Goal: Task Accomplishment & Management: Complete application form

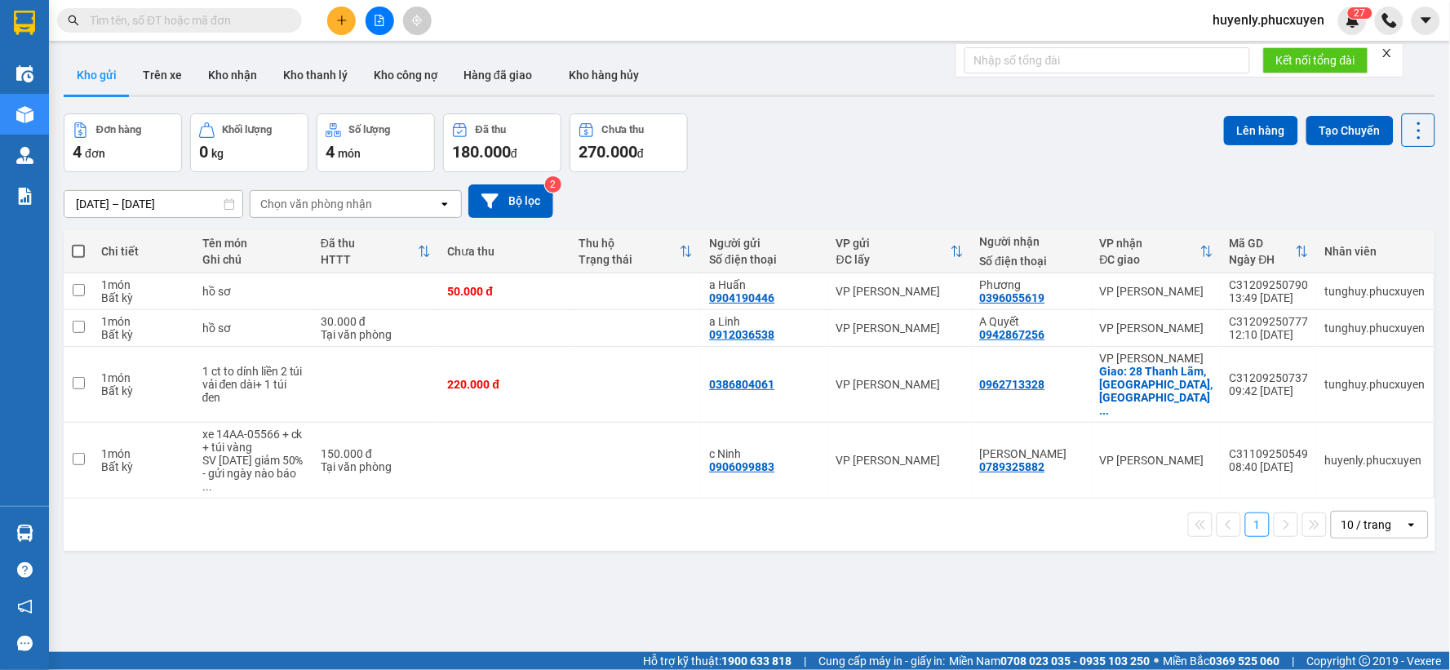
click at [771, 555] on div "ver 1.8.143 Kho gửi Trên xe Kho nhận Kho thanh lý Kho công nợ Hàng đã giao Kho …" at bounding box center [749, 384] width 1385 height 670
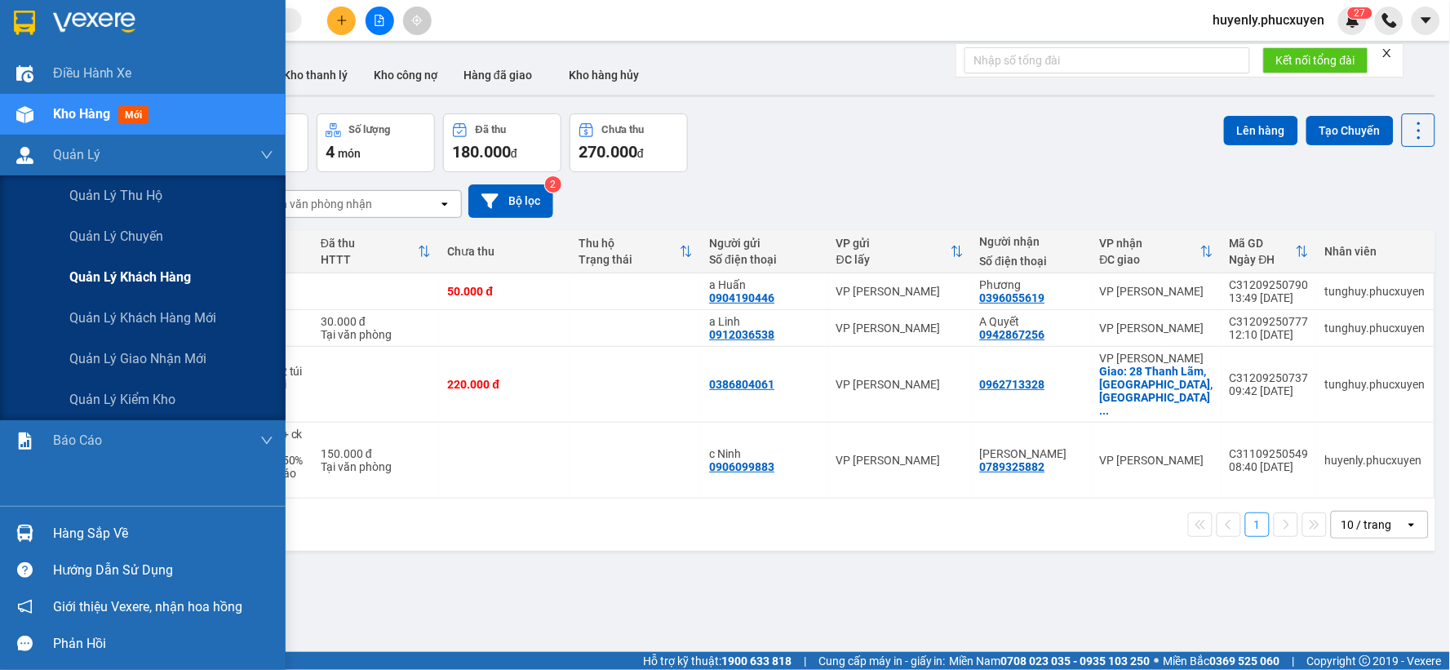
drag, startPoint x: 145, startPoint y: 353, endPoint x: 232, endPoint y: 295, distance: 104.1
click at [147, 353] on span "Quản lý giao nhận mới" at bounding box center [137, 359] width 137 height 20
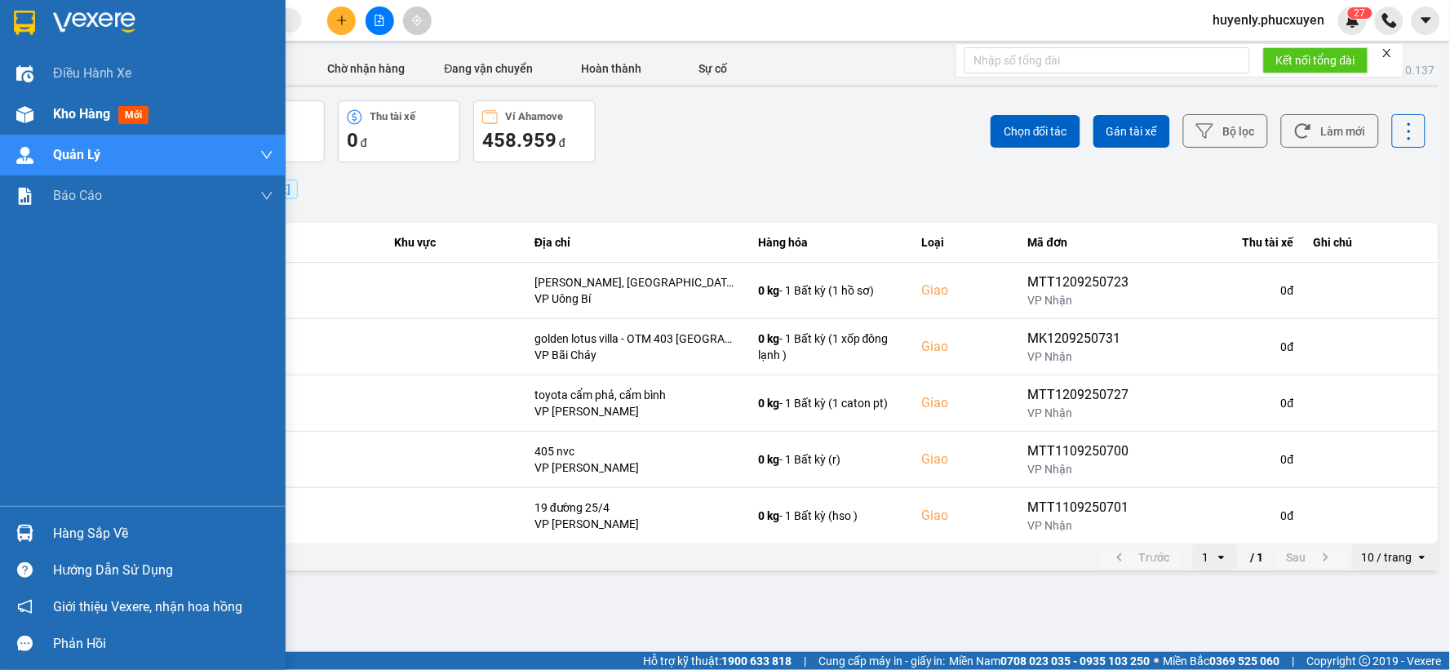
click at [28, 124] on div at bounding box center [25, 114] width 29 height 29
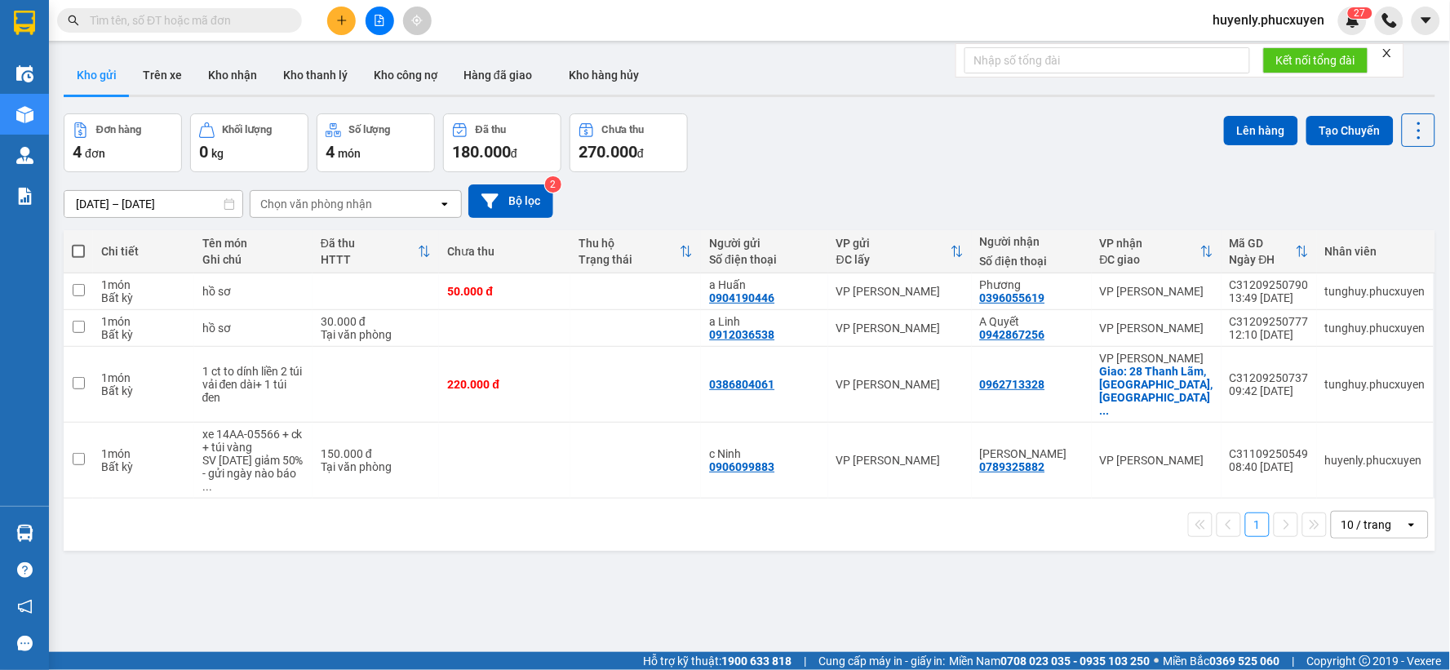
click at [852, 135] on div "Đơn hàng 4 đơn Khối lượng 0 kg Số lượng 4 món Đã thu 180.000 đ Chưa thu 270.000…" at bounding box center [750, 142] width 1372 height 59
click at [235, 71] on button "Kho nhận" at bounding box center [232, 75] width 75 height 39
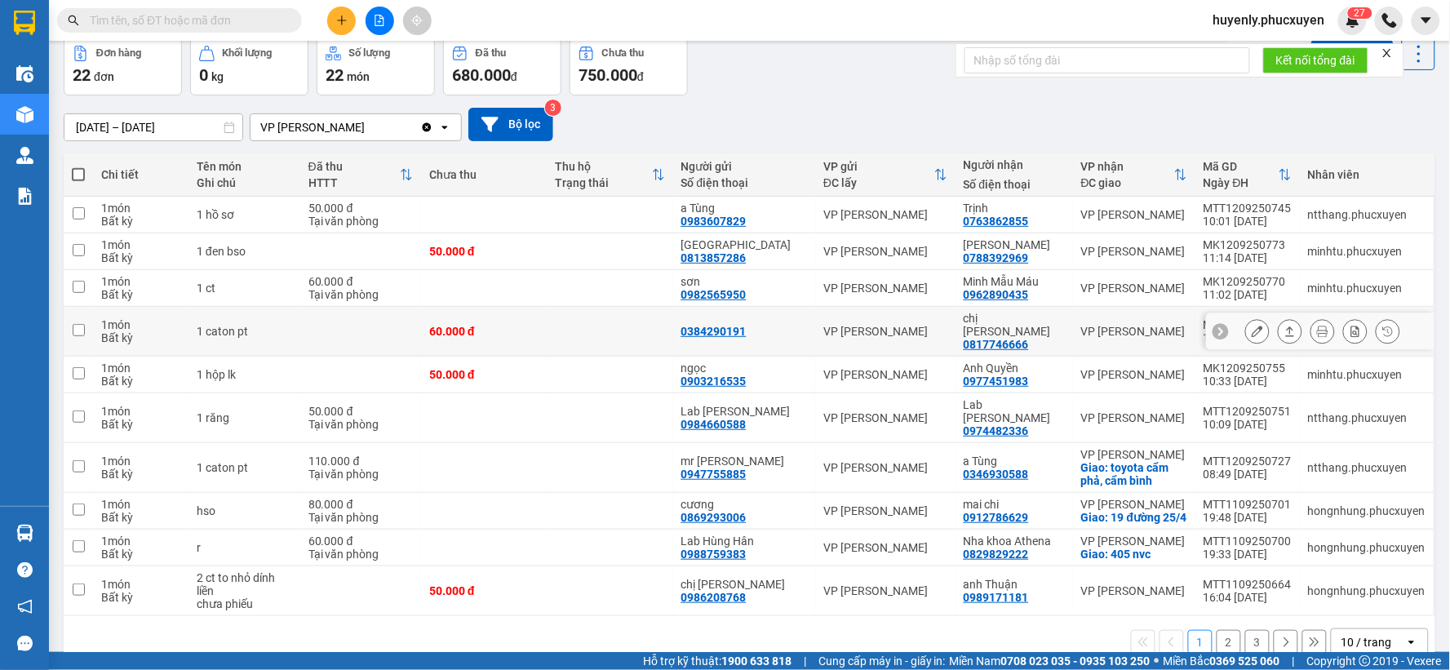
scroll to position [91, 0]
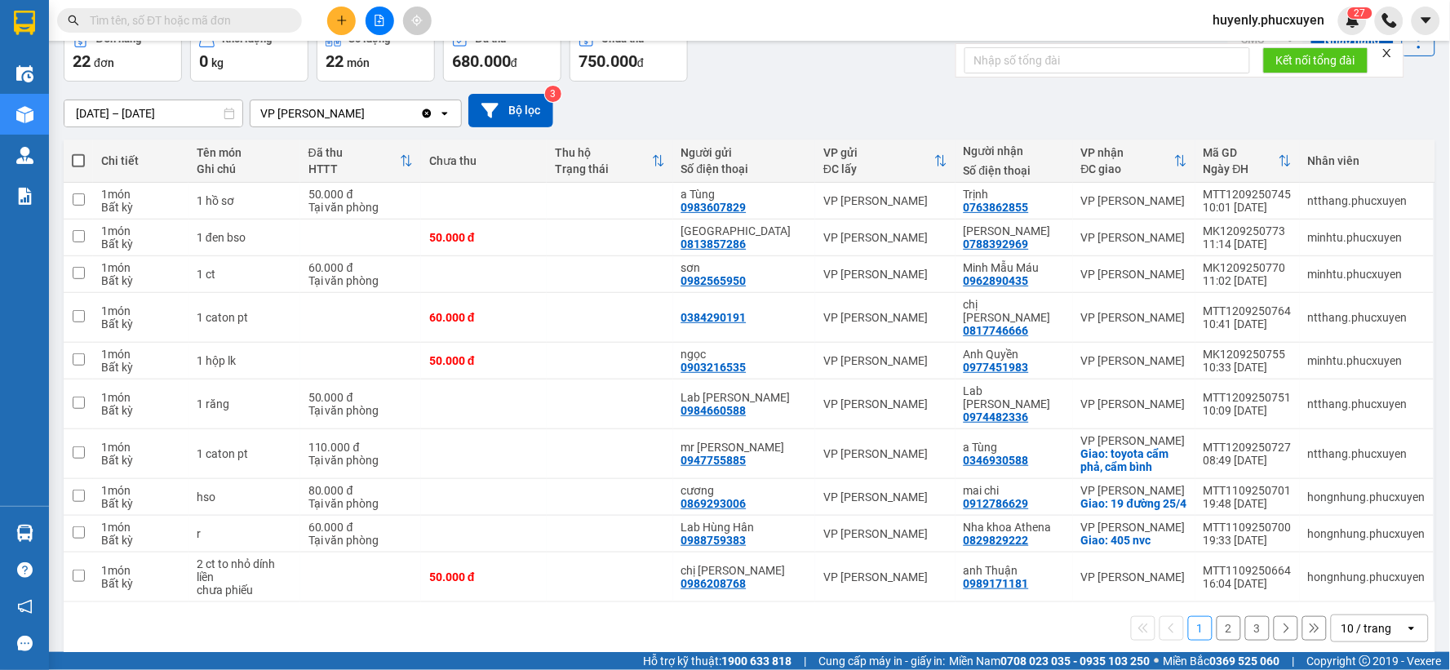
click at [1406, 622] on icon "open" at bounding box center [1412, 628] width 13 height 13
click at [1351, 584] on span "100 / trang" at bounding box center [1359, 581] width 59 height 16
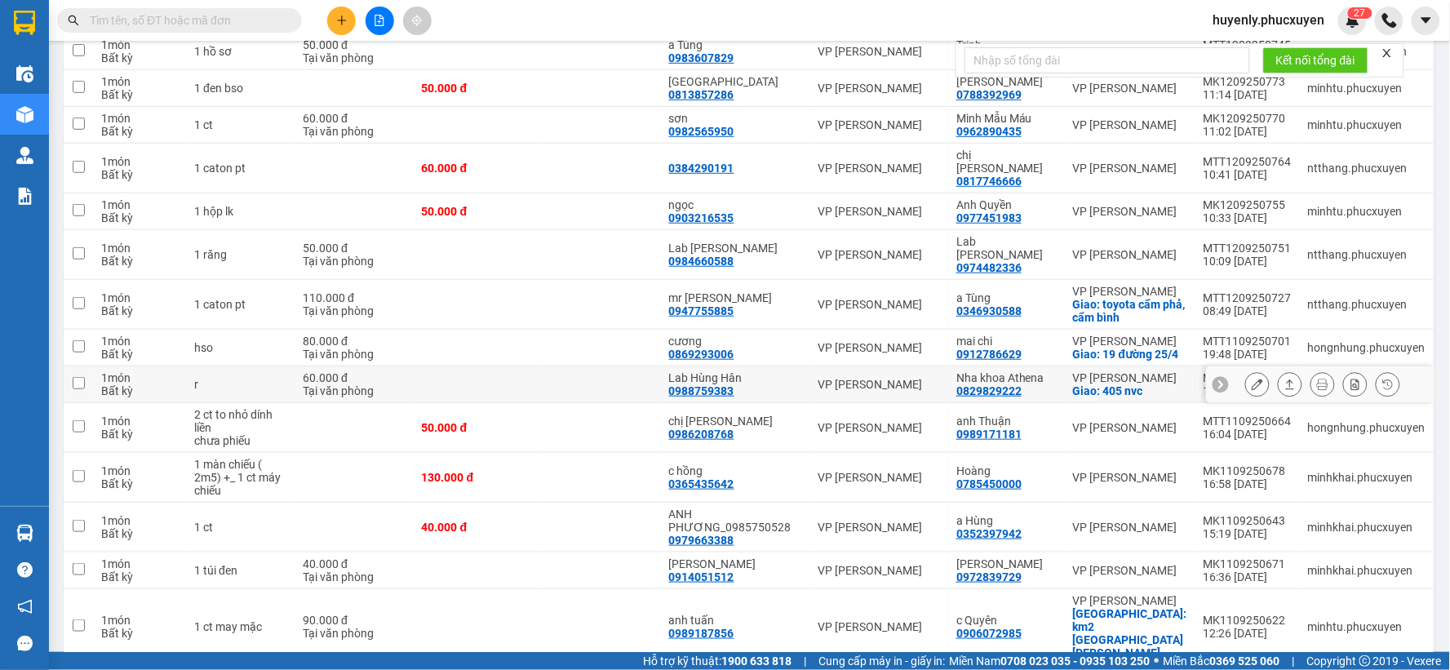
scroll to position [149, 0]
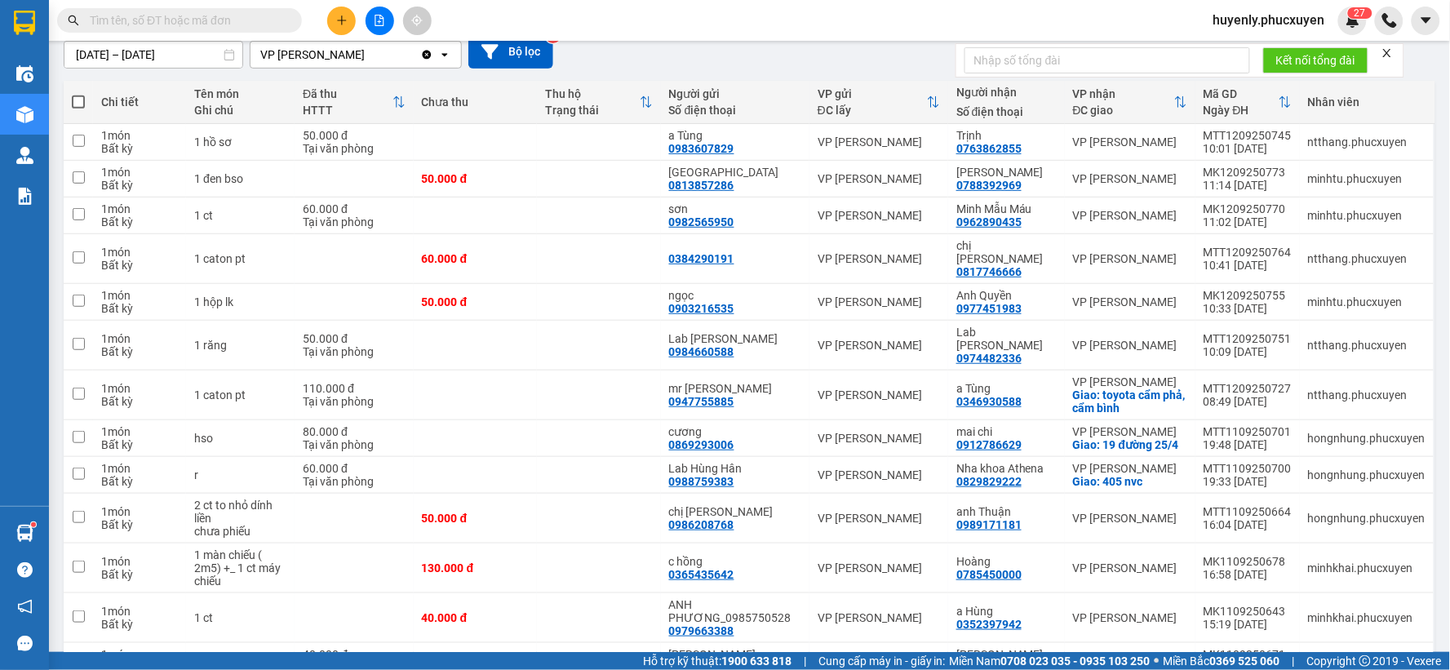
drag, startPoint x: 358, startPoint y: 7, endPoint x: 318, endPoint y: 20, distance: 41.3
click at [352, 11] on div at bounding box center [379, 21] width 122 height 29
click at [318, 20] on div at bounding box center [379, 21] width 122 height 29
click at [353, 16] on button at bounding box center [341, 21] width 29 height 29
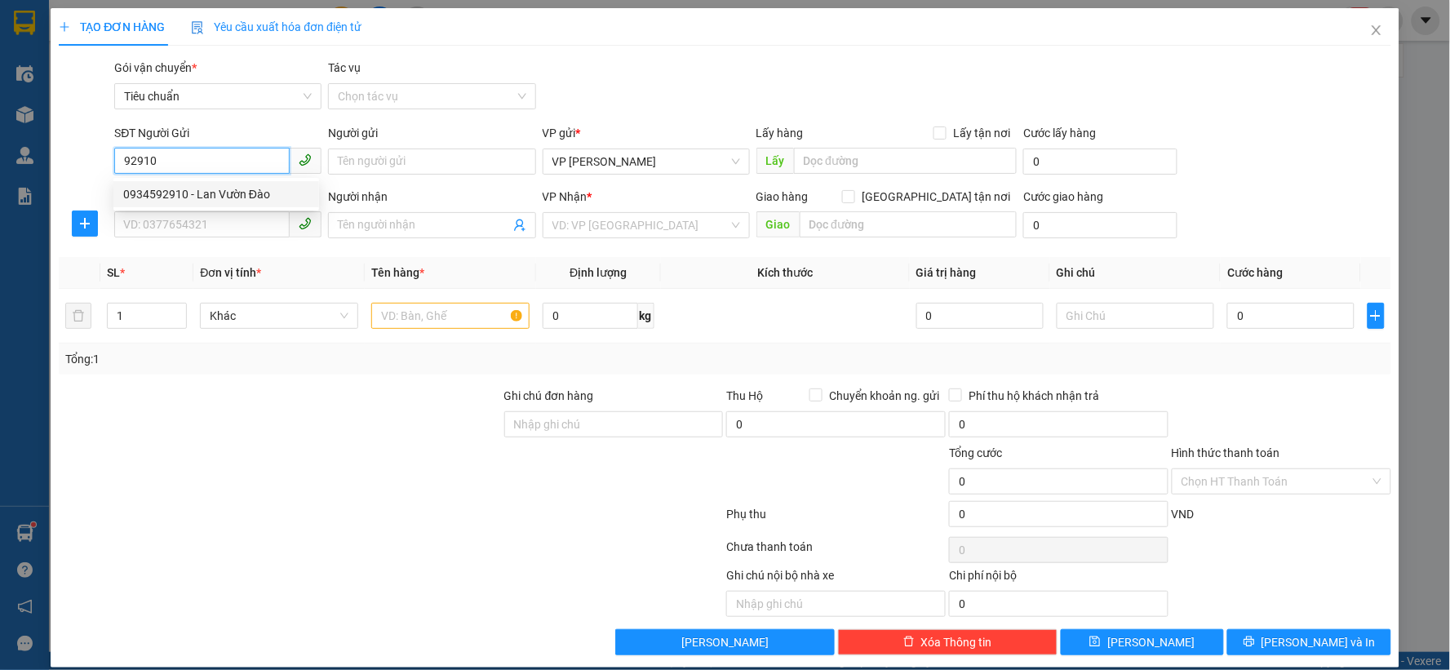
click at [227, 199] on div "0934592910 - Lan Vườn Đào" at bounding box center [216, 194] width 186 height 18
type input "0934592910"
type input "Lan Vườn Đào"
type input "0934592910"
click at [221, 242] on div "SĐT Người Nhận * VD: 0377654321" at bounding box center [217, 216] width 207 height 57
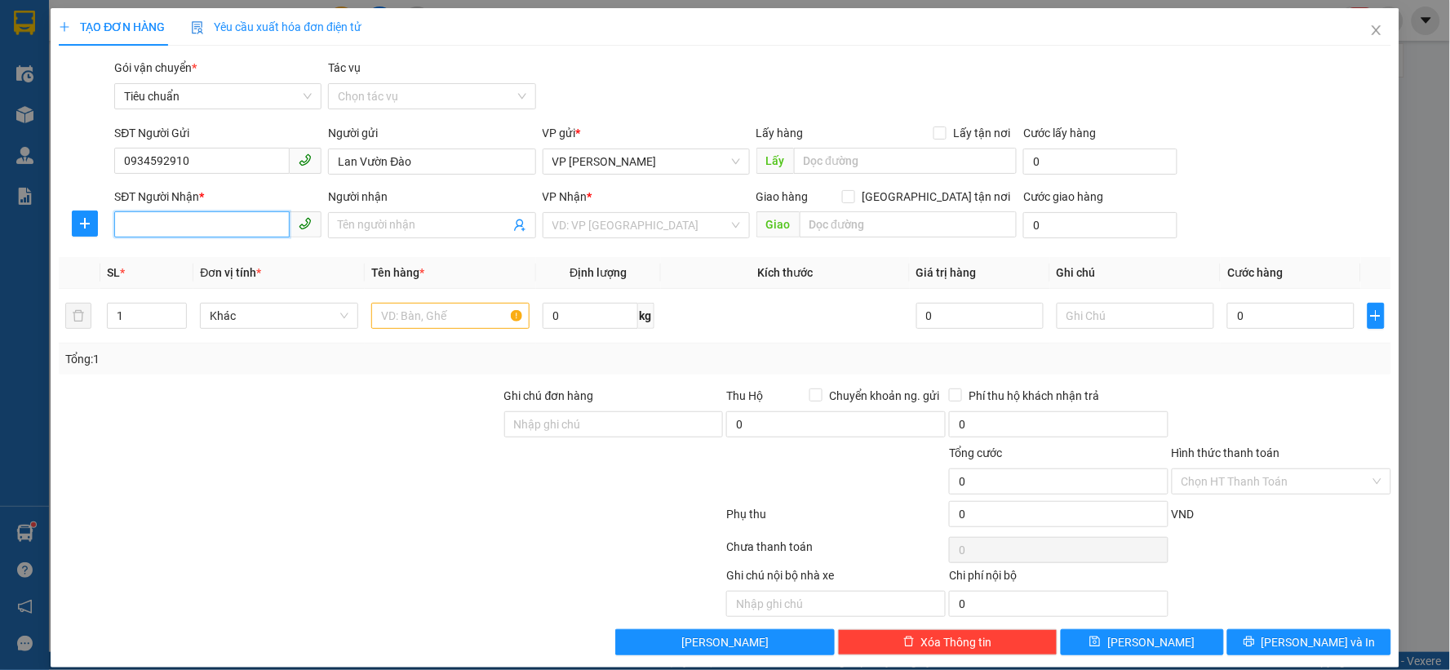
click at [230, 227] on input "SĐT Người Nhận *" at bounding box center [201, 224] width 175 height 26
drag, startPoint x: 222, startPoint y: 254, endPoint x: 423, endPoint y: 294, distance: 204.7
click at [224, 254] on div "0832395554 - A ĐẠT" at bounding box center [216, 258] width 186 height 18
type input "0832395554"
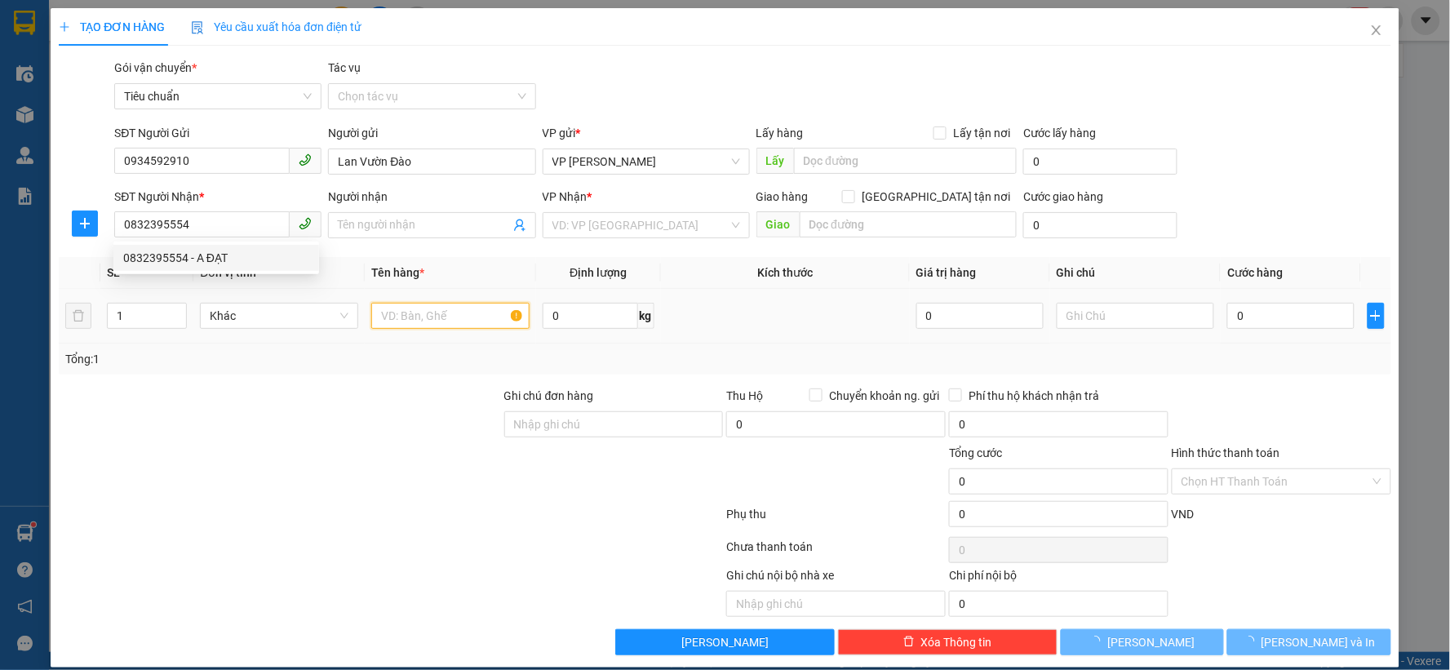
click at [412, 314] on input "text" at bounding box center [450, 316] width 158 height 26
type input "A ĐẠT"
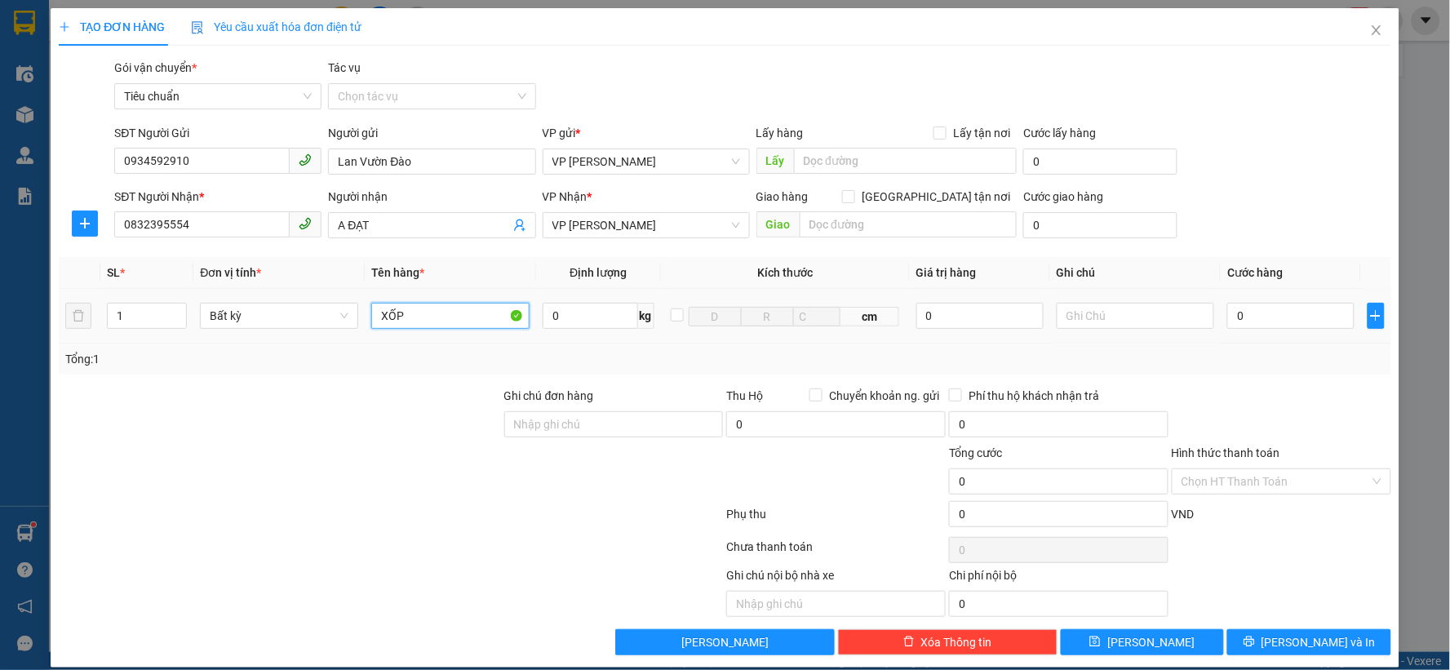
type input "XỐP"
click at [1246, 310] on input "0" at bounding box center [1291, 316] width 127 height 26
type input "7"
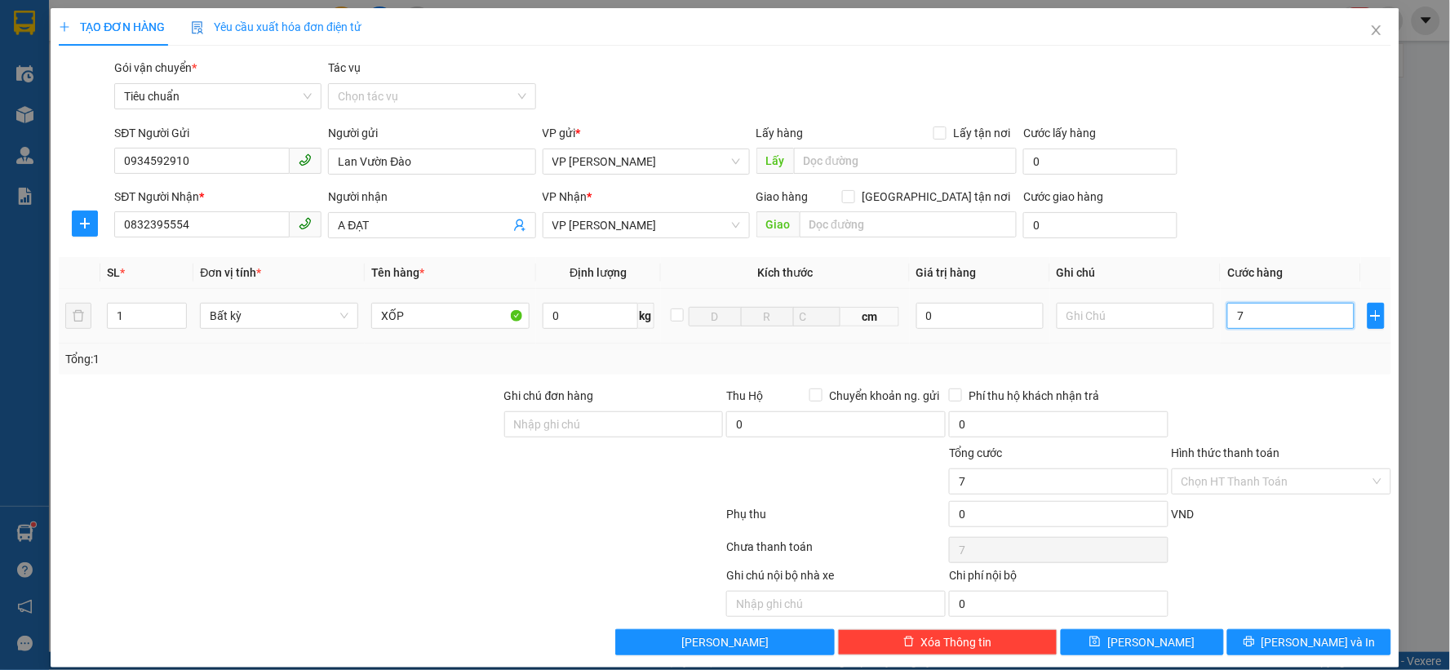
type input "70"
type input "70.000"
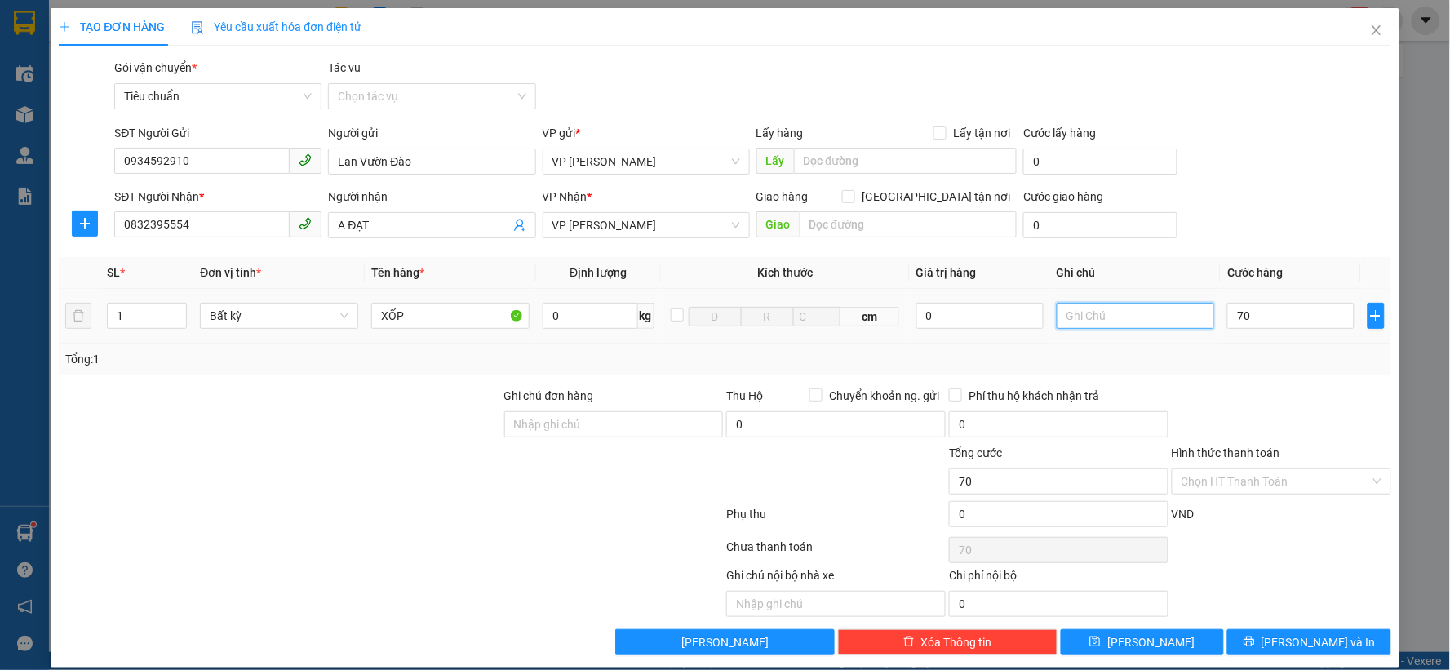
type input "70.000"
click at [1117, 322] on input "text" at bounding box center [1136, 316] width 158 height 26
type input "LX TRẢ LUÔN"
click at [1194, 487] on input "Hình thức thanh toán" at bounding box center [1276, 481] width 189 height 24
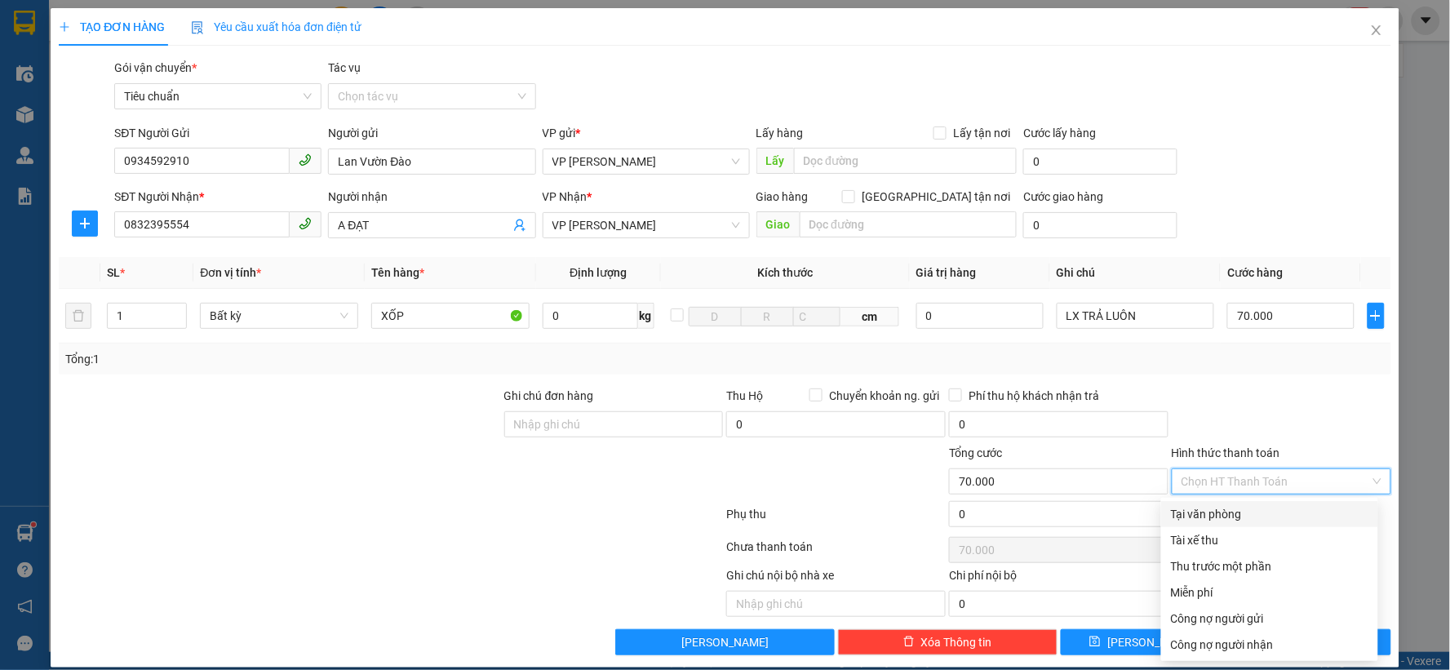
click at [1210, 508] on div "Tại văn phòng" at bounding box center [1270, 514] width 198 height 18
type input "0"
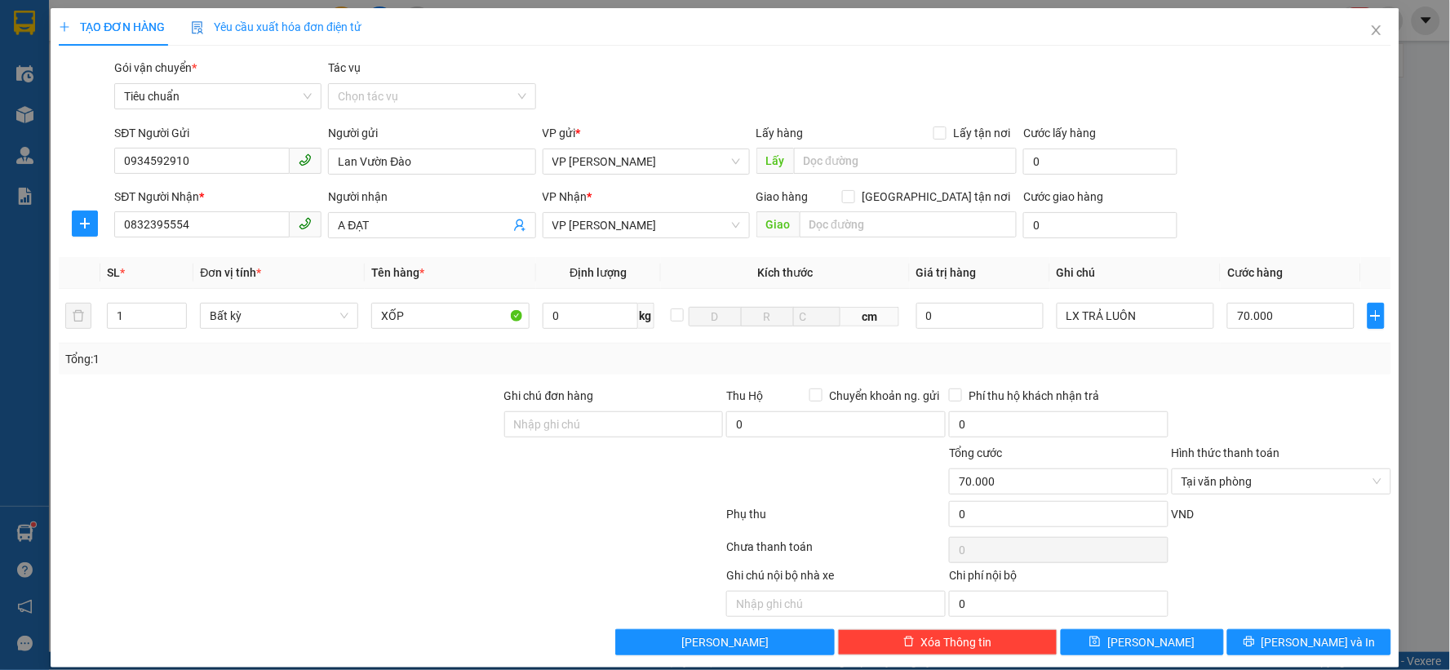
click at [1259, 395] on div at bounding box center [1281, 415] width 223 height 57
click at [427, 86] on input "Tác vụ" at bounding box center [426, 96] width 176 height 24
drag, startPoint x: 405, startPoint y: 127, endPoint x: 409, endPoint y: 113, distance: 15.2
click at [405, 127] on div "Nhập hàng lên xe" at bounding box center [428, 129] width 186 height 18
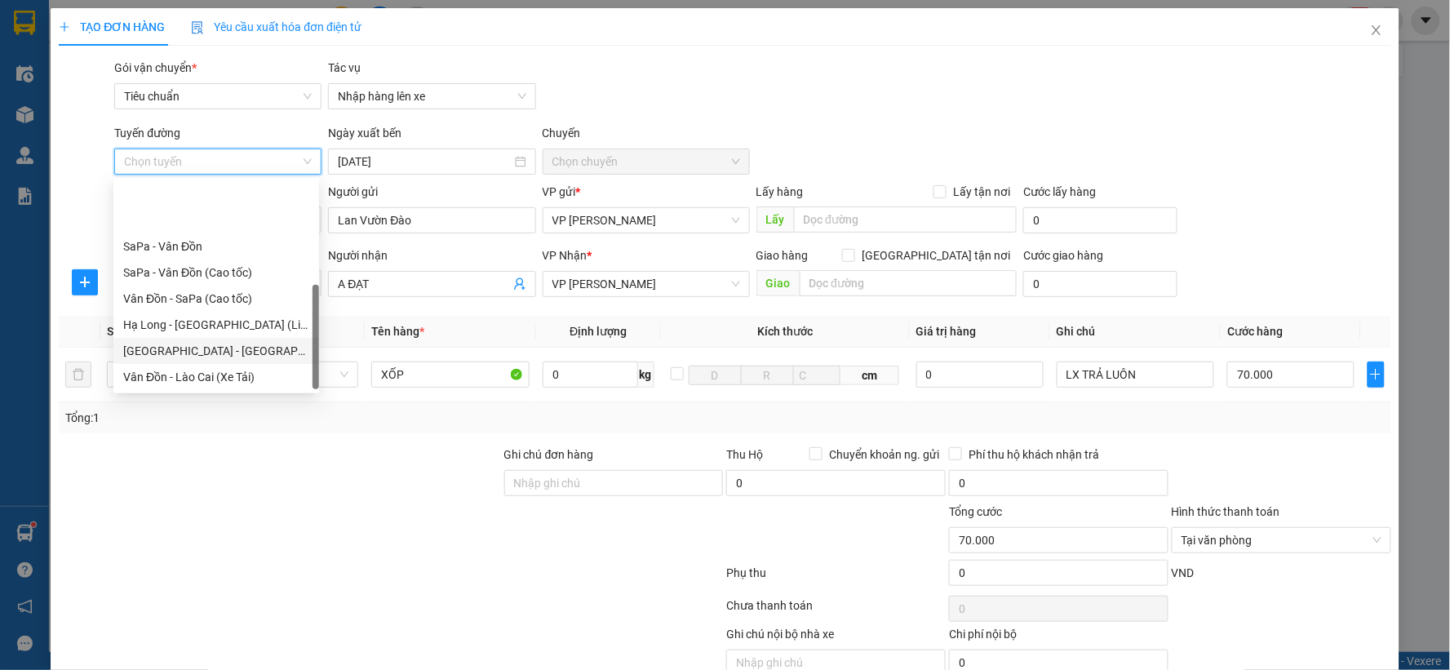
scroll to position [78, 0]
click at [237, 353] on div "Hạ Long - Hà Nội (Hàng hóa)" at bounding box center [216, 352] width 186 height 18
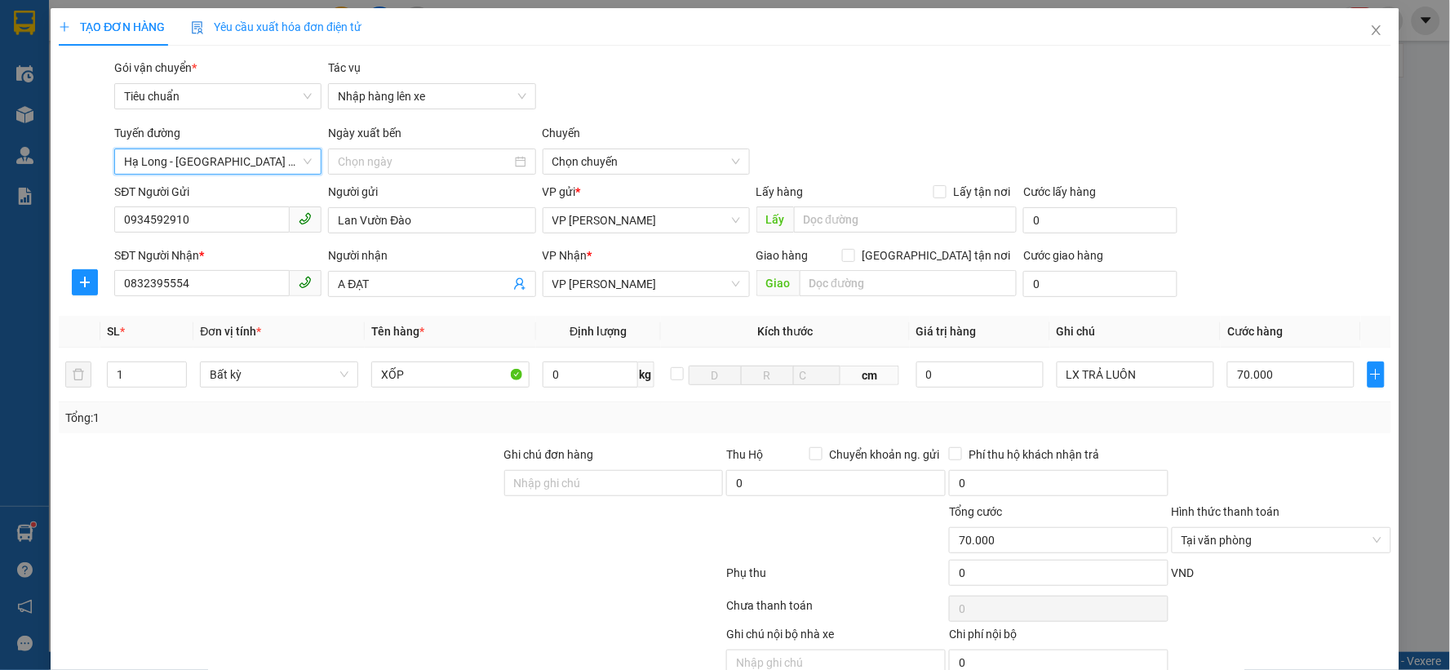
type input "12/09/2025"
click at [251, 145] on div "Tuyến đường" at bounding box center [217, 136] width 207 height 24
click at [251, 156] on span "Hạ Long - Hà Nội (Hàng hóa)" at bounding box center [218, 161] width 188 height 24
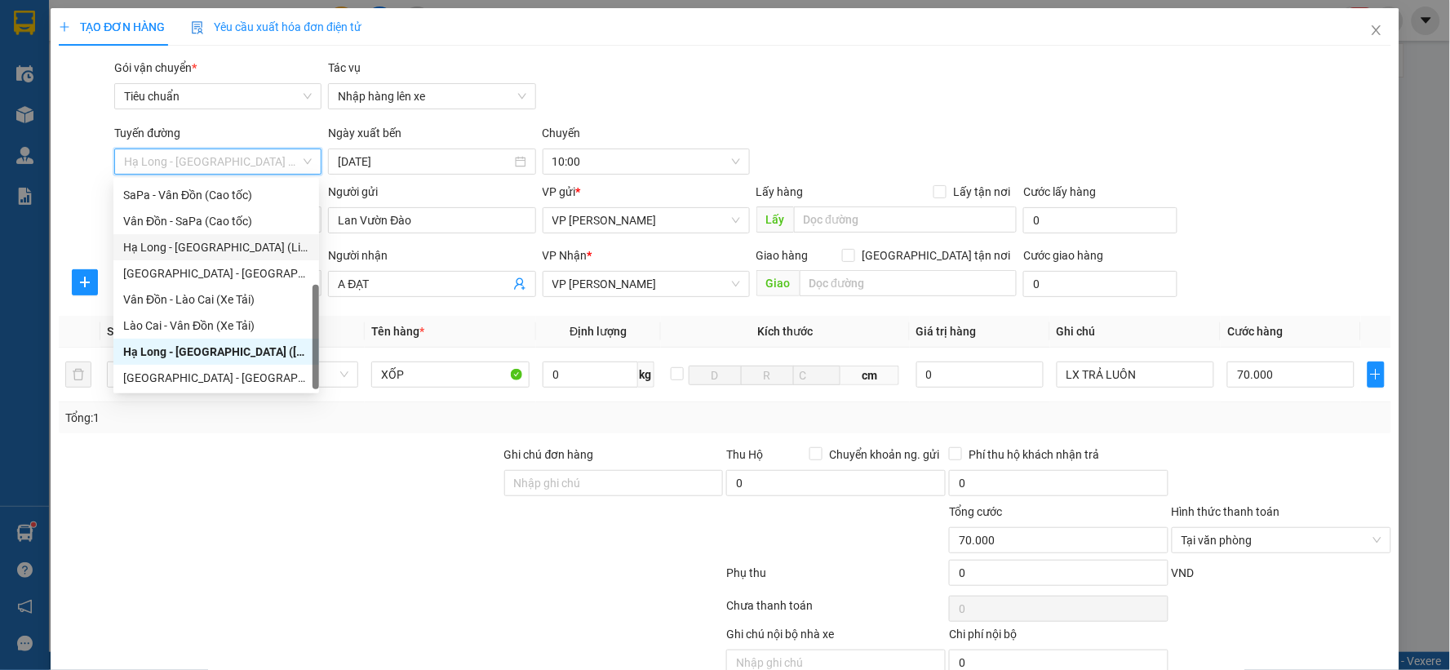
click at [260, 249] on div "Hạ Long - Hà Nội (Limousine)" at bounding box center [216, 247] width 186 height 18
type input "12/09/2025"
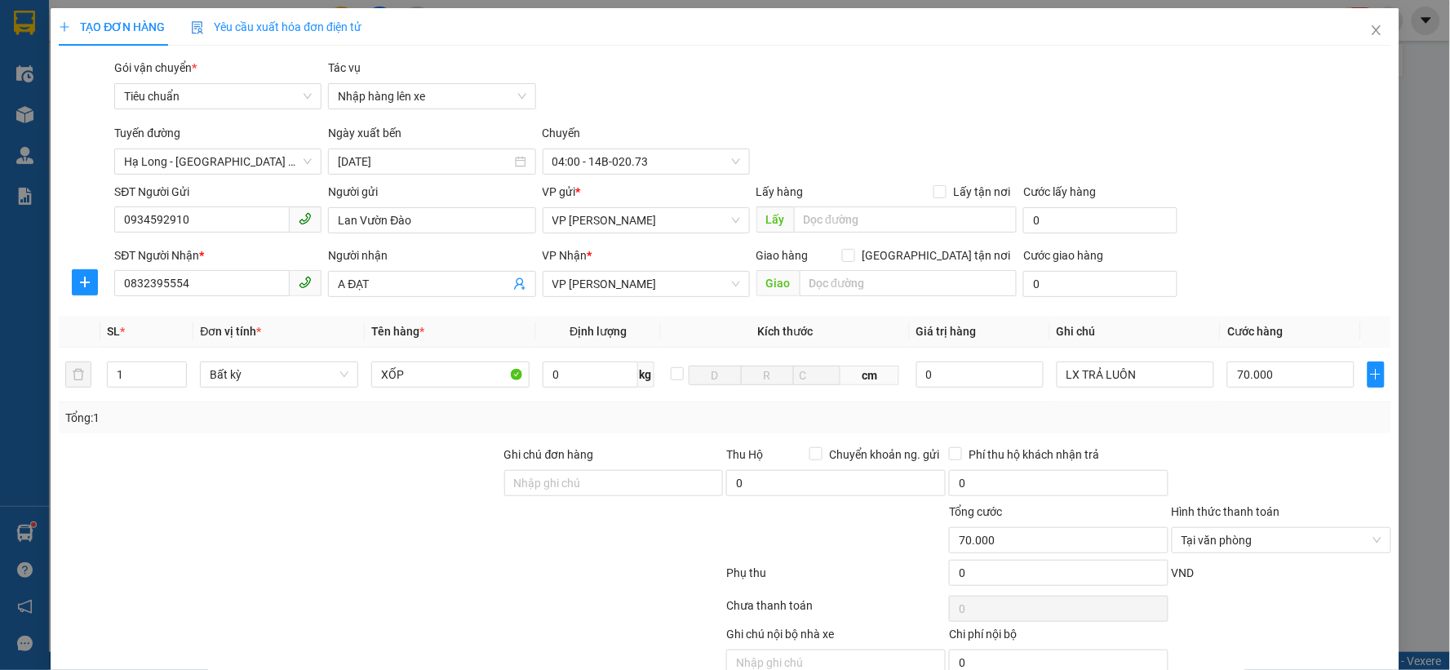
click at [585, 143] on div "Chuyến" at bounding box center [646, 136] width 207 height 24
drag, startPoint x: 588, startPoint y: 159, endPoint x: 590, endPoint y: 144, distance: 14.9
click at [589, 157] on span "04:00 - 14B-020.73" at bounding box center [647, 161] width 188 height 24
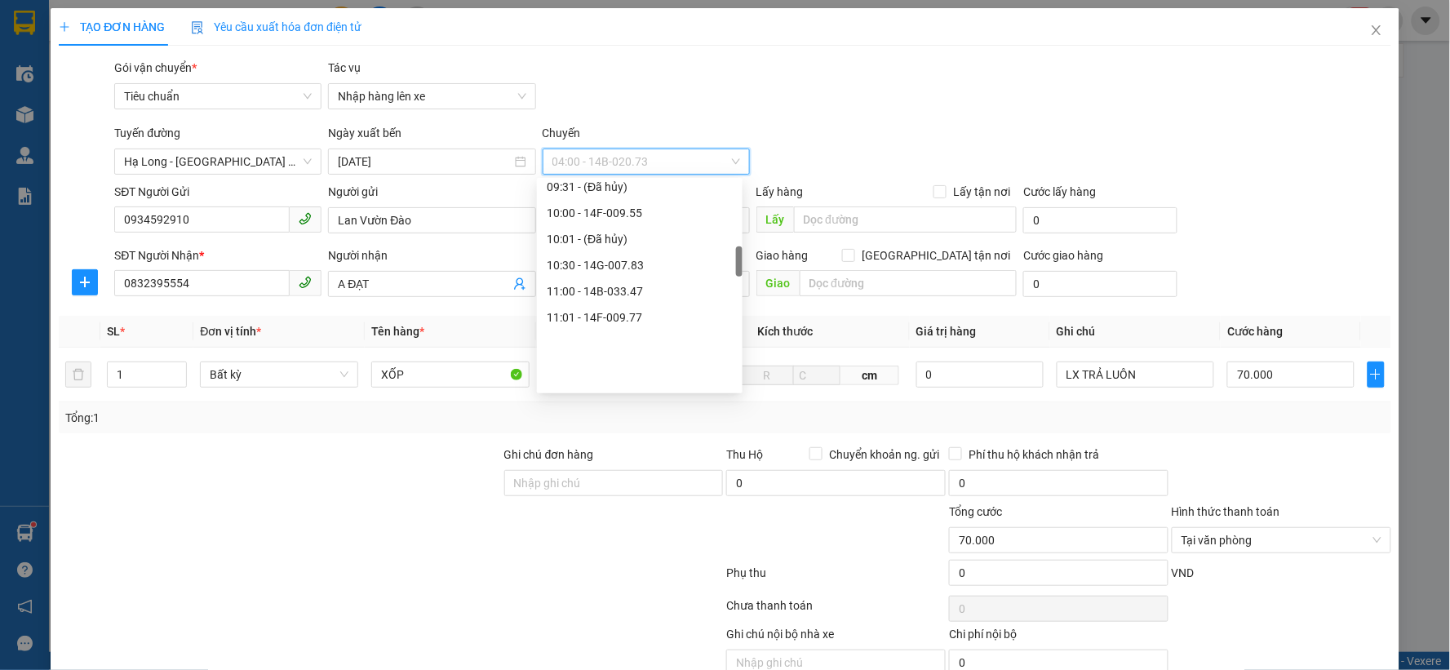
scroll to position [544, 0]
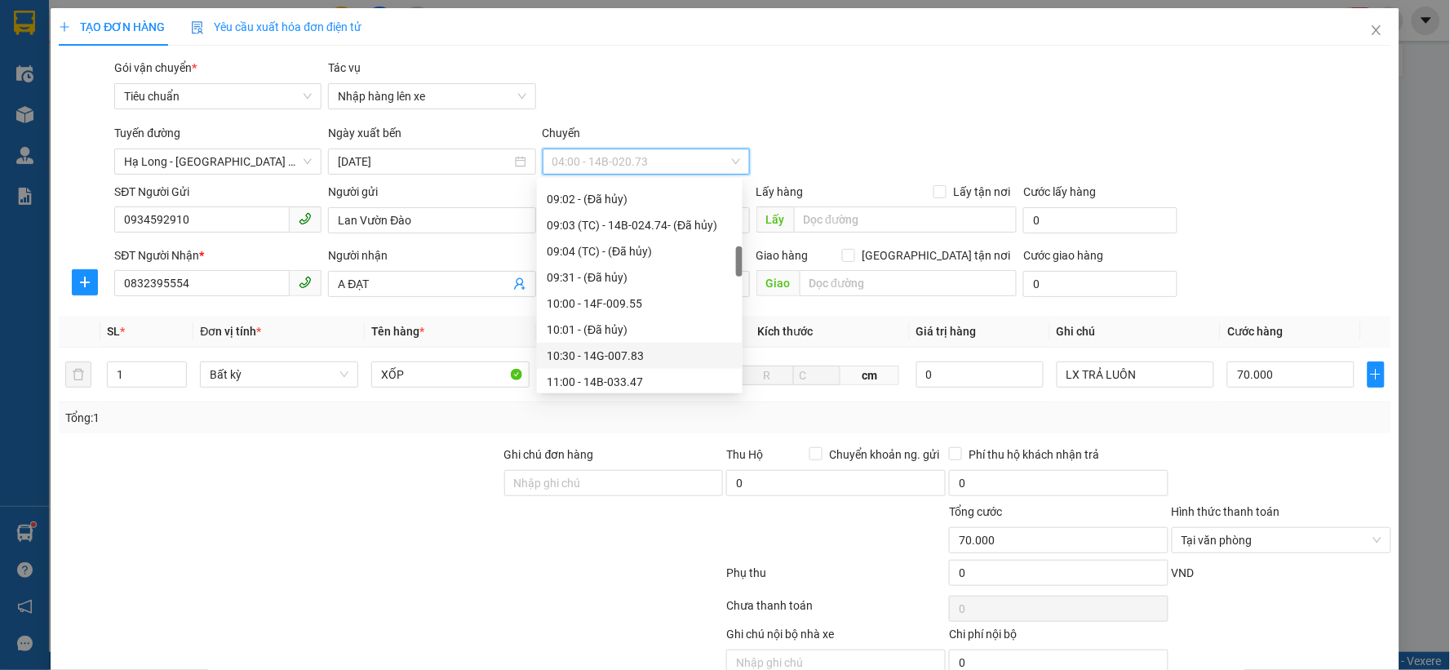
click at [626, 351] on div "10:30 - 14G-007.83" at bounding box center [640, 356] width 186 height 18
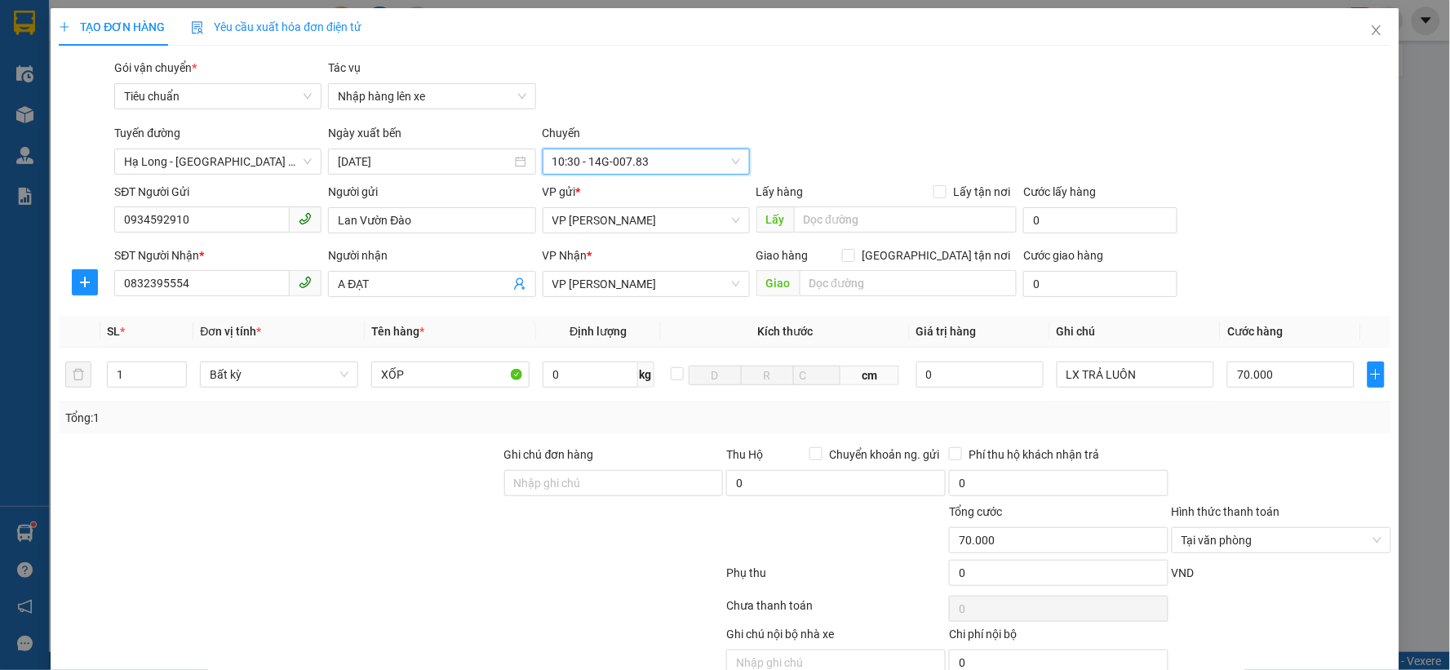
click at [857, 139] on div "Tuyến đường Hạ Long - Hà Nội (Limousine) Ngày xuất bến 12/09/2025 Chuyến 10:30 …" at bounding box center [752, 149] width 1283 height 51
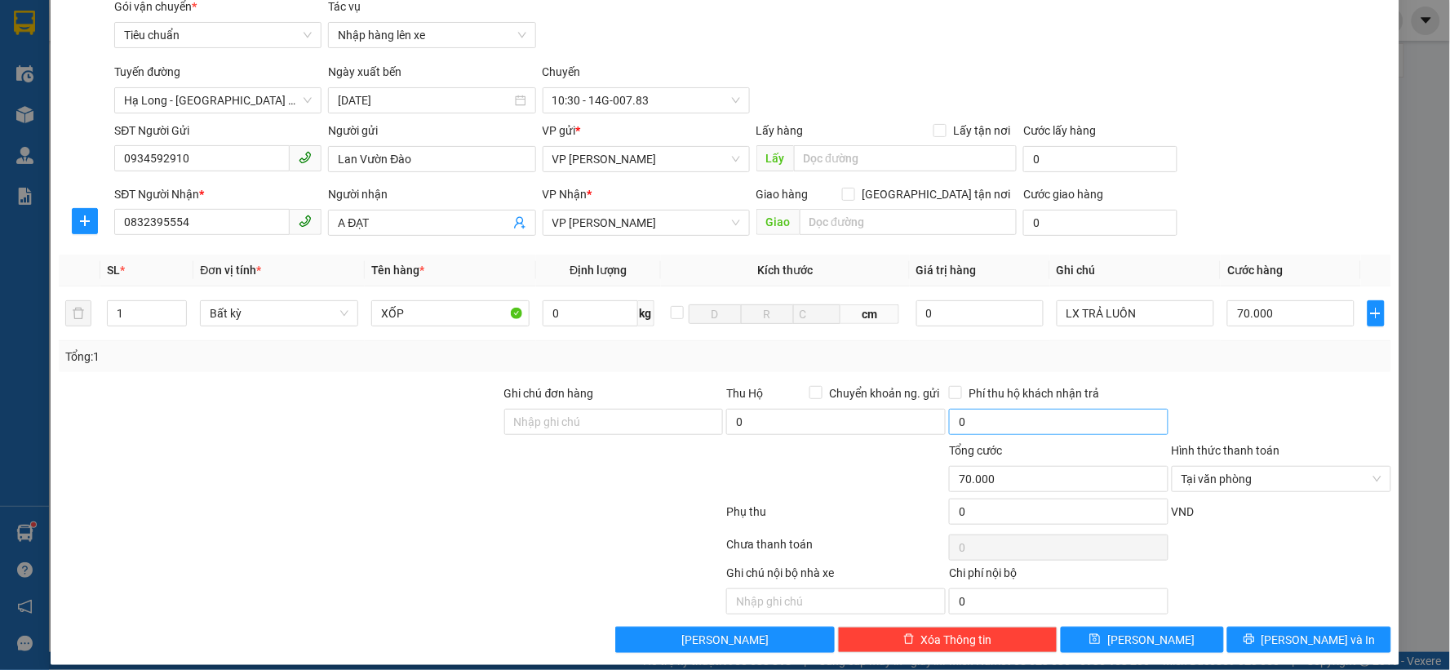
scroll to position [76, 0]
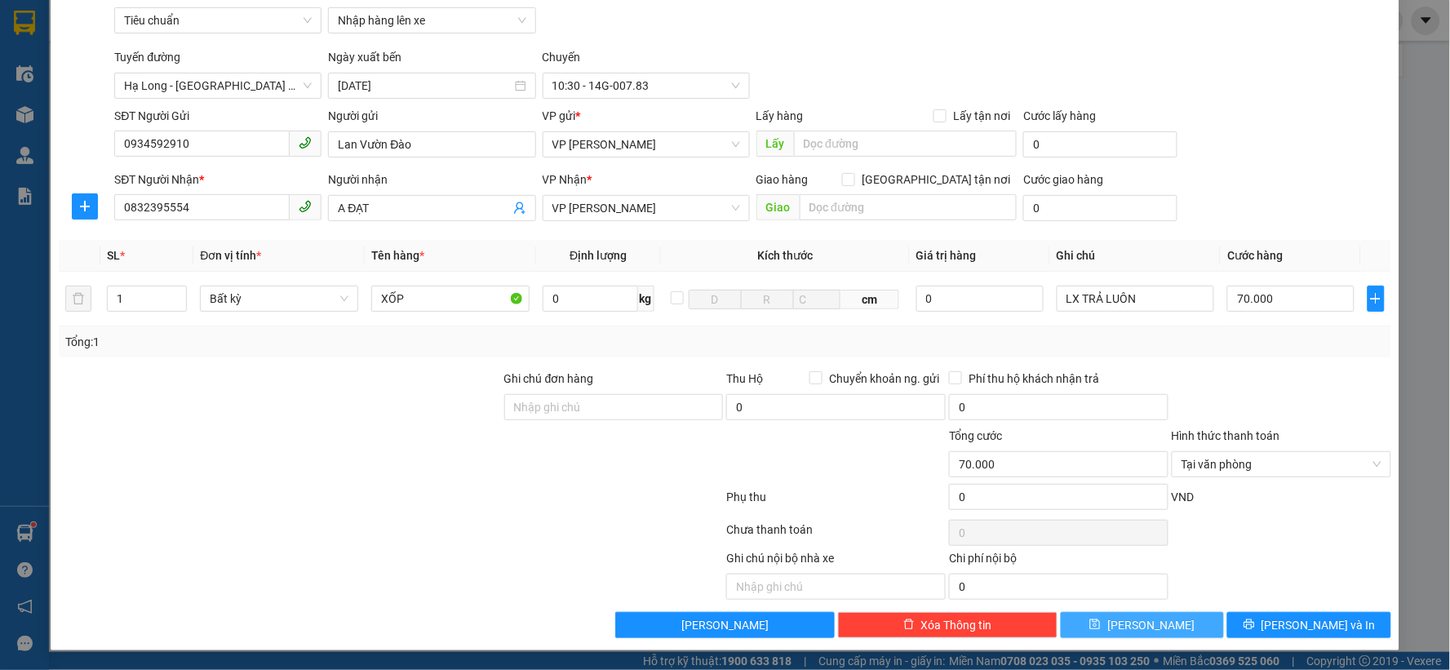
click at [1151, 619] on button "[PERSON_NAME]" at bounding box center [1143, 625] width 164 height 26
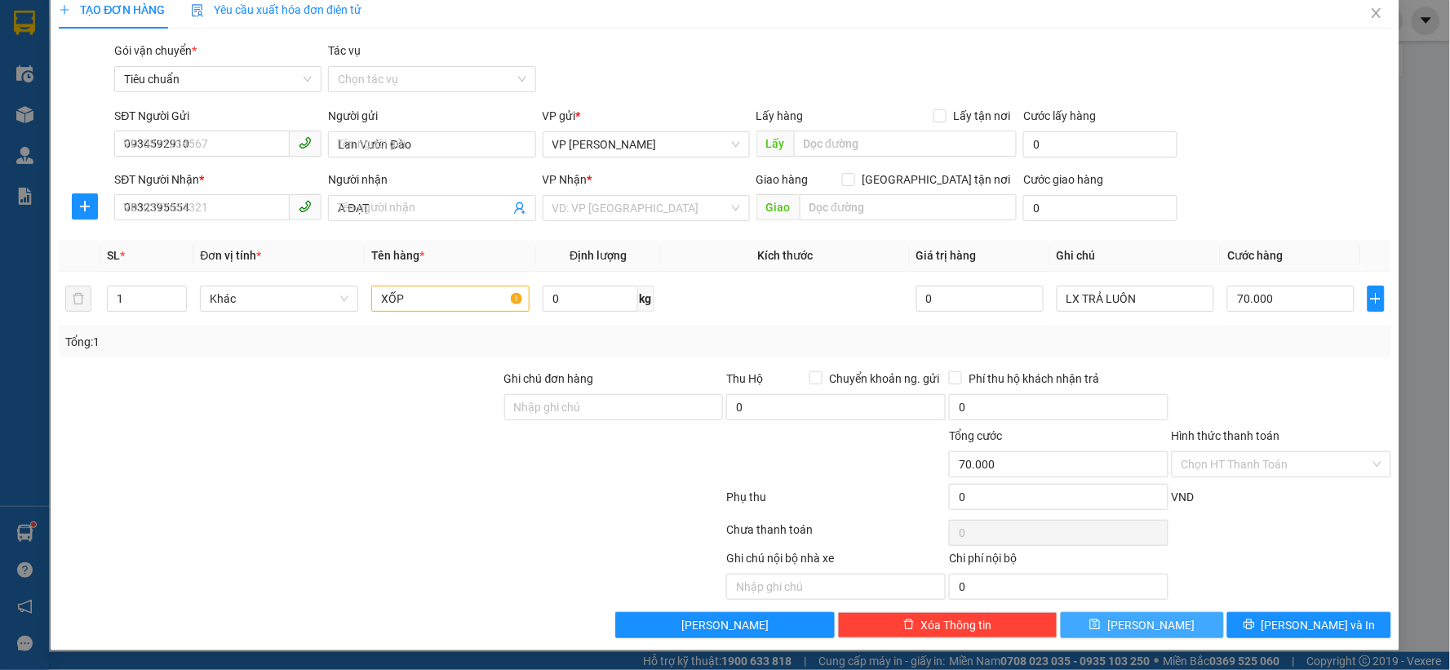
type input "0"
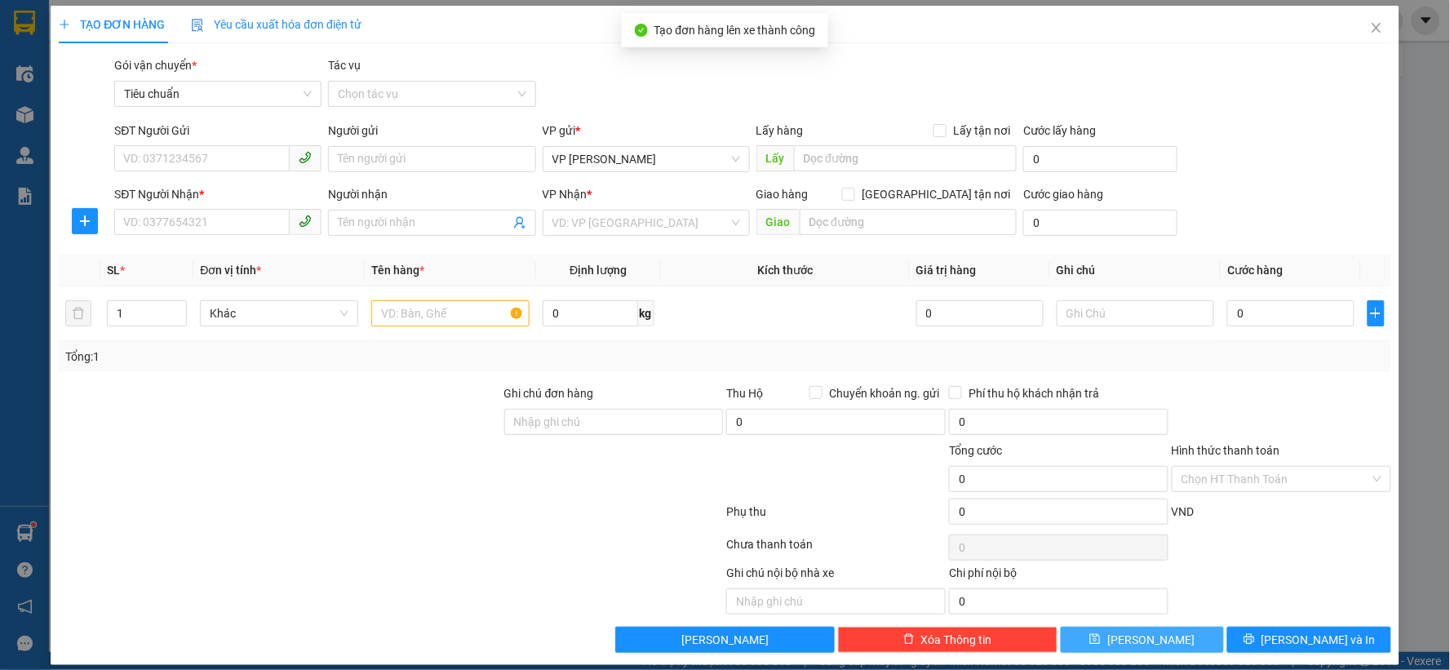
scroll to position [0, 0]
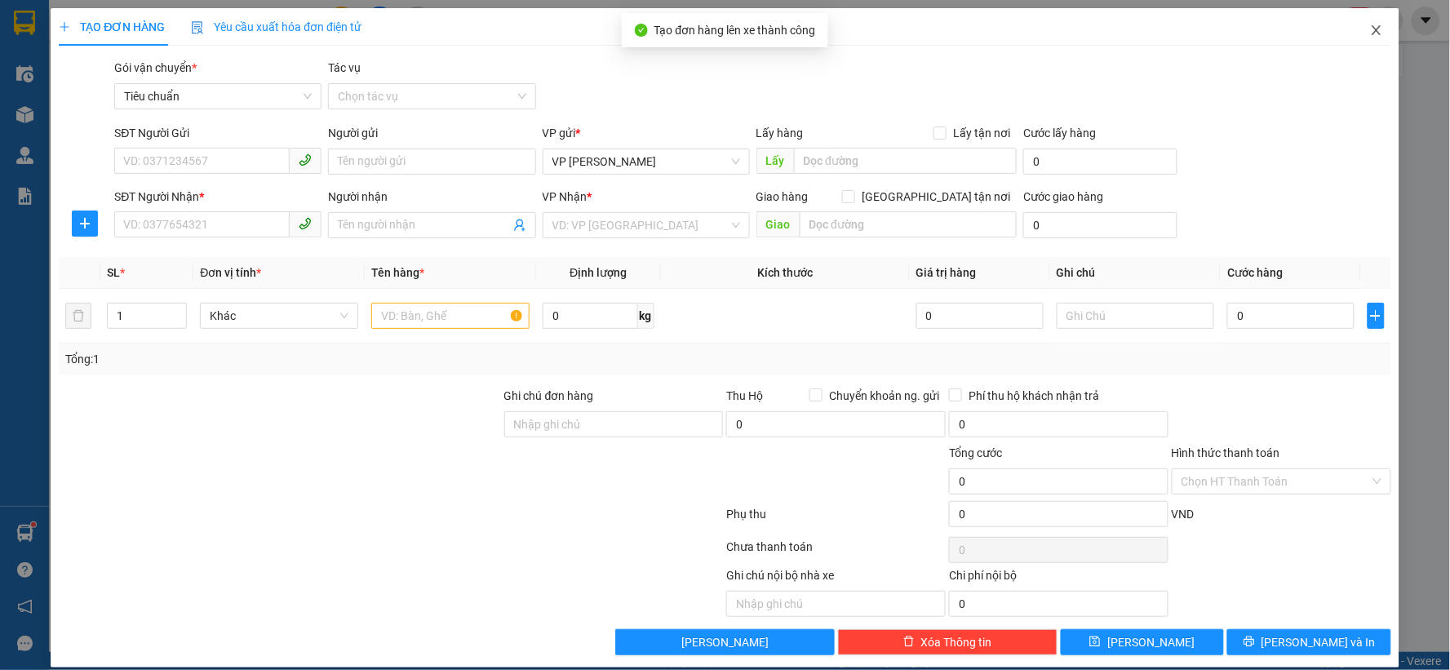
click at [1372, 28] on icon "close" at bounding box center [1376, 30] width 9 height 10
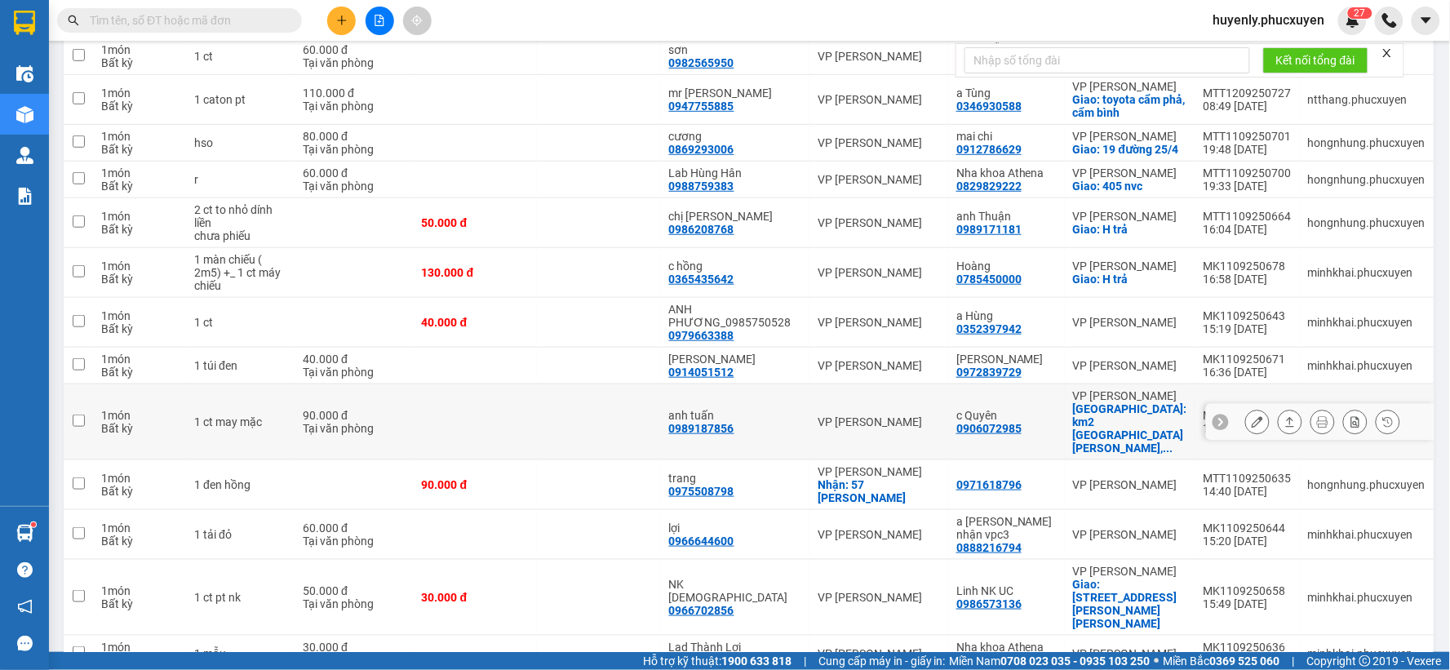
scroll to position [382, 0]
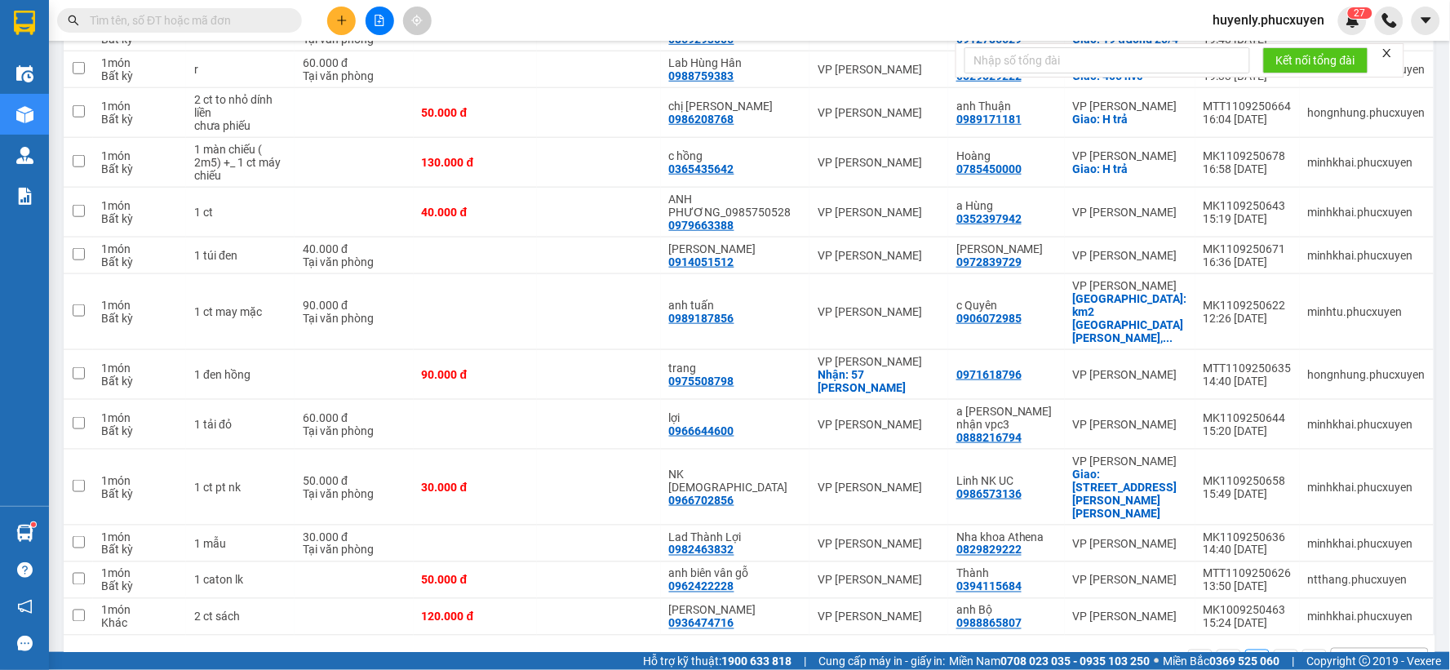
click at [602, 648] on div "1 100 / trang open" at bounding box center [749, 662] width 1359 height 28
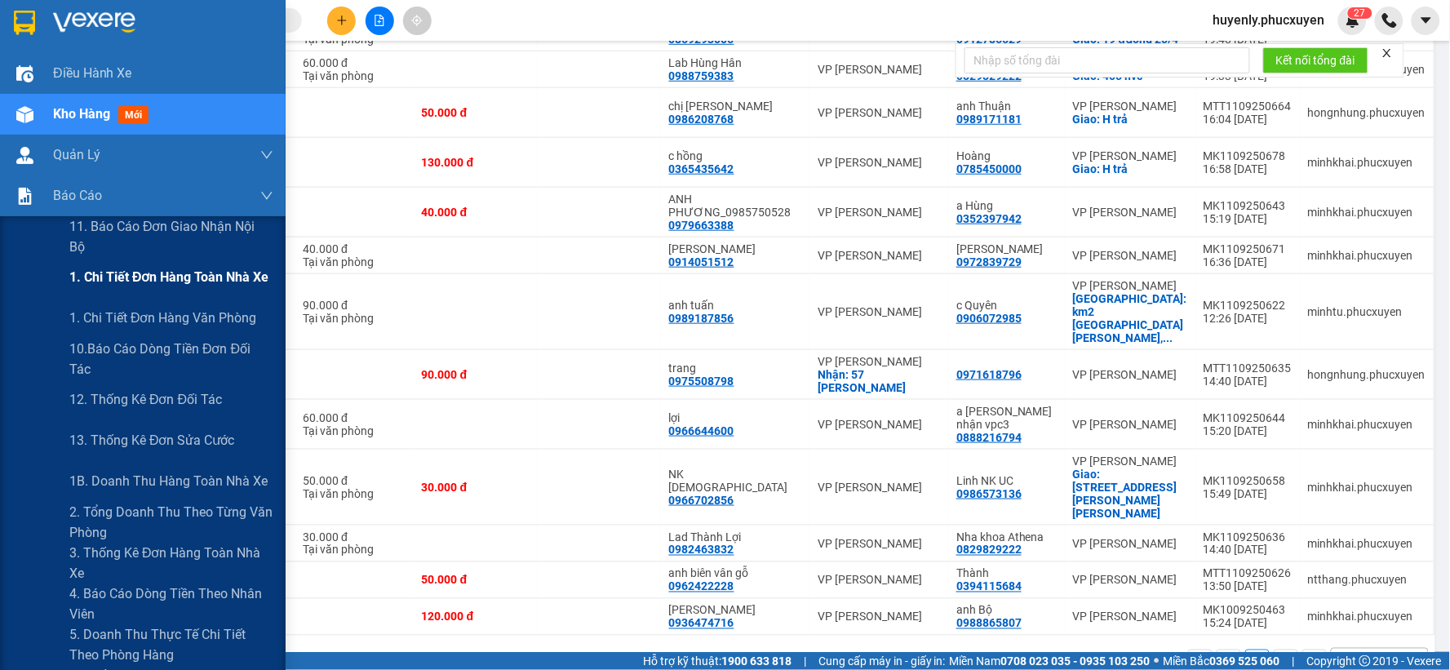
click at [192, 286] on span "1. Chi tiết đơn hàng toàn nhà xe" at bounding box center [169, 277] width 200 height 20
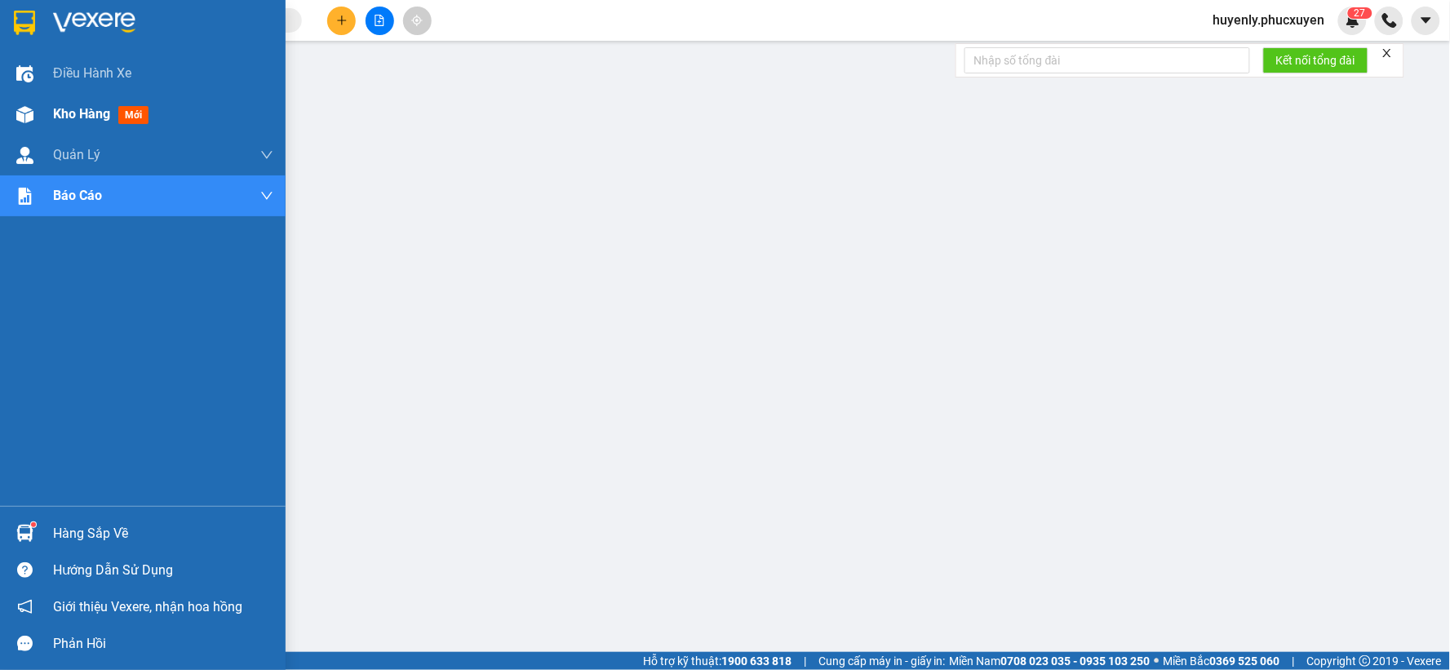
click at [82, 124] on div "Kho hàng mới" at bounding box center [104, 114] width 102 height 20
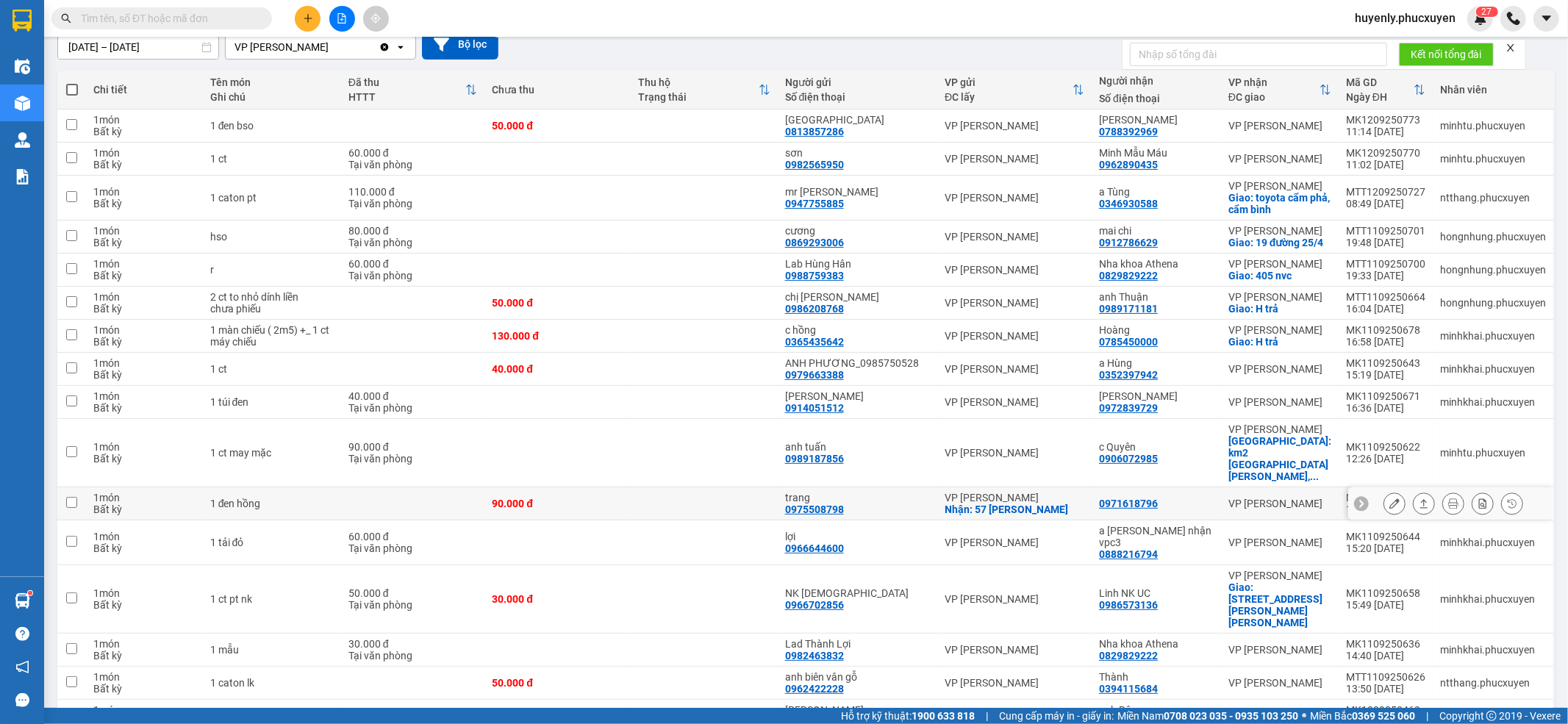
scroll to position [180, 0]
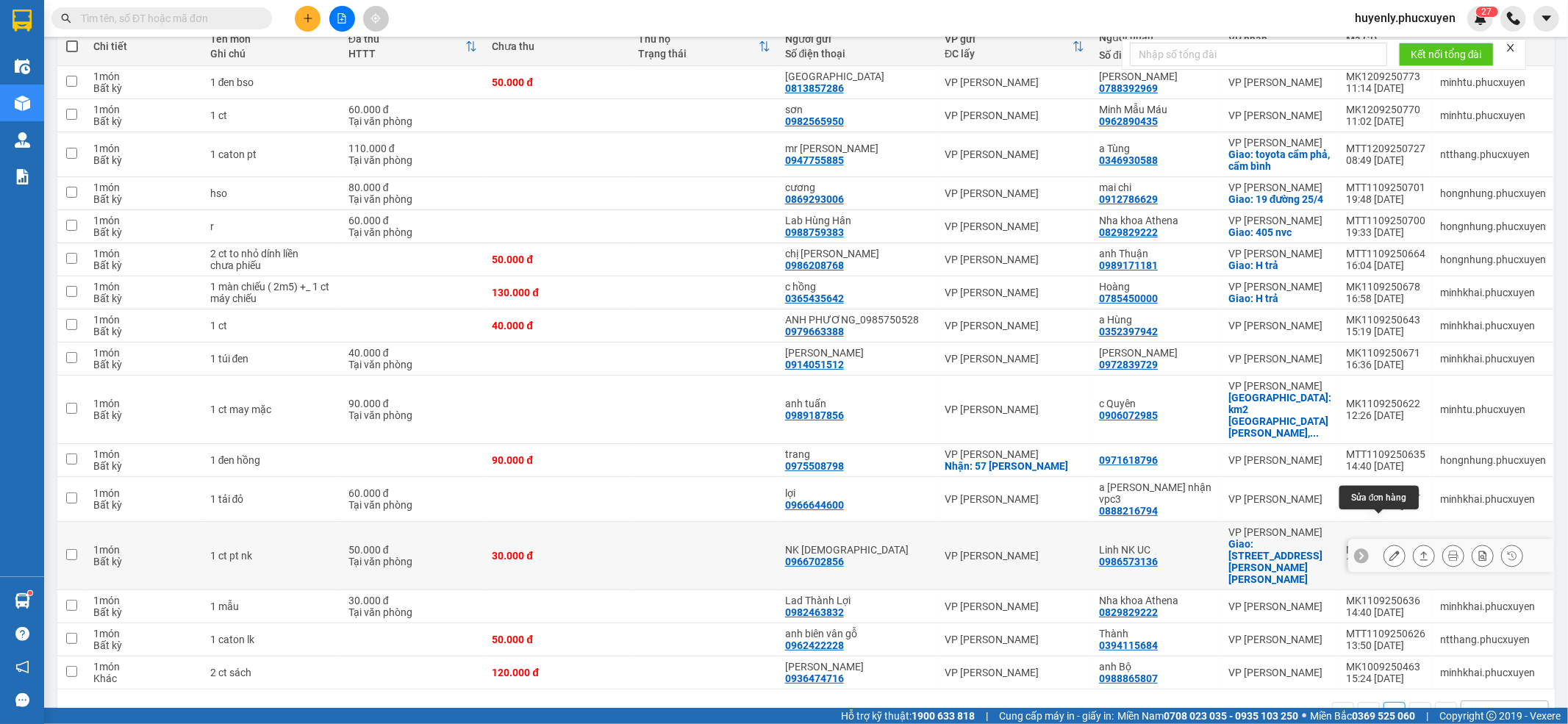
click at [1306, 543] on button at bounding box center [1394, 556] width 21 height 26
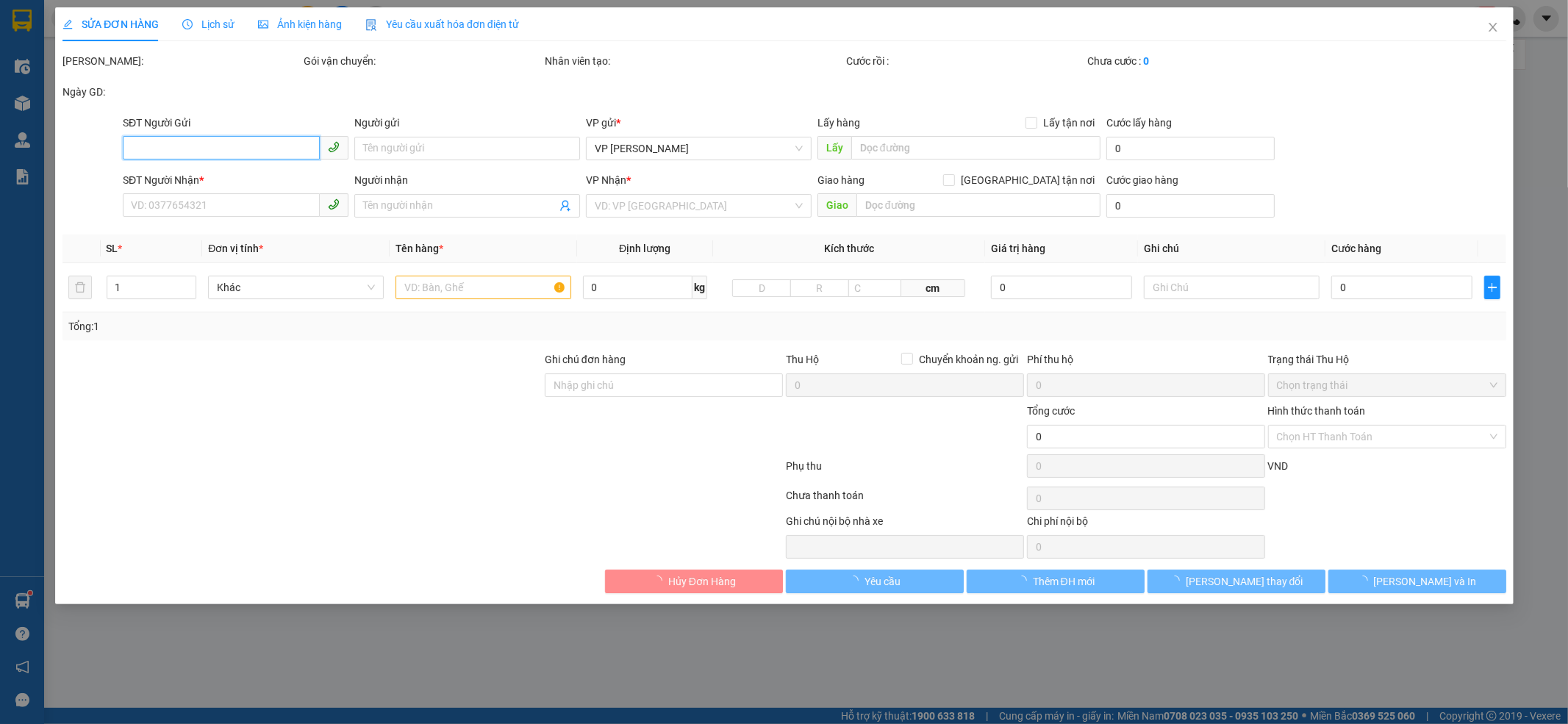
type input "0966702856"
type input "NK Thiên Minh"
type input "0986573136"
type input "Linh NK UC"
checkbox input "true"
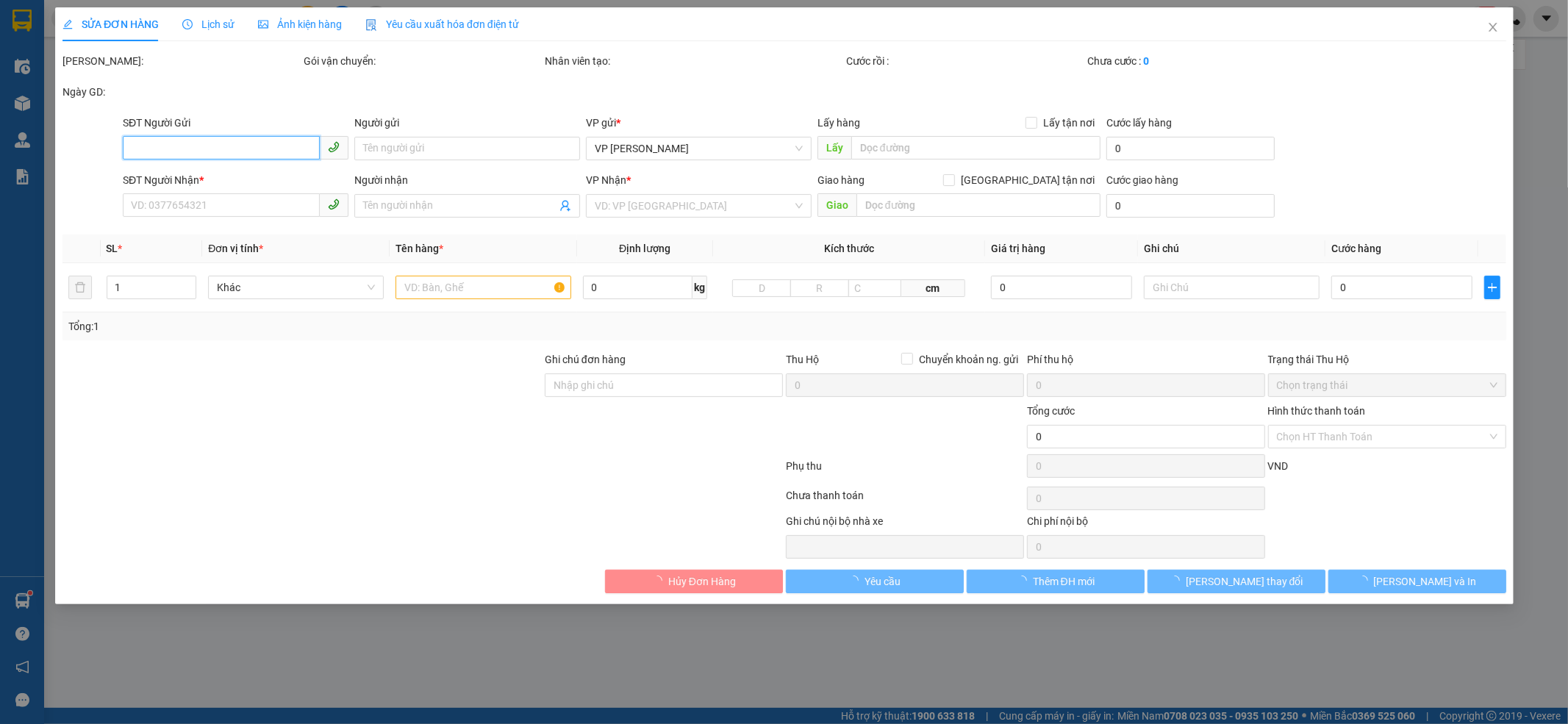
type input "số 7 Nguyễn Văn cừ, Hồng Hải"
type input "80.000"
type input "50.000"
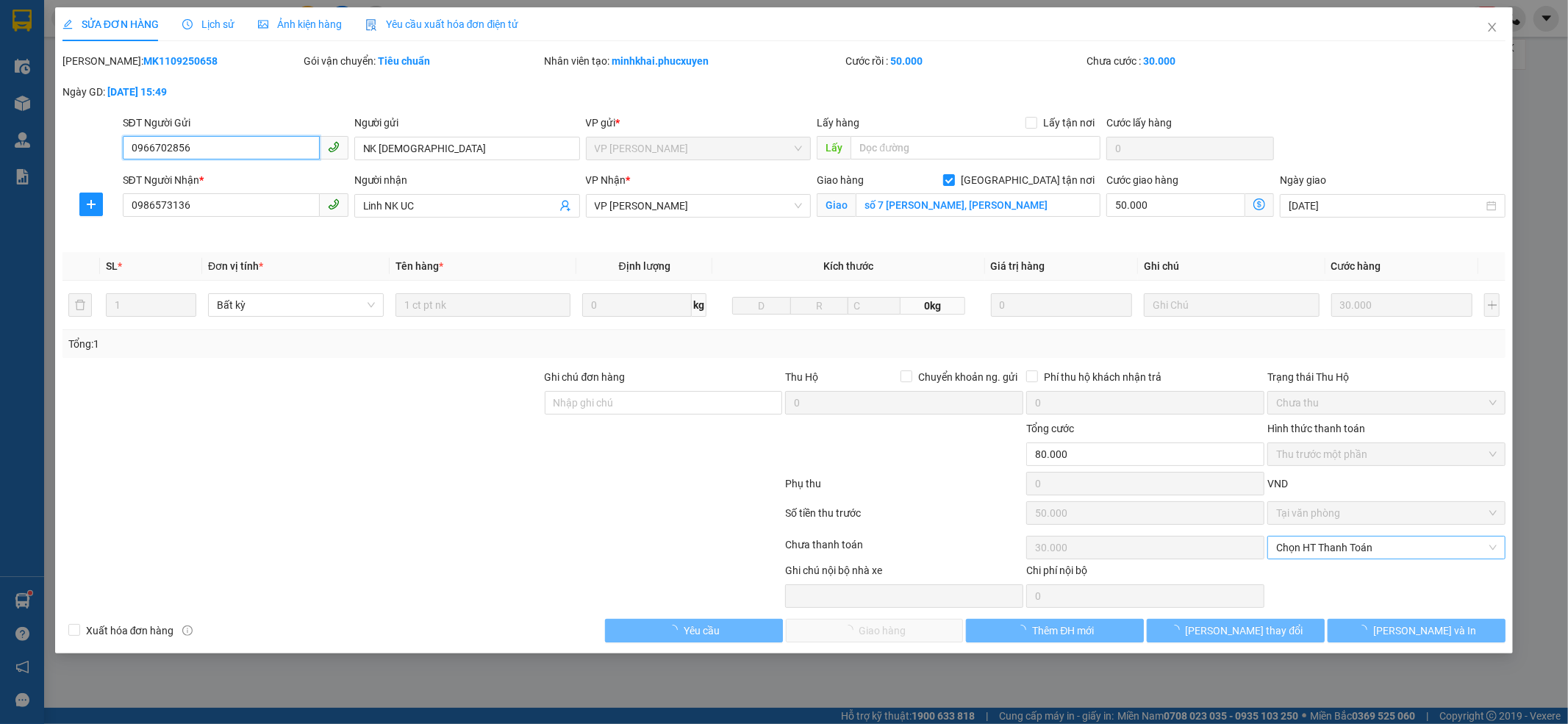
click at [1306, 557] on span "Chọn HT Thanh Toán" at bounding box center [1386, 548] width 221 height 22
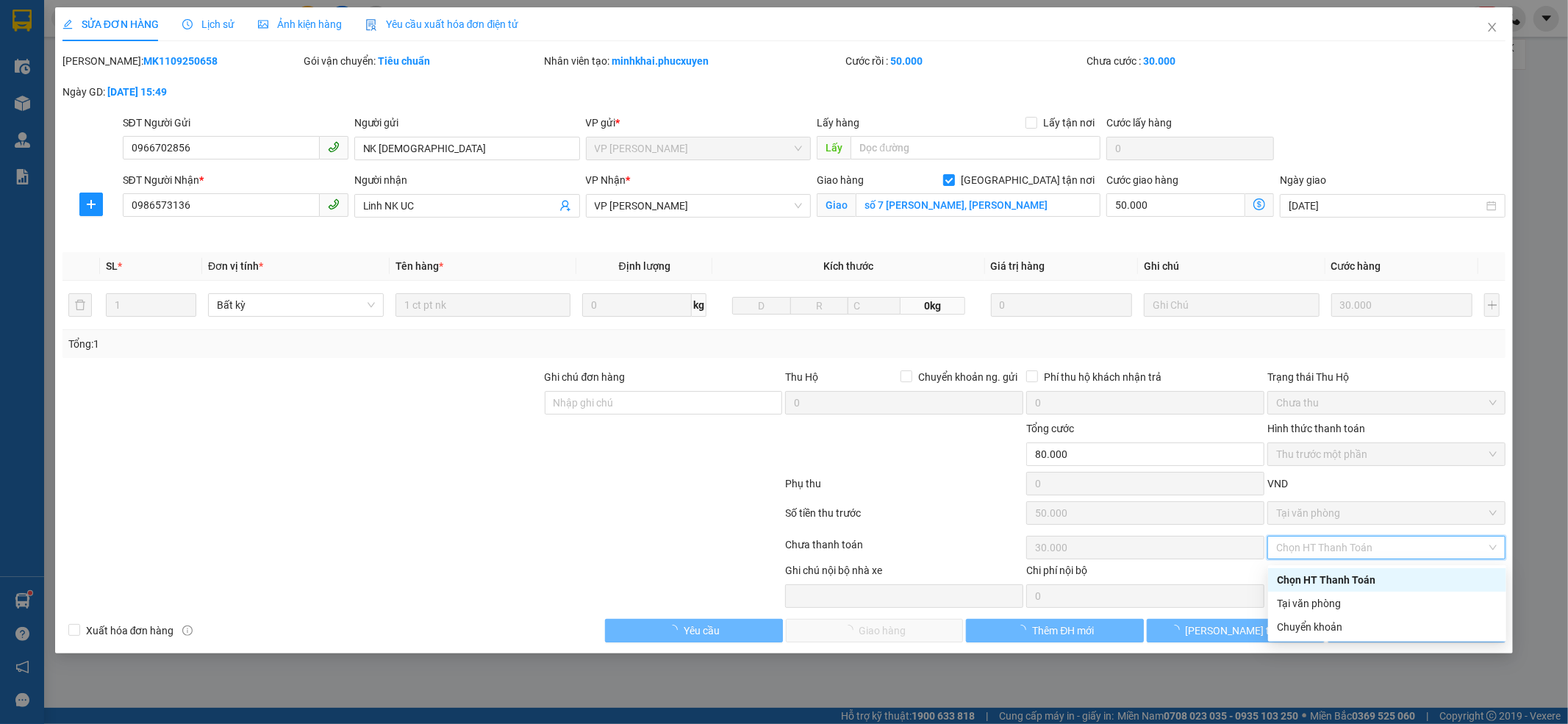
click at [1306, 572] on div "Chọn HT Thanh Toán" at bounding box center [1387, 580] width 221 height 16
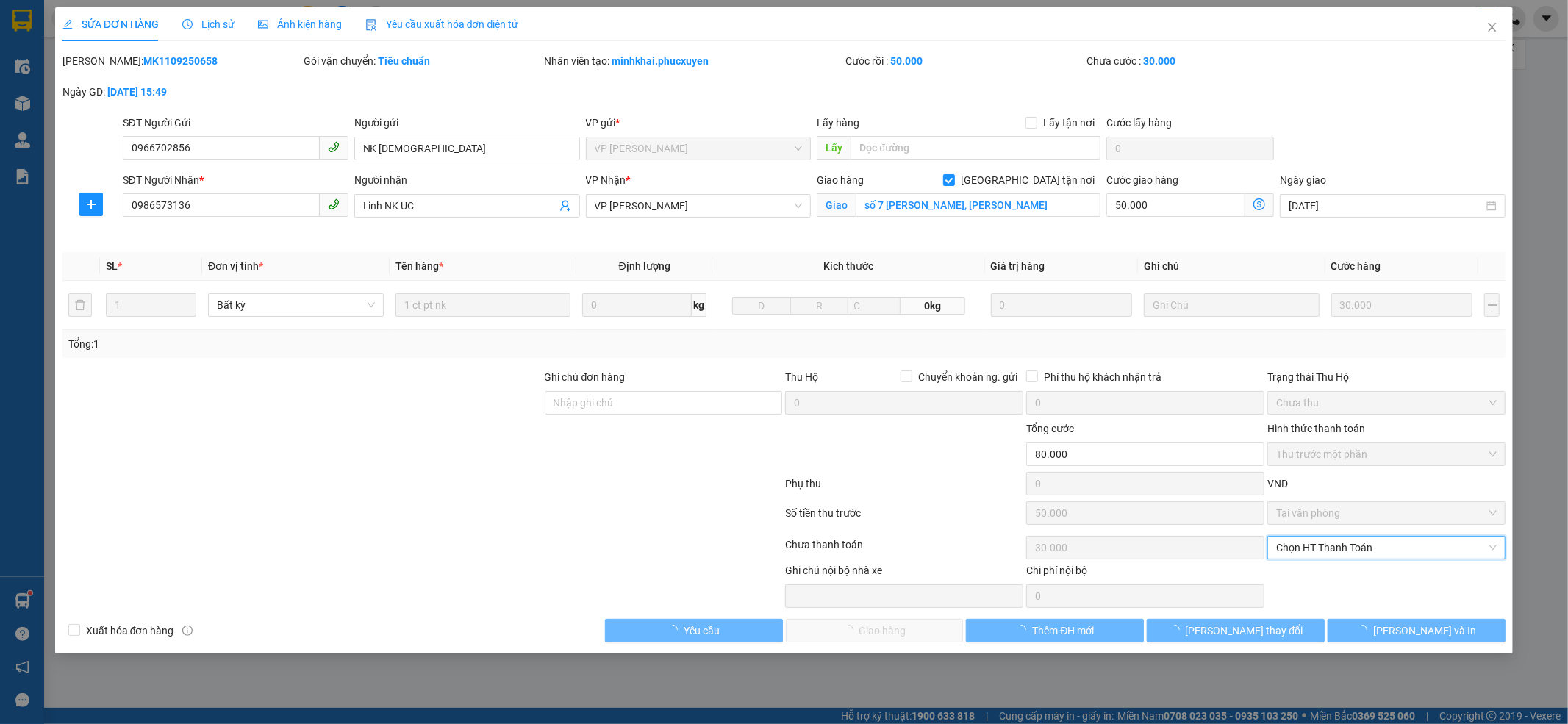
drag, startPoint x: 1307, startPoint y: 551, endPoint x: 1319, endPoint y: 560, distance: 15.0
click at [1306, 553] on span "Chọn HT Thanh Toán" at bounding box center [1386, 548] width 221 height 22
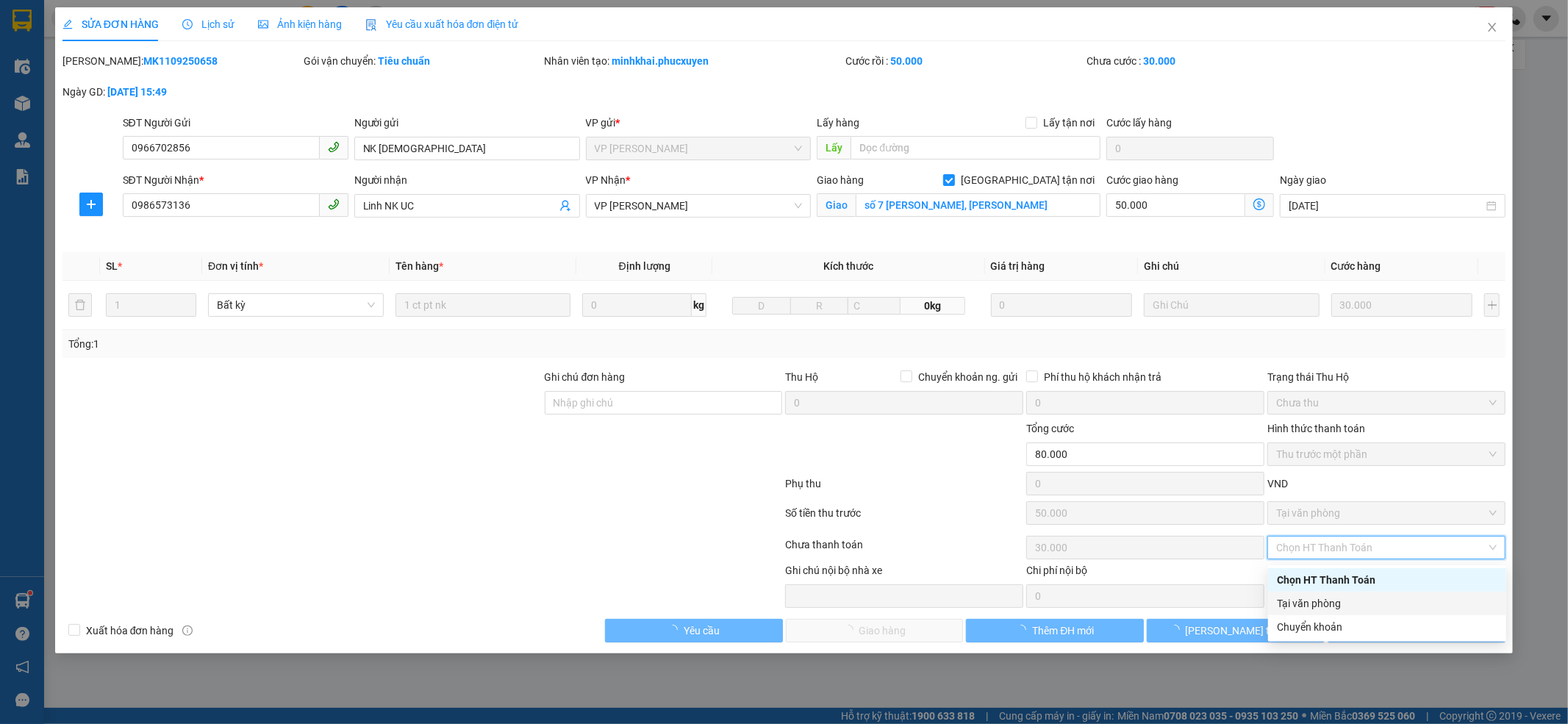
click at [1306, 598] on div "Tại văn phòng" at bounding box center [1387, 603] width 221 height 16
type input "0"
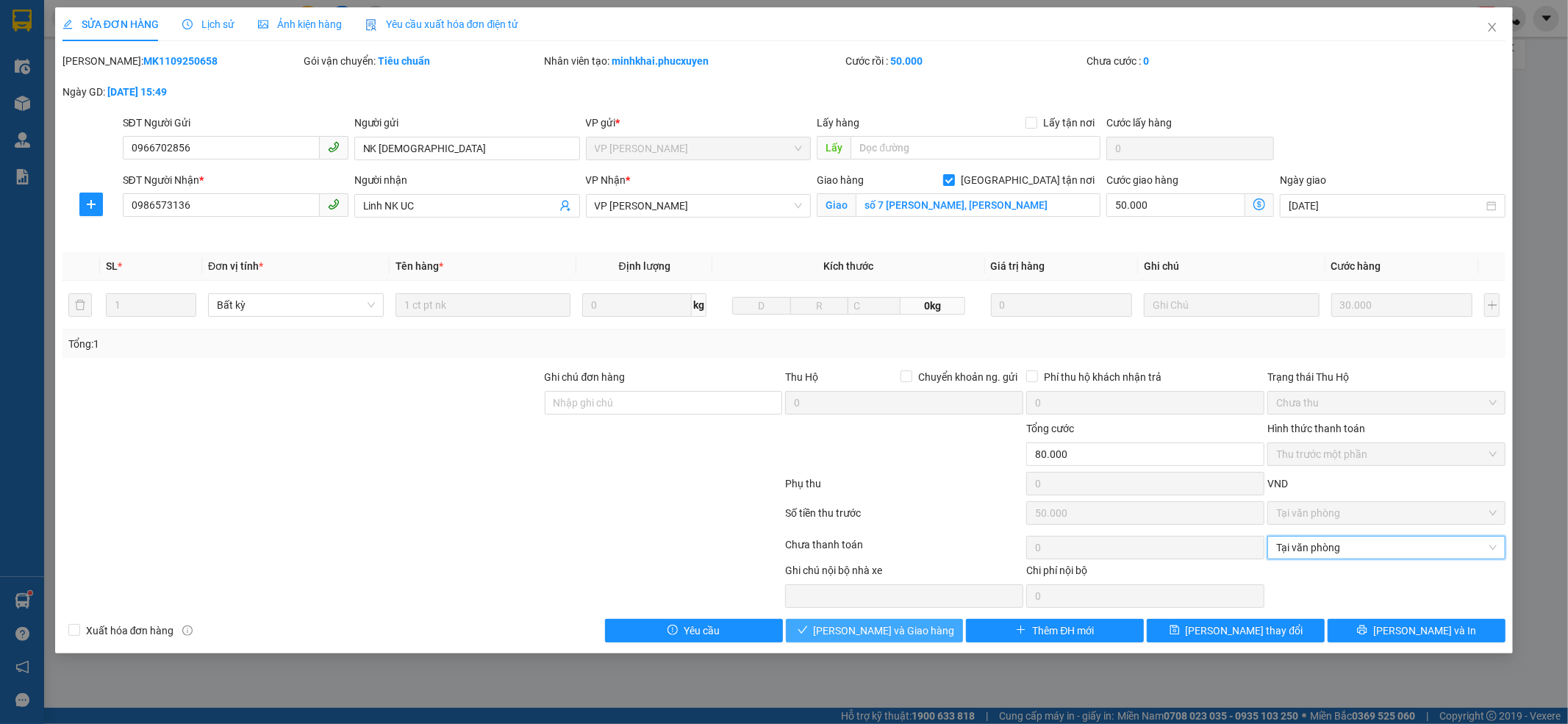
click at [863, 602] on button "Lưu và Giao hàng" at bounding box center [875, 630] width 178 height 23
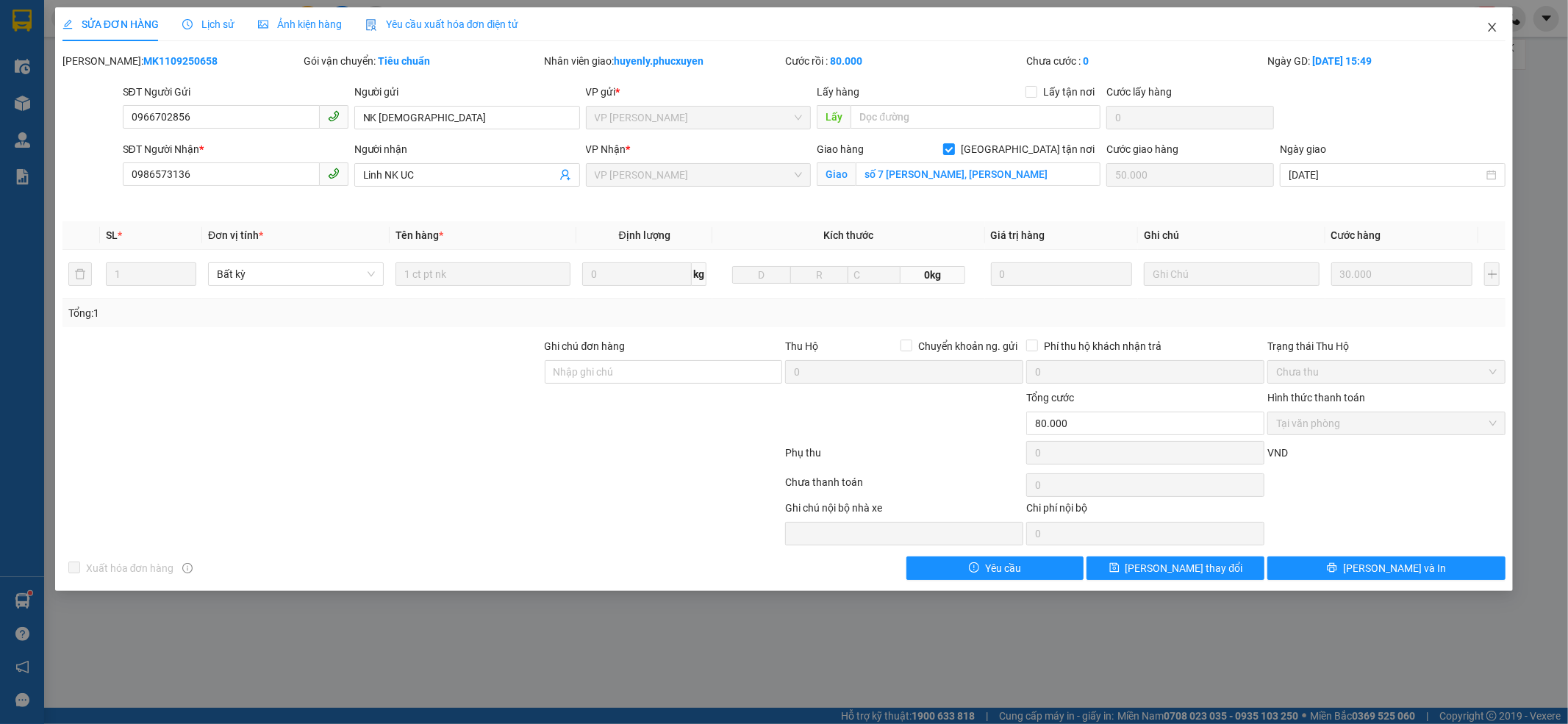
click at [1306, 33] on icon "close" at bounding box center [1491, 27] width 12 height 12
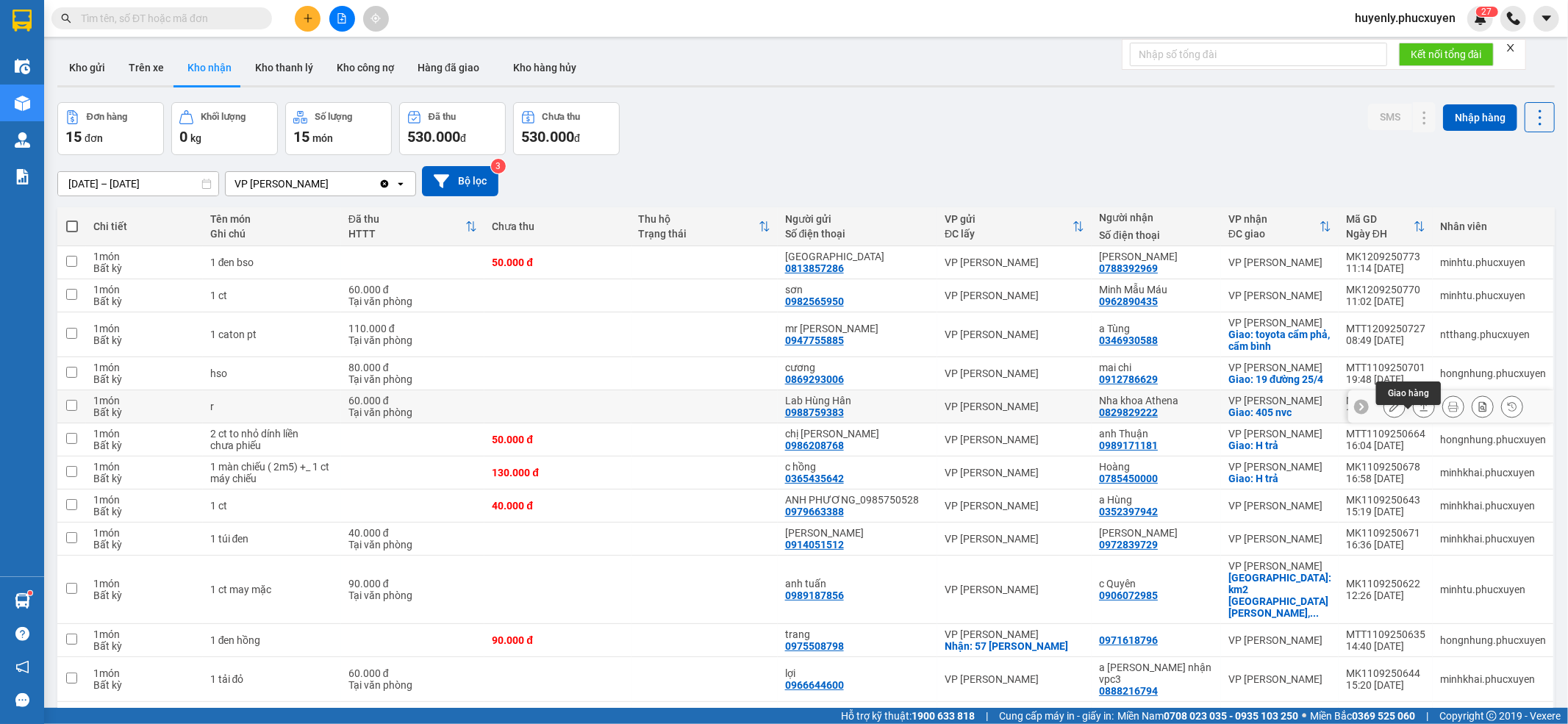
click at [1306, 412] on icon at bounding box center [1394, 406] width 10 height 10
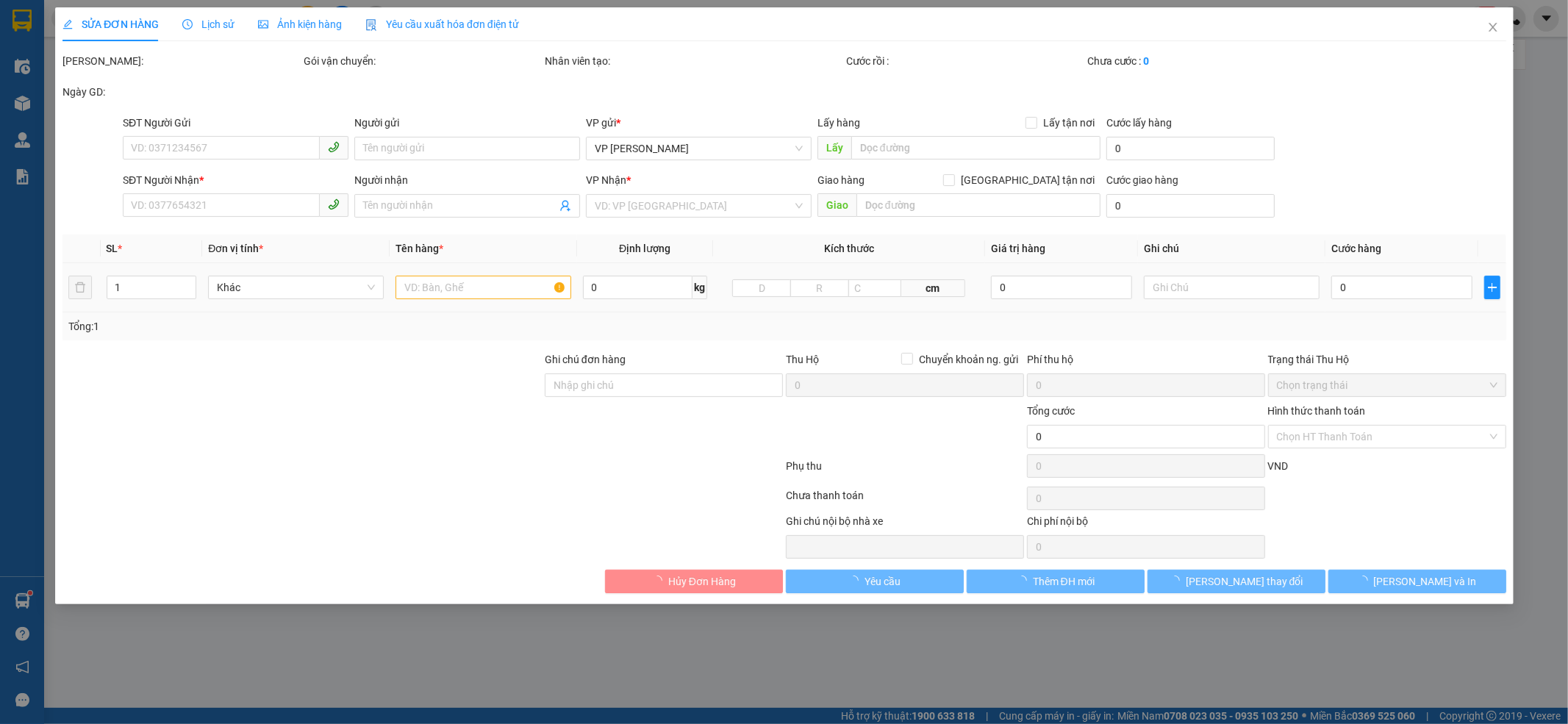
type input "0988759383"
type input "Lab Hùng Hân"
type input "0829829222"
type input "Nha khoa Athena"
checkbox input "true"
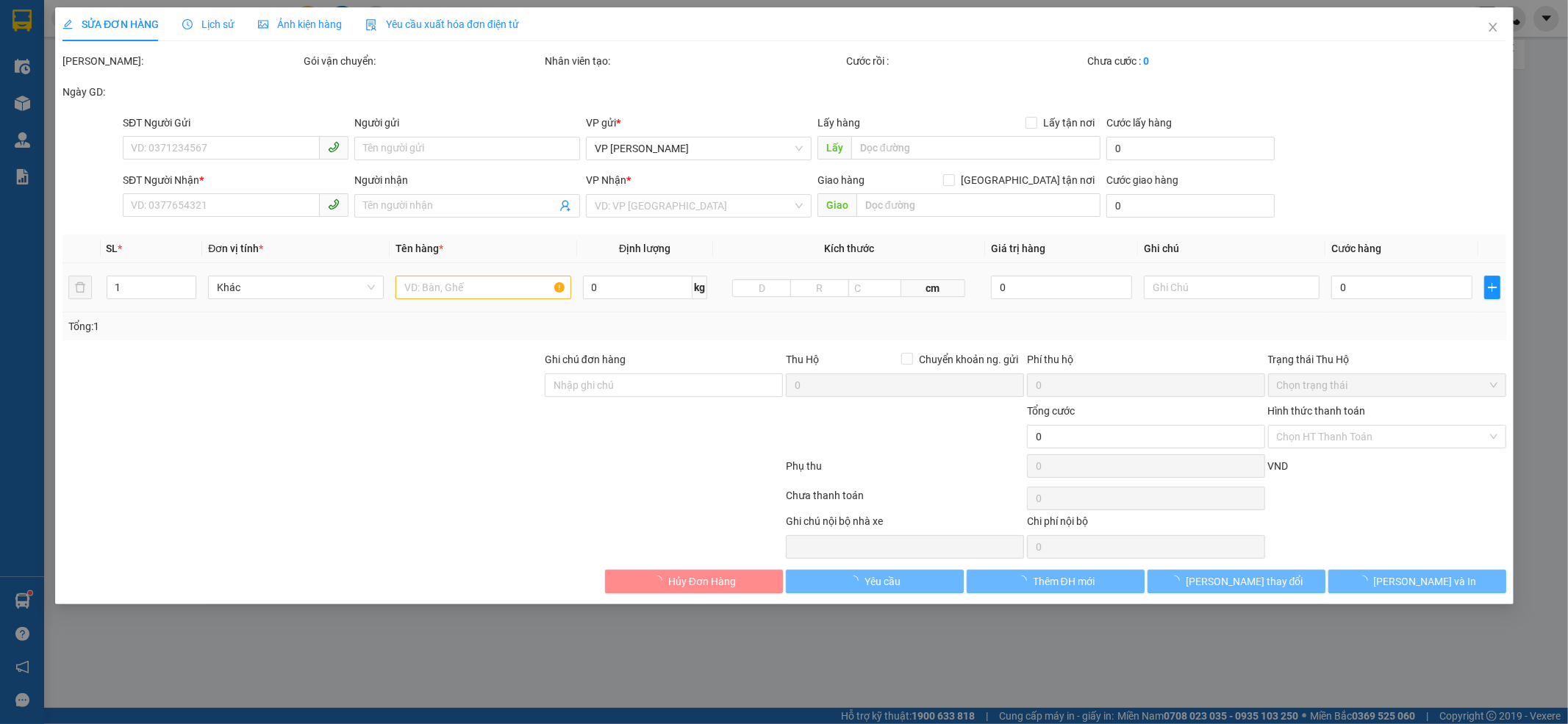
type input "405 nvc"
type input "60.000"
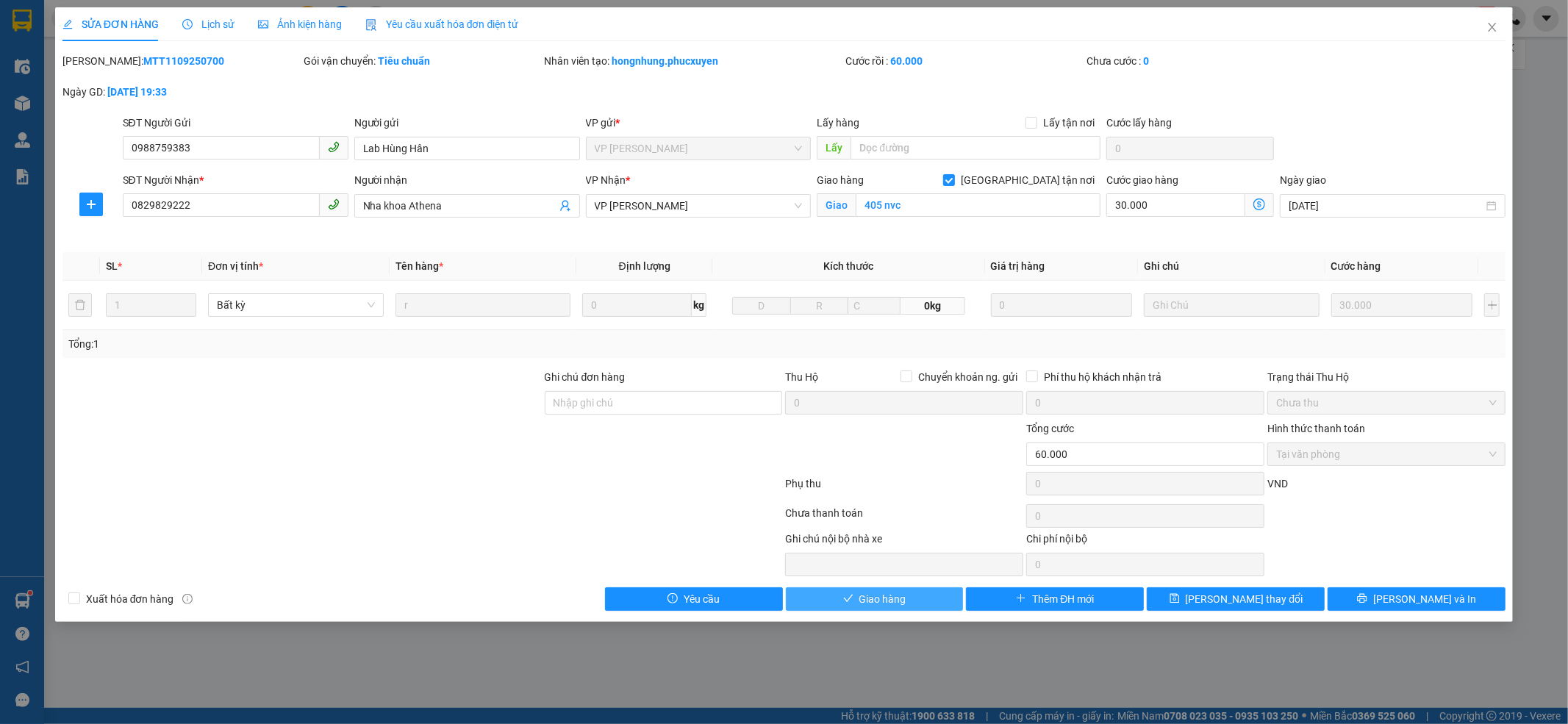
drag, startPoint x: 927, startPoint y: 602, endPoint x: 918, endPoint y: 584, distance: 20.1
click at [926, 602] on button "Giao hàng" at bounding box center [875, 599] width 178 height 23
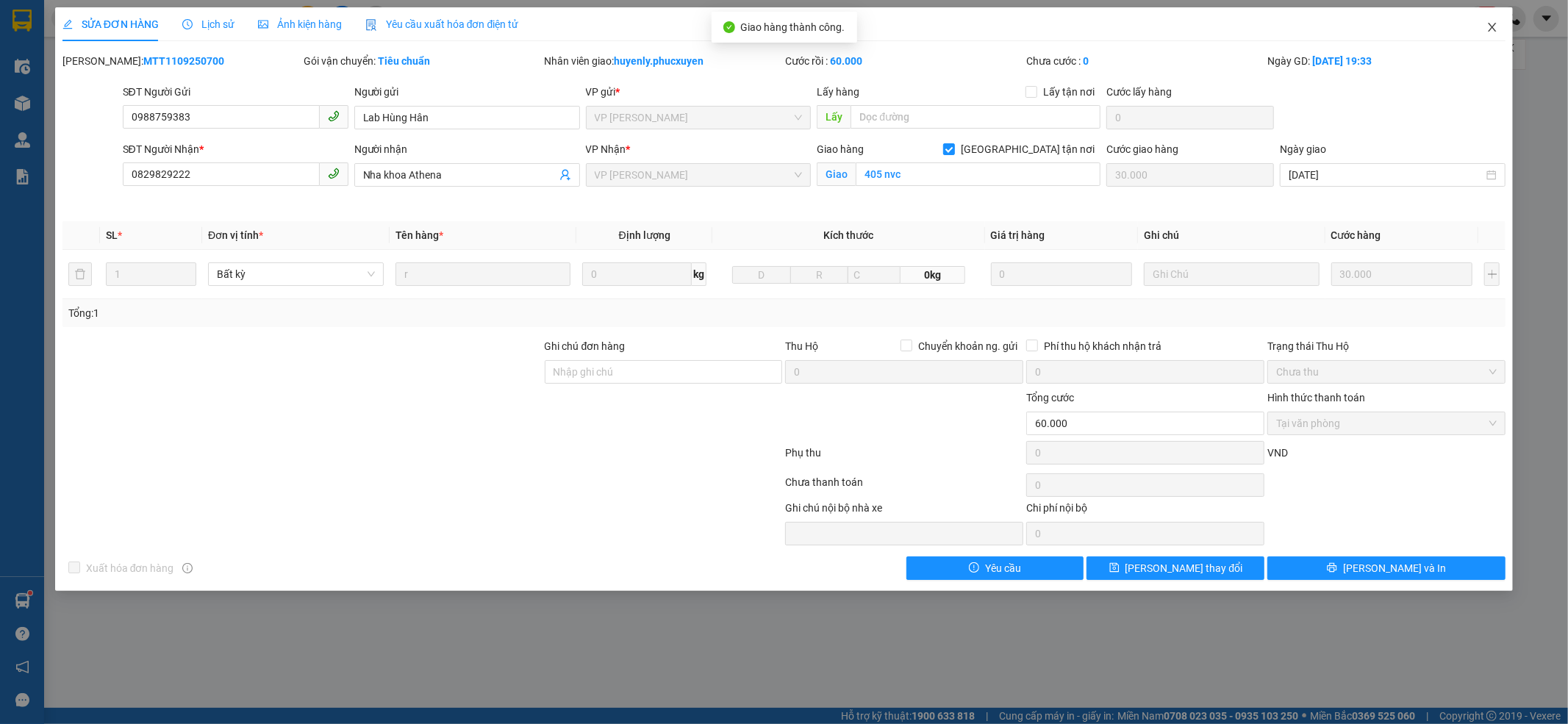
click at [1306, 30] on icon "close" at bounding box center [1492, 27] width 8 height 9
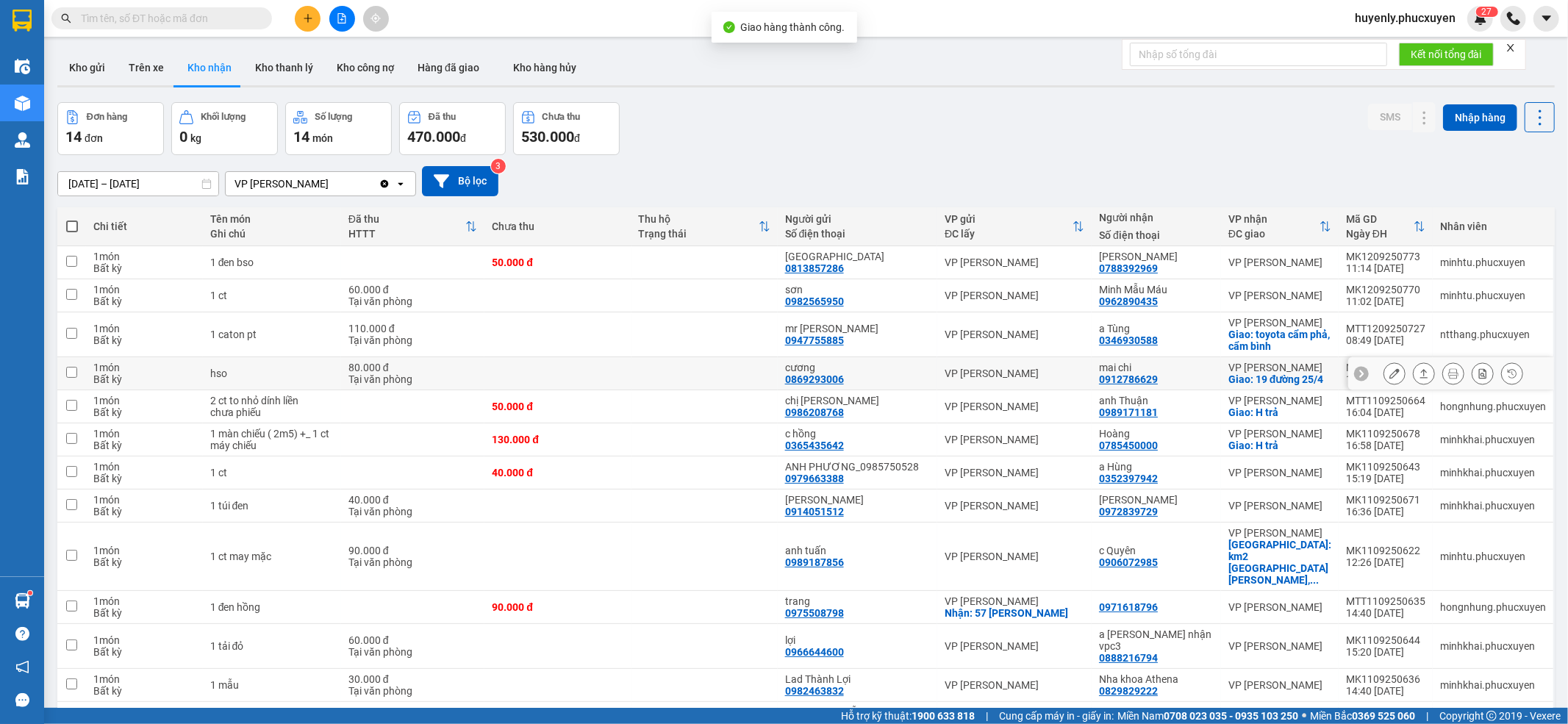
click at [1306, 378] on icon at bounding box center [1394, 373] width 10 height 10
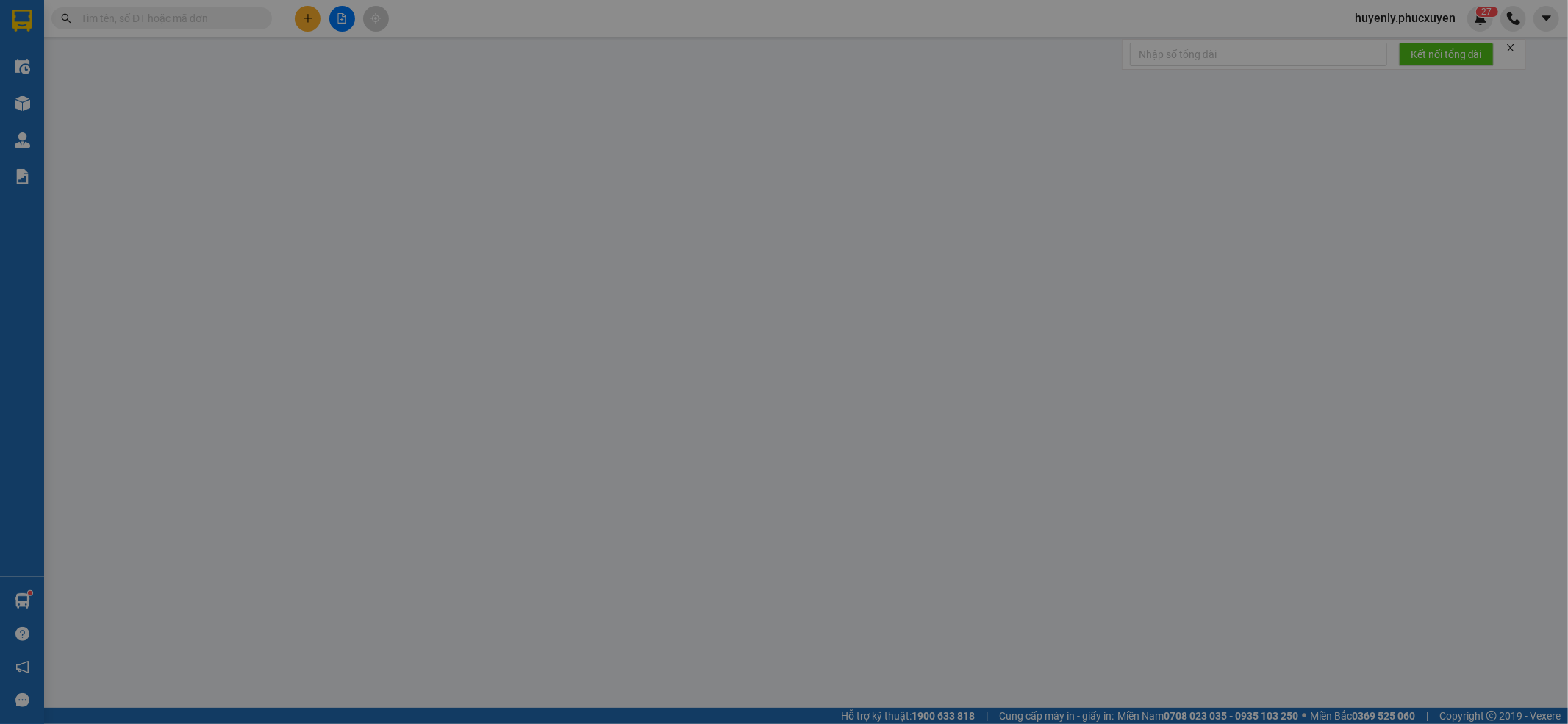
type input "0869293006"
type input "cương"
type input "0912786629"
type input "mai chi"
checkbox input "true"
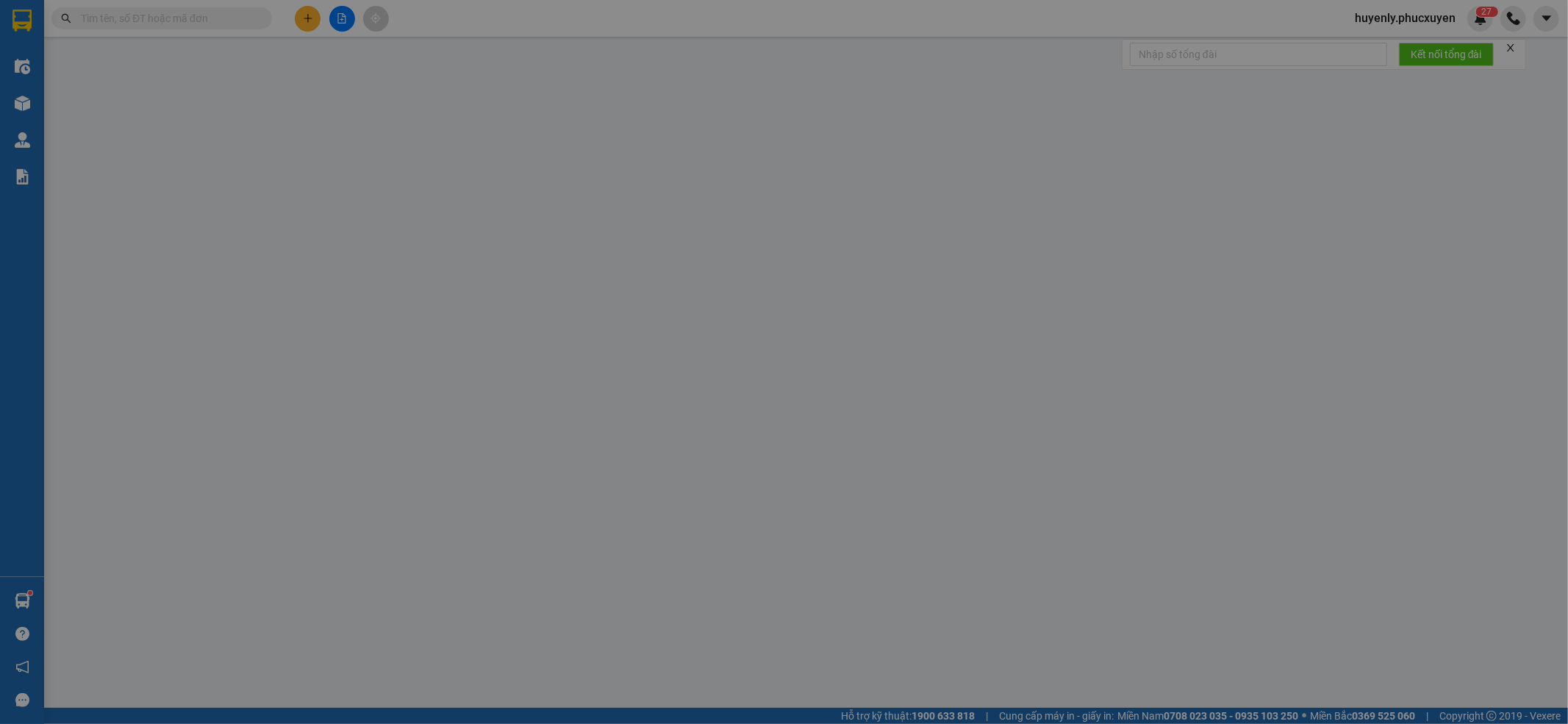
type input "19 đường 25/4"
type input "80.000"
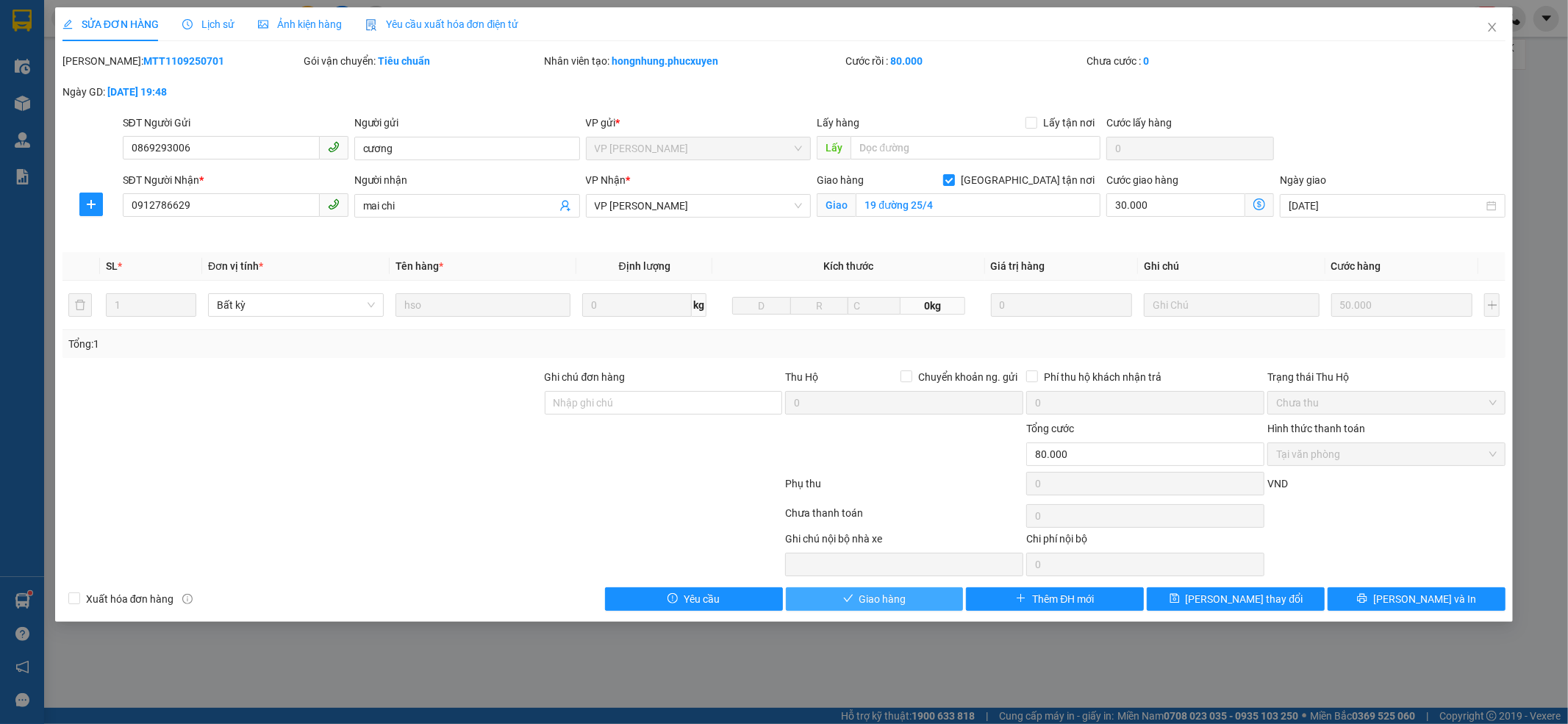
click at [895, 592] on button "Giao hàng" at bounding box center [875, 599] width 178 height 23
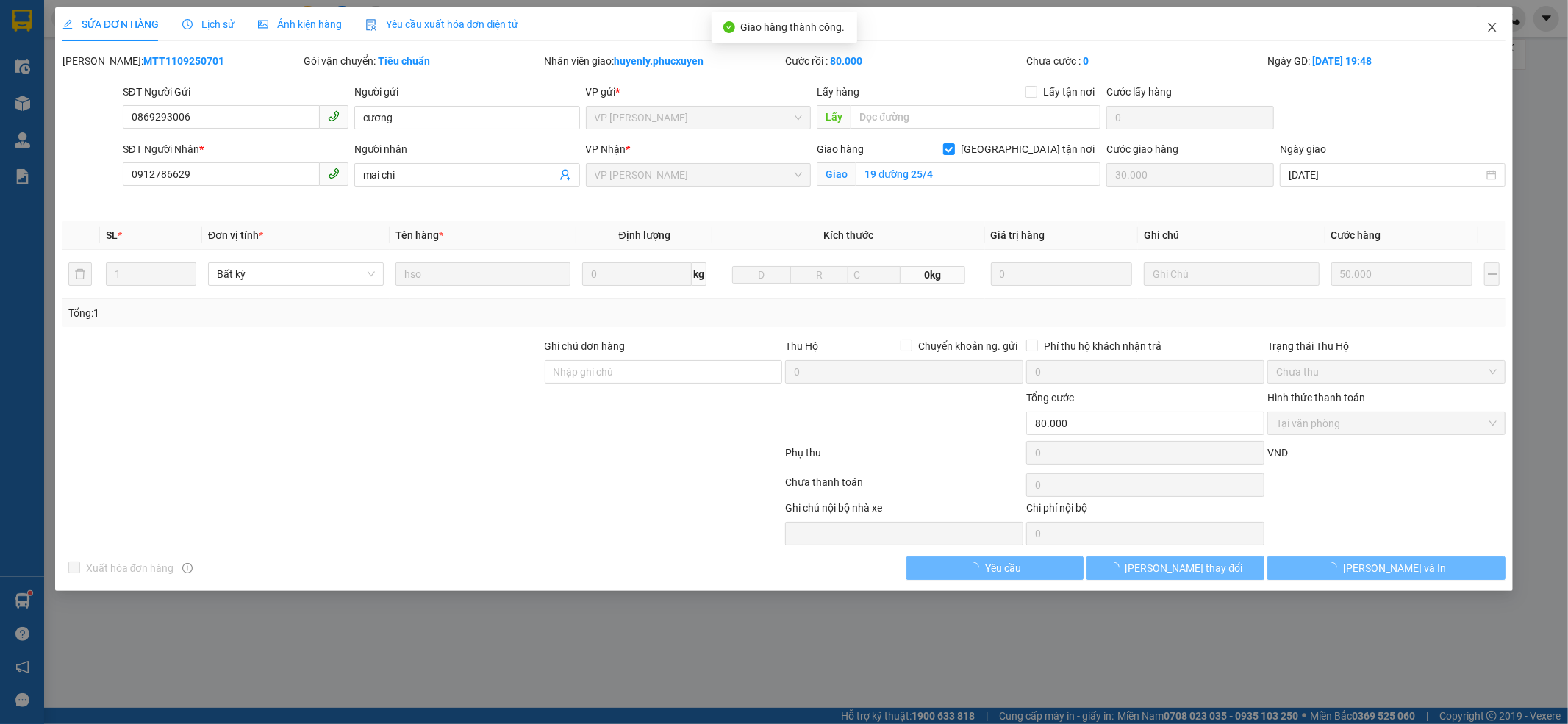
click at [1306, 39] on span "Close" at bounding box center [1492, 28] width 41 height 41
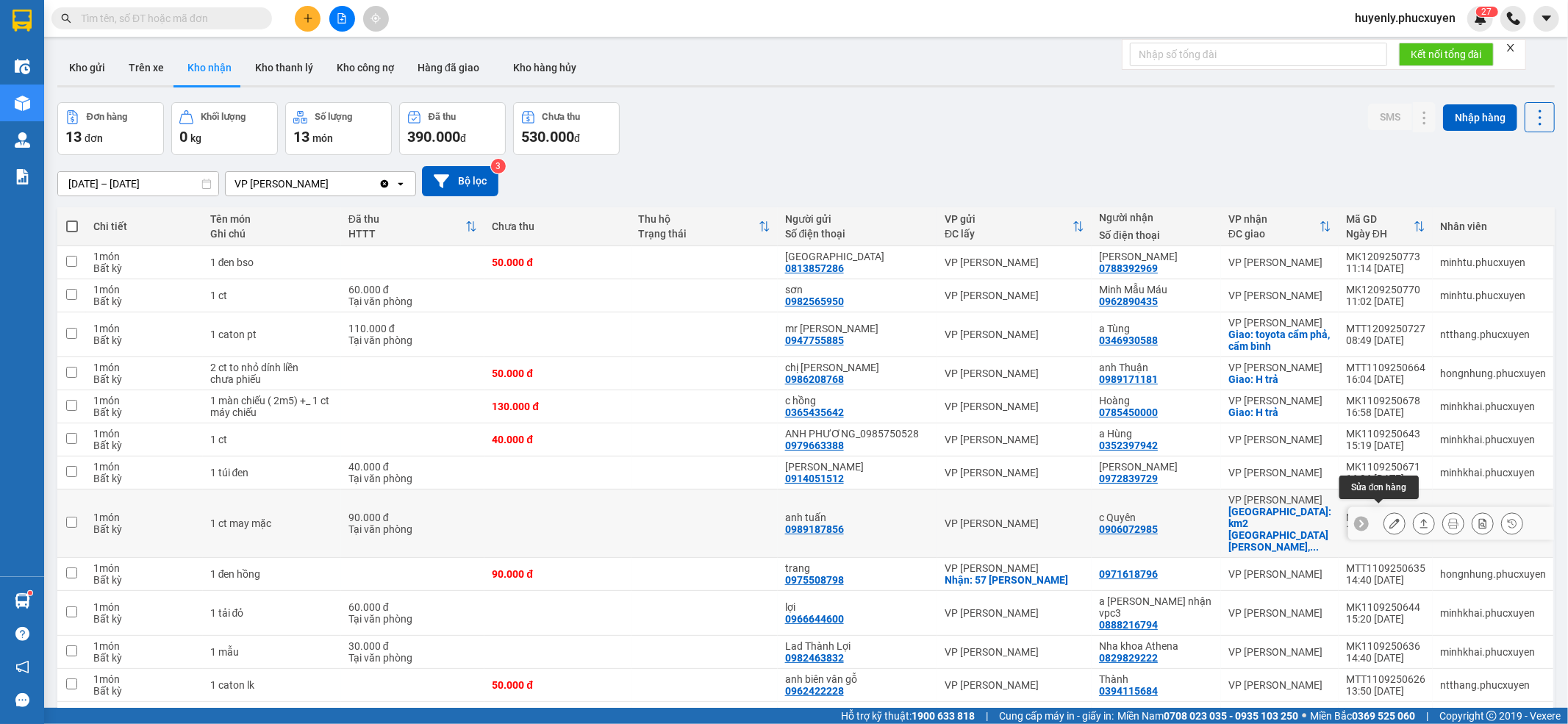
click at [1306, 518] on button at bounding box center [1394, 523] width 21 height 26
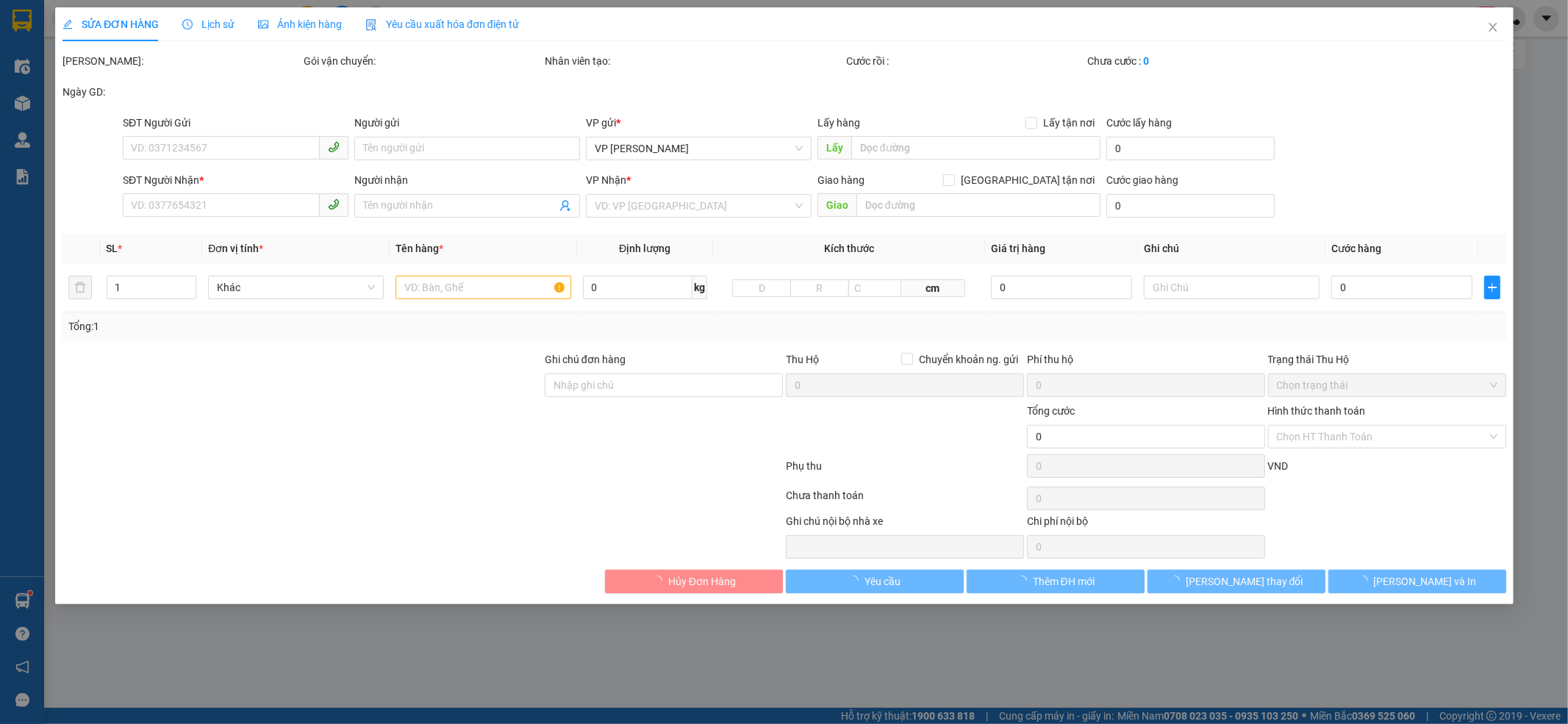
type input "0989187856"
type input "anh tuấn"
type input "0906072985"
type input "c Quyên"
checkbox input "true"
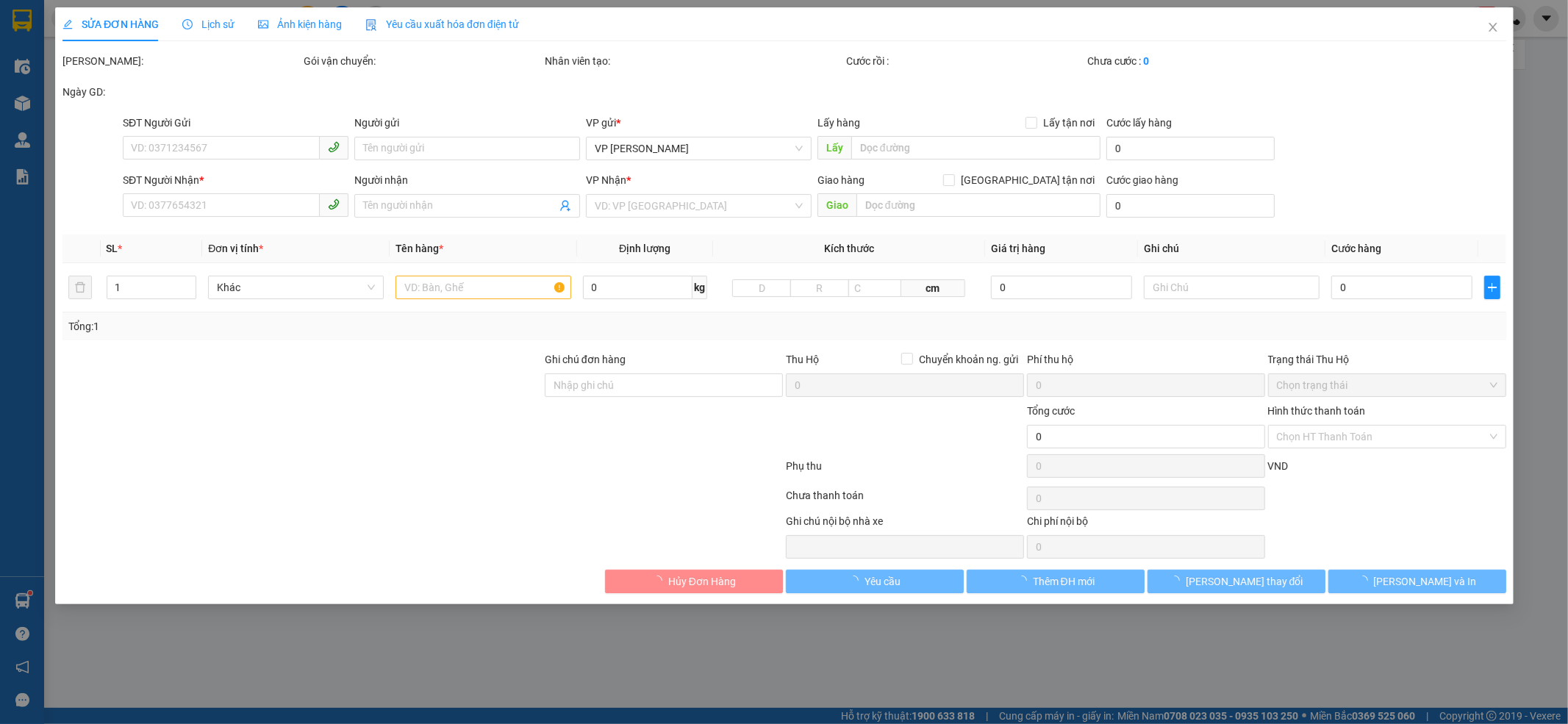
type input "km2 đường nguyễn văn cừ, công ty cp may quảng ninh"
type input "90.000"
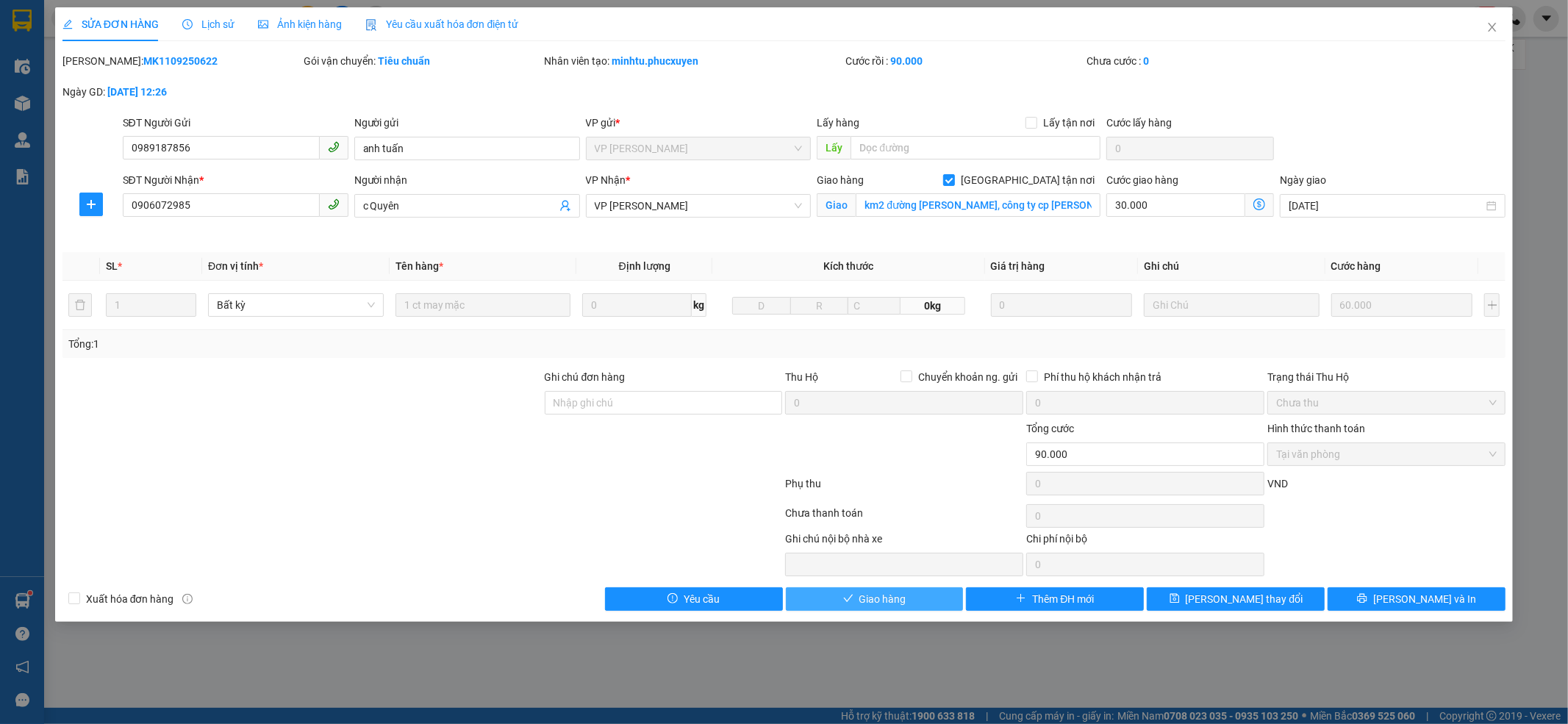
click at [916, 598] on button "Giao hàng" at bounding box center [875, 599] width 178 height 23
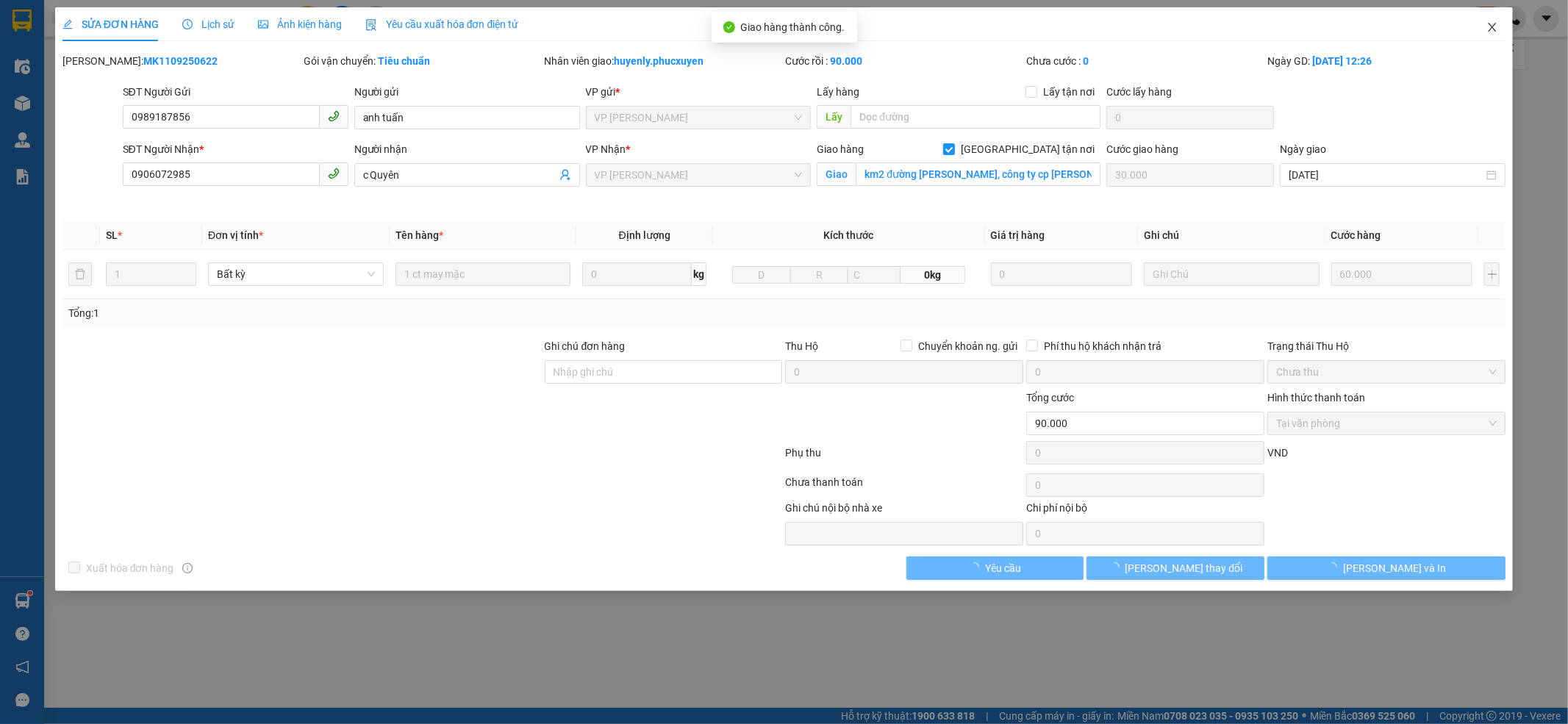
click at [1306, 32] on icon "close" at bounding box center [1492, 27] width 8 height 9
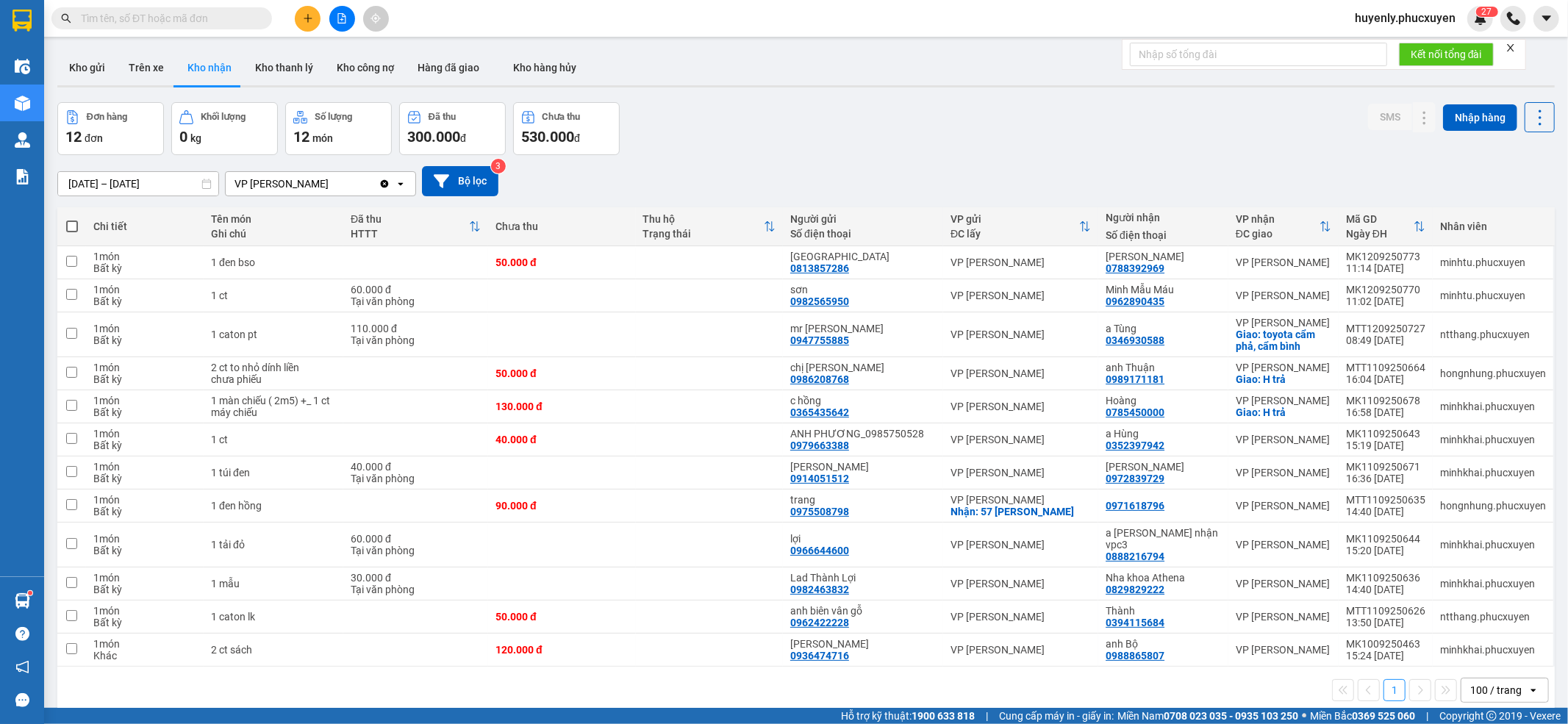
click at [223, 15] on input "text" at bounding box center [168, 18] width 174 height 16
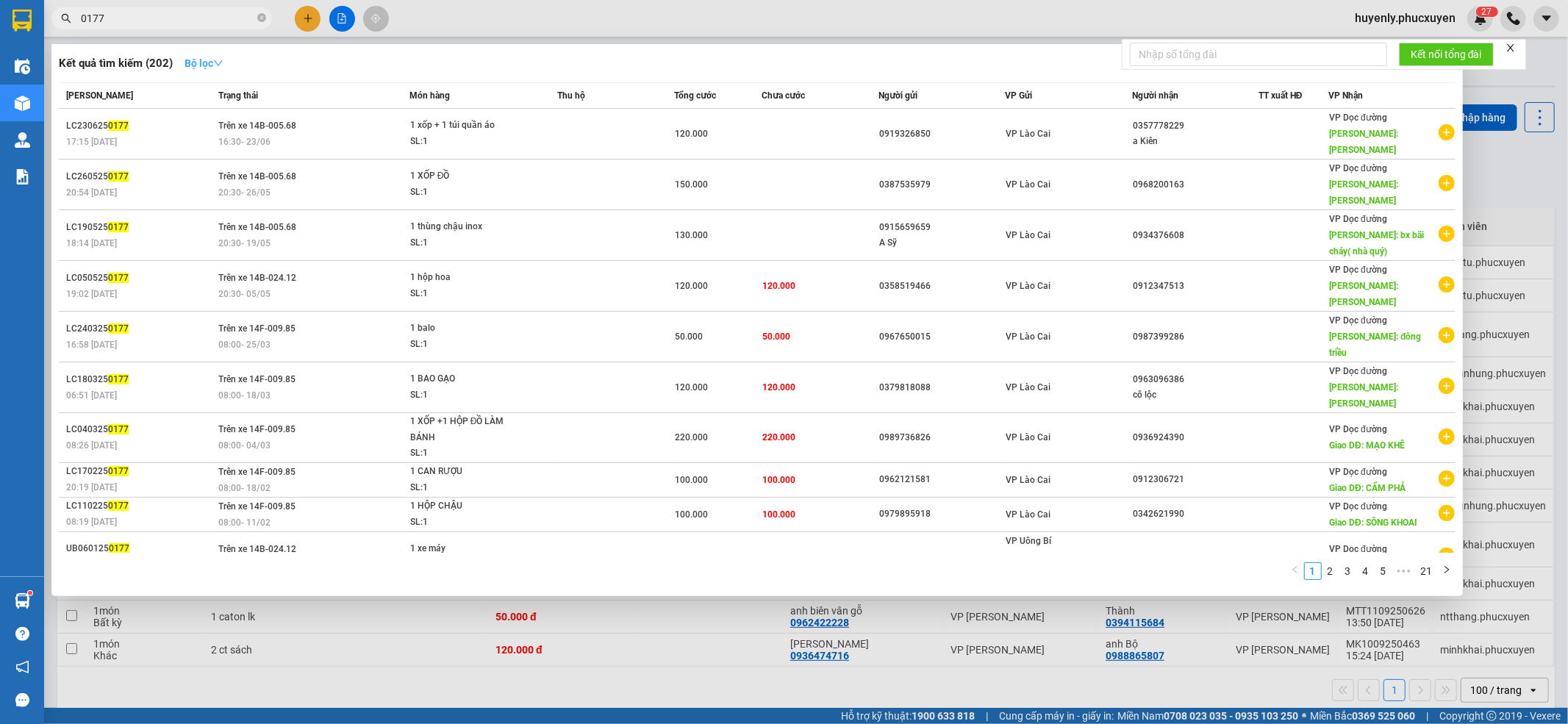
type input "0177"
click at [210, 68] on strong "Bộ lọc" at bounding box center [204, 63] width 39 height 12
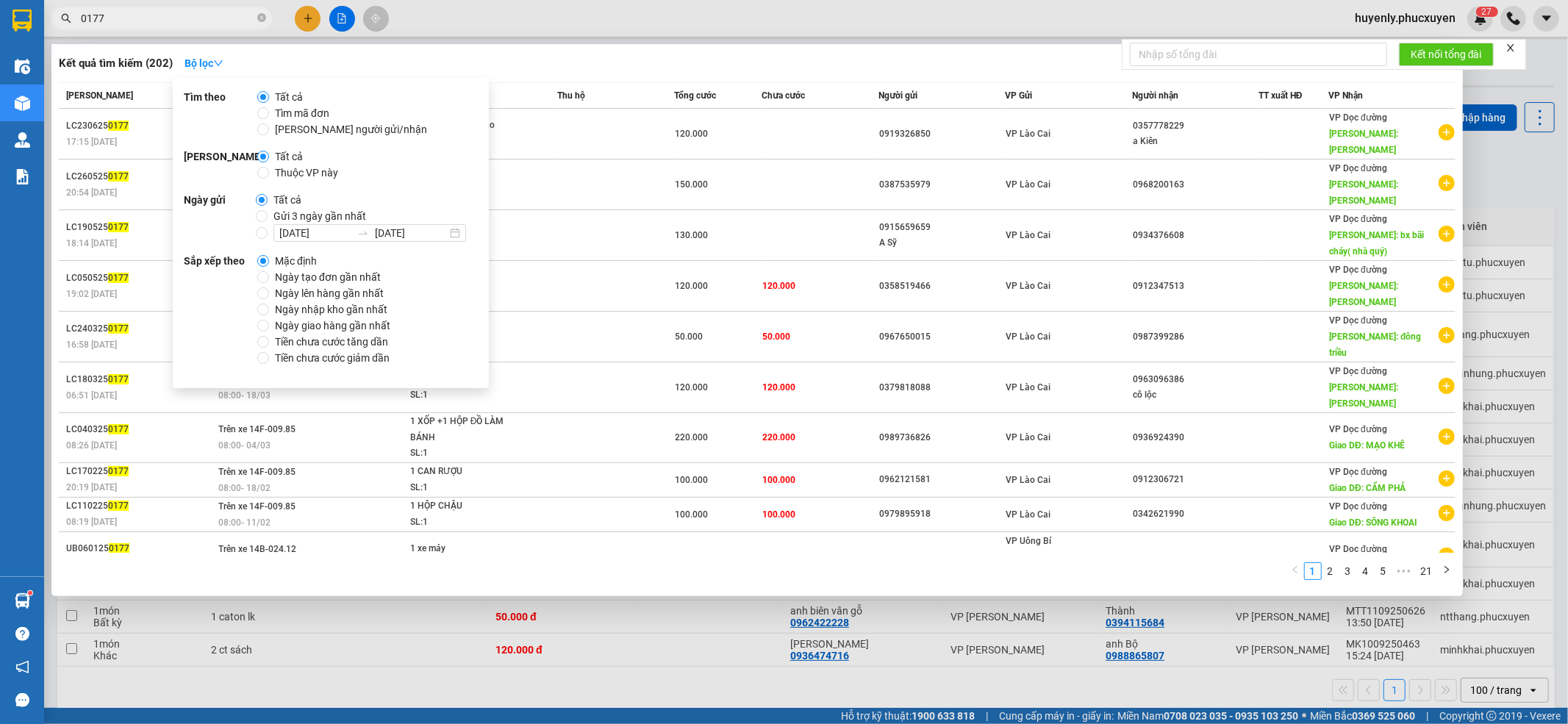
click at [338, 210] on span "Gửi 3 ngày gần nhất" at bounding box center [320, 216] width 104 height 16
click at [267, 210] on input "Gửi 3 ngày gần nhất" at bounding box center [261, 215] width 12 height 12
radio input "true"
radio input "false"
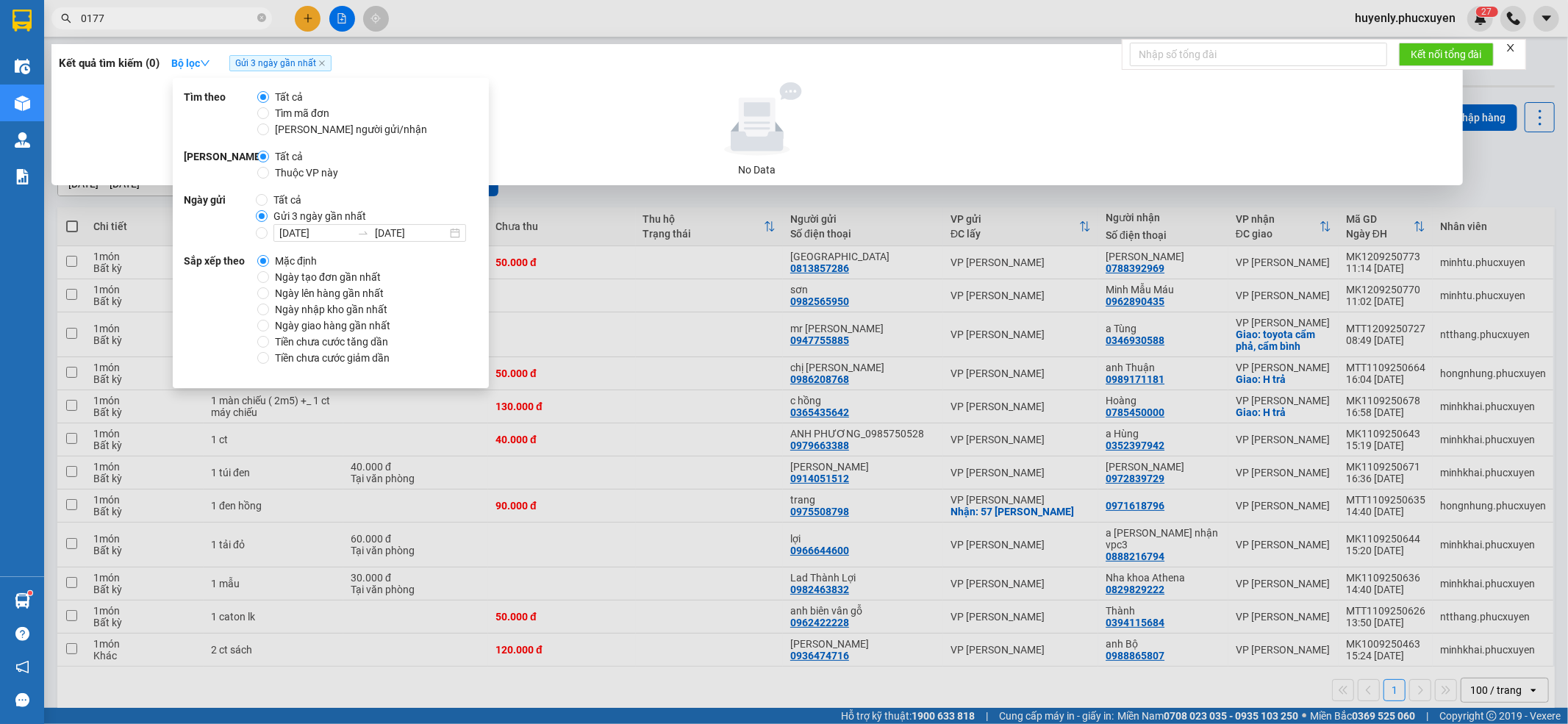
click at [575, 90] on div at bounding box center [757, 119] width 1385 height 74
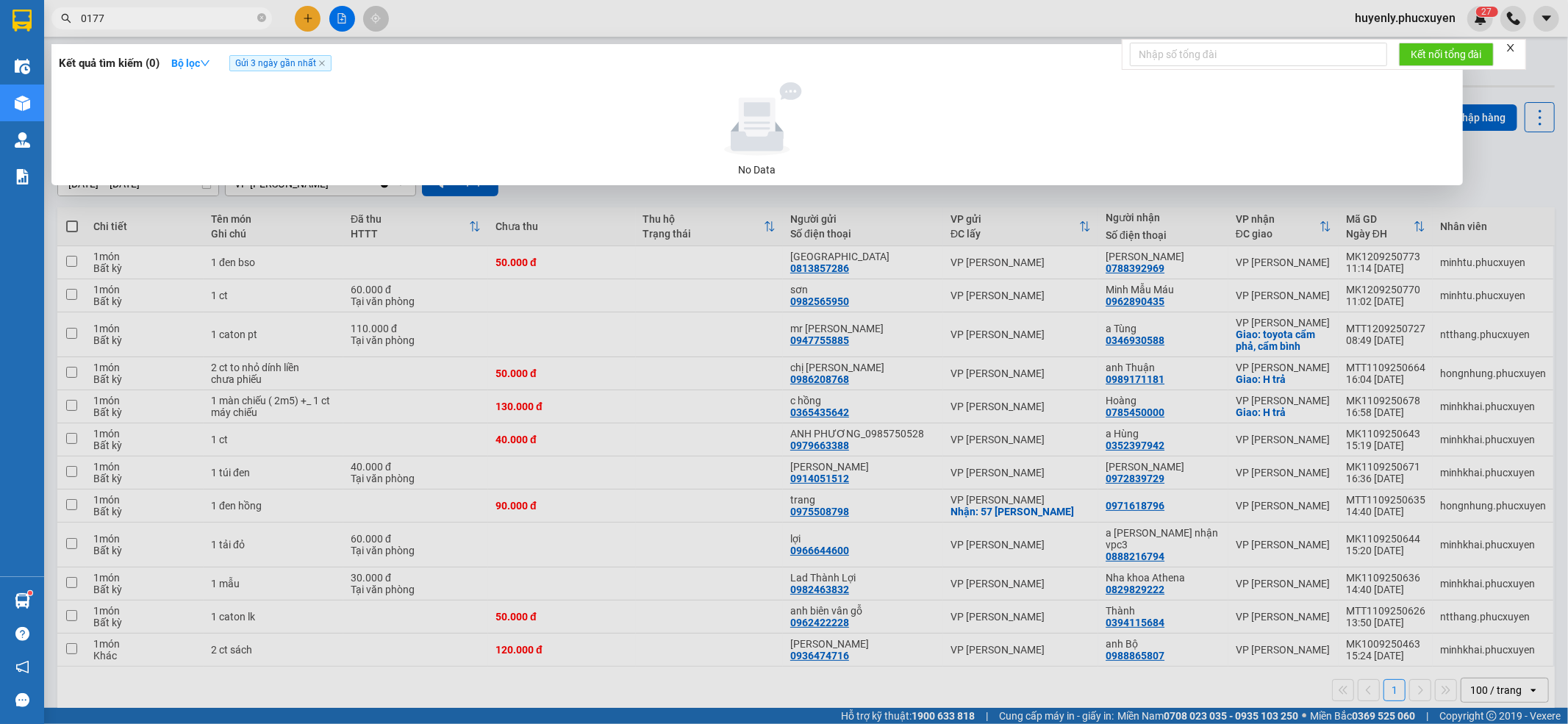
click at [206, 25] on span "0177" at bounding box center [161, 18] width 221 height 22
click at [206, 25] on input "0177" at bounding box center [168, 18] width 174 height 16
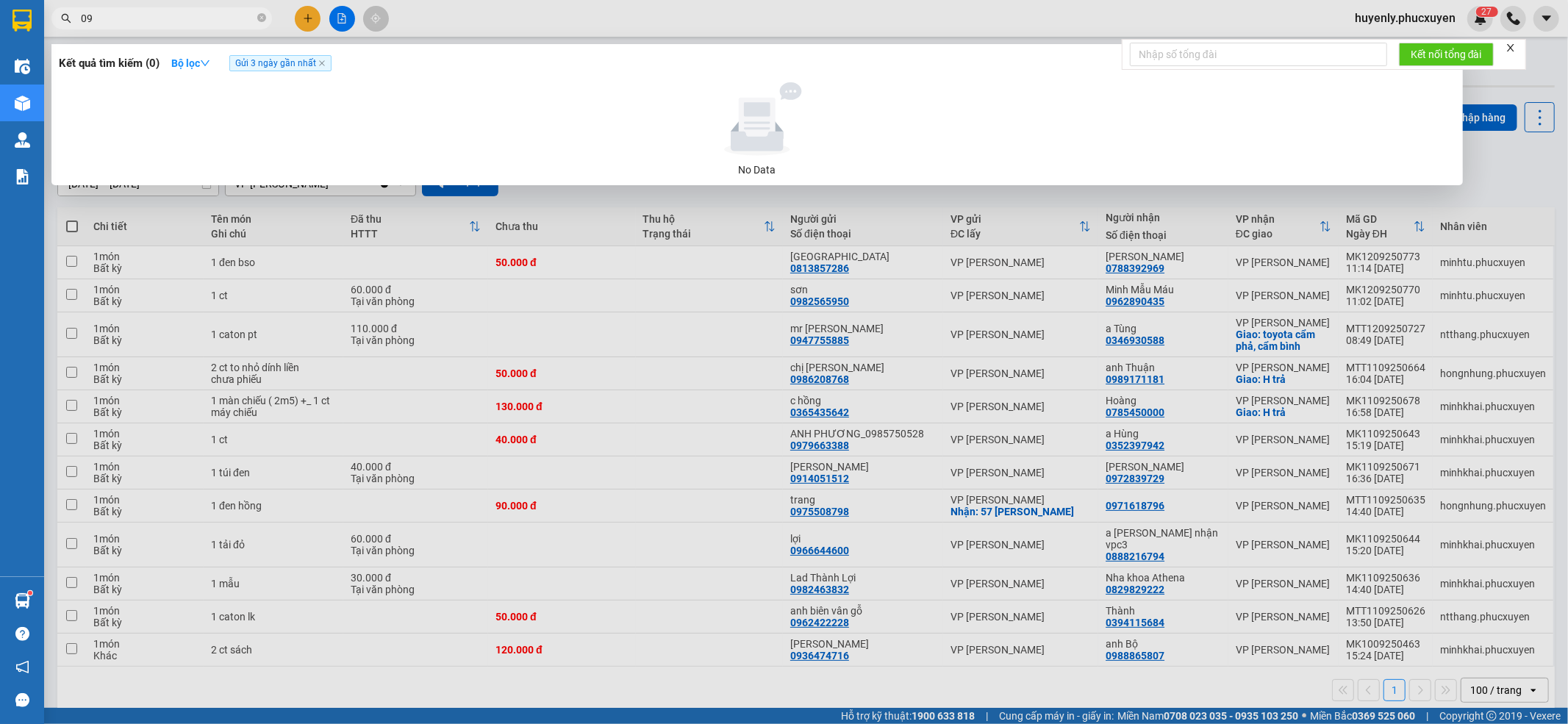
click at [325, 59] on span "Gửi 3 ngày gần nhất" at bounding box center [280, 63] width 102 height 16
click at [326, 60] on icon "close" at bounding box center [322, 63] width 7 height 7
click at [233, 22] on input "09" at bounding box center [168, 18] width 174 height 16
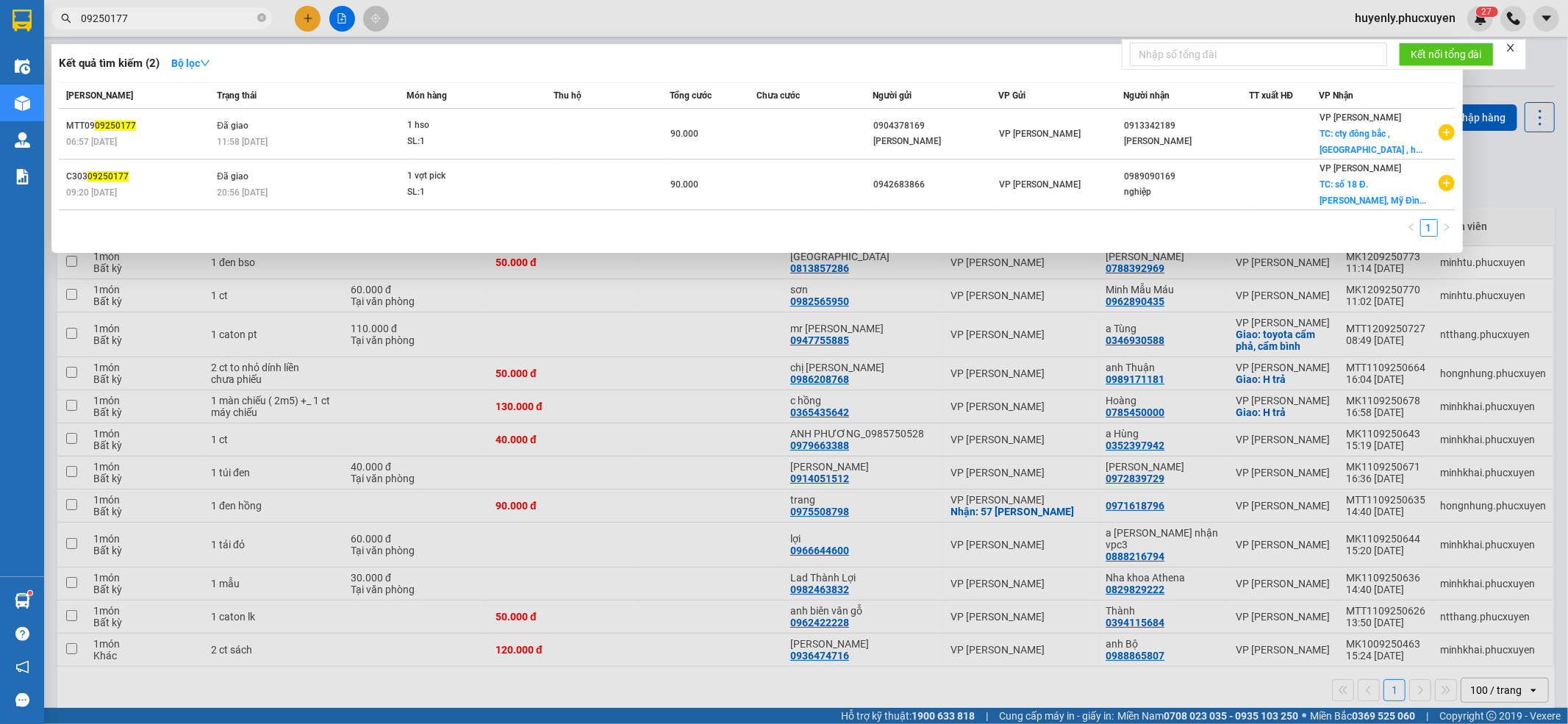
click at [241, 13] on input "09250177" at bounding box center [168, 18] width 174 height 16
click at [179, 26] on span "09250177" at bounding box center [161, 18] width 221 height 22
click at [179, 24] on span "09250177" at bounding box center [161, 18] width 221 height 22
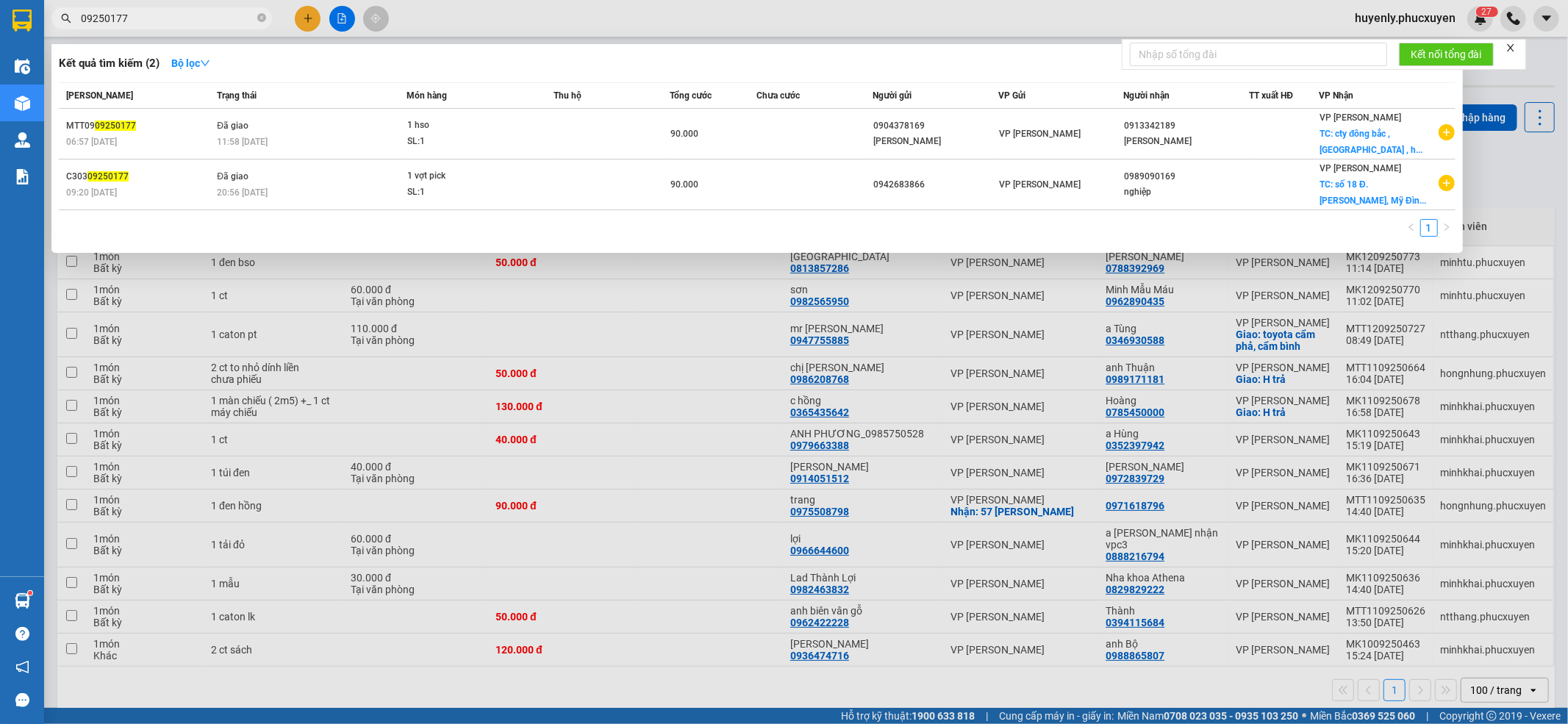
click at [179, 22] on input "09250177" at bounding box center [168, 18] width 174 height 16
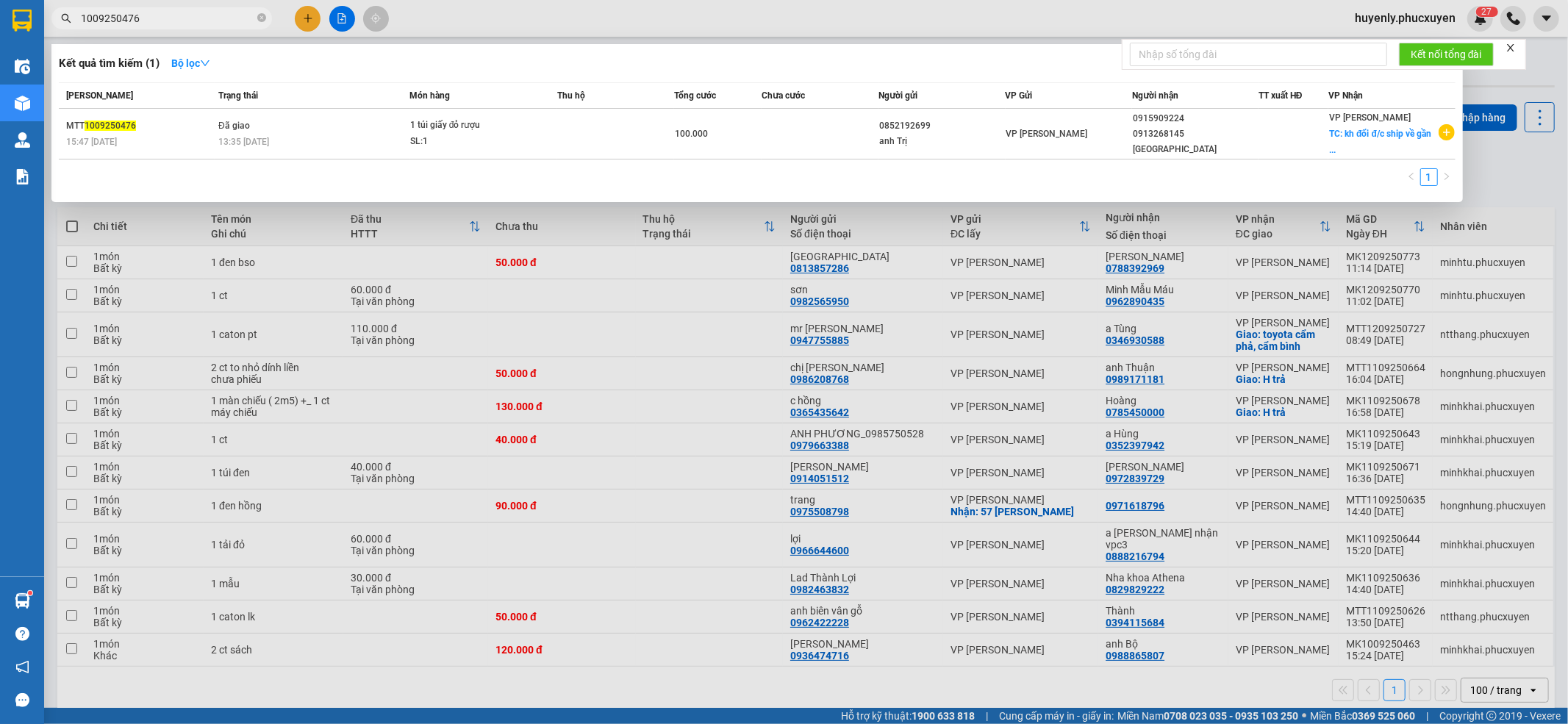
type input "1009250476"
click at [310, 23] on div at bounding box center [784, 362] width 1568 height 724
click at [310, 23] on button at bounding box center [307, 19] width 26 height 26
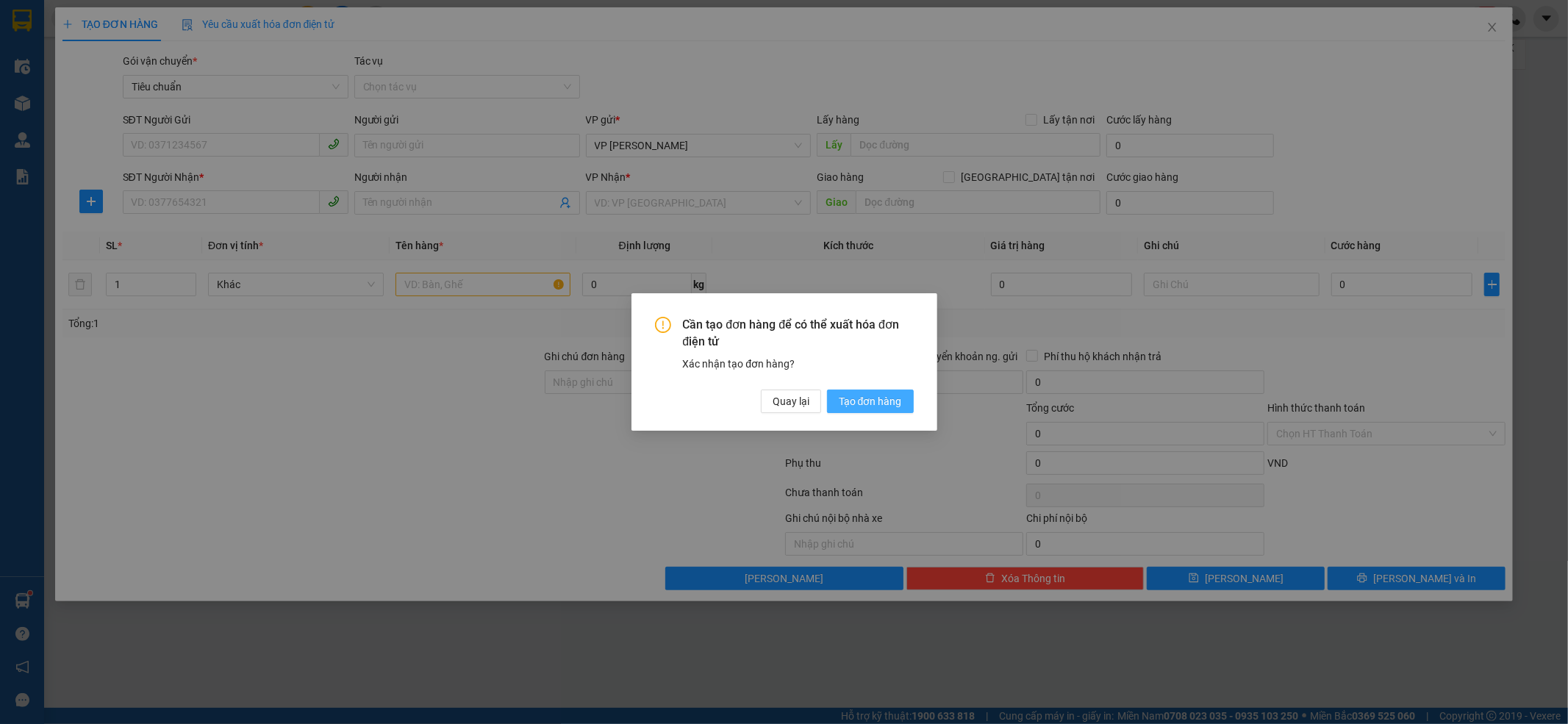
click at [882, 394] on span "Tạo đơn hàng" at bounding box center [870, 402] width 63 height 16
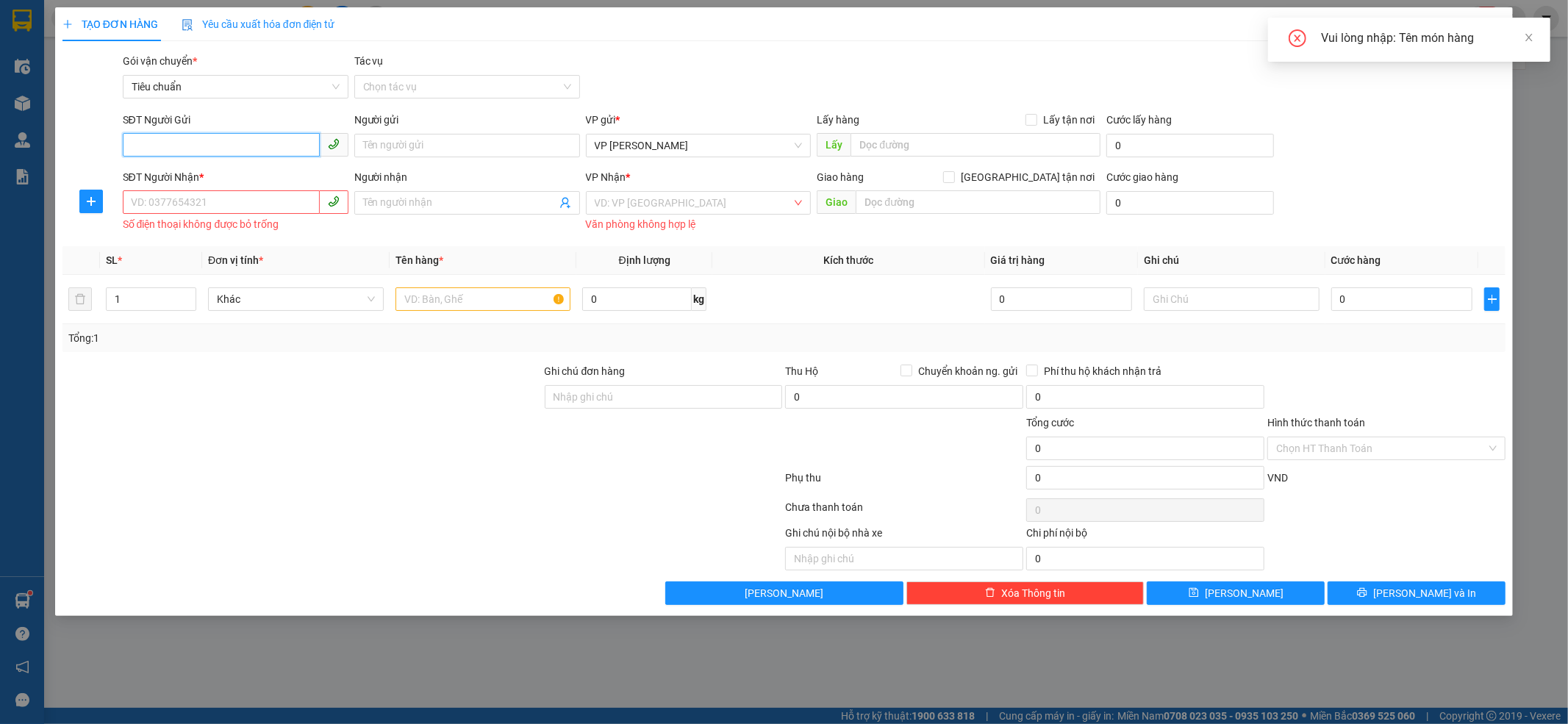
drag, startPoint x: 260, startPoint y: 147, endPoint x: 494, endPoint y: 6, distance: 273.2
click at [260, 148] on input "SĐT Người Gửi" at bounding box center [221, 145] width 197 height 23
click at [260, 142] on input "0339660979" at bounding box center [221, 145] width 197 height 23
type input "0339660979"
drag, startPoint x: 250, startPoint y: 202, endPoint x: 266, endPoint y: 181, distance: 26.4
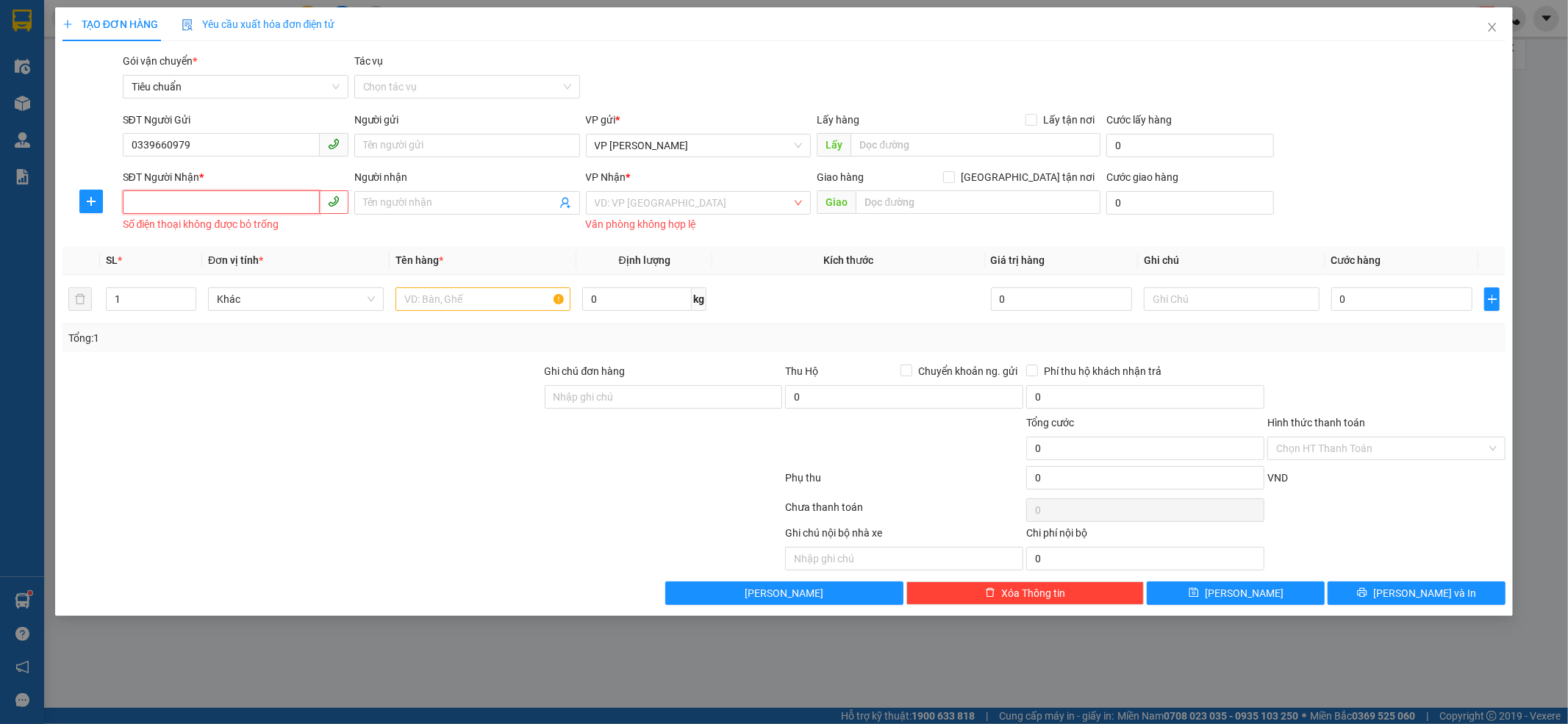
click at [254, 203] on input "SĐT Người Nhận *" at bounding box center [221, 202] width 197 height 23
type input "0342799989"
drag, startPoint x: 222, startPoint y: 226, endPoint x: 512, endPoint y: 236, distance: 290.2
click at [223, 227] on div "0342799989" at bounding box center [235, 233] width 208 height 16
type input "Lào Cai"
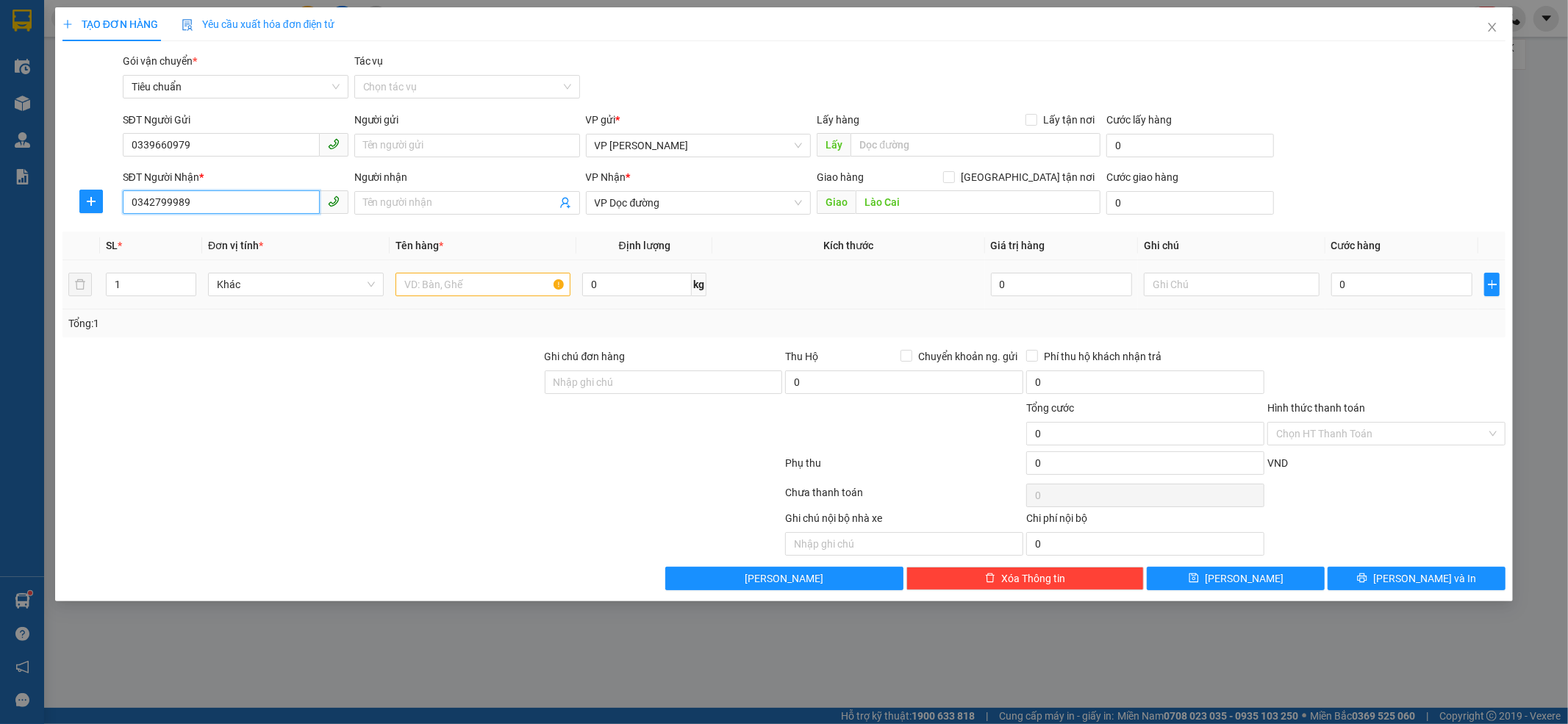
type input "0342799989"
click at [485, 306] on td at bounding box center [484, 285] width 187 height 50
click at [490, 294] on input "text" at bounding box center [483, 285] width 176 height 23
click at [266, 204] on input "0342799989" at bounding box center [221, 202] width 197 height 23
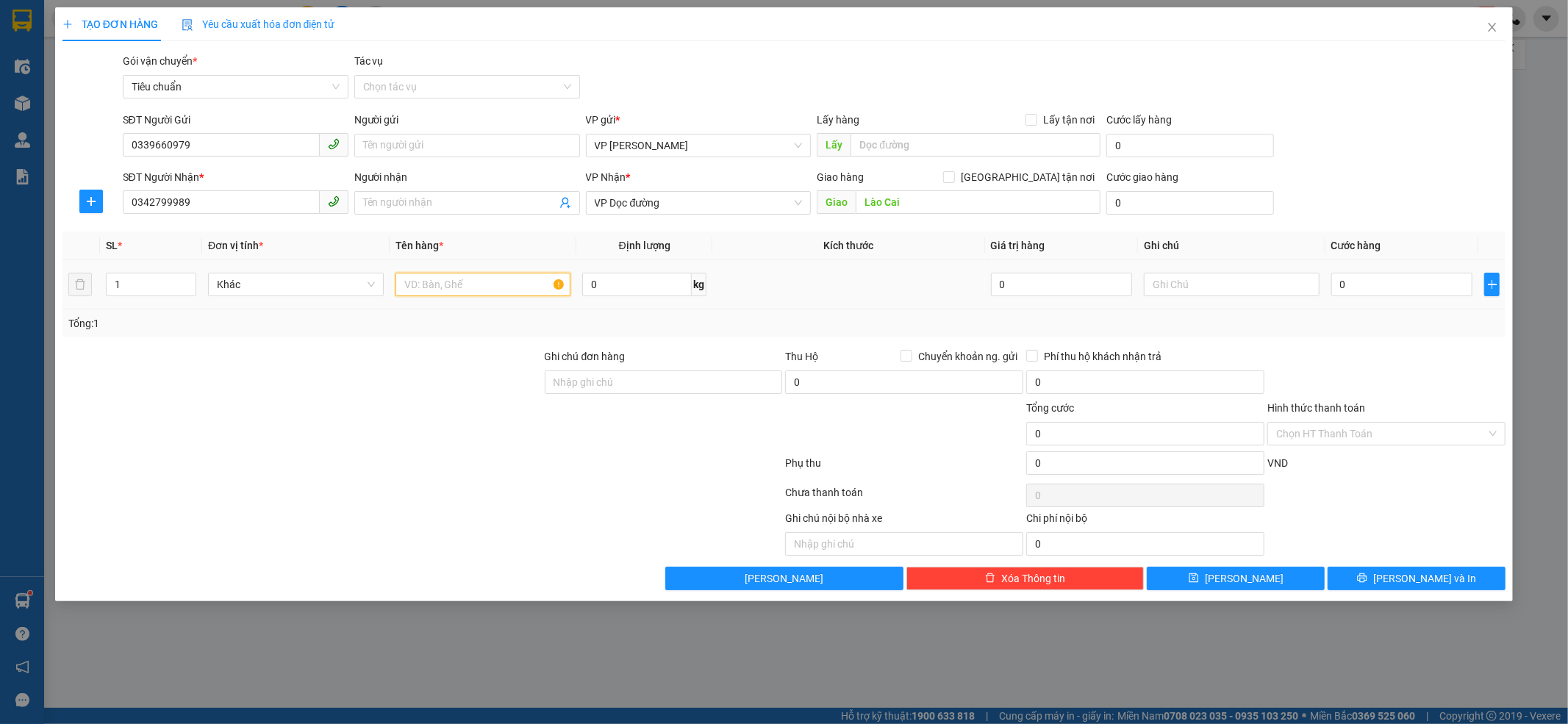
click at [438, 293] on input "text" at bounding box center [483, 285] width 176 height 23
type input "2 ct nước khoáng"
drag, startPoint x: 1383, startPoint y: 276, endPoint x: 1372, endPoint y: 297, distance: 23.7
click at [1306, 275] on input "0" at bounding box center [1401, 285] width 141 height 23
type input "8"
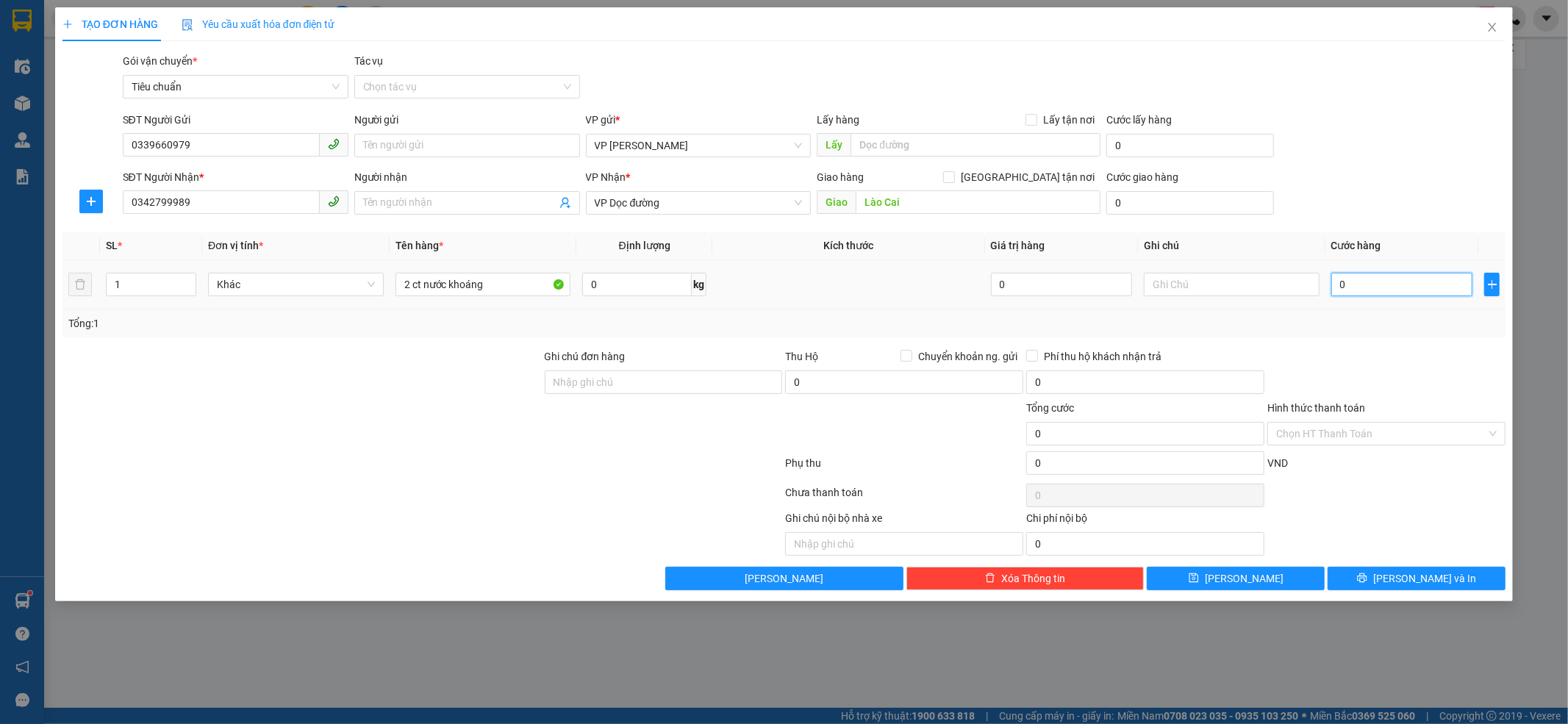
type input "8"
type input "80"
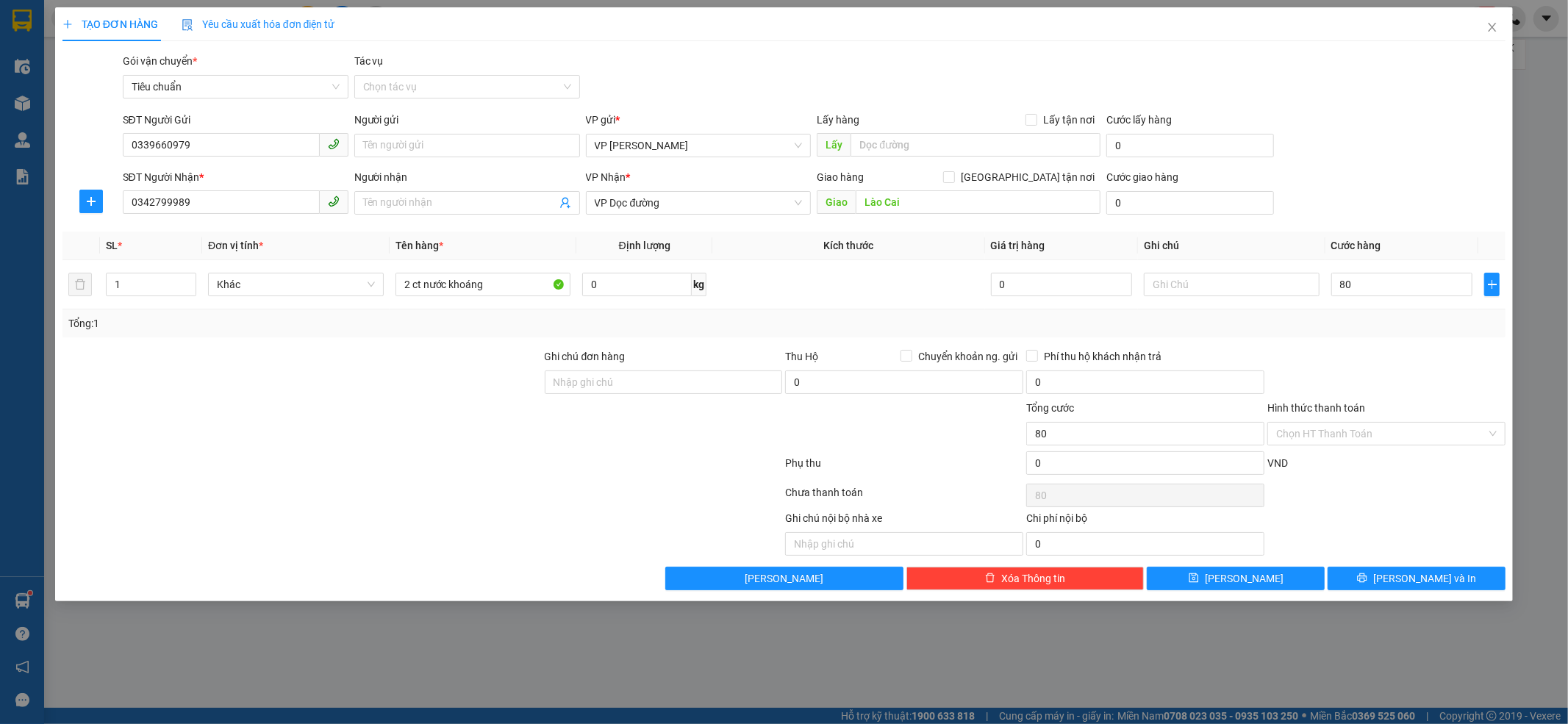
type input "80.000"
click at [1306, 363] on div at bounding box center [1387, 374] width 241 height 51
drag, startPoint x: 1379, startPoint y: 583, endPoint x: 1377, endPoint y: 575, distance: 8.2
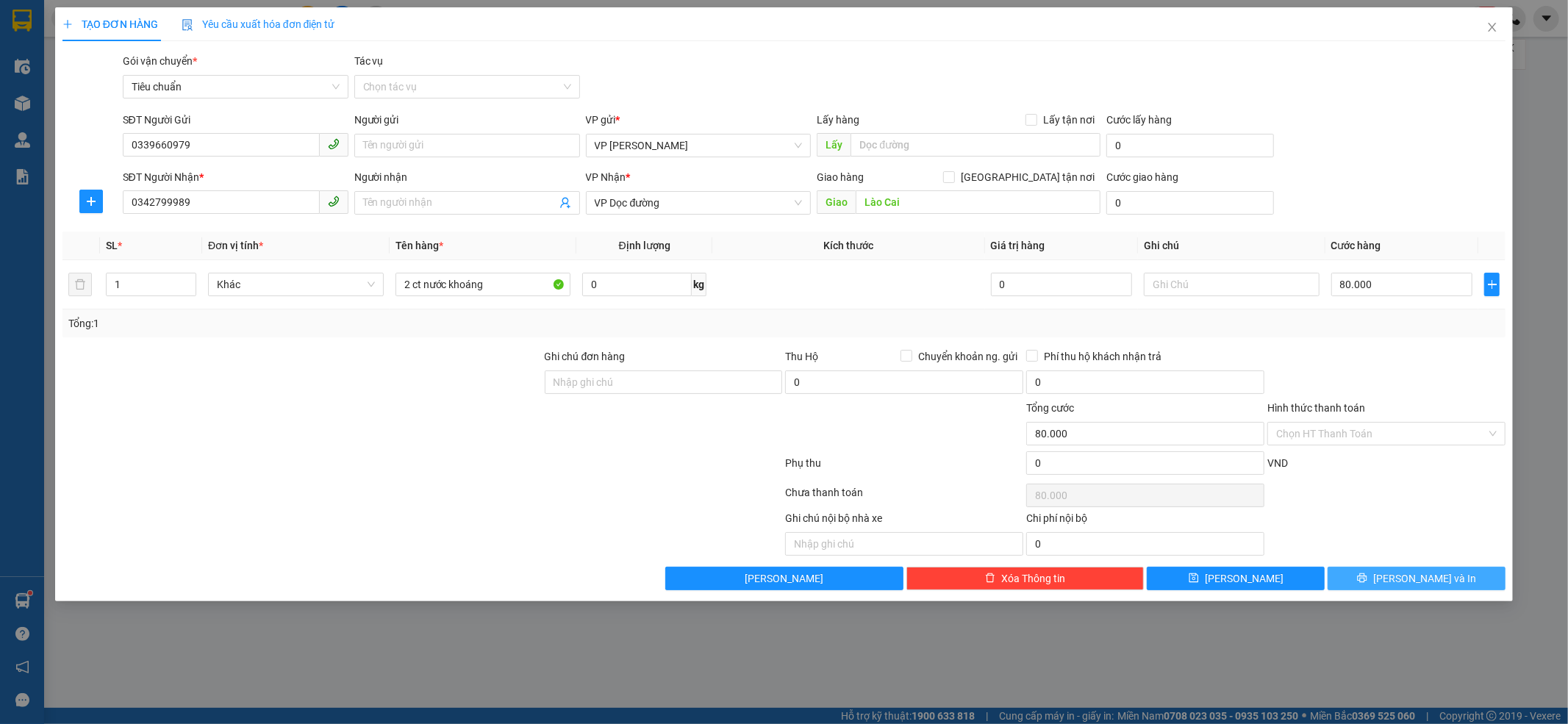
click at [1306, 582] on button "[PERSON_NAME] và In" at bounding box center [1417, 578] width 178 height 23
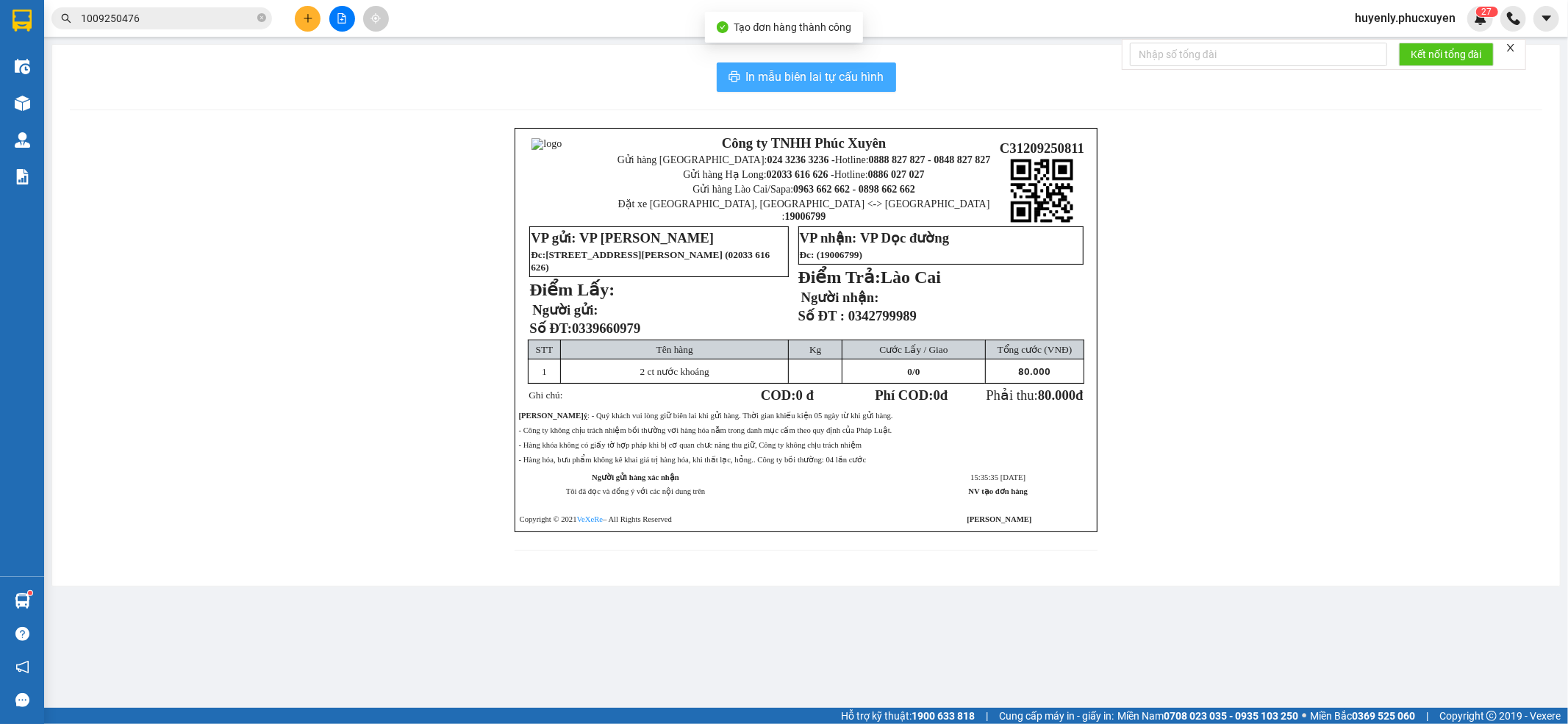
drag, startPoint x: 768, startPoint y: 98, endPoint x: 783, endPoint y: 82, distance: 21.9
click at [771, 94] on div "In mẫu biên lai tự cấu hình Công ty TNHH Phúc Xuyên Gửi hàng Hà Nội: 024 3236 3…" at bounding box center [806, 315] width 1508 height 541
click at [783, 82] on span "In mẫu biên lai tự cấu hình" at bounding box center [814, 77] width 138 height 18
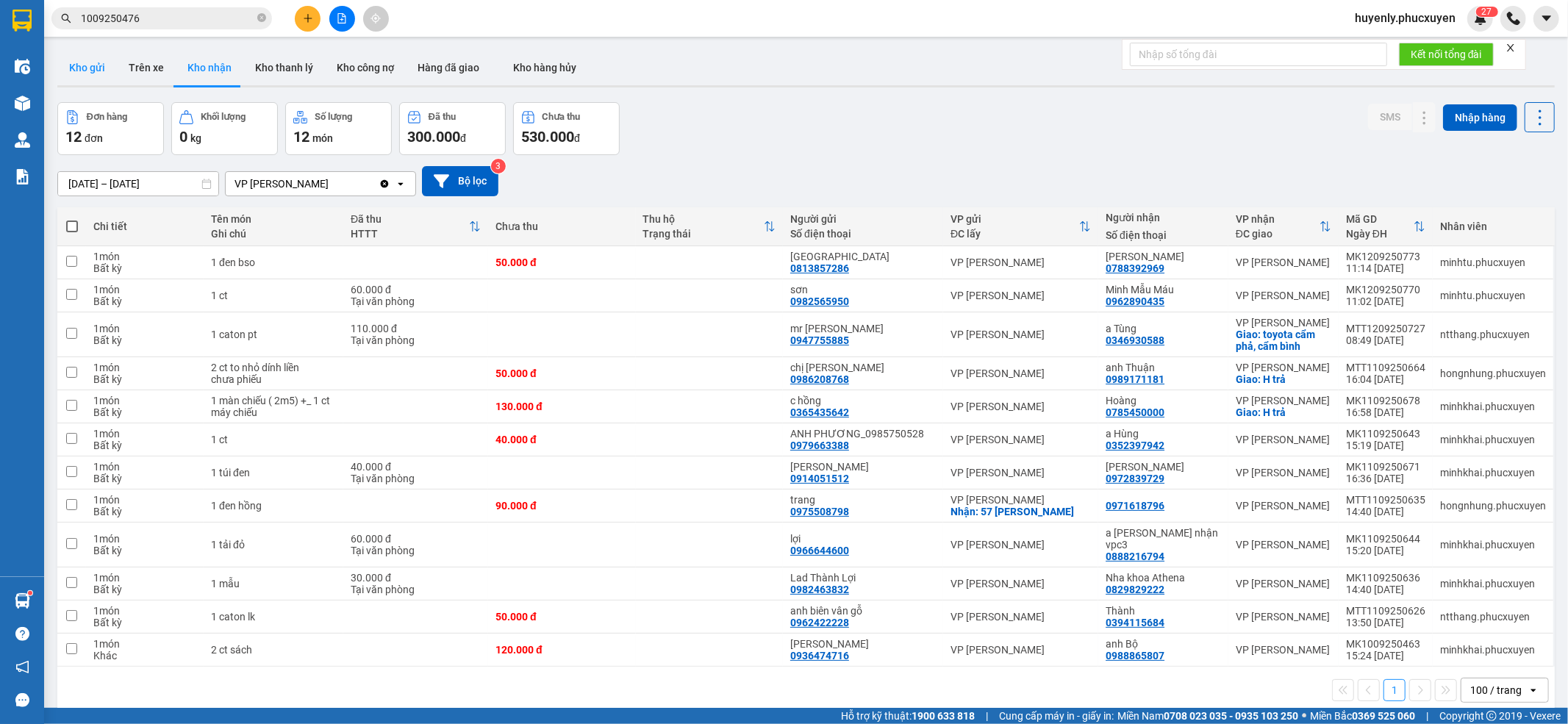
click at [103, 59] on button "Kho gửi" at bounding box center [87, 68] width 59 height 35
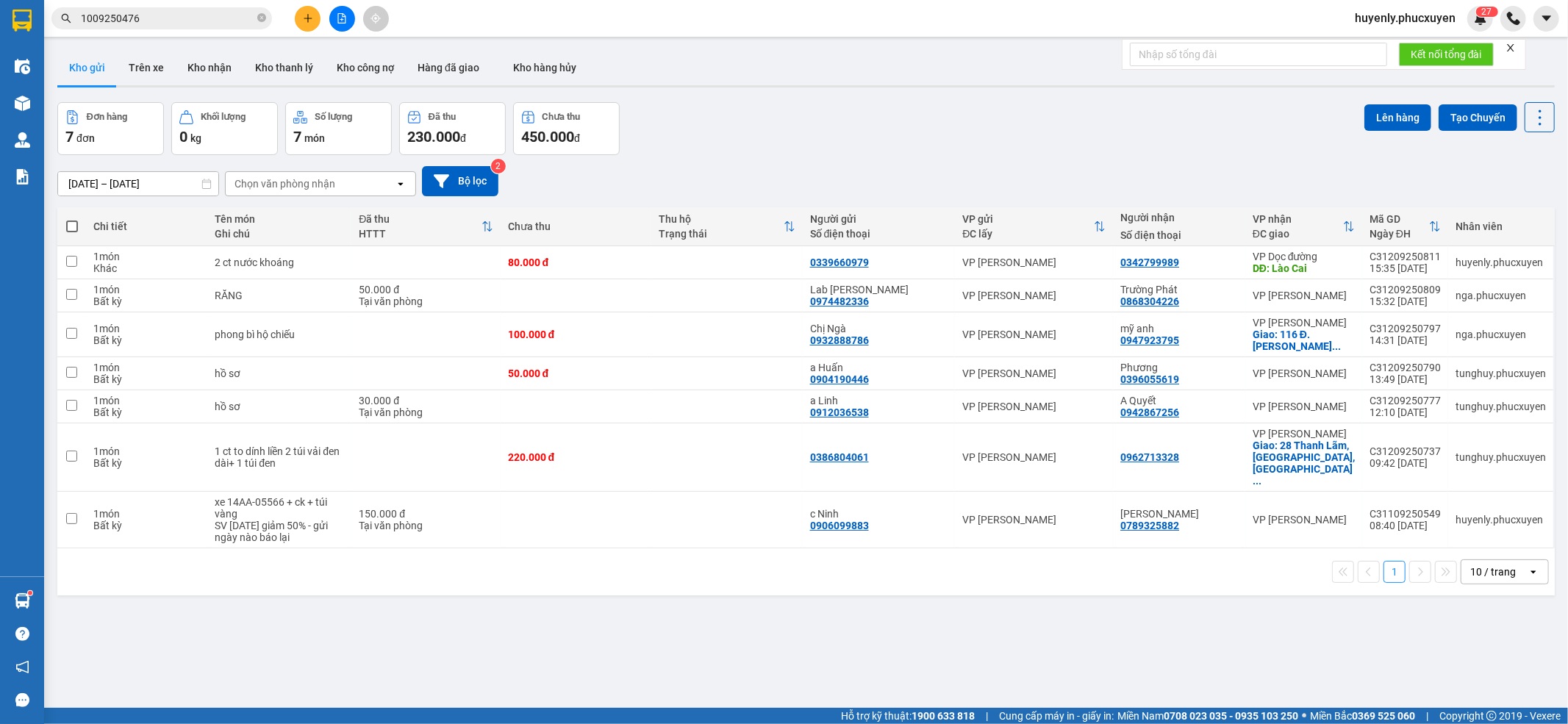
click at [1174, 165] on div "10/09/2025 – 12/09/2025 Press the down arrow key to interact with the calendar …" at bounding box center [806, 181] width 1498 height 52
click at [1306, 266] on icon at bounding box center [1467, 262] width 10 height 10
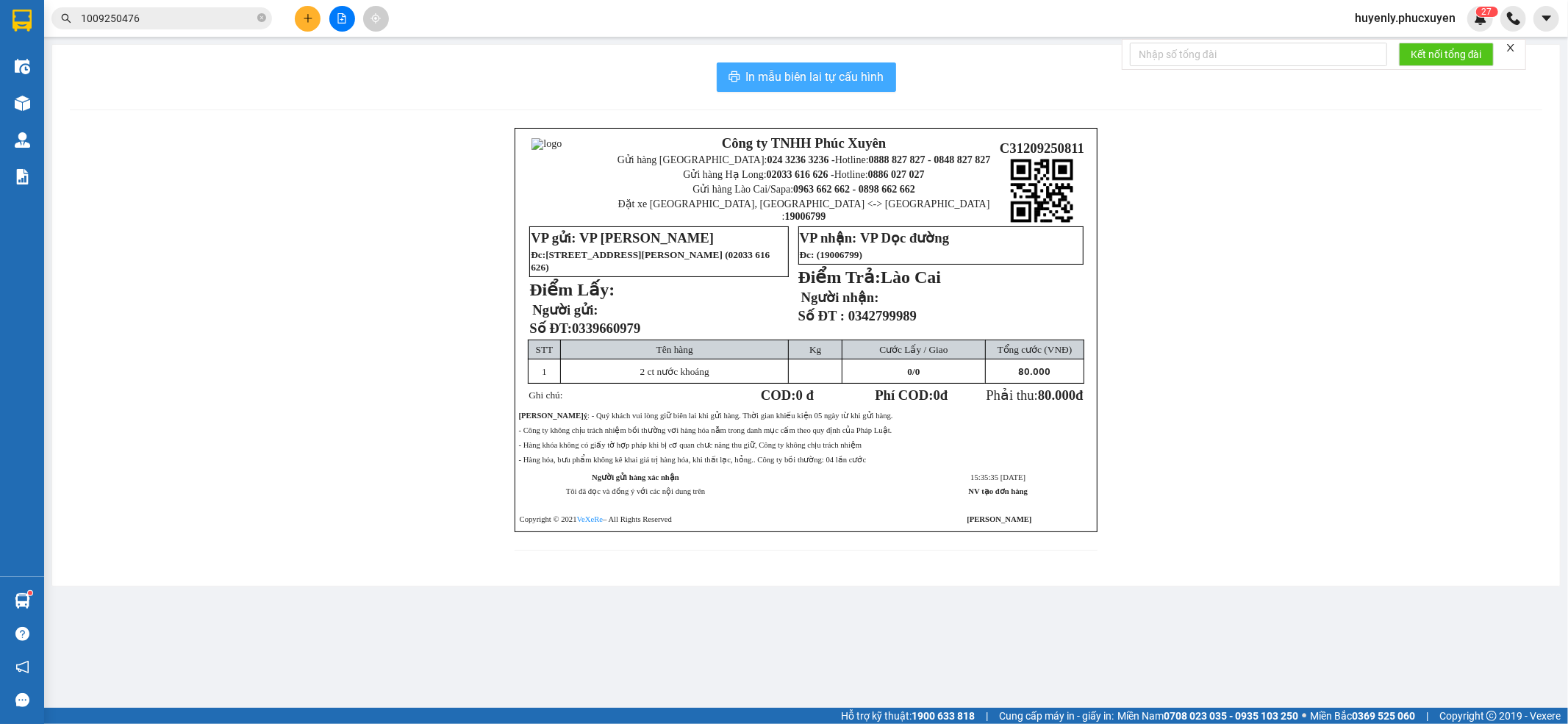
click at [791, 72] on span "In mẫu biên lai tự cấu hình" at bounding box center [814, 77] width 138 height 18
click at [790, 72] on span "In mẫu biên lai tự cấu hình" at bounding box center [814, 77] width 138 height 18
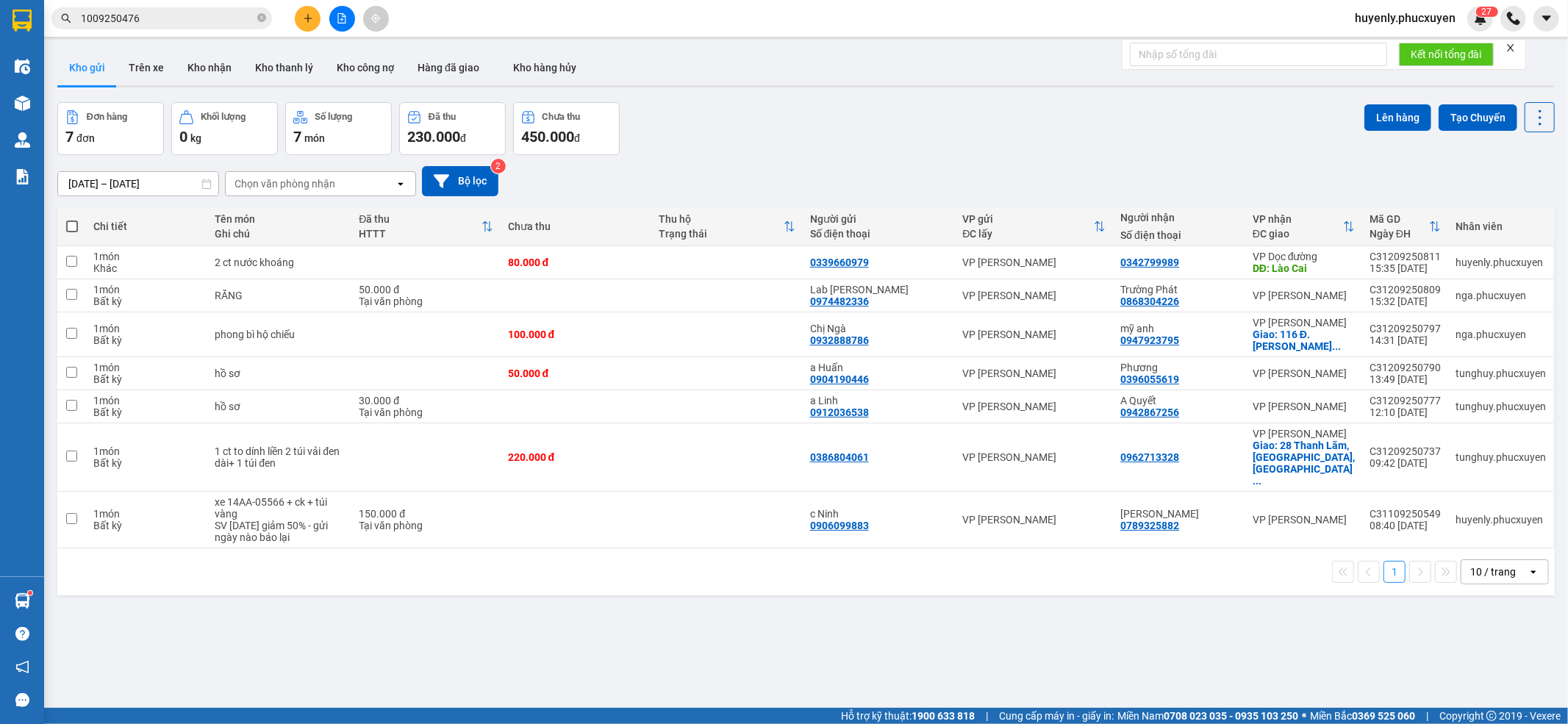
click at [918, 138] on div "Đơn hàng 7 đơn Khối lượng 0 kg Số lượng 7 món Đã thu 230.000 đ Chưa thu 450.000…" at bounding box center [806, 128] width 1498 height 53
click at [936, 133] on div "Đơn hàng 7 đơn Khối lượng 0 kg Số lượng 7 món Đã thu 230.000 đ Chưa thu 450.000…" at bounding box center [806, 128] width 1498 height 53
drag, startPoint x: 201, startPoint y: 34, endPoint x: 215, endPoint y: 13, distance: 25.2
click at [202, 31] on div "Kết quả tìm kiếm ( 1 ) Bộ lọc Mã ĐH Trạng thái Món hàng Thu hộ Tổng cước Chưa c…" at bounding box center [784, 18] width 1568 height 37
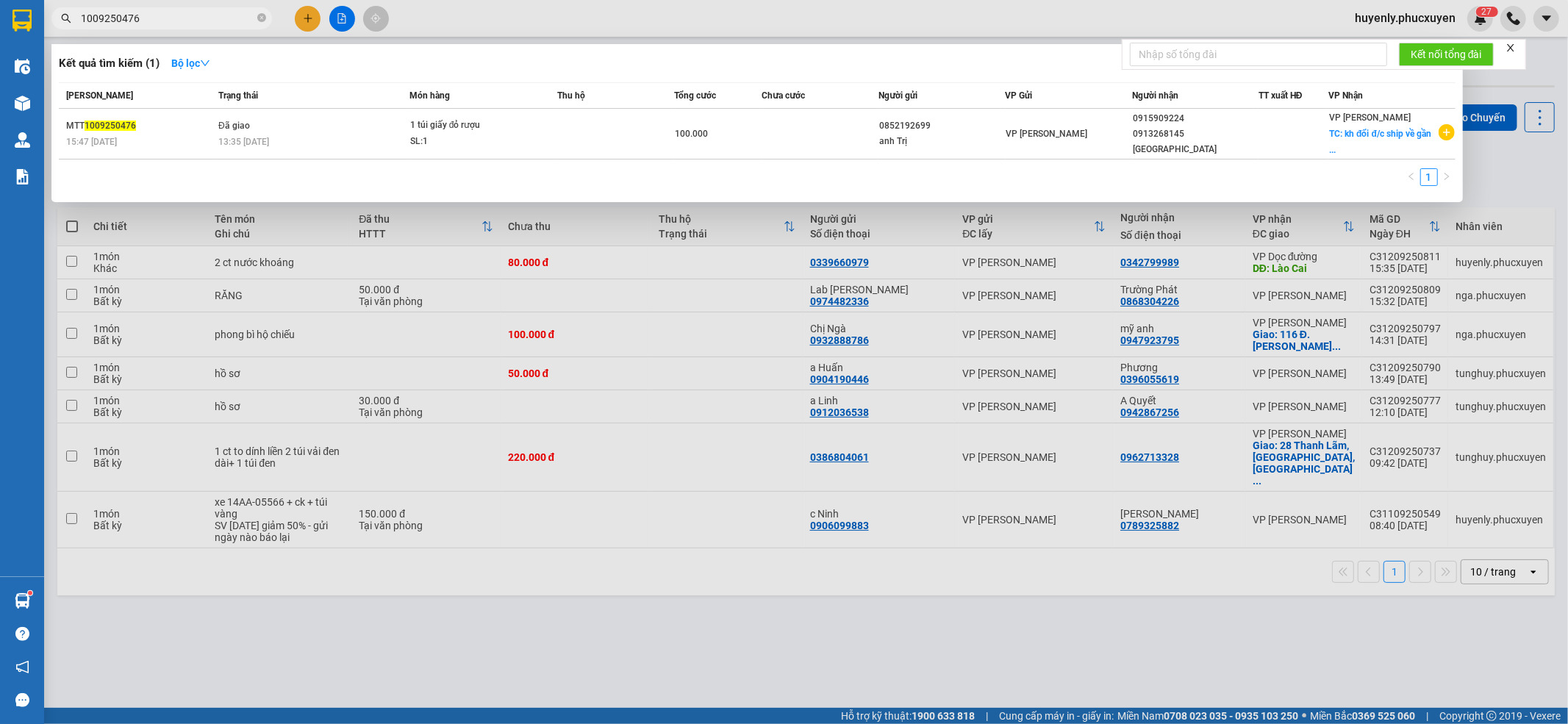
click at [215, 13] on input "1009250476" at bounding box center [168, 18] width 174 height 16
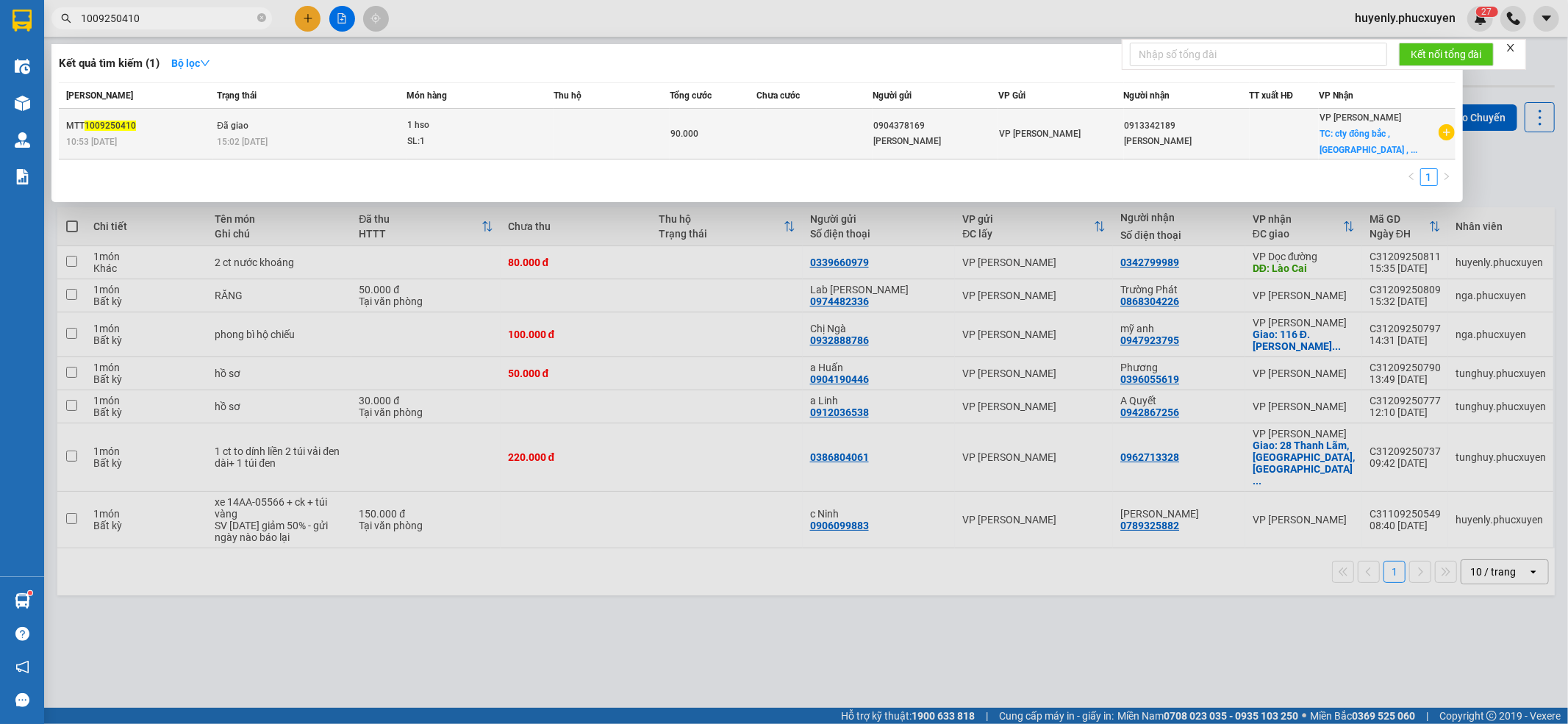
type input "1009250410"
click at [739, 139] on div "90.000" at bounding box center [712, 134] width 86 height 16
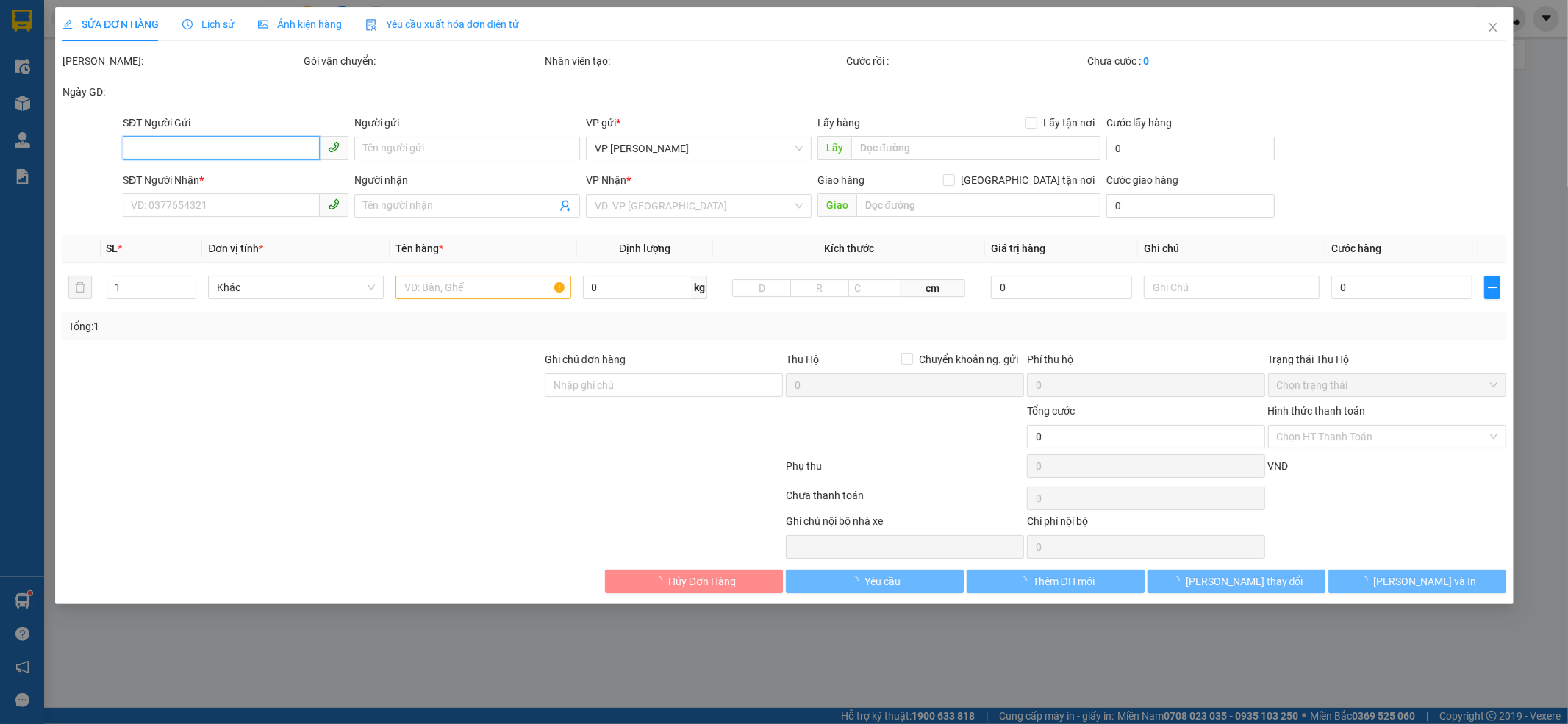
type input "0904378169"
type input "thanh long"
type input "0913342189"
type input "quang chiêu"
checkbox input "true"
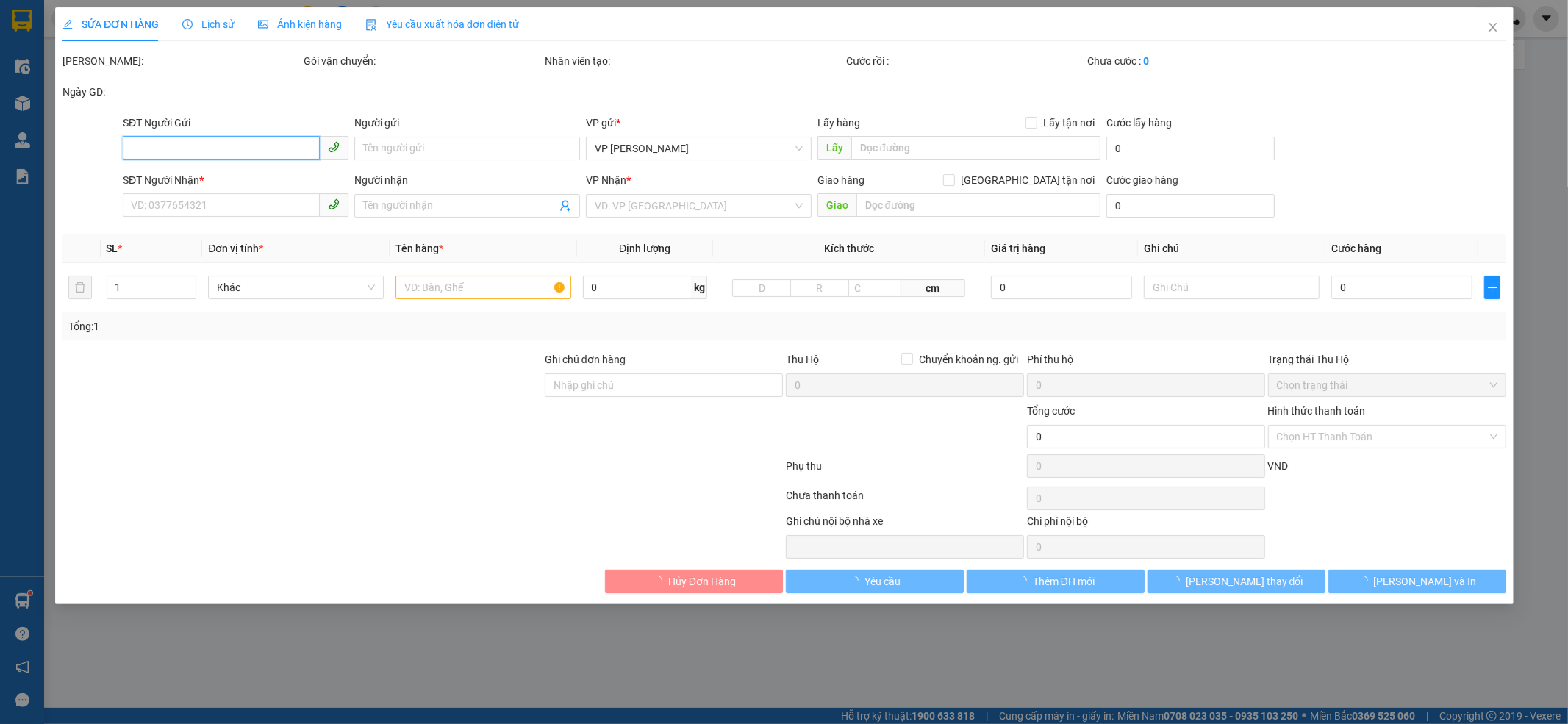
type input "cty đông bắc , hồng hải , hạ long"
type input "40.000"
type input "90.000"
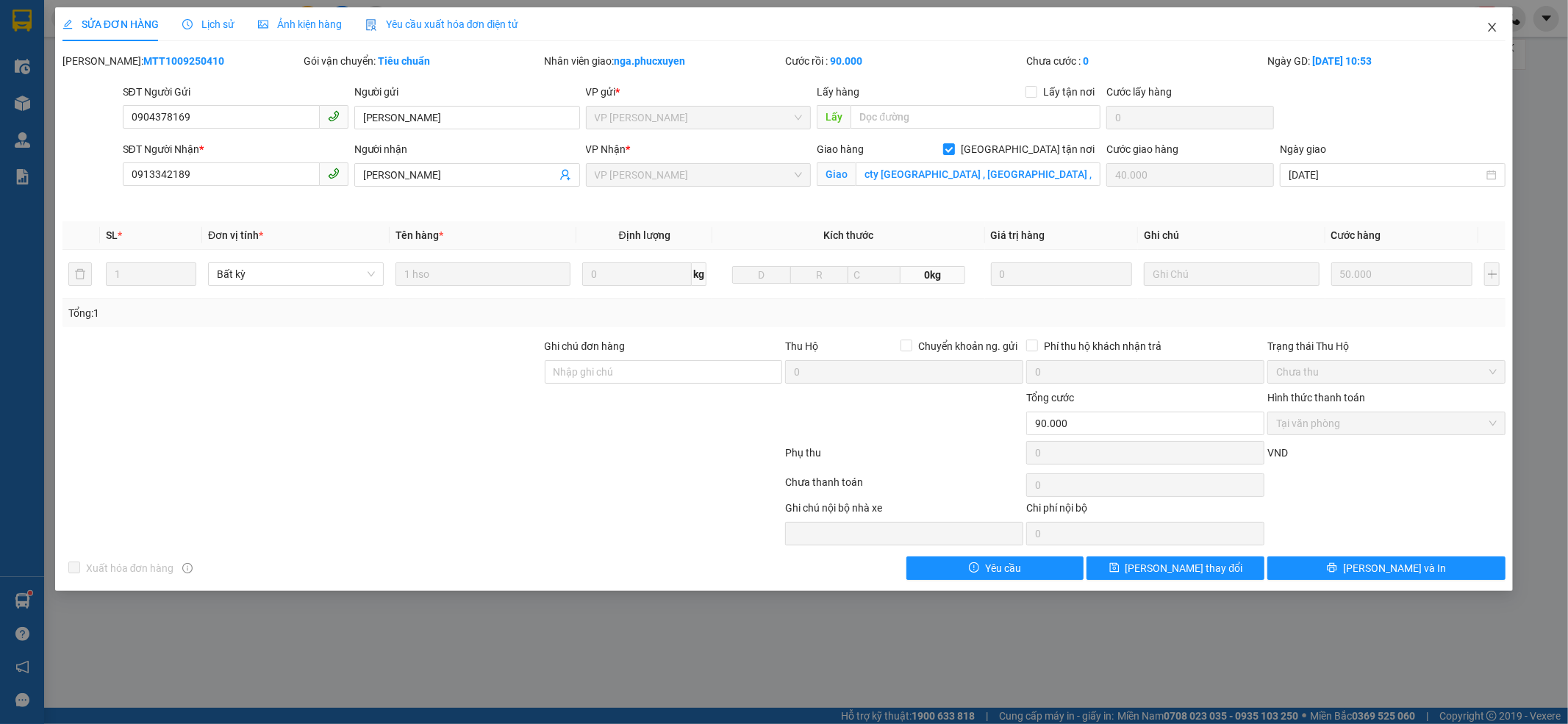
click at [1306, 31] on icon "close" at bounding box center [1492, 27] width 8 height 9
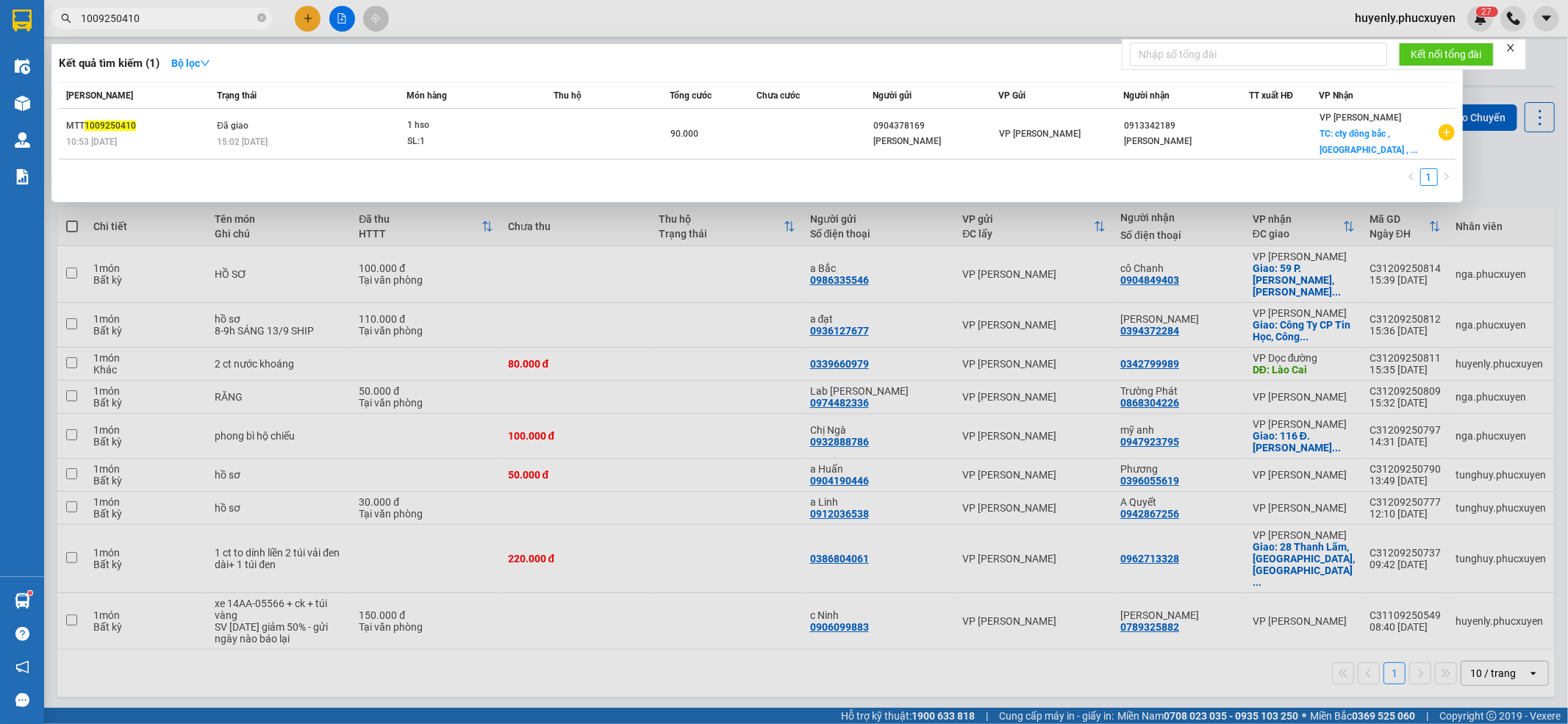
click at [233, 19] on input "1009250410" at bounding box center [168, 18] width 174 height 16
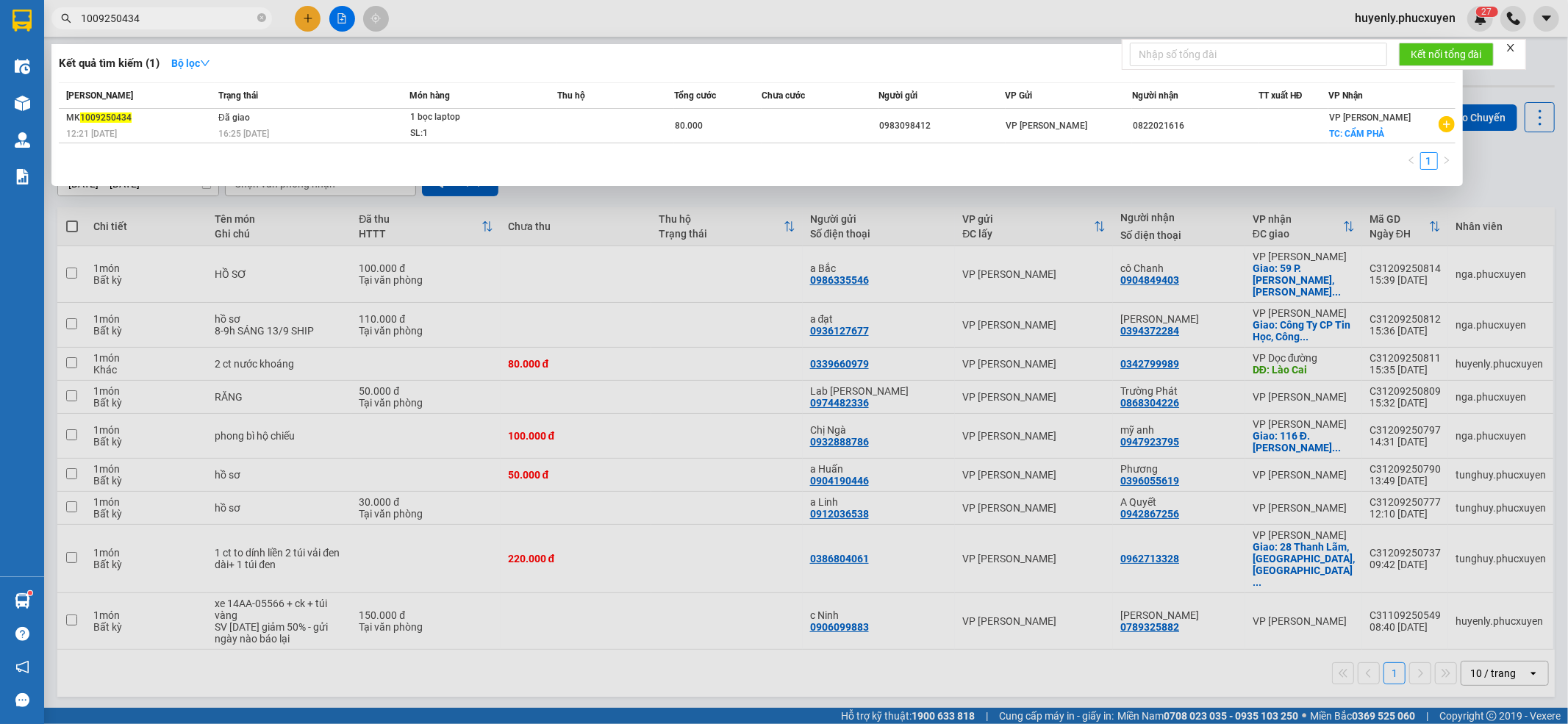
click at [247, 15] on input "1009250434" at bounding box center [168, 18] width 174 height 16
type input "1009250434"
click at [923, 602] on div at bounding box center [784, 362] width 1568 height 724
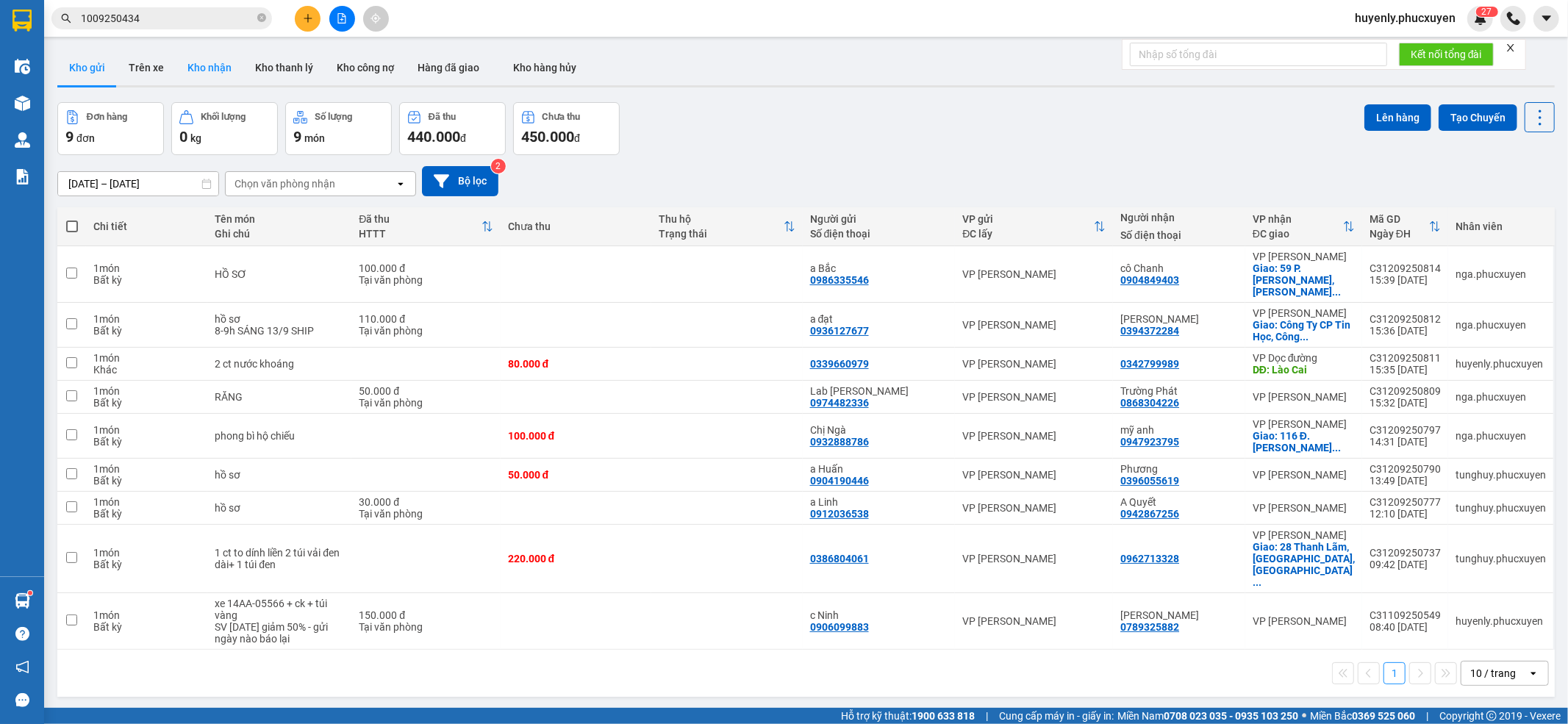
click at [209, 70] on button "Kho nhận" at bounding box center [209, 68] width 68 height 35
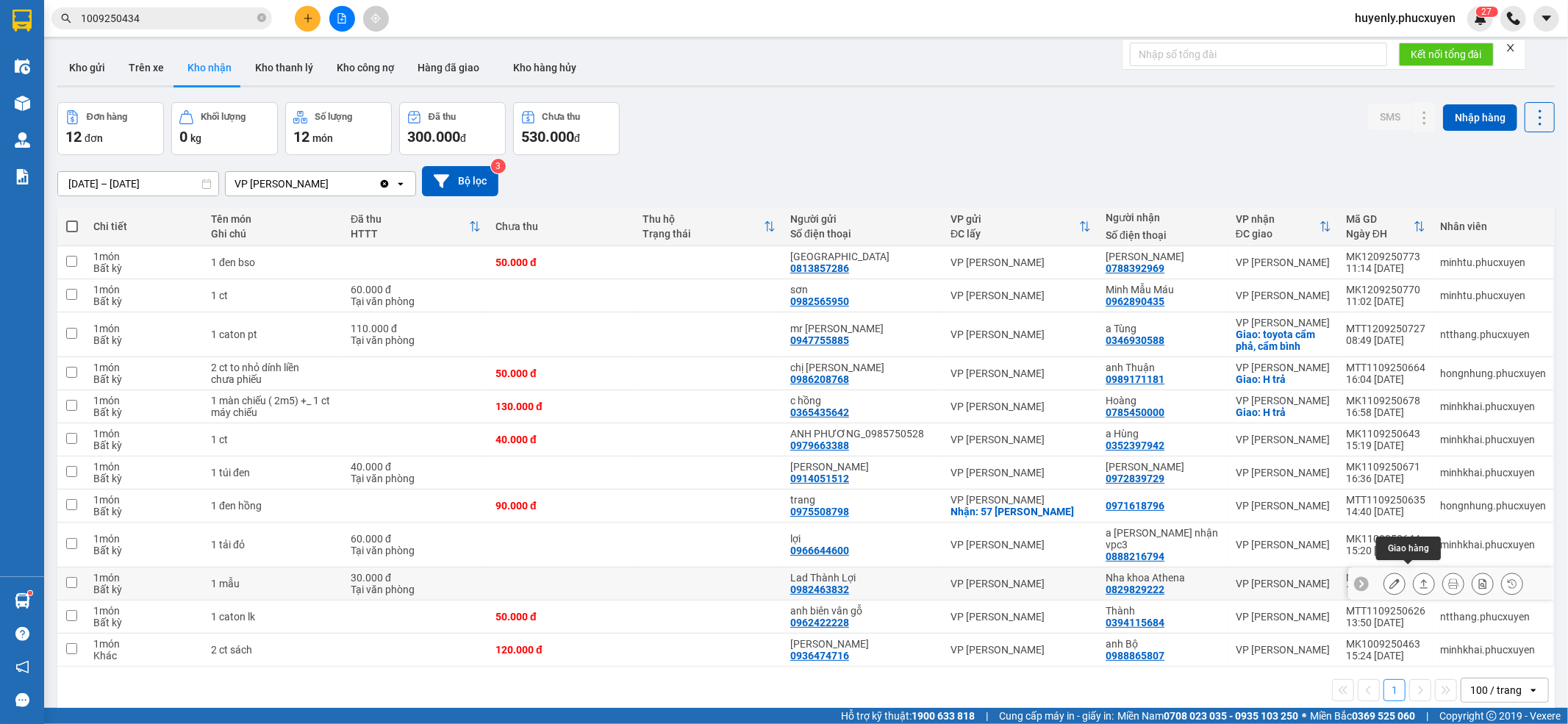
click at [1306, 578] on icon at bounding box center [1423, 583] width 10 height 10
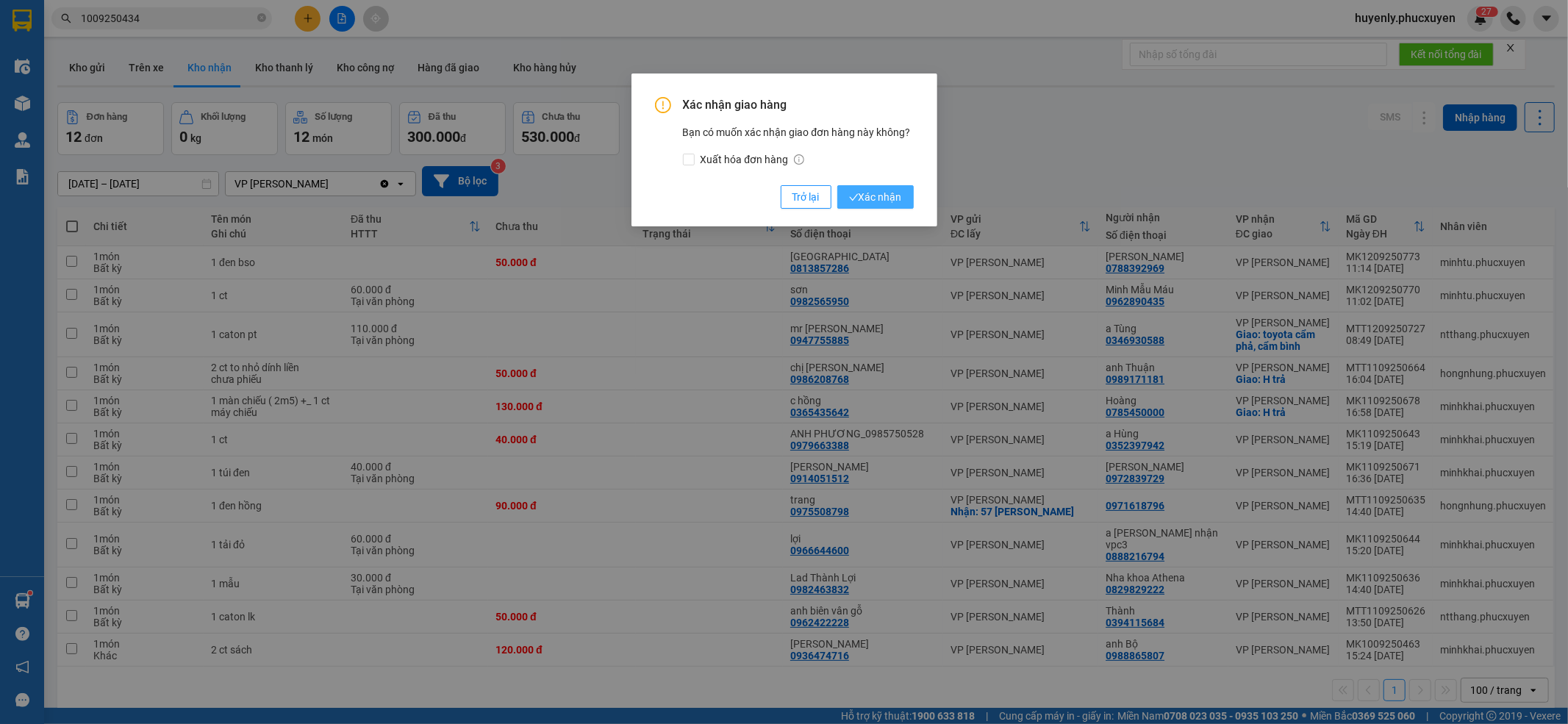
click at [880, 203] on span "Xác nhận" at bounding box center [875, 197] width 53 height 16
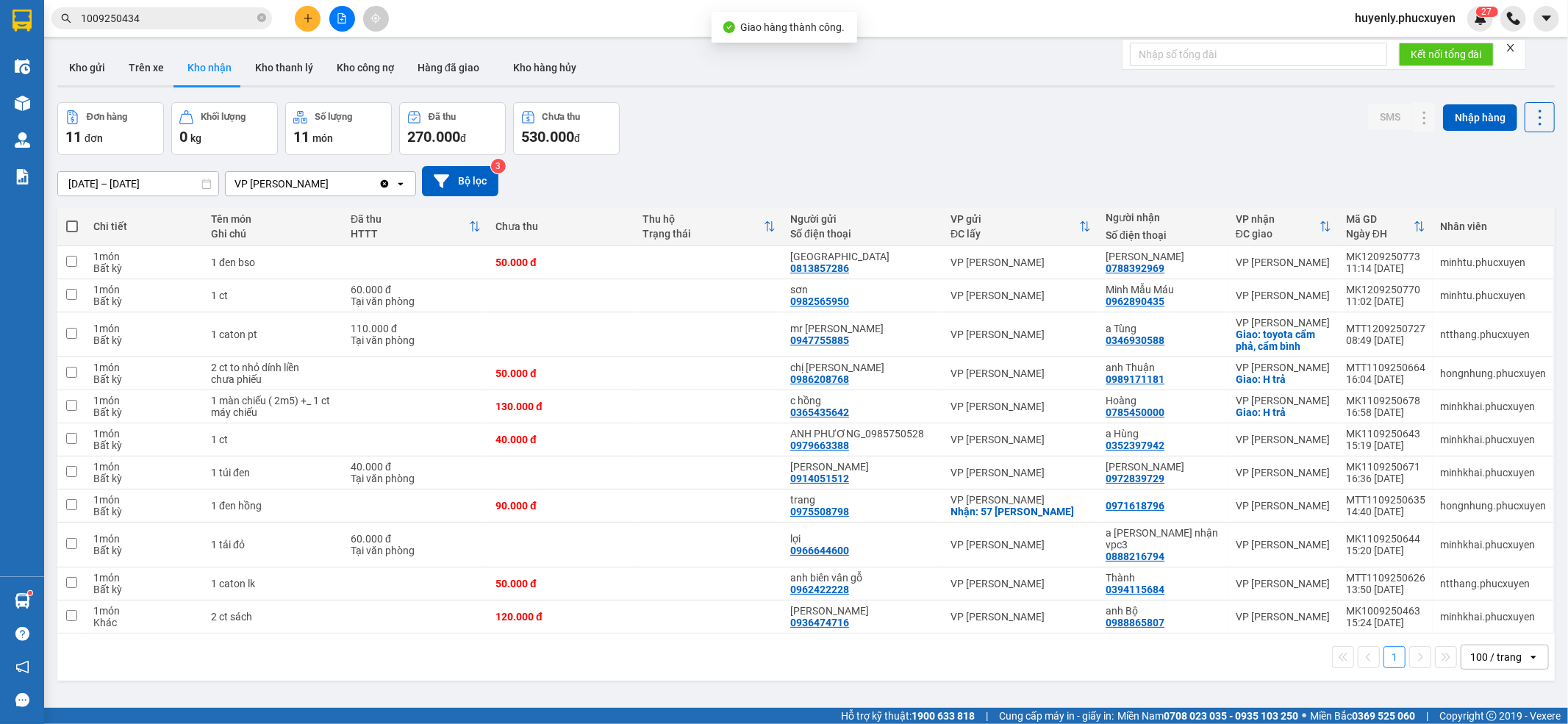
click at [1306, 602] on div "100 / trang" at bounding box center [1495, 657] width 51 height 14
click at [1157, 602] on div "1 100 / trang open" at bounding box center [806, 657] width 1486 height 25
click at [91, 174] on input "[DATE] – [DATE]" at bounding box center [138, 184] width 160 height 23
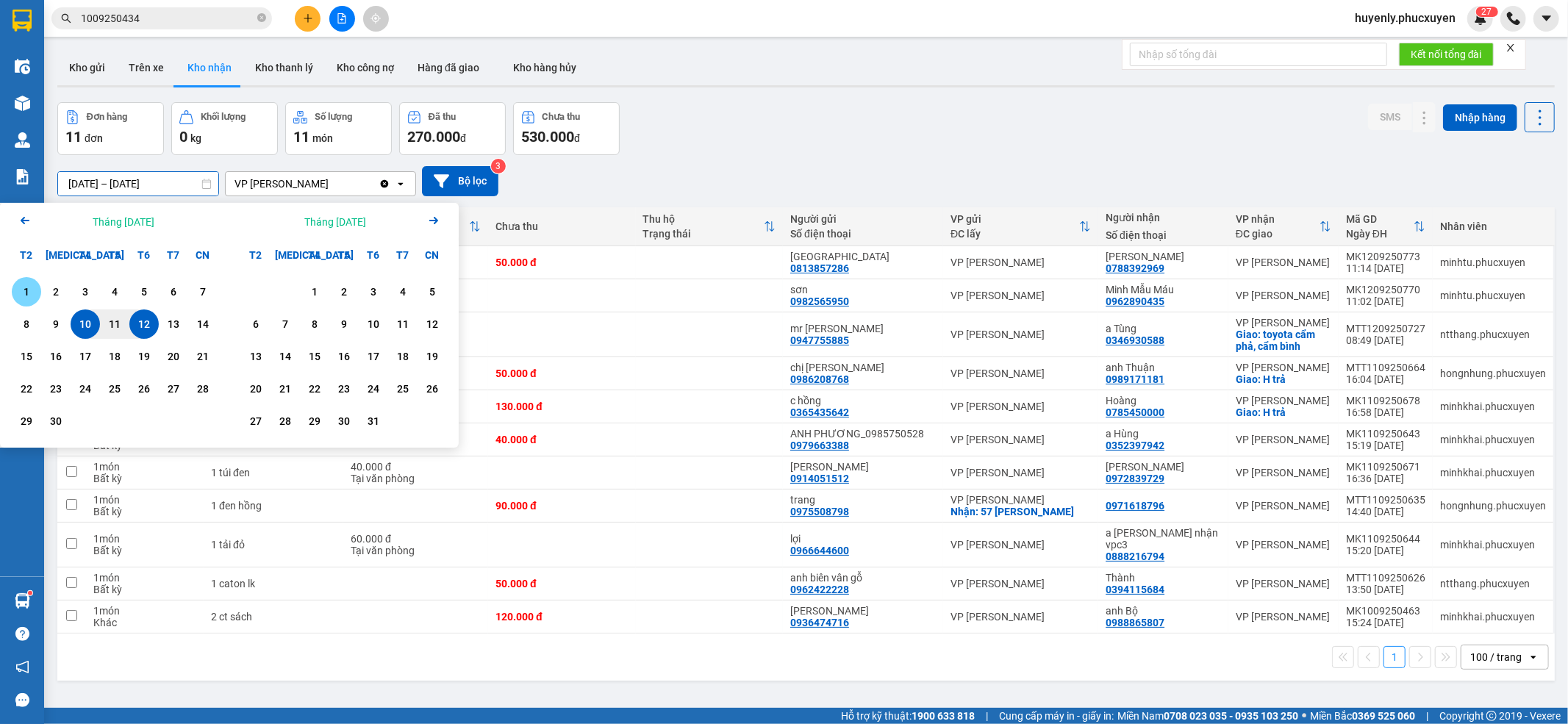
drag, startPoint x: 18, startPoint y: 286, endPoint x: 192, endPoint y: 350, distance: 185.4
click at [22, 286] on div "1" at bounding box center [26, 292] width 21 height 18
click at [147, 325] on div "12" at bounding box center [144, 324] width 21 height 18
type input "01/09/2025 – 12/09/2025"
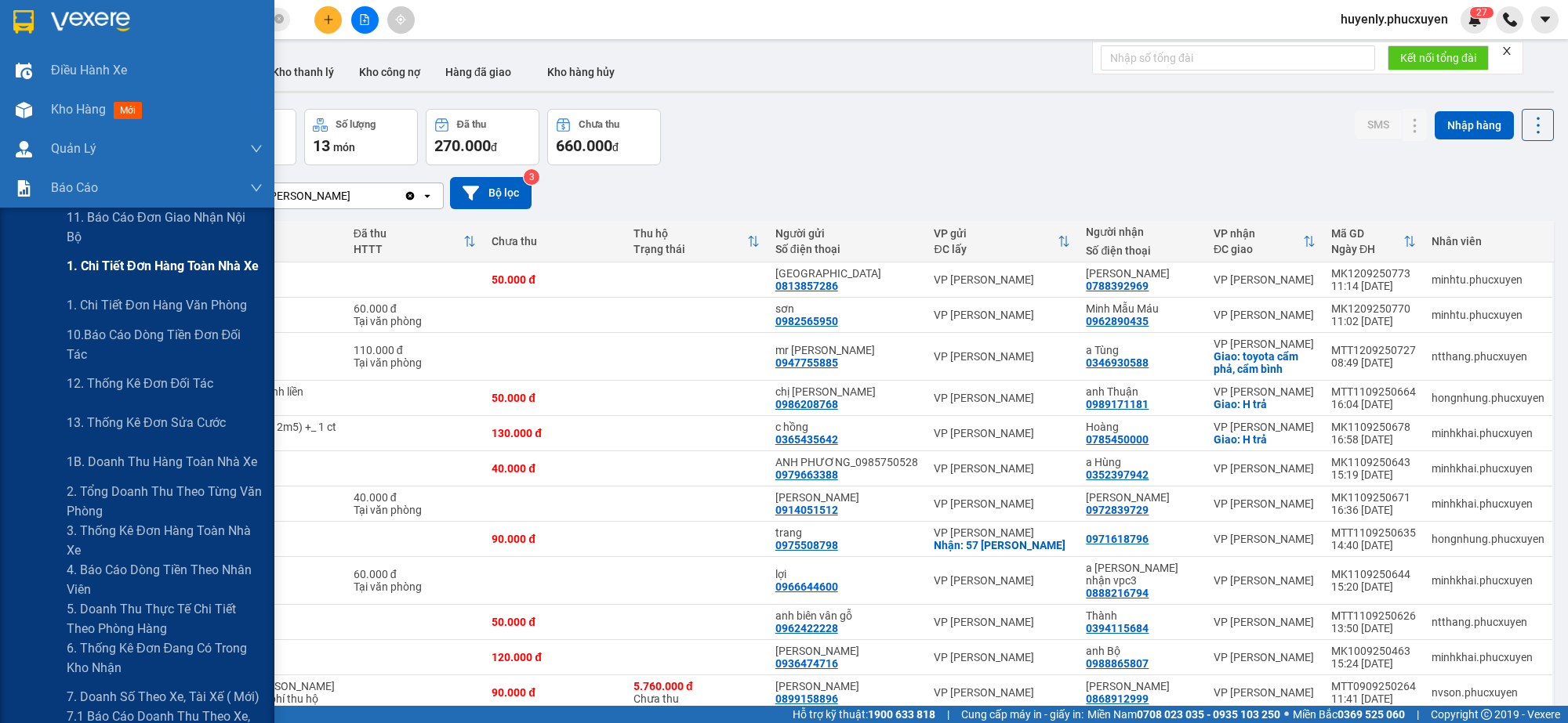
click at [126, 267] on span "1. Chi tiết đơn hàng toàn nhà xe" at bounding box center [162, 266] width 192 height 19
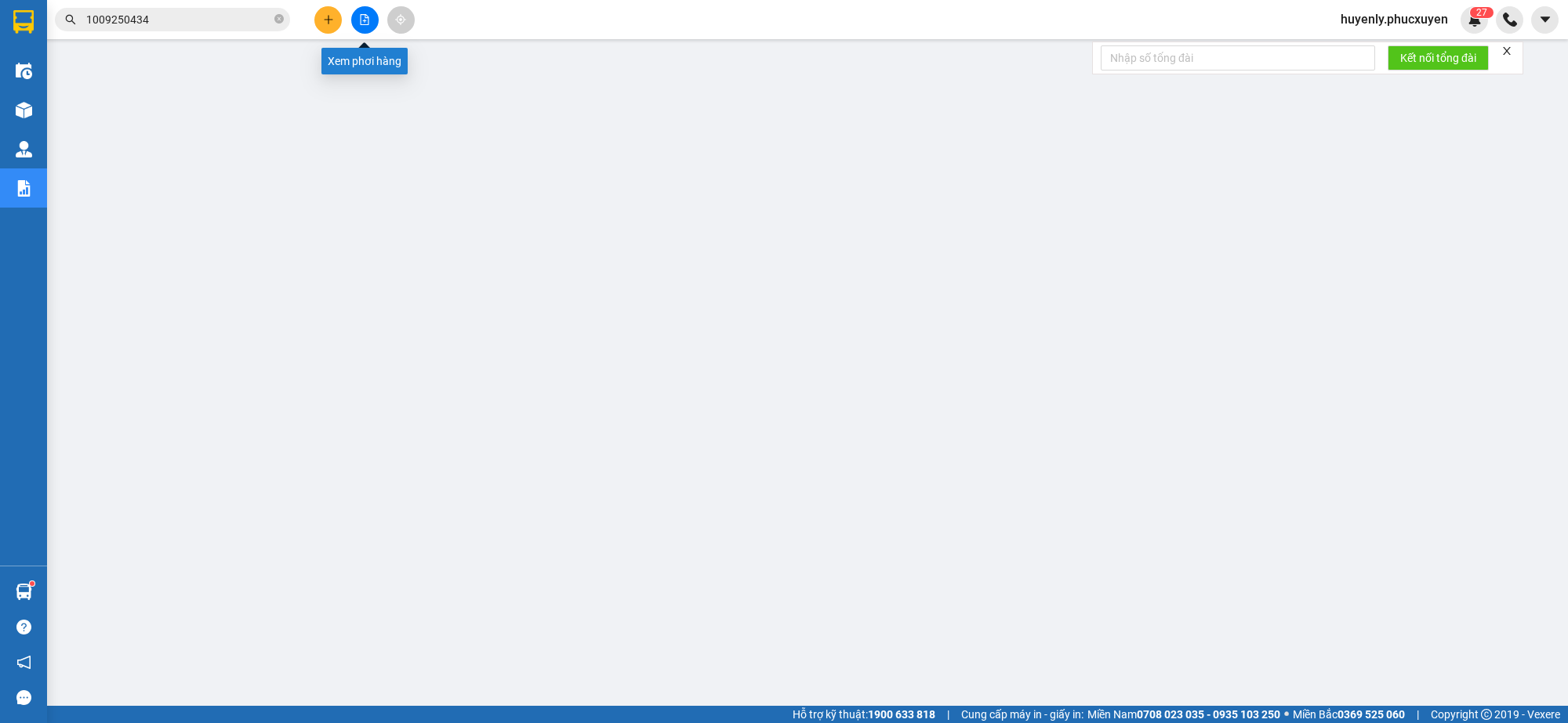
click at [365, 18] on icon "file-add" at bounding box center [364, 19] width 11 height 11
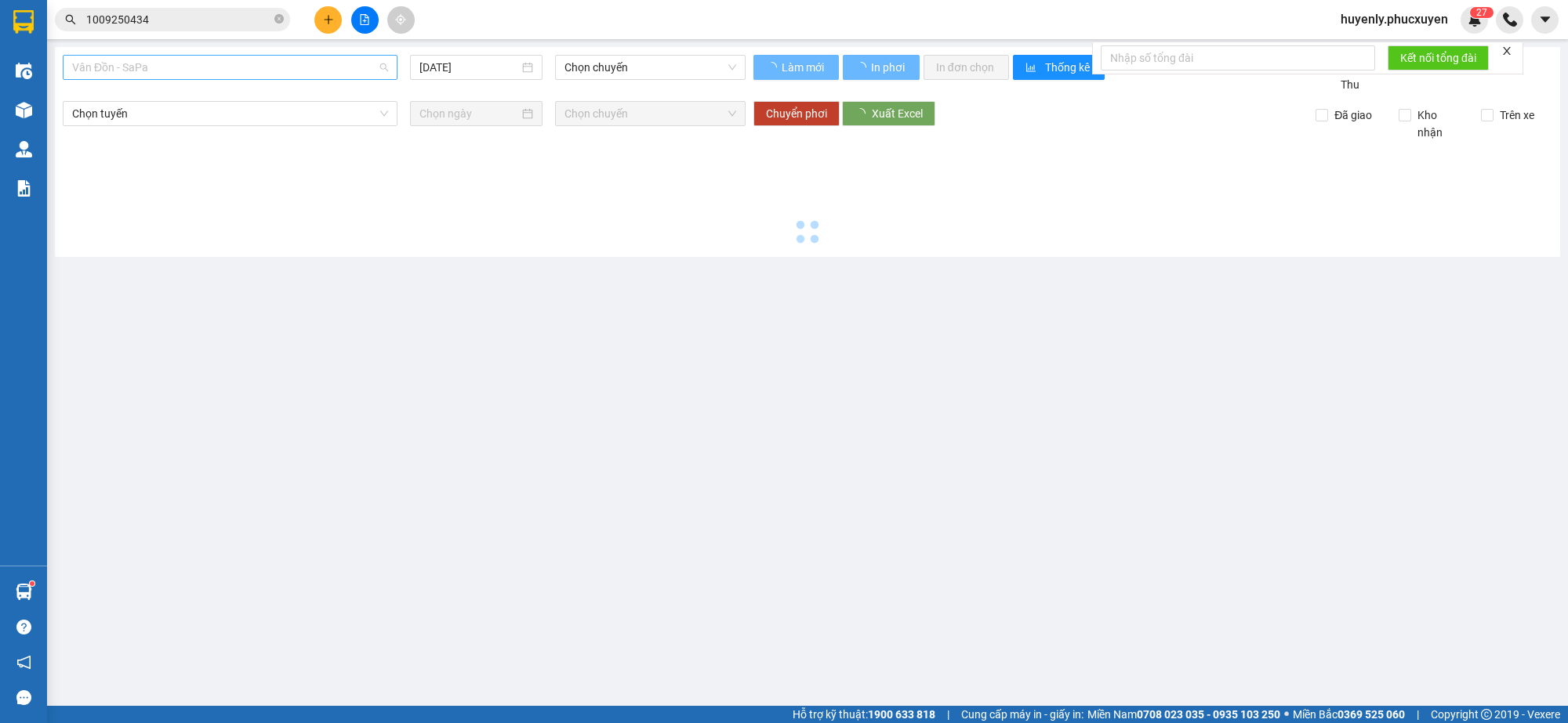
click at [254, 79] on span "Vân Đồn - SaPa" at bounding box center [230, 67] width 316 height 23
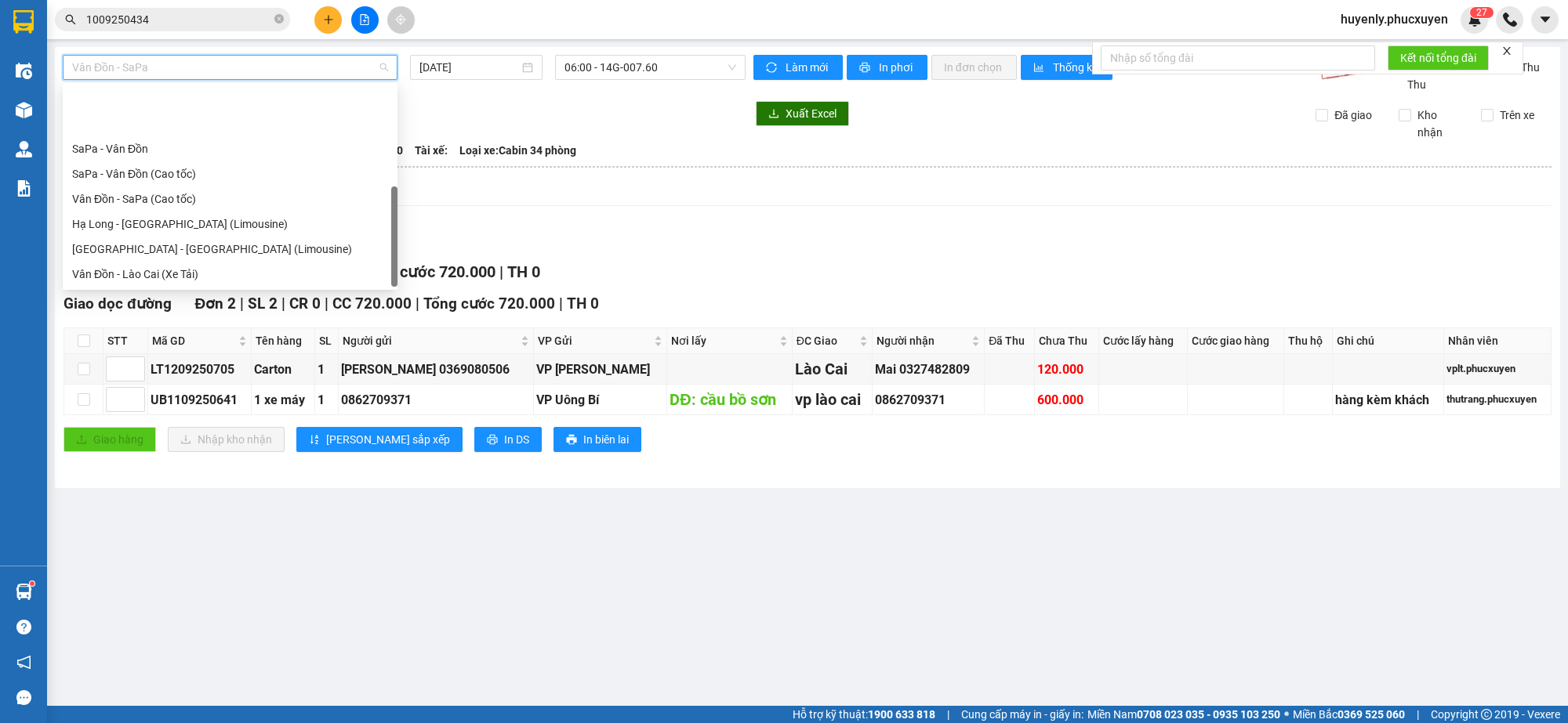
scroll to position [75, 0]
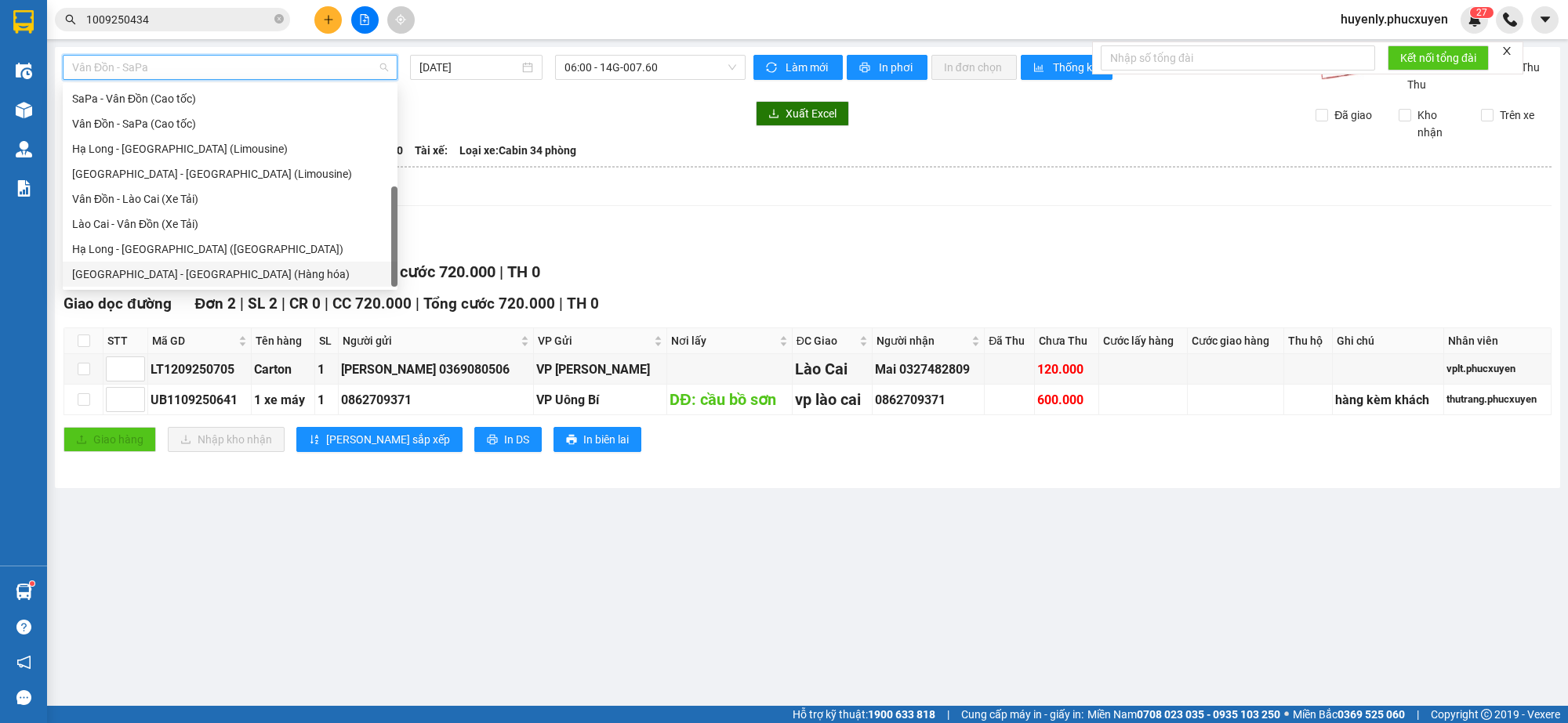
click at [214, 271] on div "Hà Nội - Hạ Long (Hàng hóa)" at bounding box center [230, 275] width 316 height 17
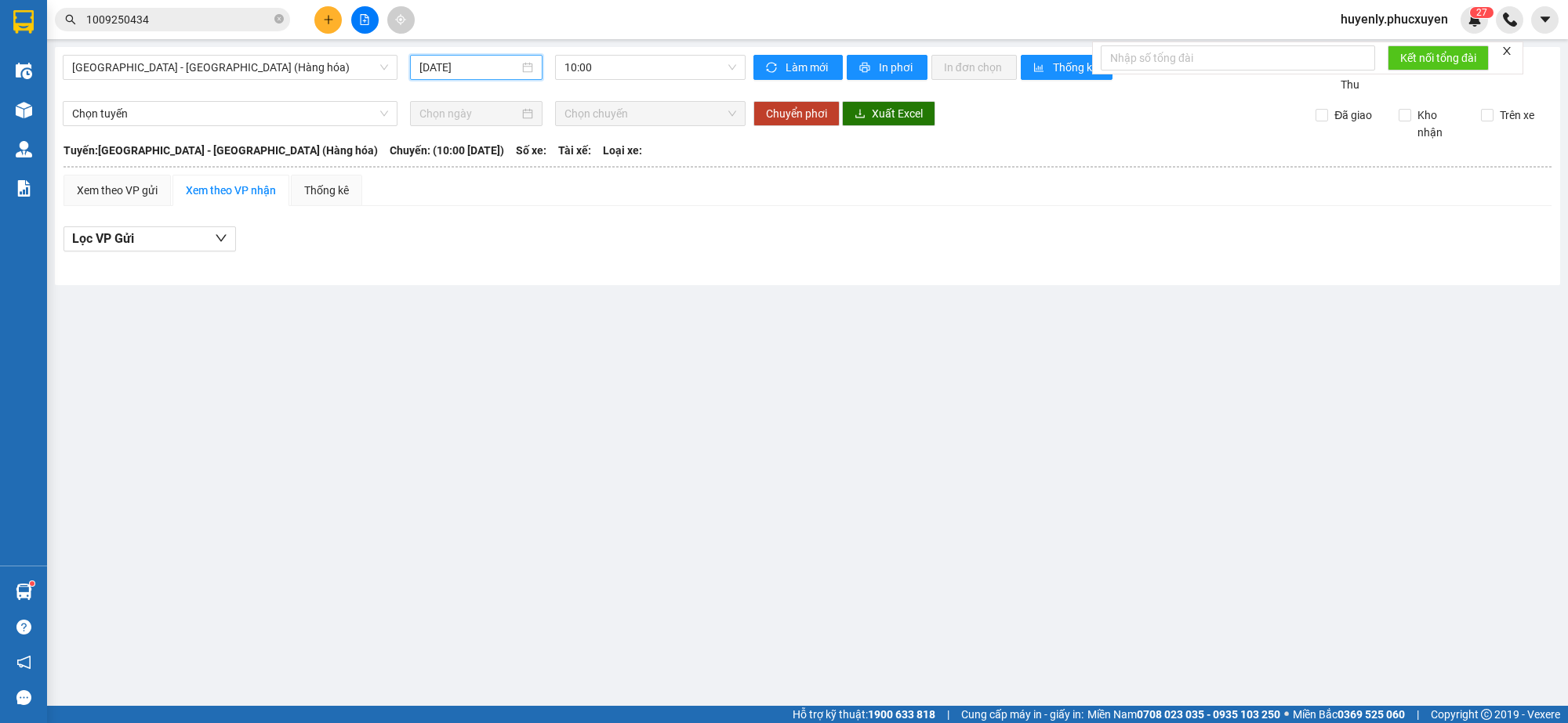
click at [437, 66] on input "12/09/2025" at bounding box center [470, 67] width 100 height 17
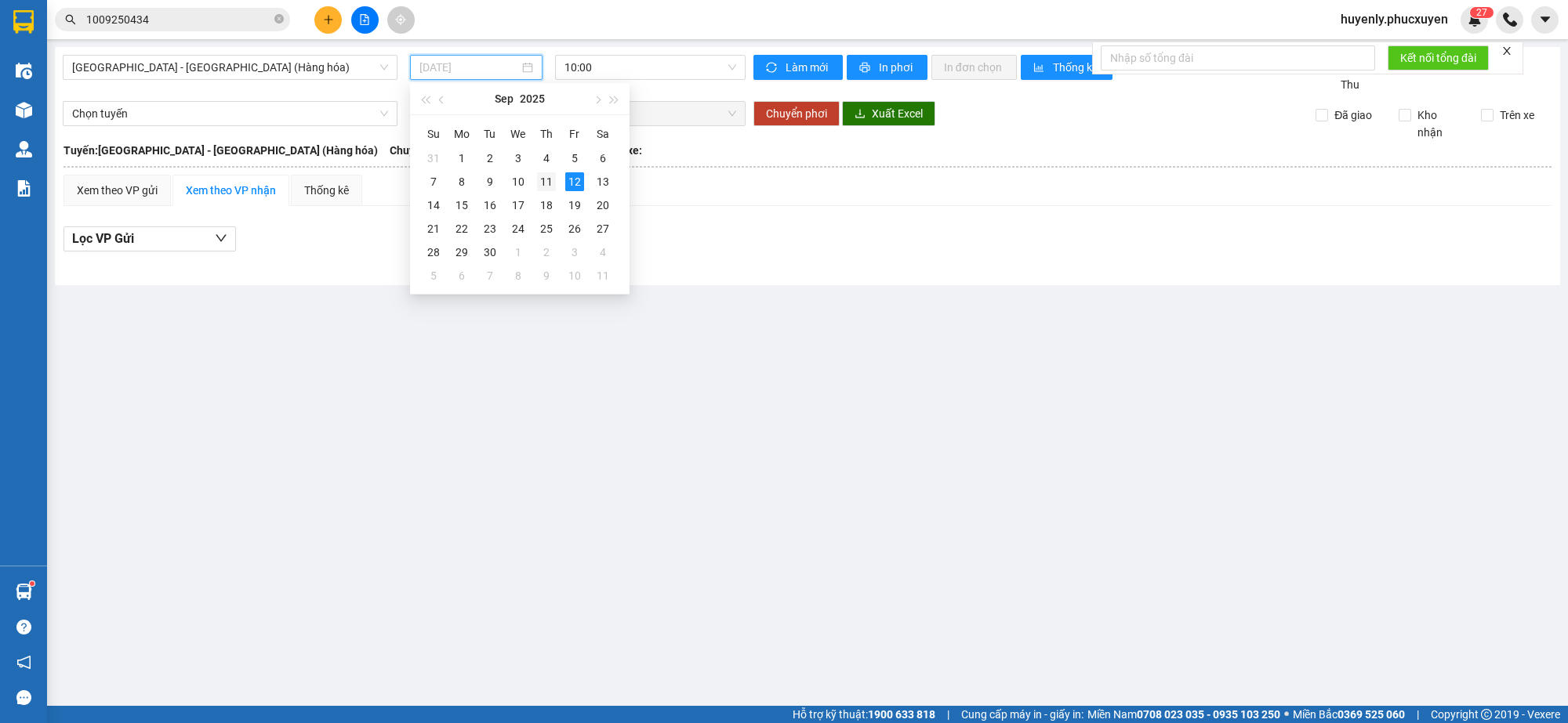
click at [546, 182] on div "11" at bounding box center [547, 182] width 19 height 19
type input "11/09/2025"
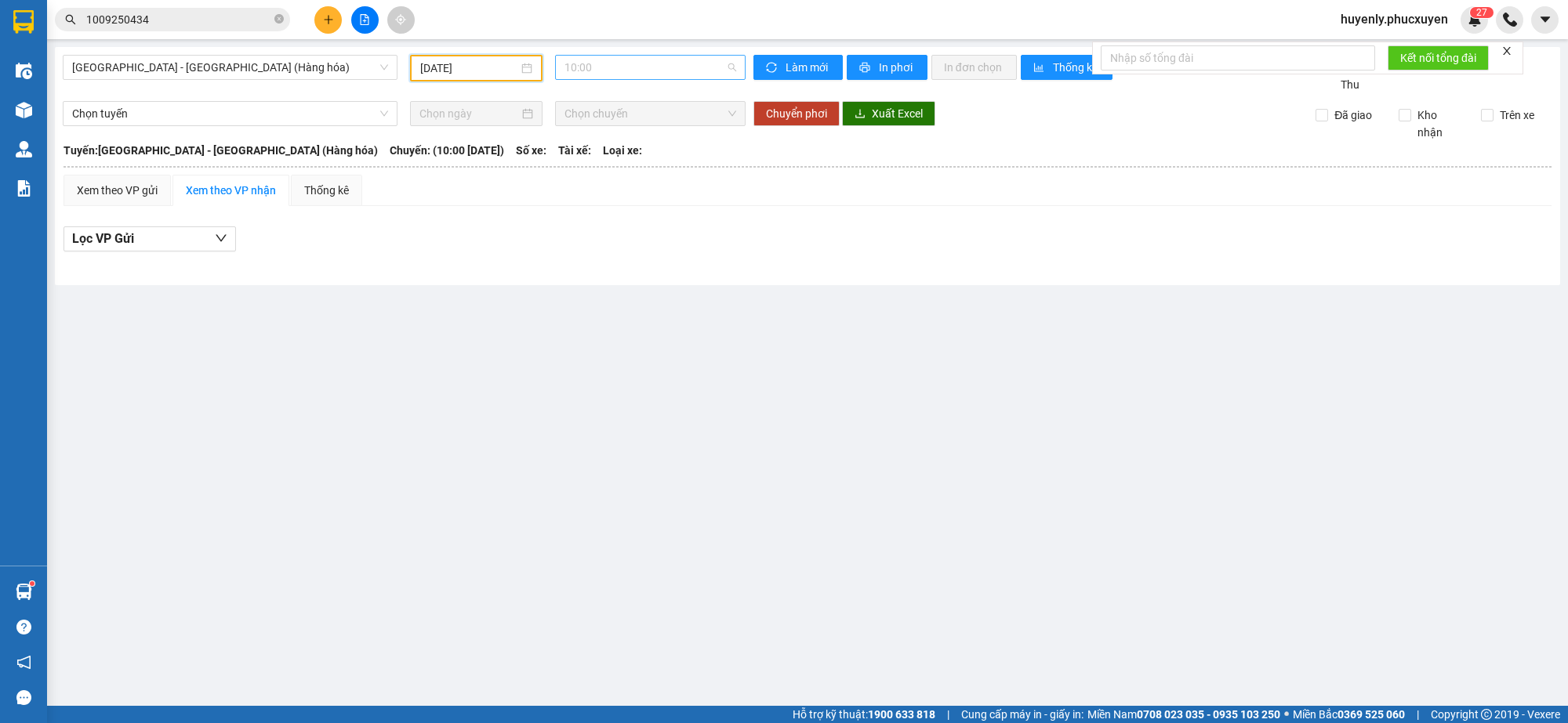
click at [625, 62] on span "10:00" at bounding box center [650, 67] width 172 height 23
click at [641, 143] on div "16:00 - 14H-009.60" at bounding box center [625, 149] width 122 height 17
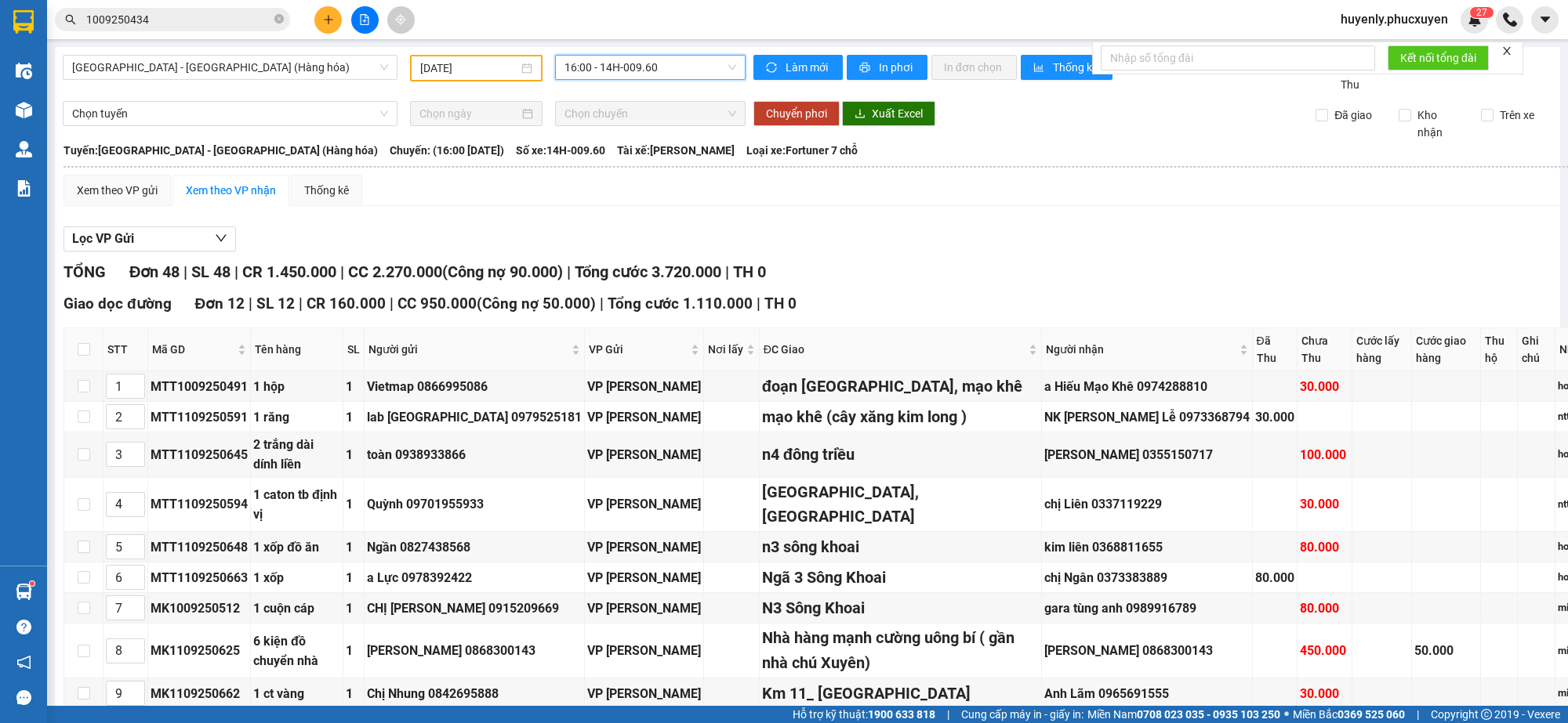
scroll to position [196, 0]
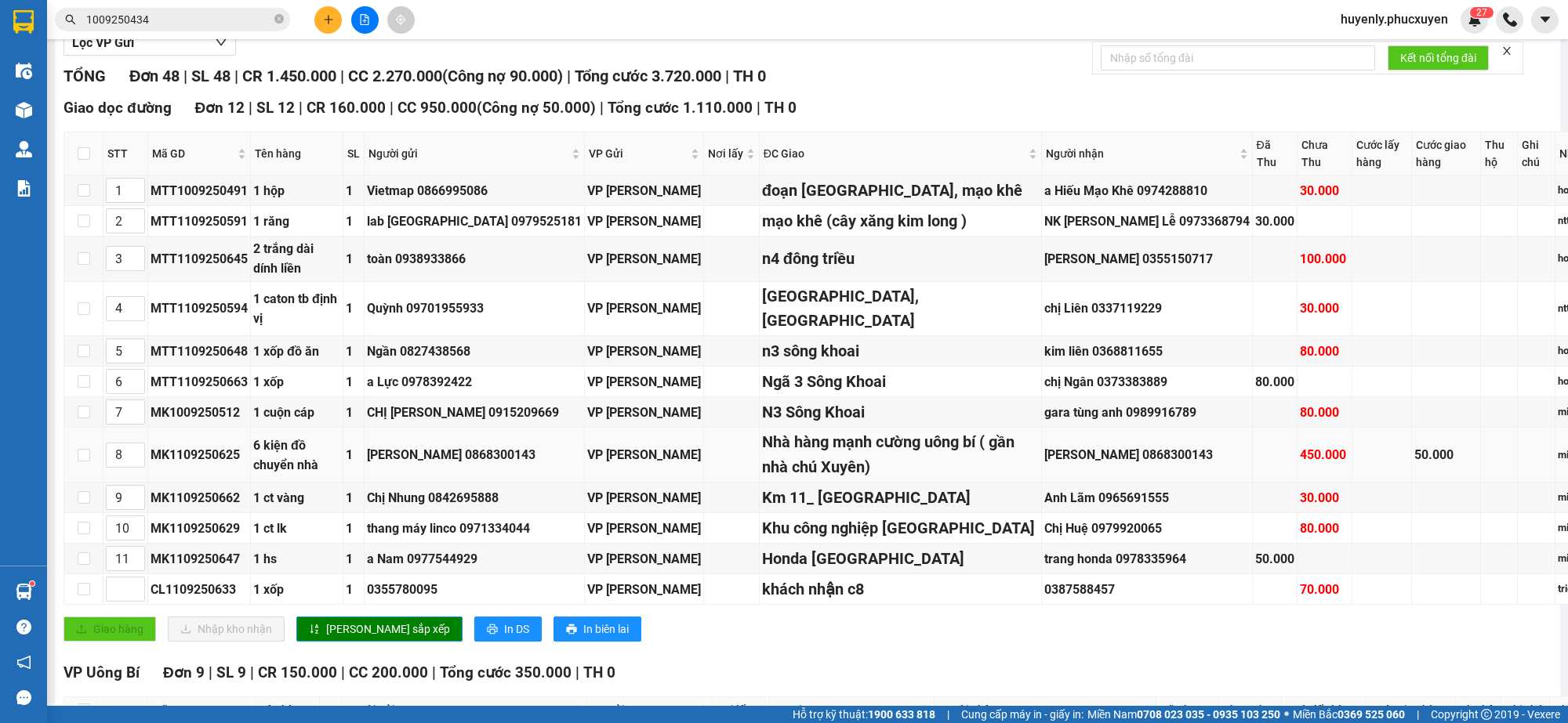
click at [182, 448] on div "MK1109250625" at bounding box center [199, 455] width 97 height 19
copy div "MK1109250625"
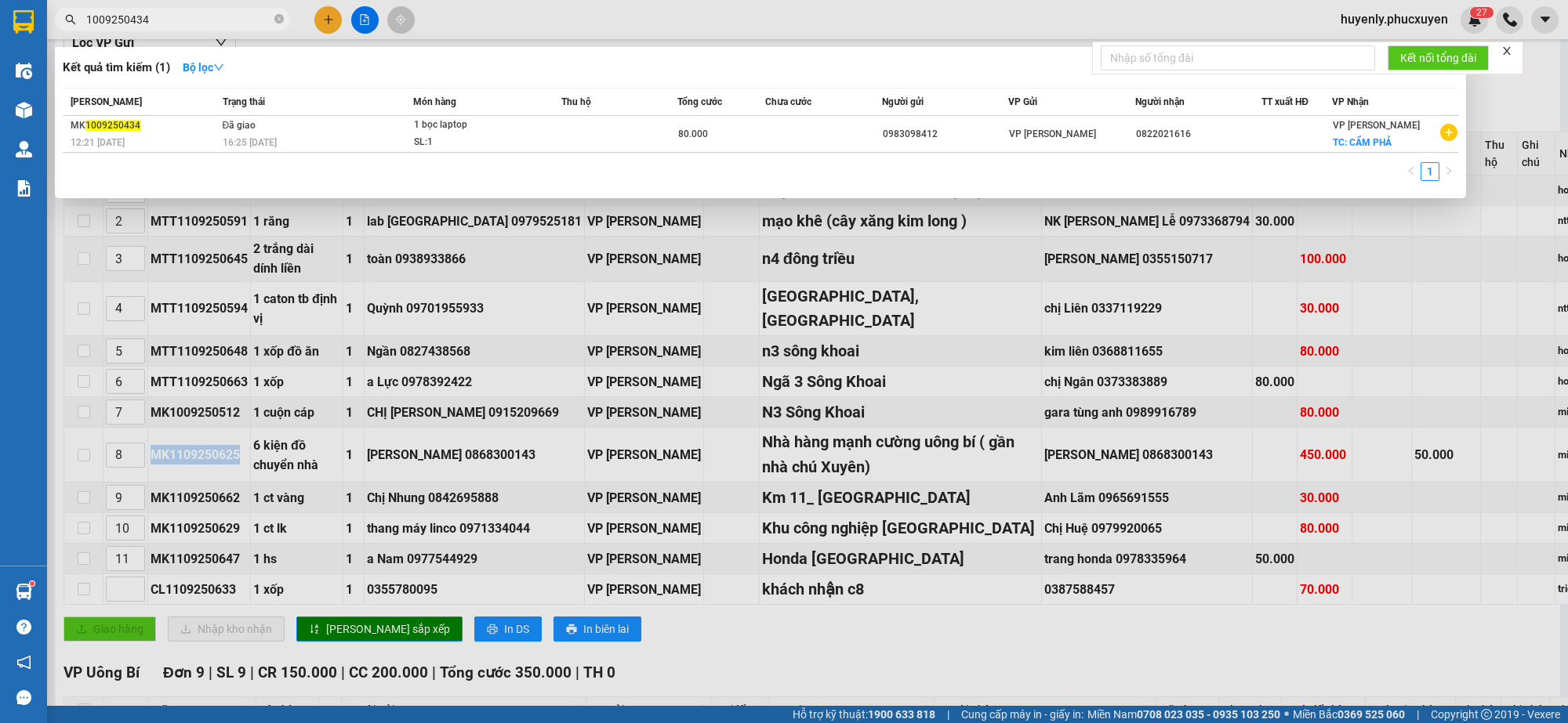
click at [239, 15] on input "1009250434" at bounding box center [179, 19] width 185 height 17
paste input "MK1109250625"
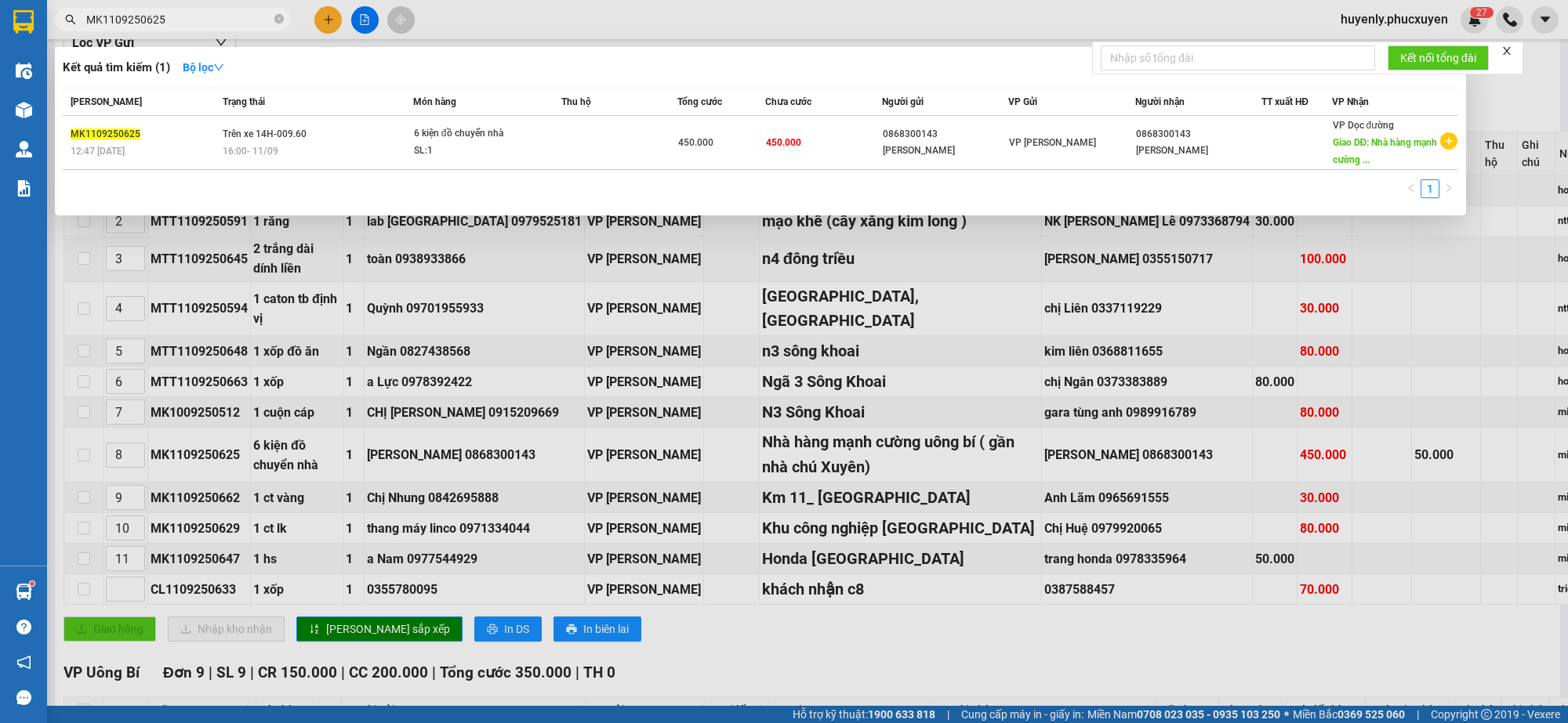
type input "MK1109250625"
click at [710, 137] on span "450.000" at bounding box center [696, 142] width 36 height 11
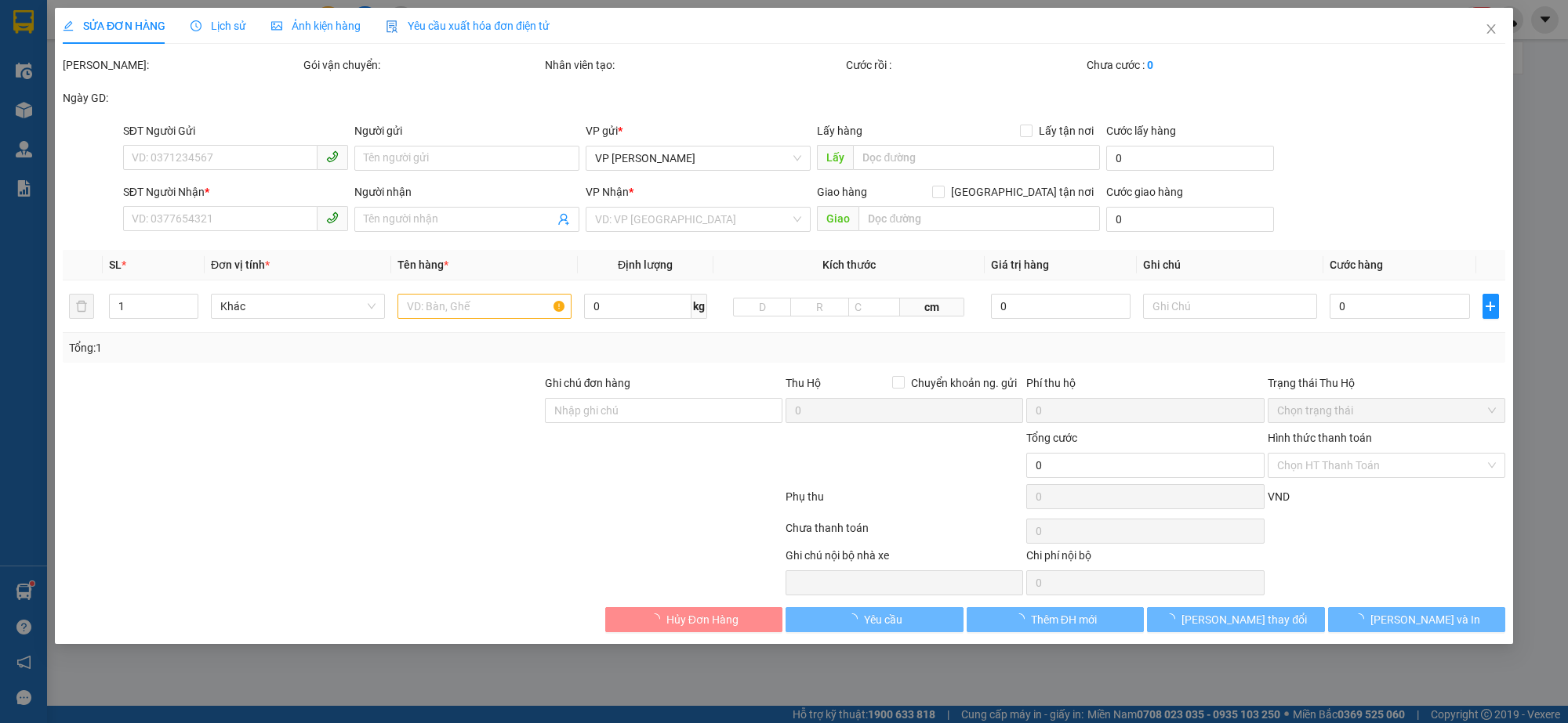
type input "0868300143"
type input "trần Năm"
type input "0868300143"
type input "trần Năm"
type input "Nhà hàng mạnh cường uông bí ( gần nhà chú Xuyên)"
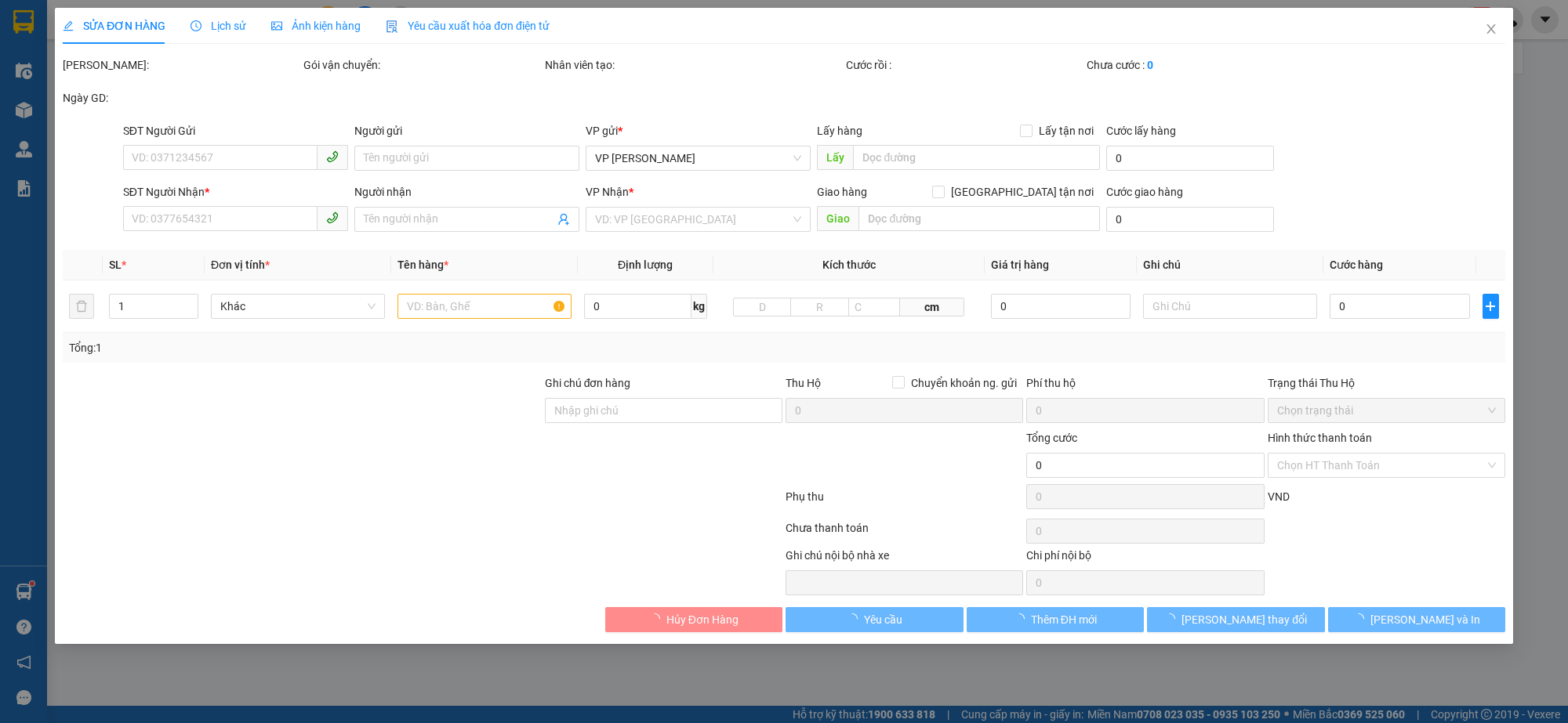
type input "50.000"
type input "450.000"
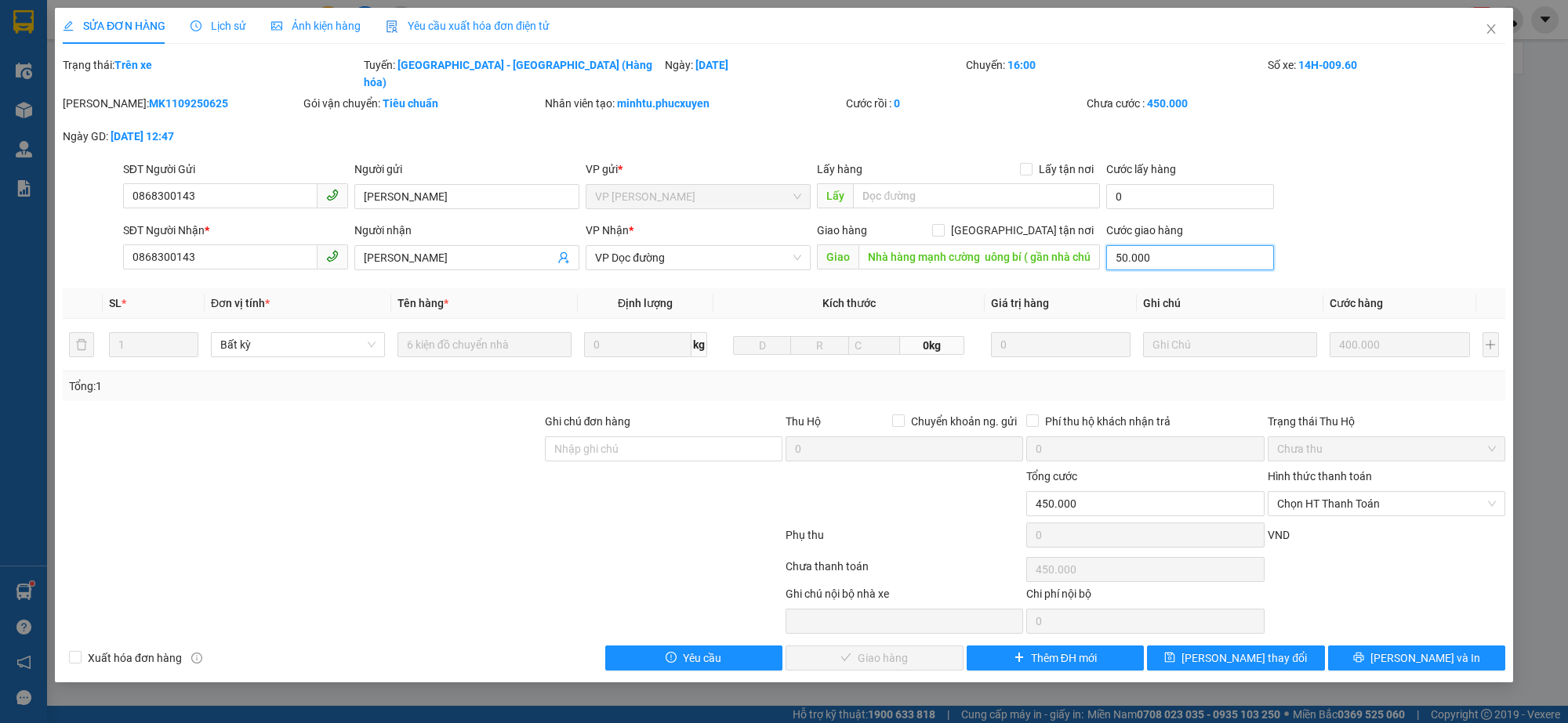
click at [1158, 247] on input "50.000" at bounding box center [1190, 257] width 167 height 25
type input "0"
type input "400.000"
type input "0"
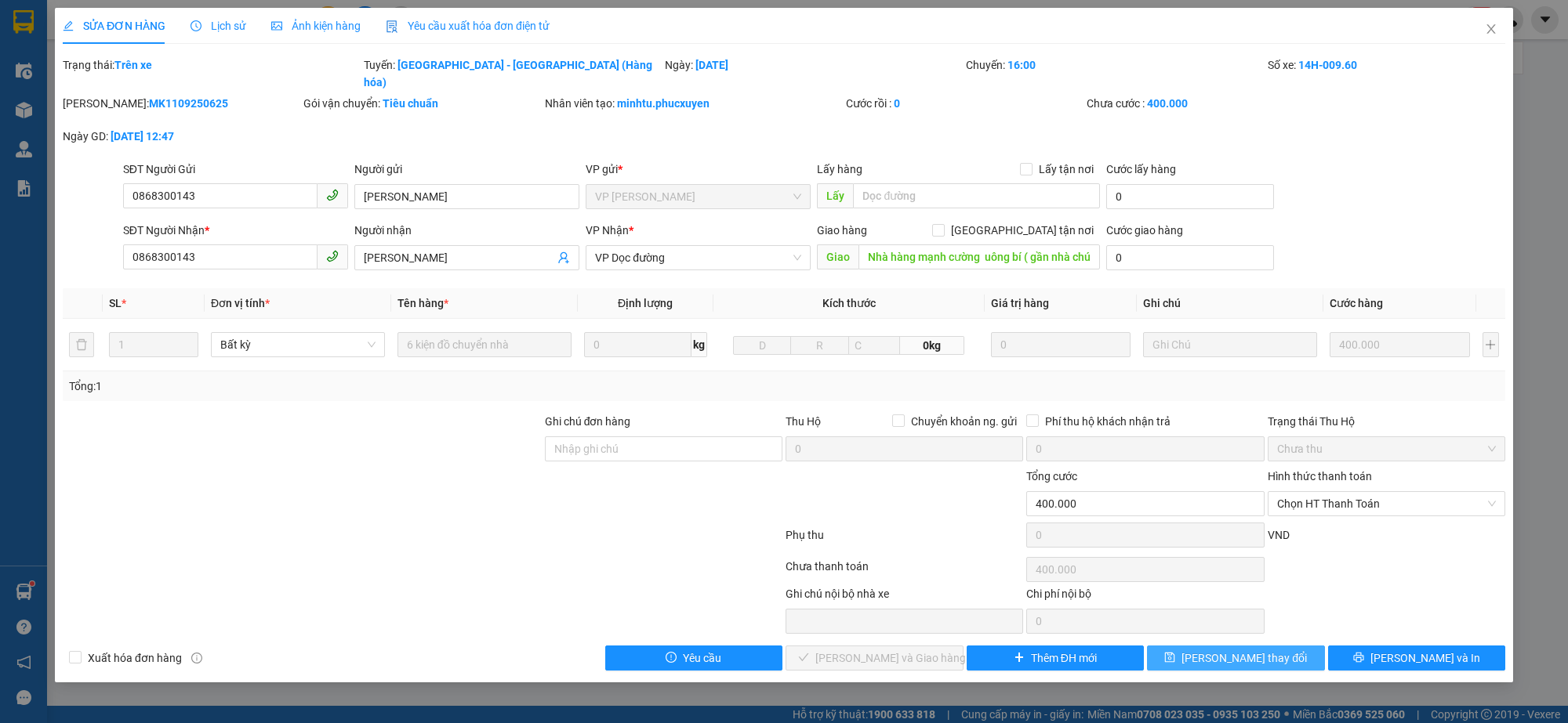
click at [1247, 642] on span "Lưu thay đổi" at bounding box center [1244, 659] width 126 height 17
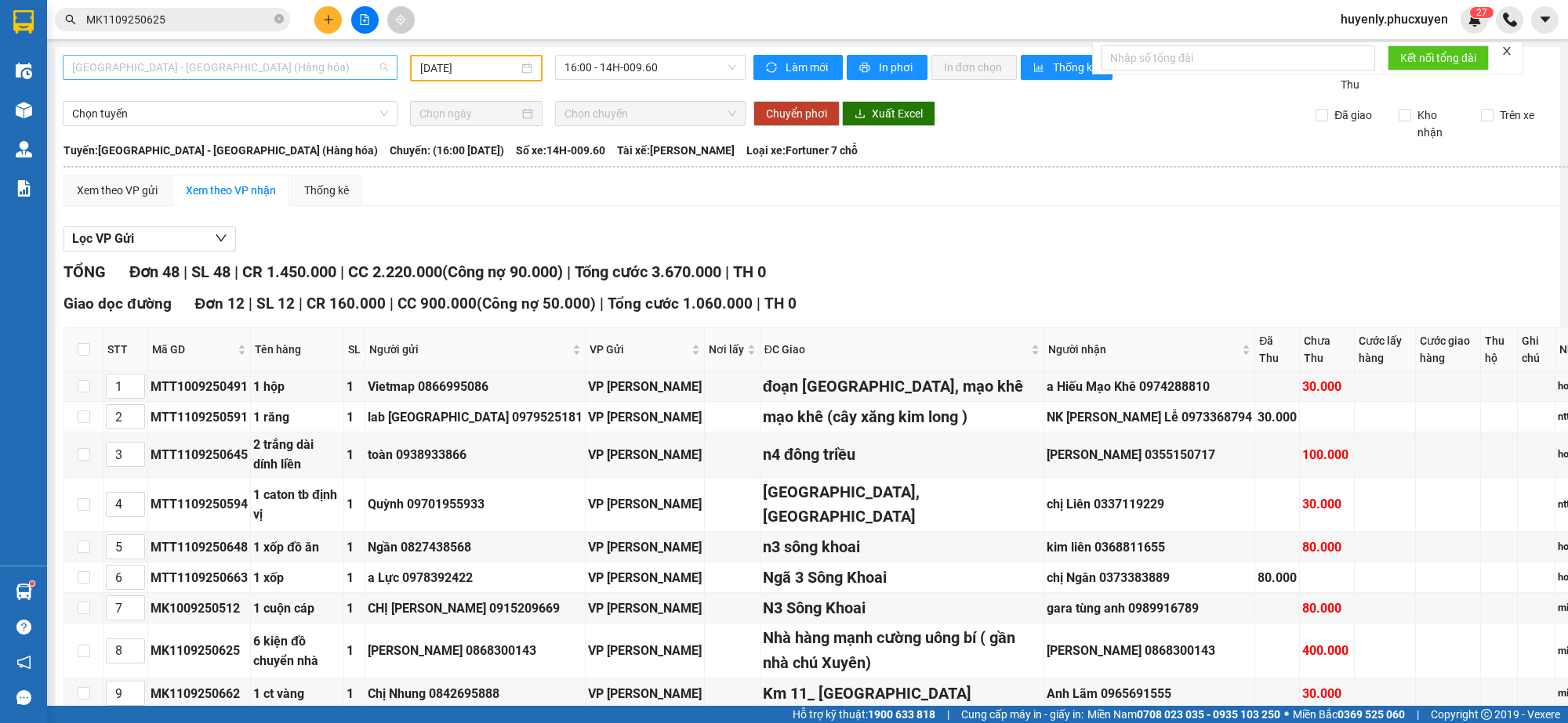
click at [294, 75] on span "Hà Nội - Hạ Long (Hàng hóa)" at bounding box center [230, 67] width 316 height 23
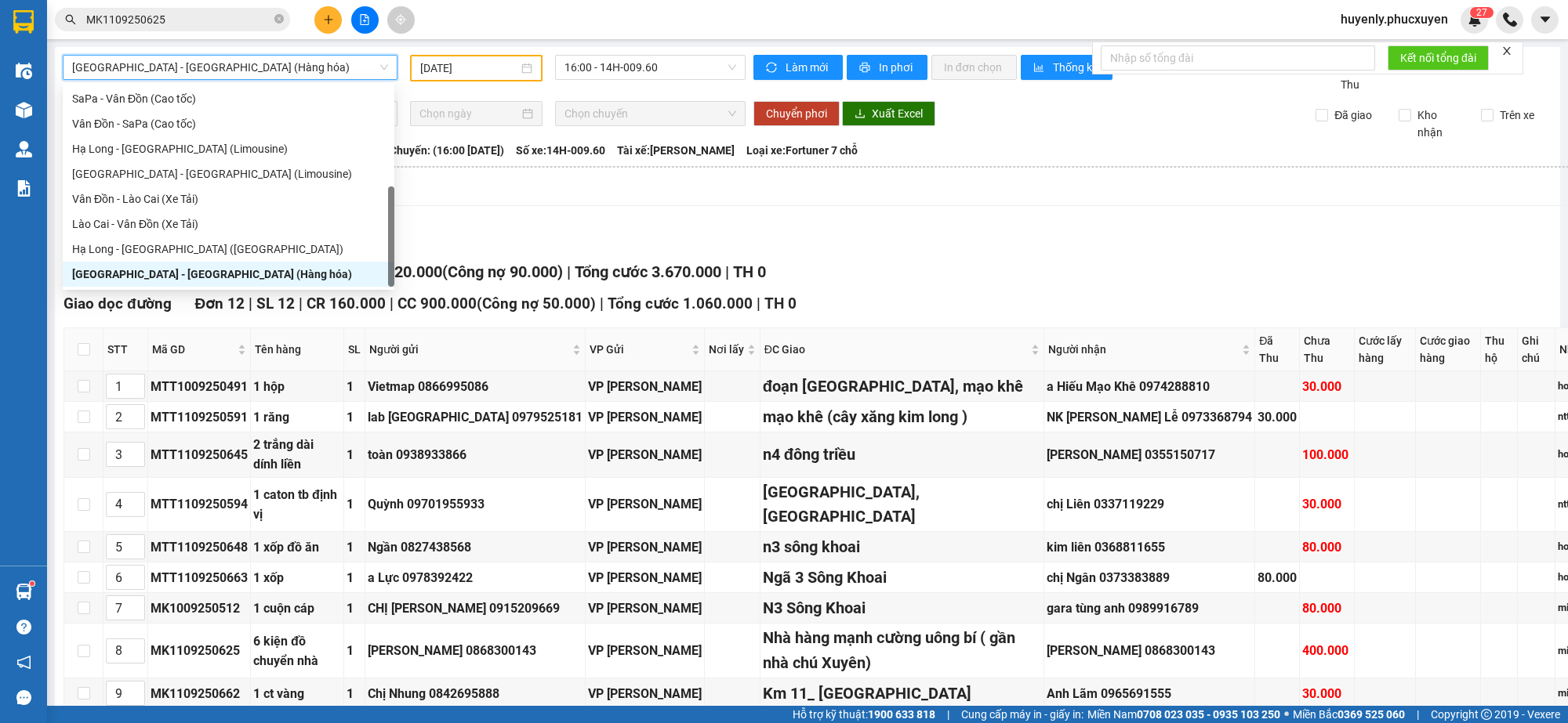
drag, startPoint x: 923, startPoint y: 283, endPoint x: 135, endPoint y: 294, distance: 788.1
click at [923, 282] on div "TỔNG Đơn 48 | SL 48 | CR 1.450.000 | CC 2.220.000 ( Công nợ 90.000 ) | Tổng cướ…" at bounding box center [863, 272] width 1600 height 24
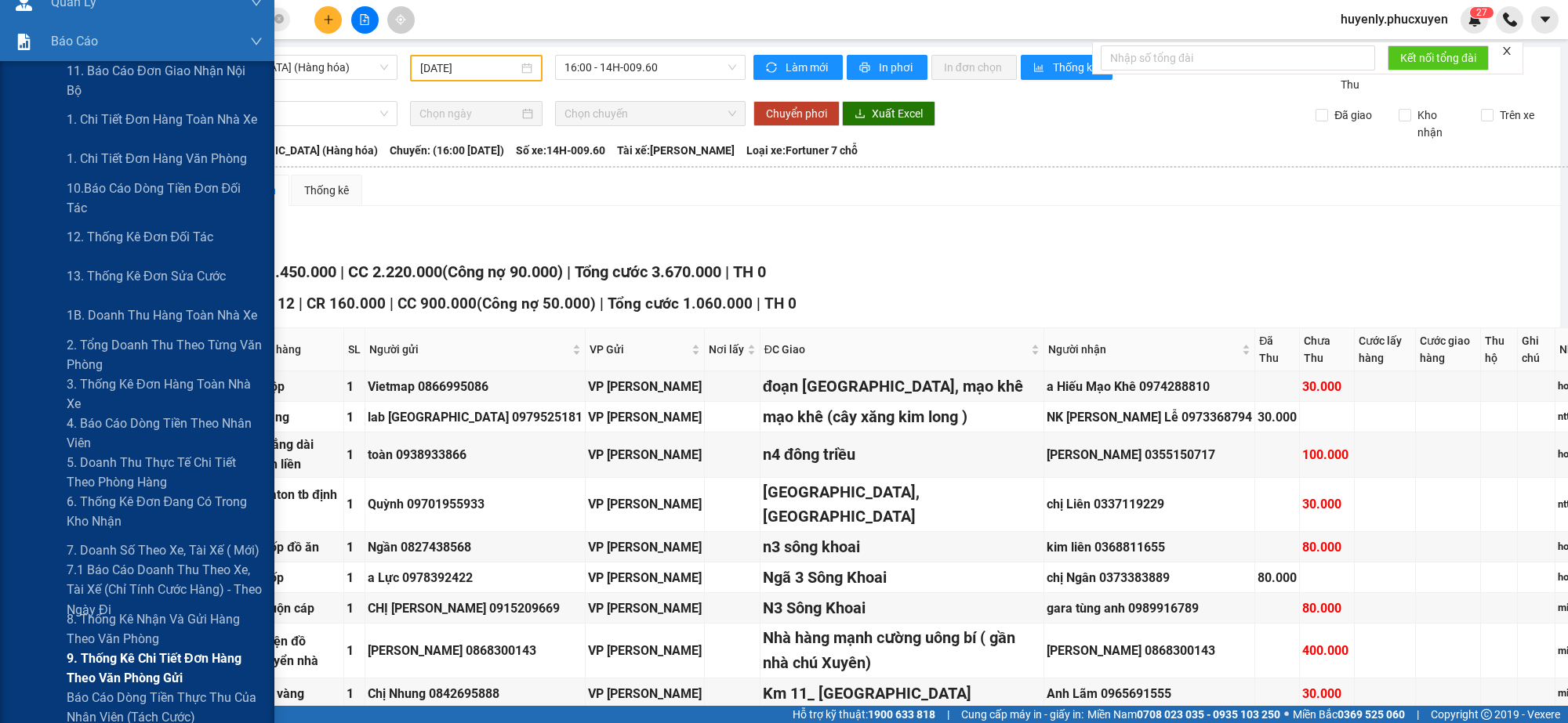
scroll to position [294, 0]
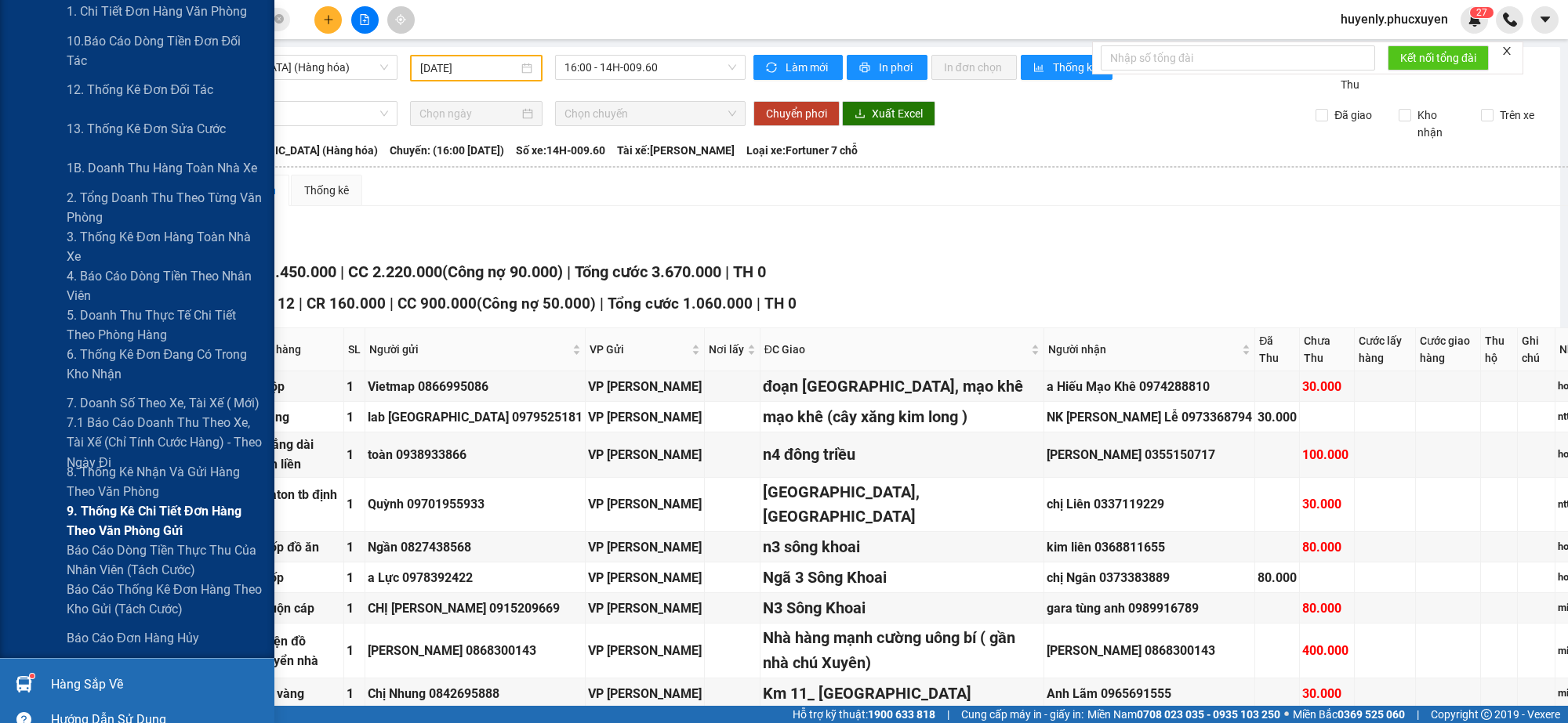
click at [119, 514] on span "9. Thống kê chi tiết đơn hàng theo văn phòng gửi" at bounding box center [164, 520] width 196 height 39
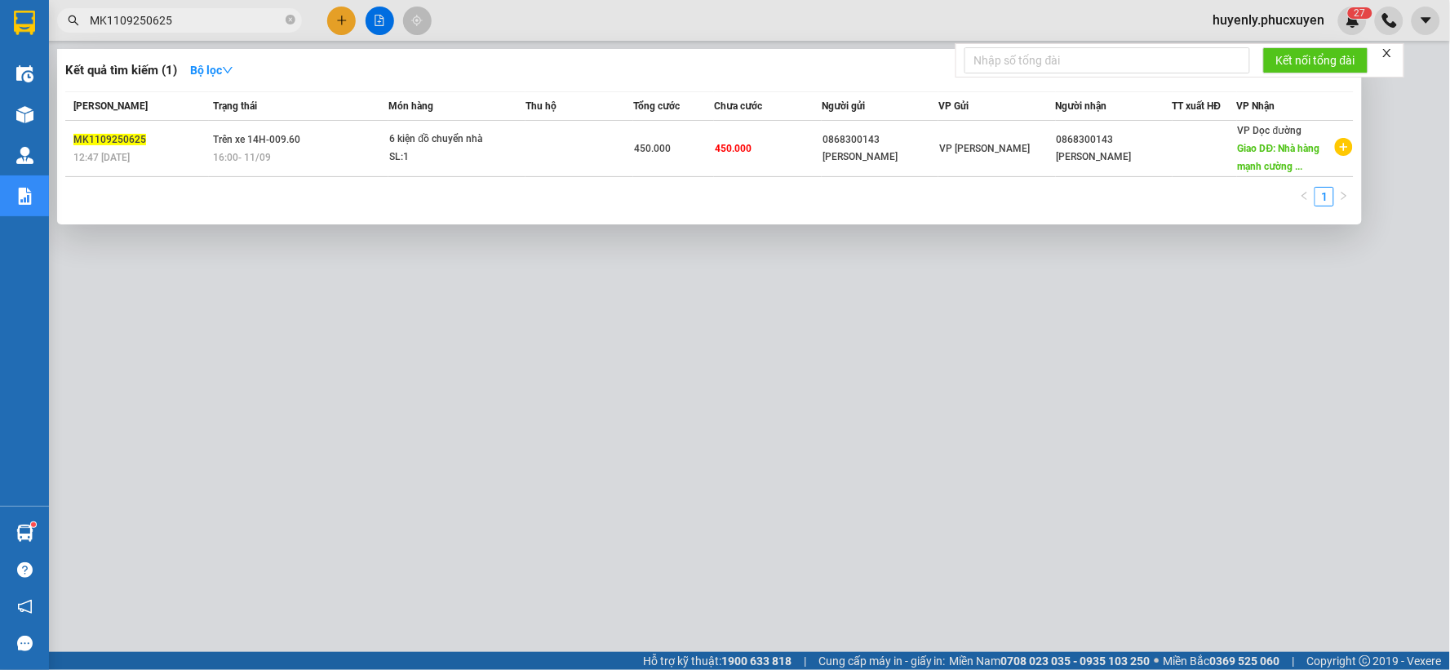
click at [200, 11] on input "MK1109250625" at bounding box center [186, 20] width 193 height 18
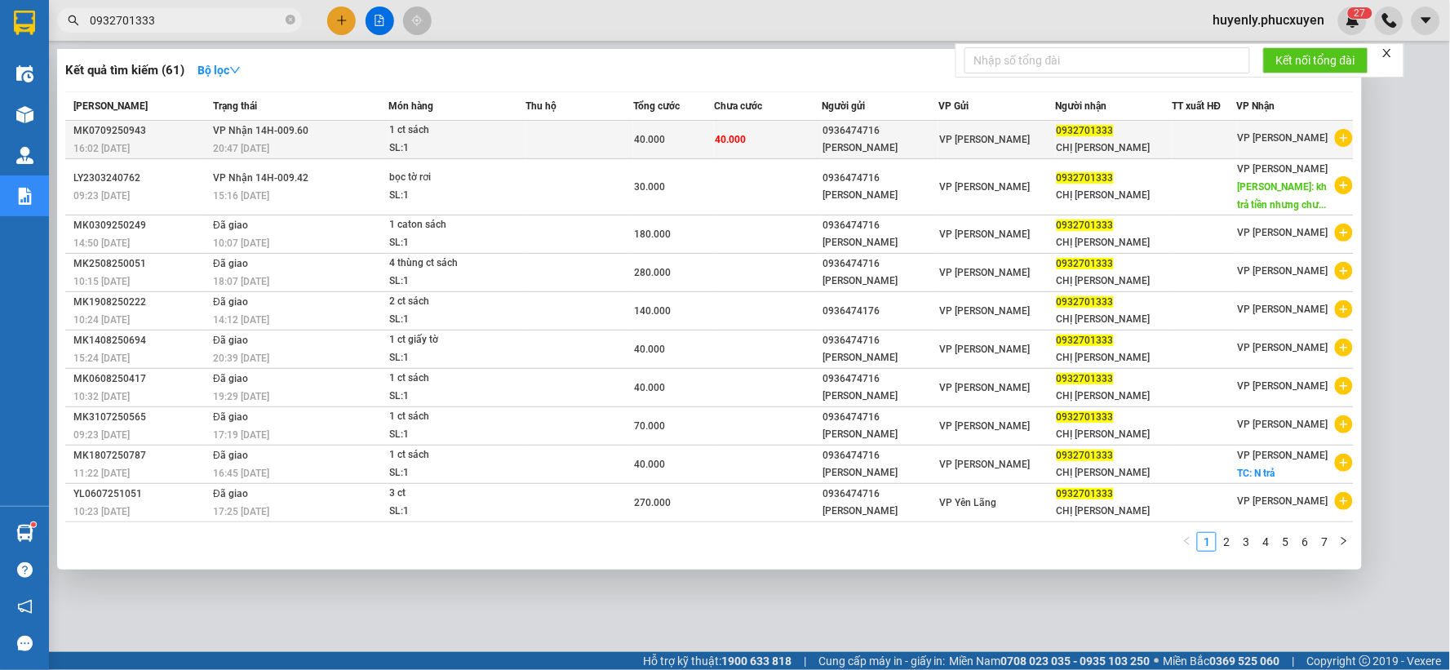
type input "0932701333"
click at [852, 128] on div "0936474716" at bounding box center [880, 130] width 115 height 17
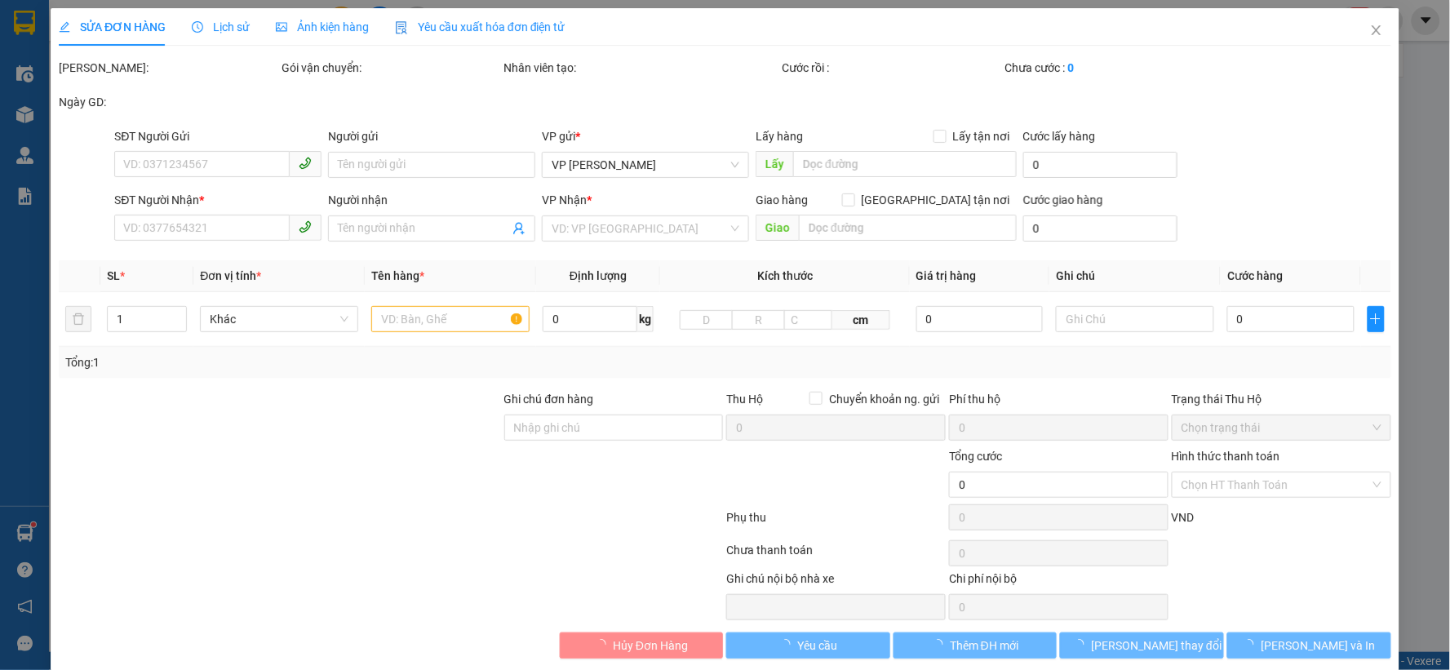
type input "0936474716"
type input "Anh Phúc"
type input "0932701333"
type input "CHỊ THẢO"
type input "40.000"
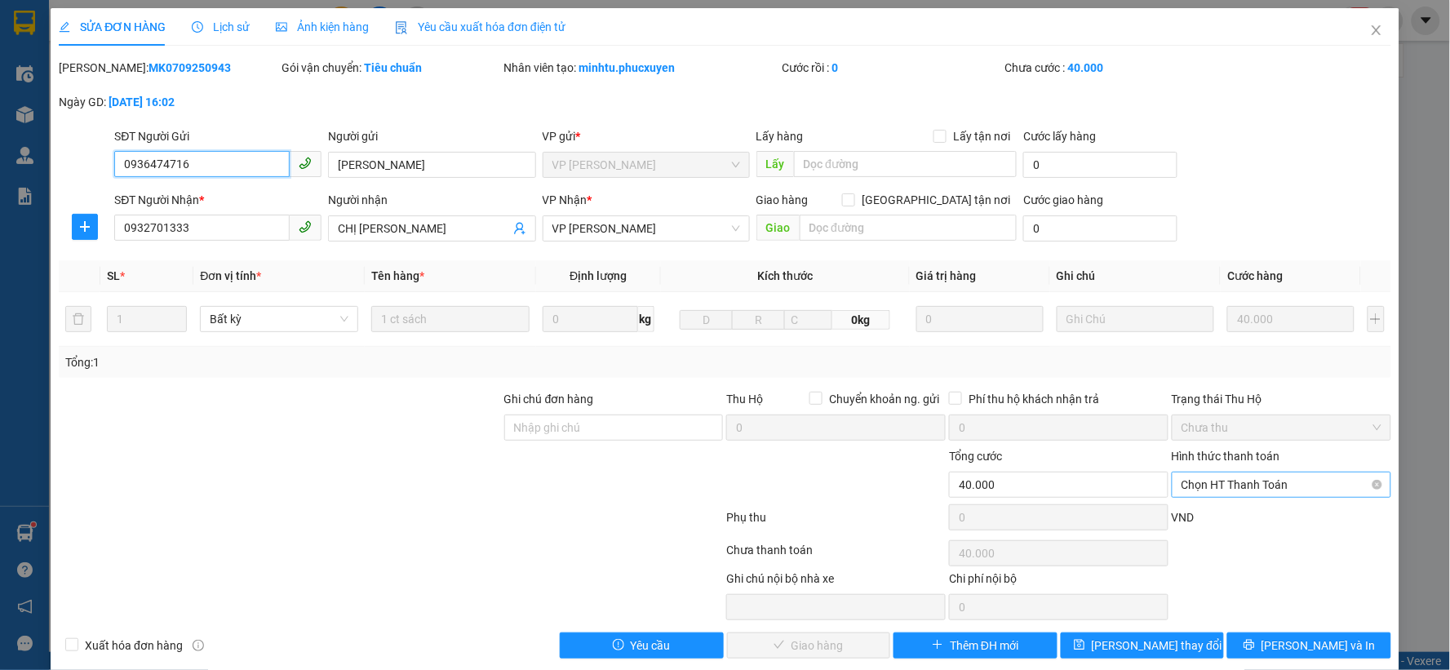
drag, startPoint x: 1236, startPoint y: 486, endPoint x: 1230, endPoint y: 493, distance: 9.3
click at [1235, 486] on span "Chọn HT Thanh Toán" at bounding box center [1282, 485] width 200 height 24
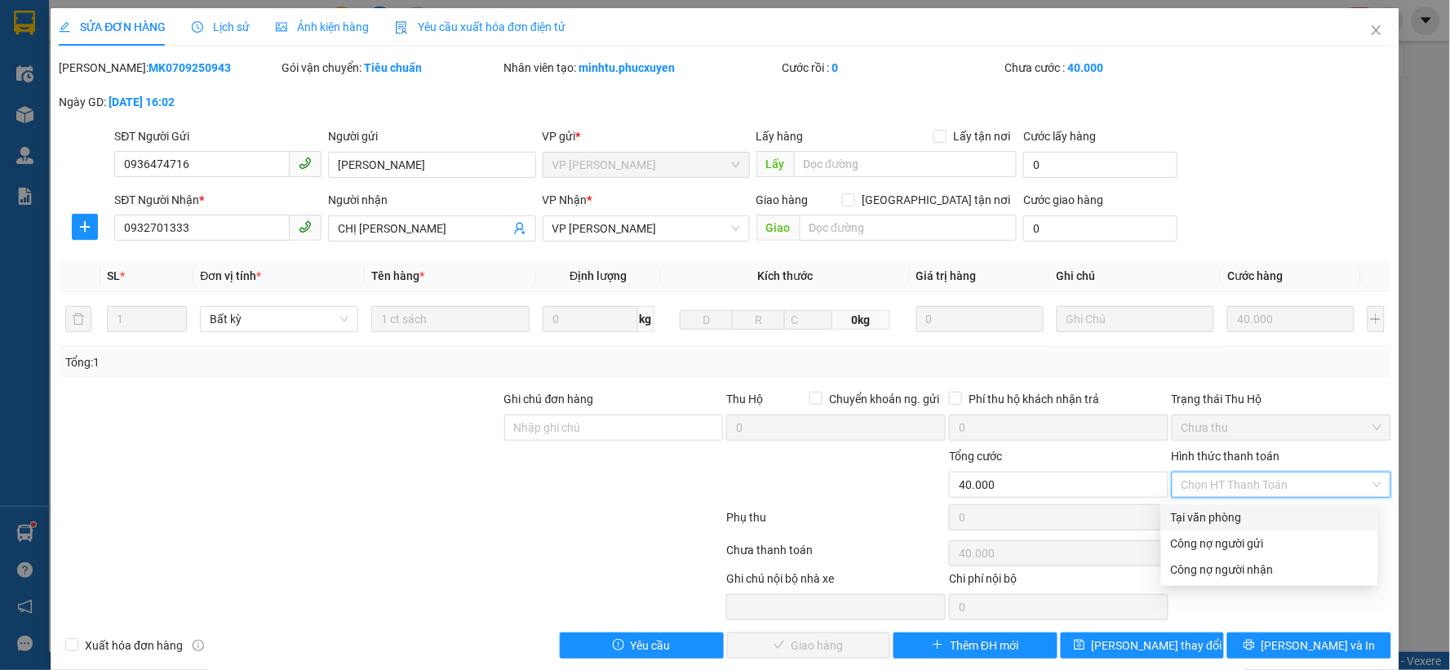
drag, startPoint x: 1208, startPoint y: 515, endPoint x: 942, endPoint y: 588, distance: 275.8
click at [1203, 514] on div "Tại văn phòng" at bounding box center [1270, 518] width 198 height 18
type input "0"
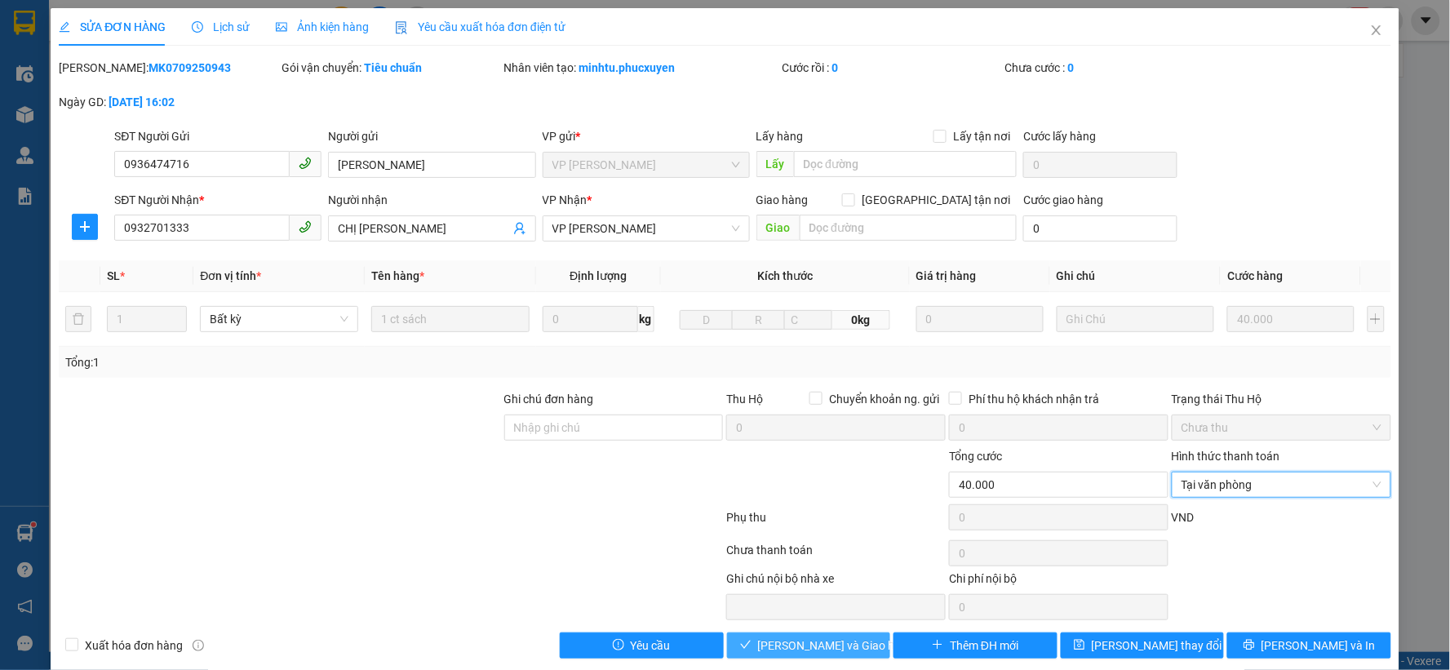
click at [838, 648] on span "Lưu và Giao hàng" at bounding box center [836, 646] width 157 height 18
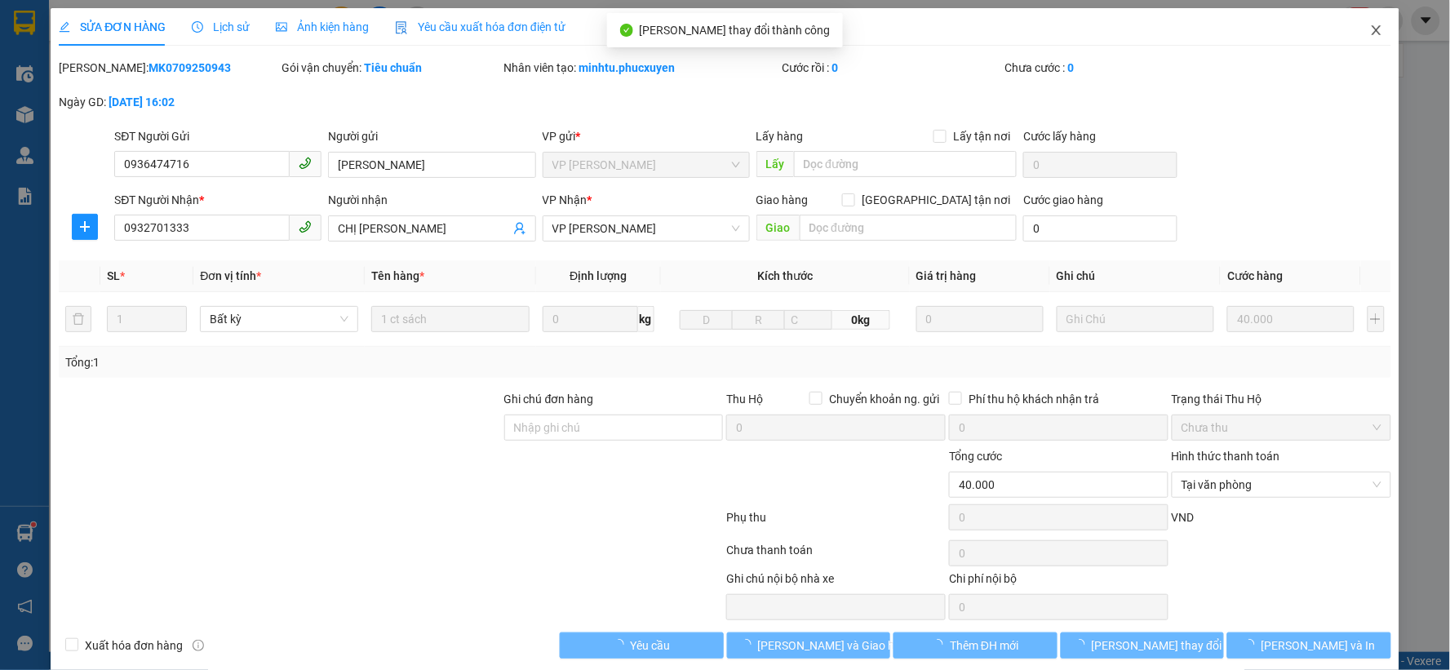
click at [1370, 33] on icon "close" at bounding box center [1376, 30] width 13 height 13
drag, startPoint x: 1364, startPoint y: 33, endPoint x: 1347, endPoint y: 29, distance: 17.6
click at [1347, 29] on div "huyenly.phucxuyen 2 7" at bounding box center [1284, 21] width 167 height 29
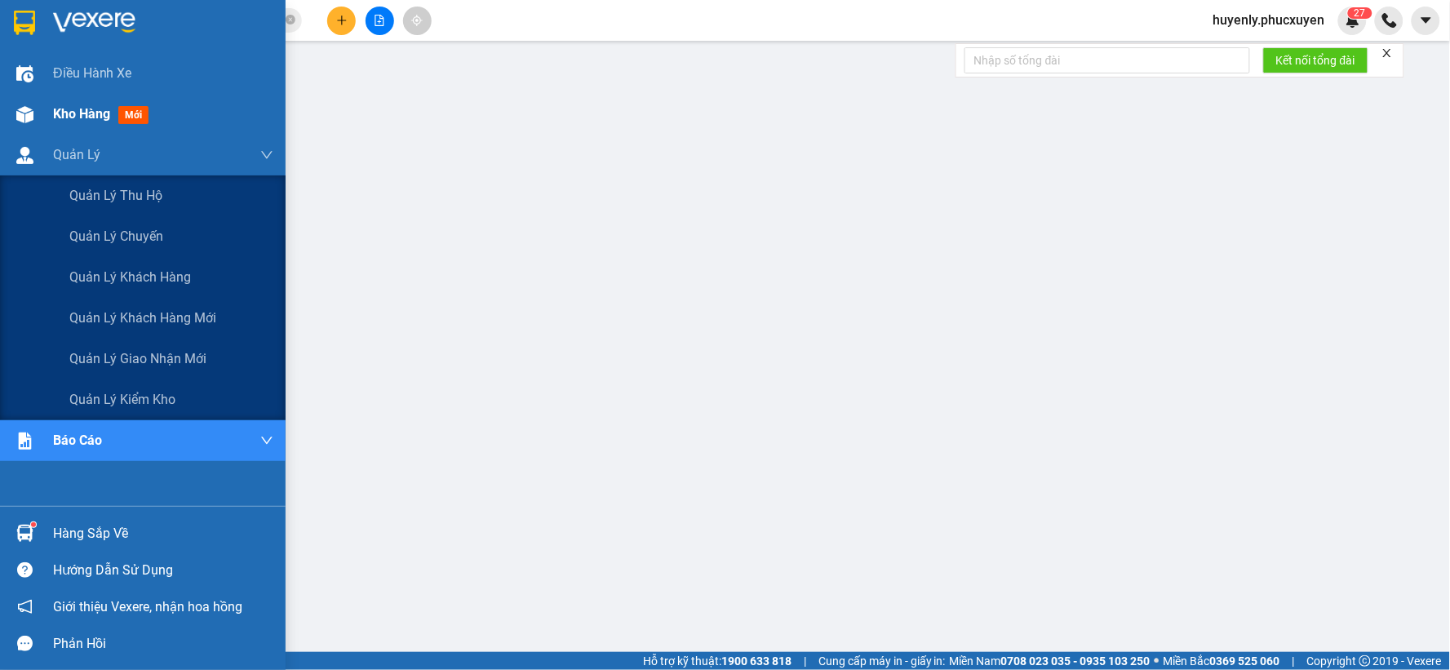
click at [27, 117] on img at bounding box center [24, 114] width 17 height 17
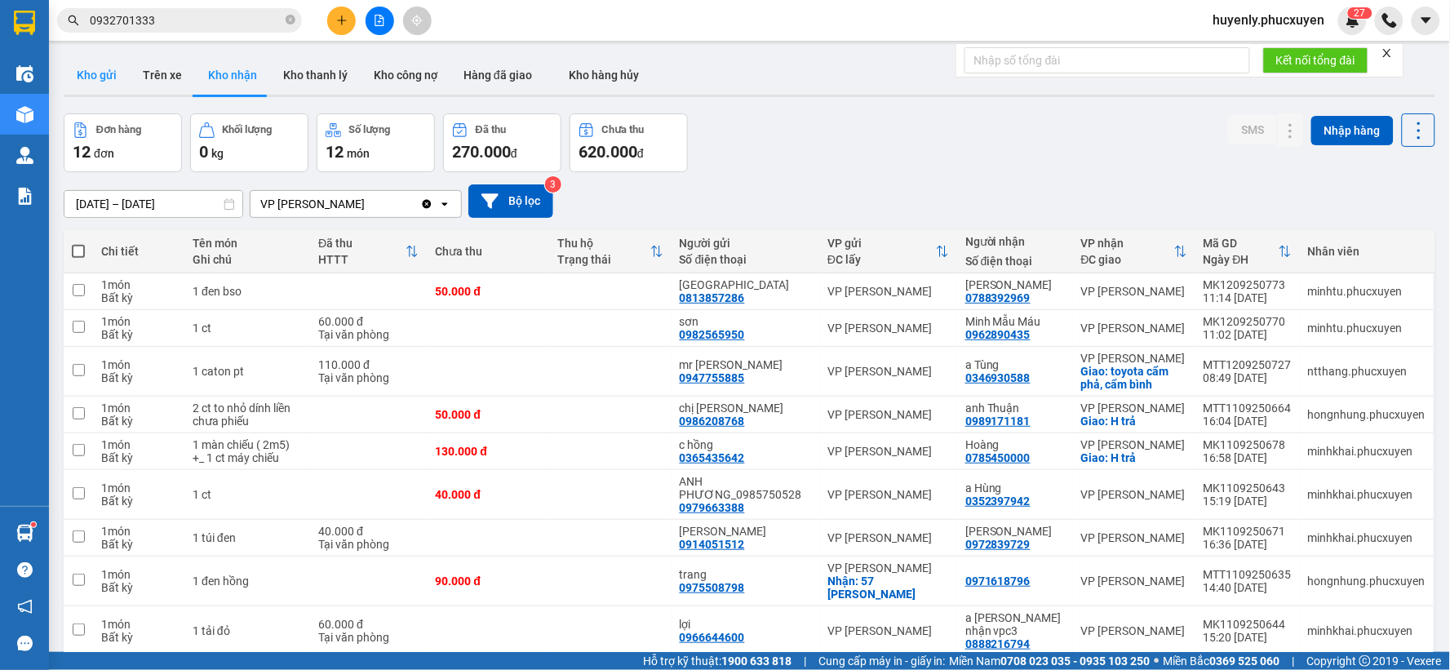
click at [101, 70] on button "Kho gửi" at bounding box center [97, 75] width 66 height 39
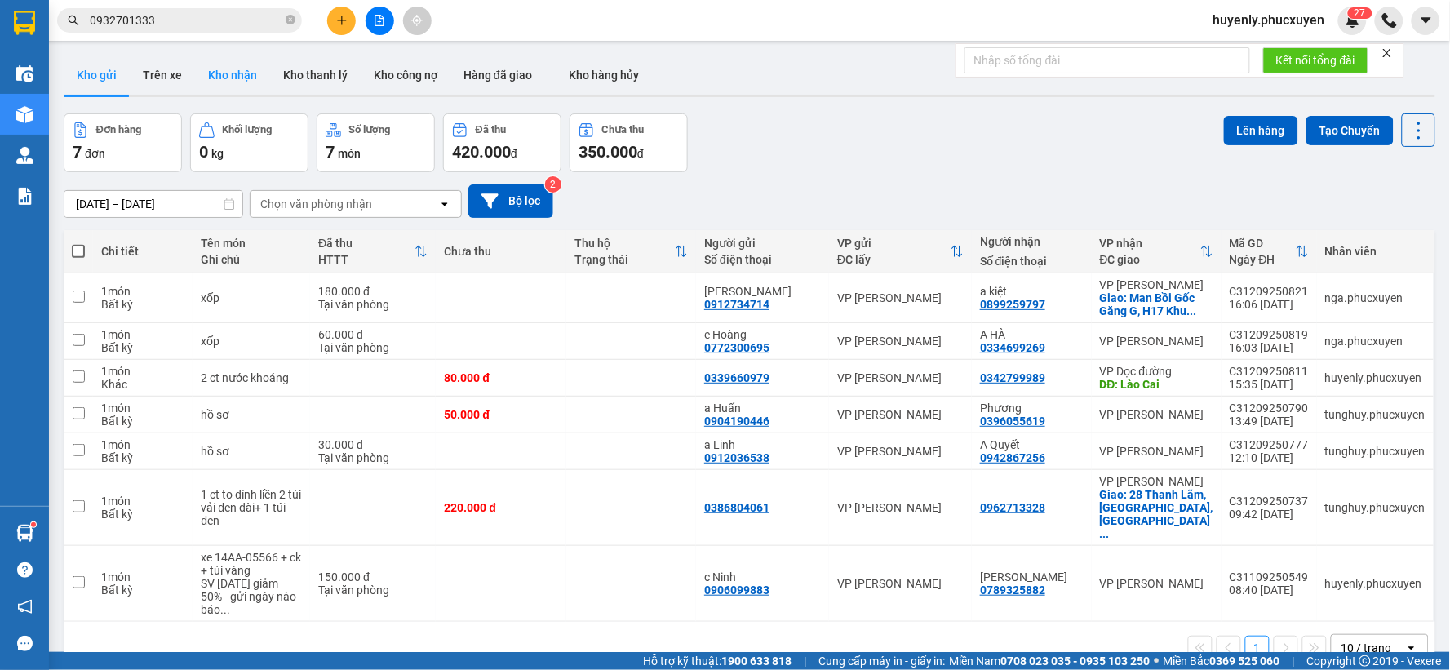
click at [242, 77] on button "Kho nhận" at bounding box center [232, 75] width 75 height 39
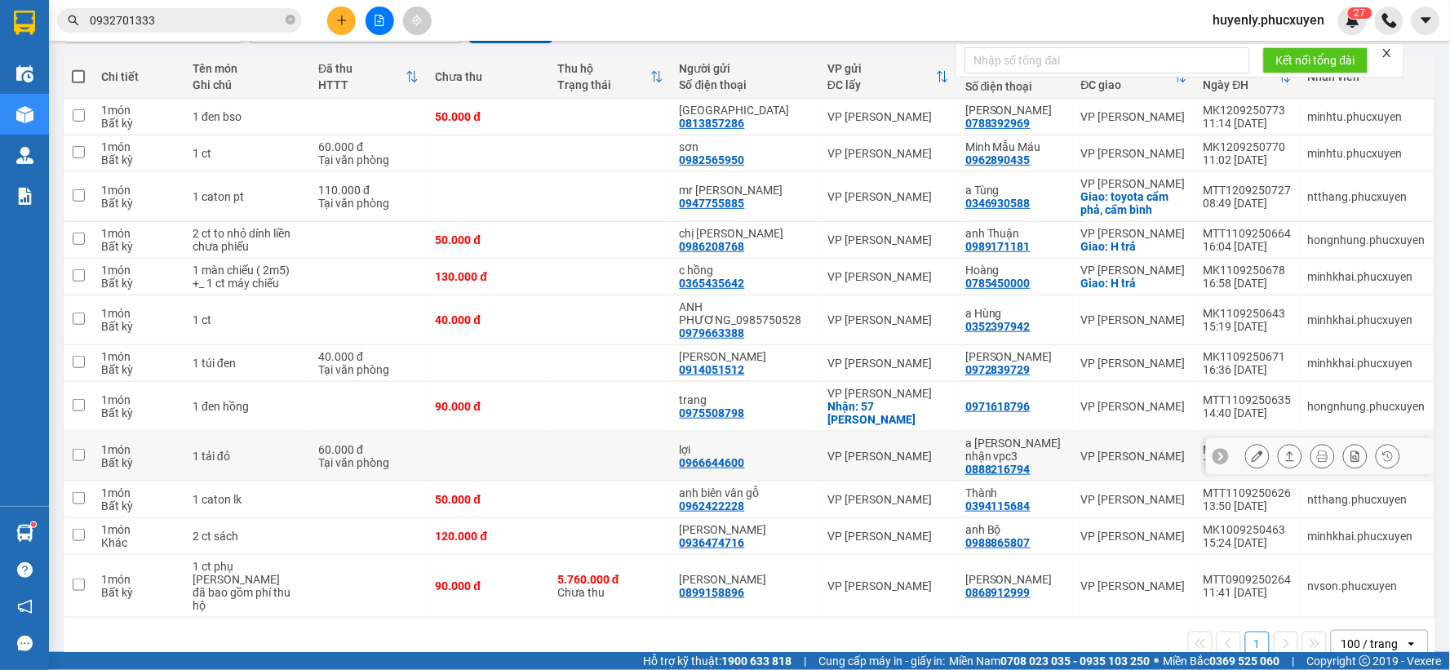
scroll to position [209, 0]
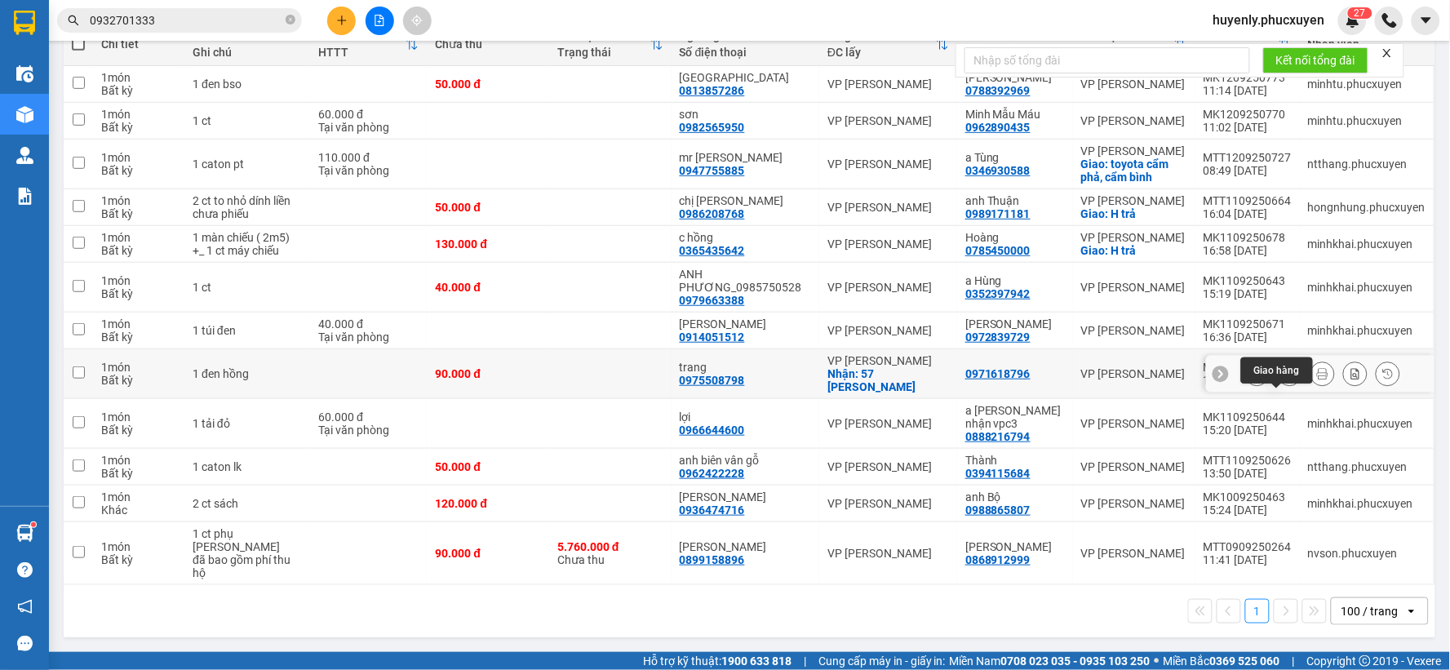
click at [1286, 379] on icon at bounding box center [1290, 374] width 9 height 10
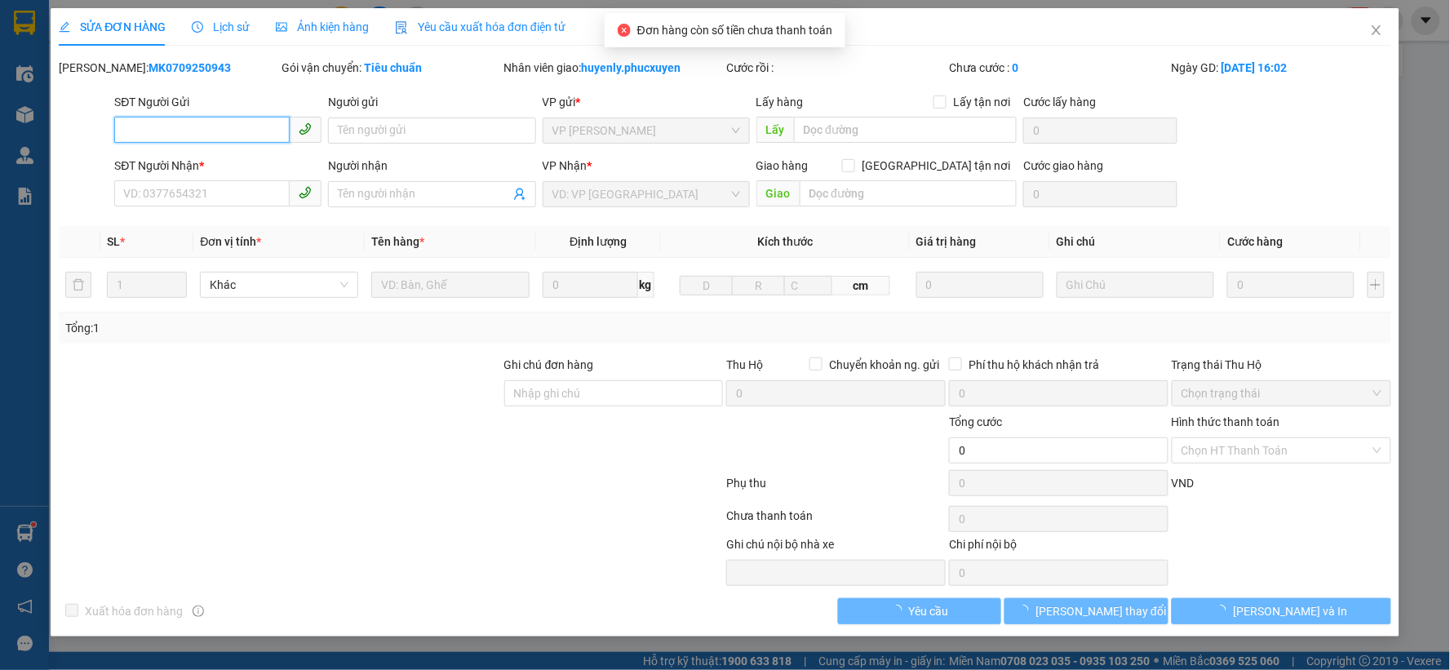
type input "0975508798"
type input "trang"
checkbox input "true"
type input "57 trần duy hưng"
type input "0971618796"
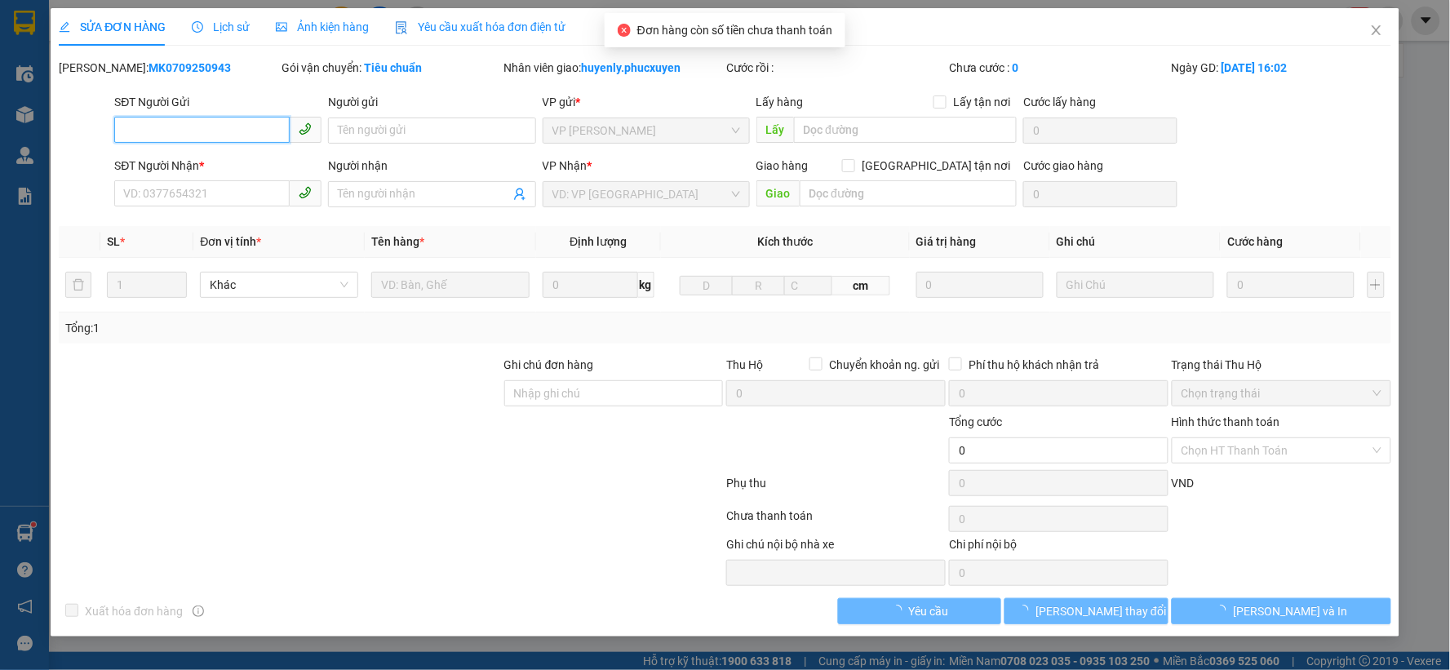
type input "90.000"
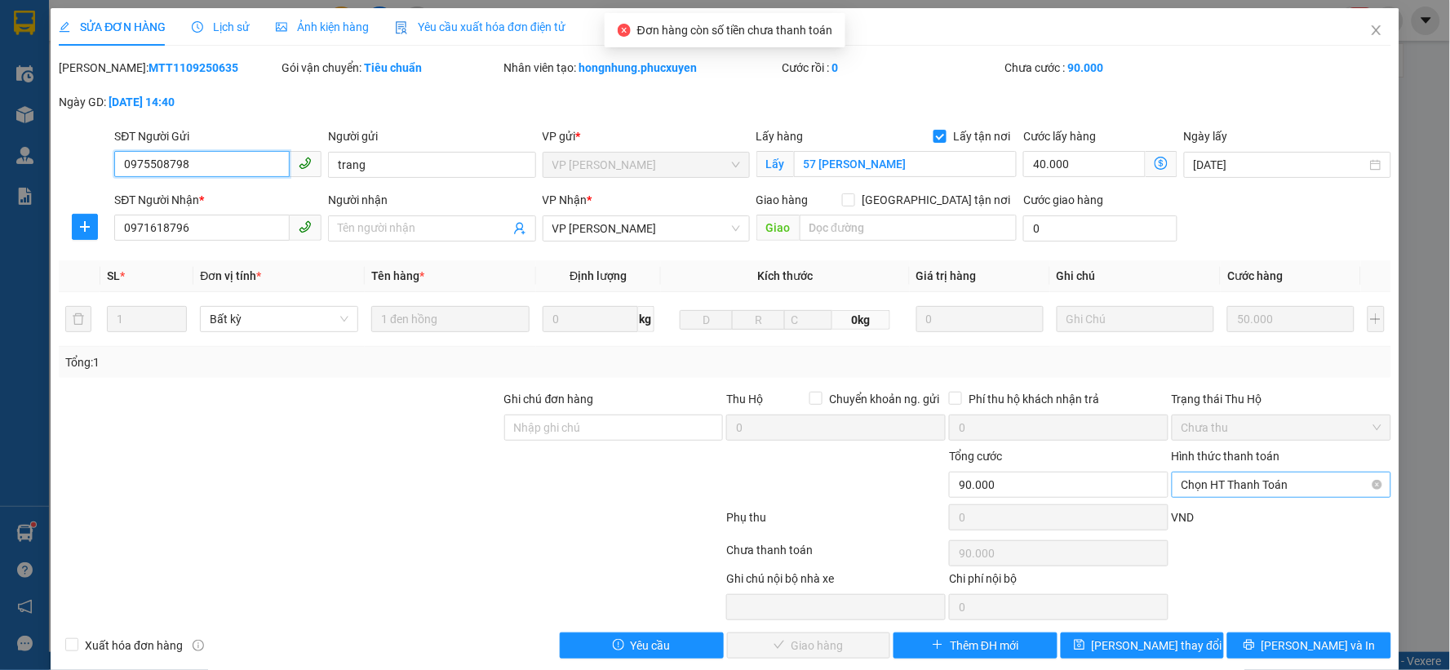
click at [1252, 477] on span "Chọn HT Thanh Toán" at bounding box center [1282, 485] width 200 height 24
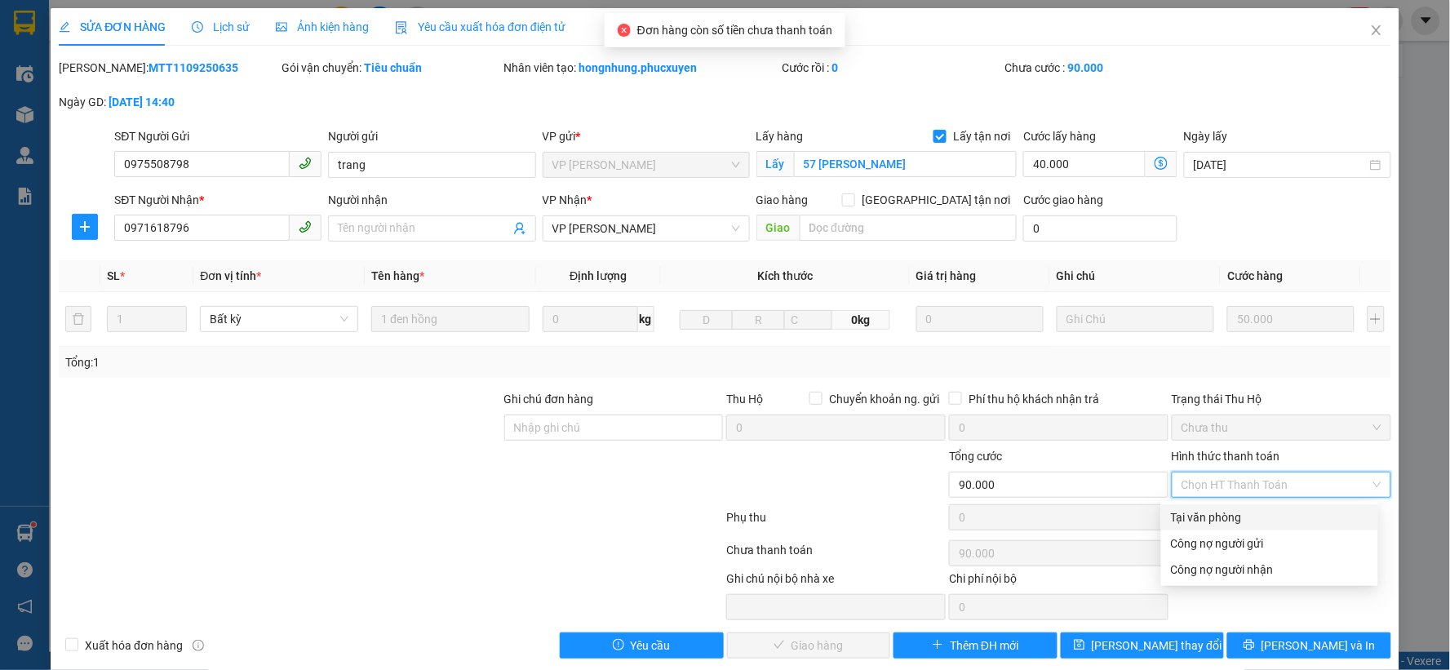
drag, startPoint x: 1213, startPoint y: 512, endPoint x: 766, endPoint y: 566, distance: 450.5
click at [1206, 512] on div "Tại văn phòng" at bounding box center [1270, 518] width 198 height 18
type input "0"
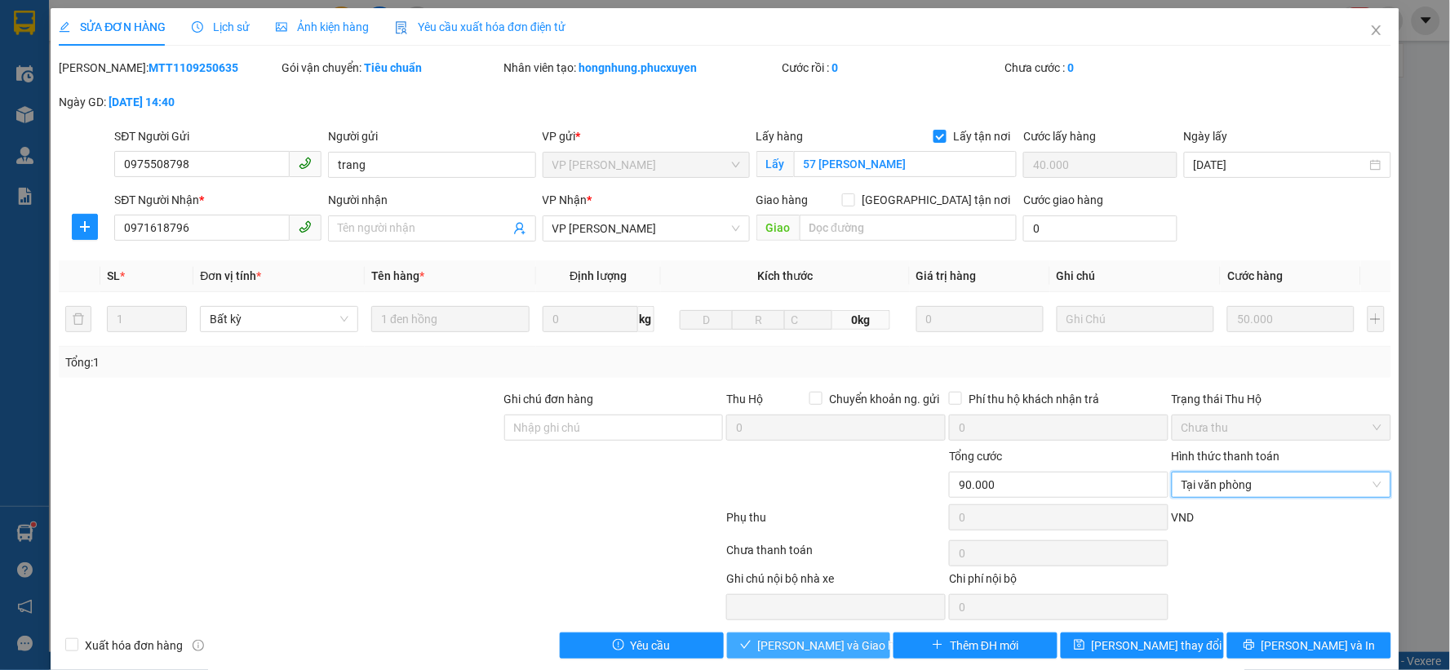
click at [797, 642] on span "Lưu và Giao hàng" at bounding box center [836, 646] width 157 height 18
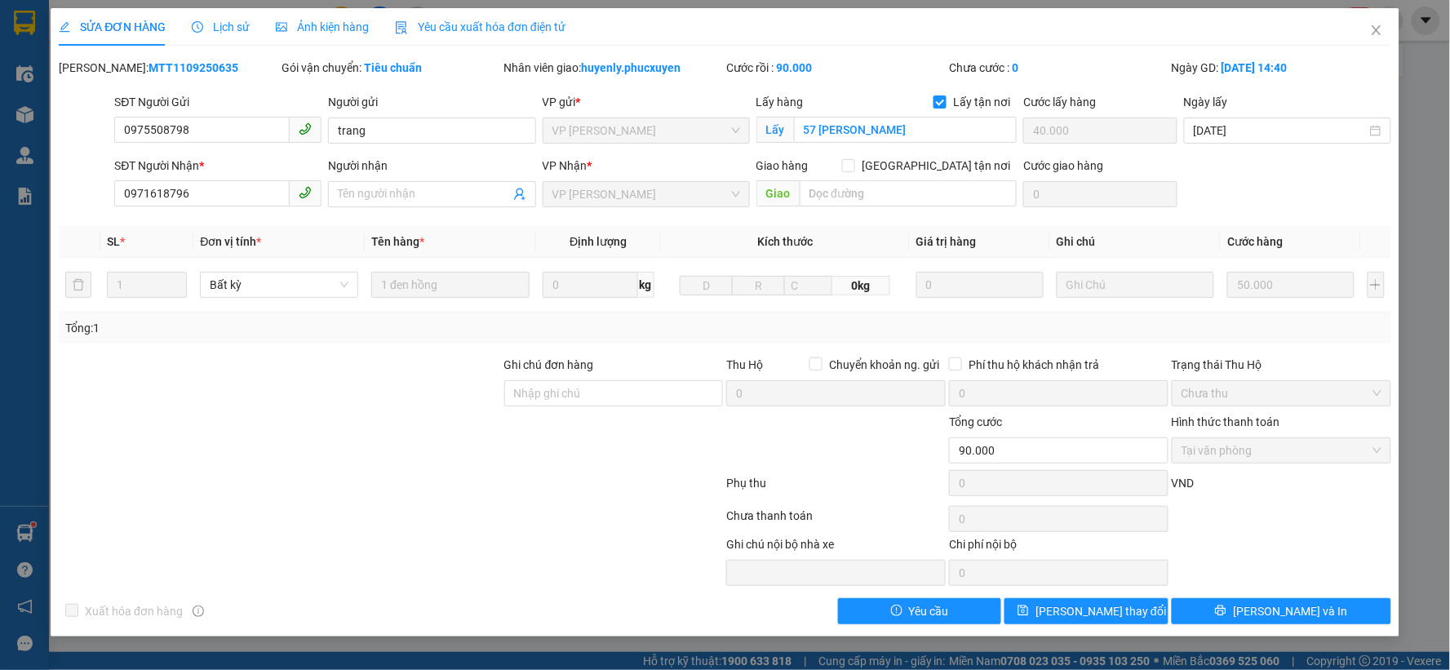
click at [820, 418] on div at bounding box center [836, 441] width 223 height 57
click at [1383, 30] on span "Close" at bounding box center [1377, 31] width 46 height 46
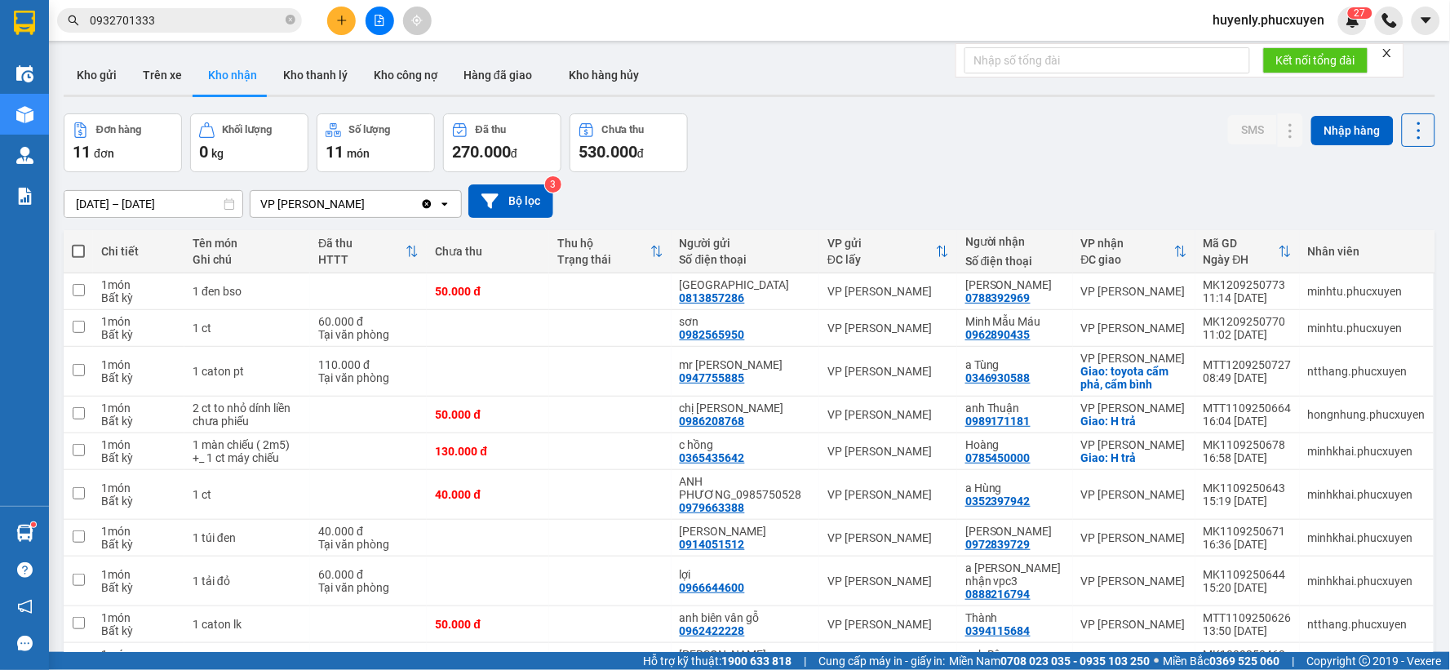
click at [371, 11] on button at bounding box center [380, 21] width 29 height 29
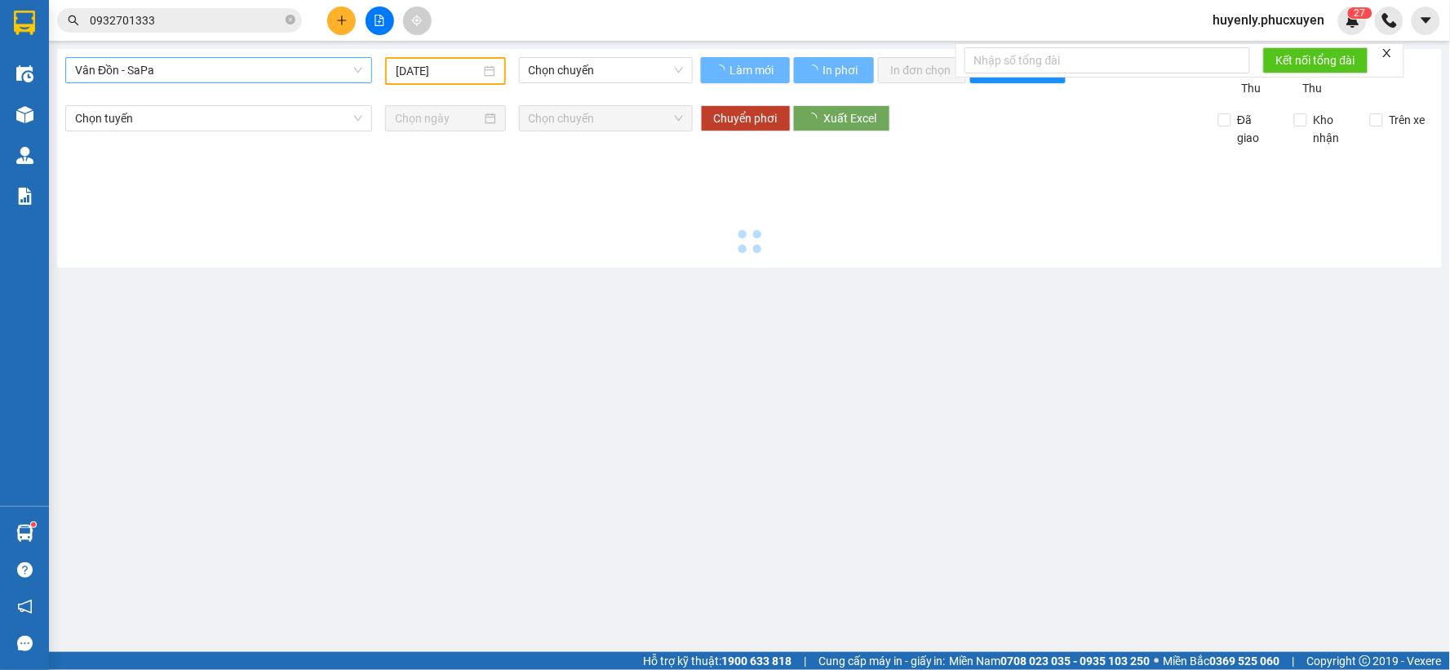
click at [241, 66] on span "Vân Đồn - SaPa" at bounding box center [218, 70] width 287 height 24
type input "h"
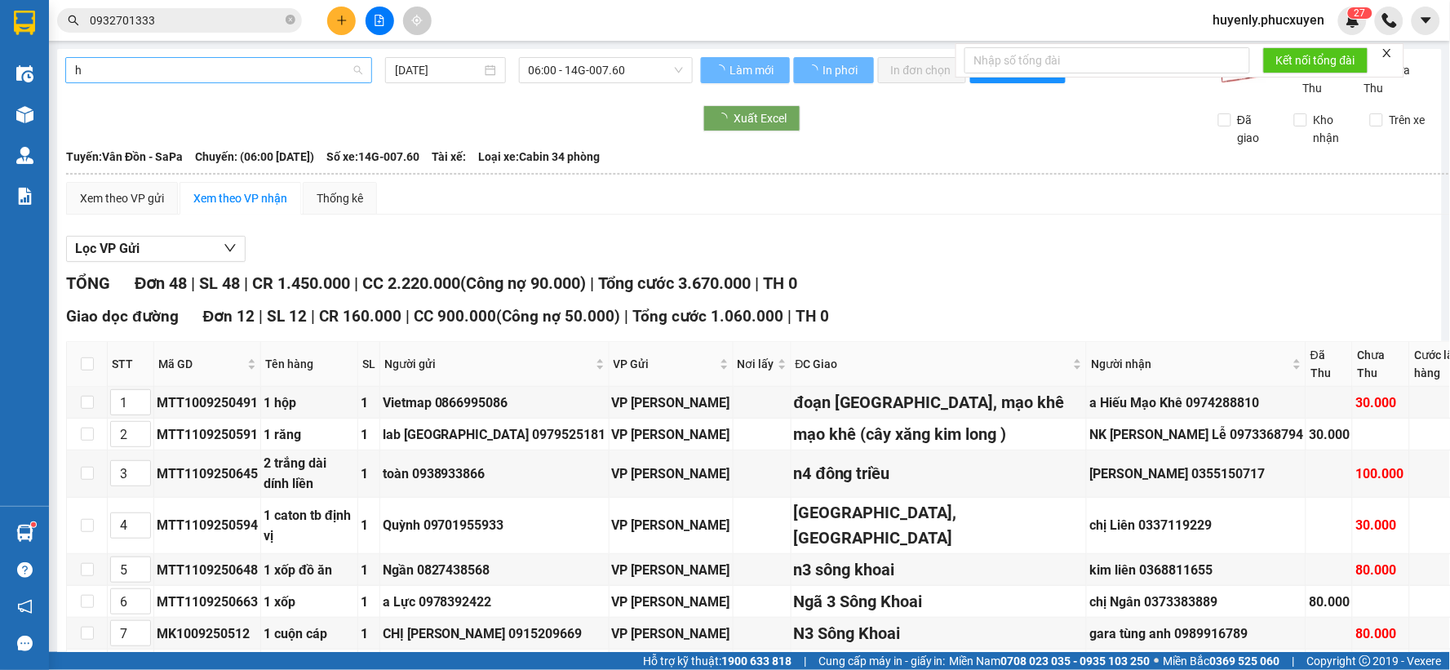
type input "12/09/2025"
type input "hàng"
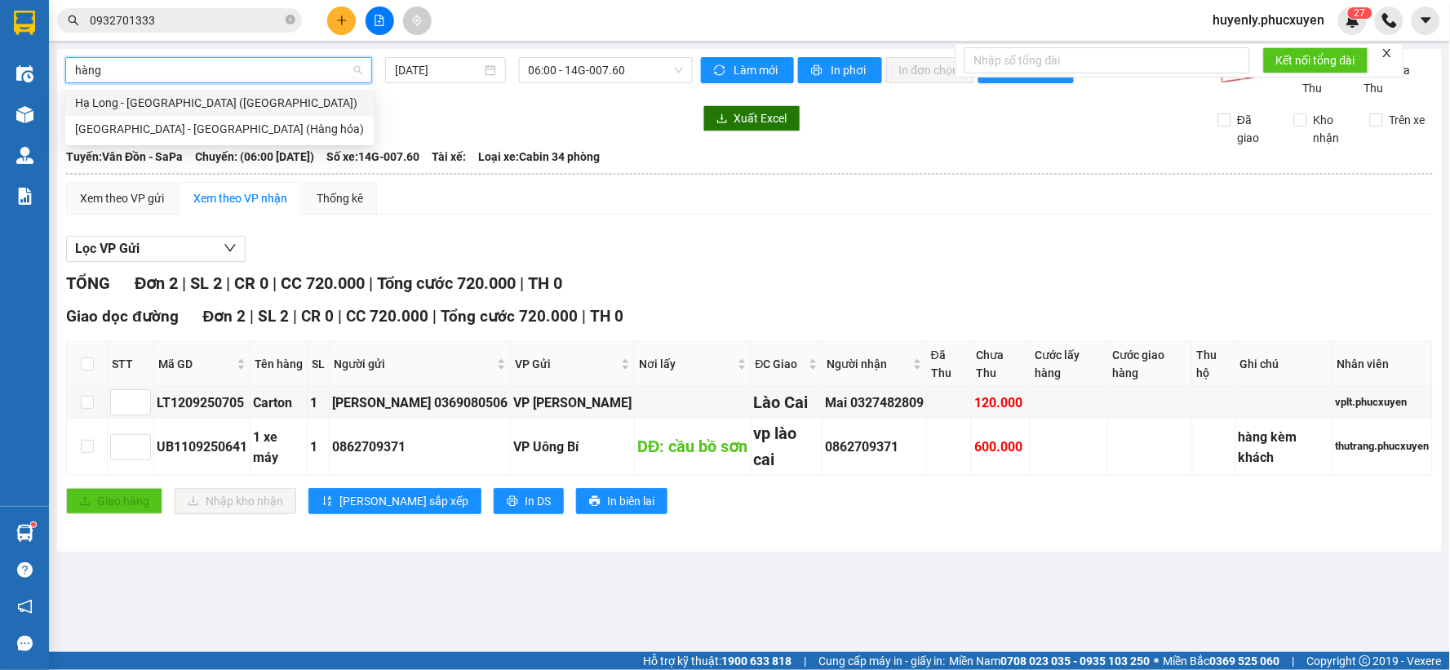
click at [205, 102] on div "Hạ Long - Hà Nội (Hàng hóa)" at bounding box center [219, 103] width 289 height 18
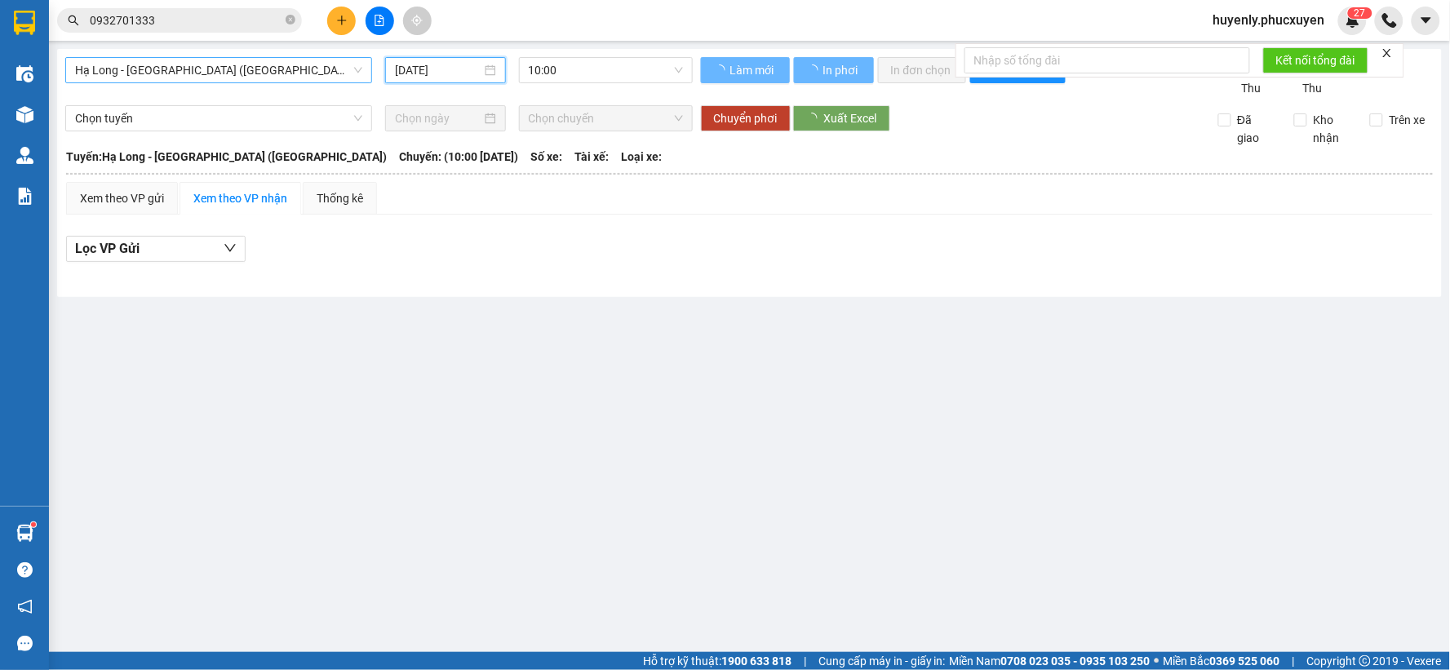
click at [398, 73] on input "12/09/2025" at bounding box center [438, 70] width 86 height 18
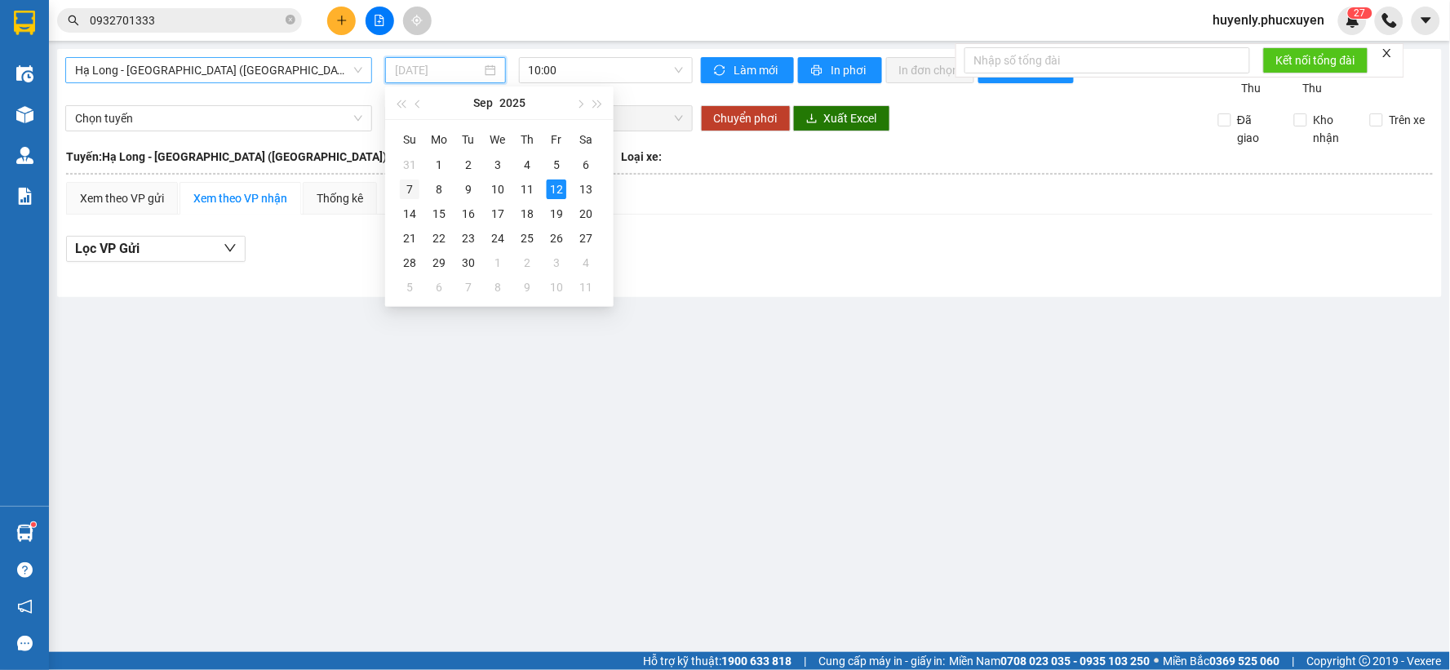
click at [409, 196] on div "7" at bounding box center [410, 190] width 20 height 20
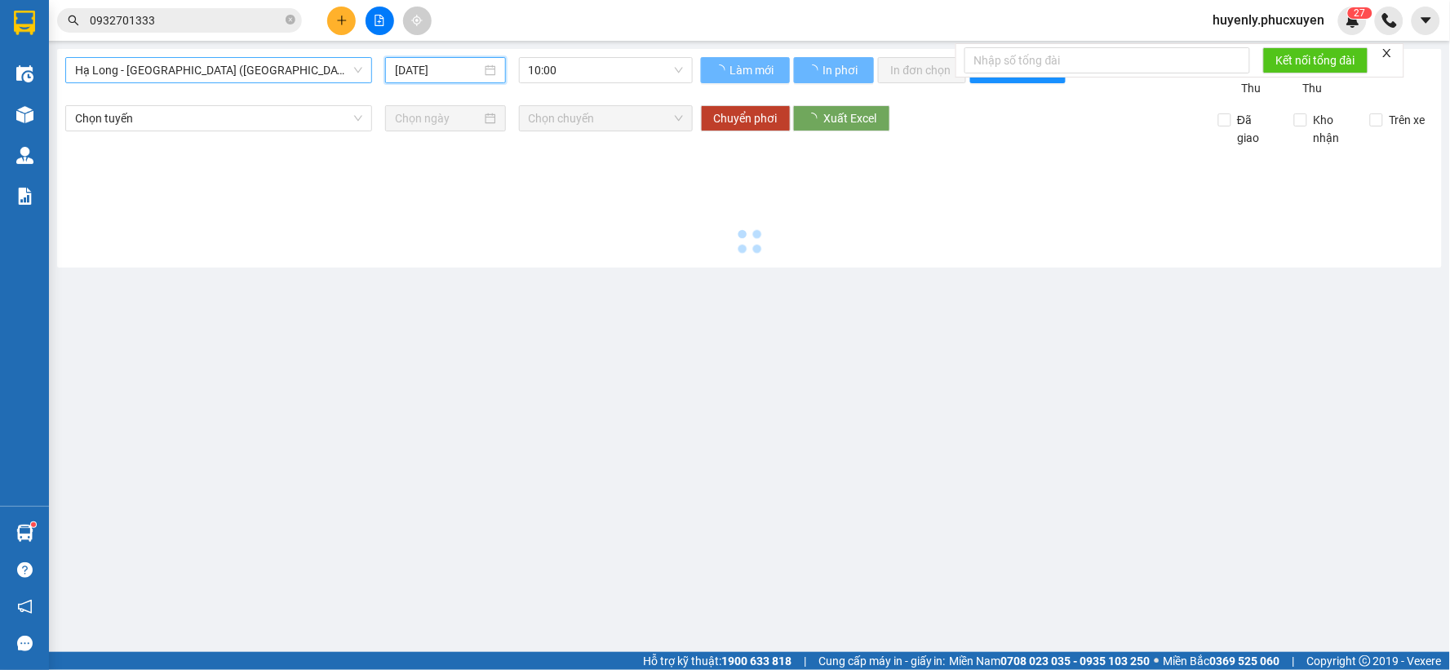
type input "07/09/2025"
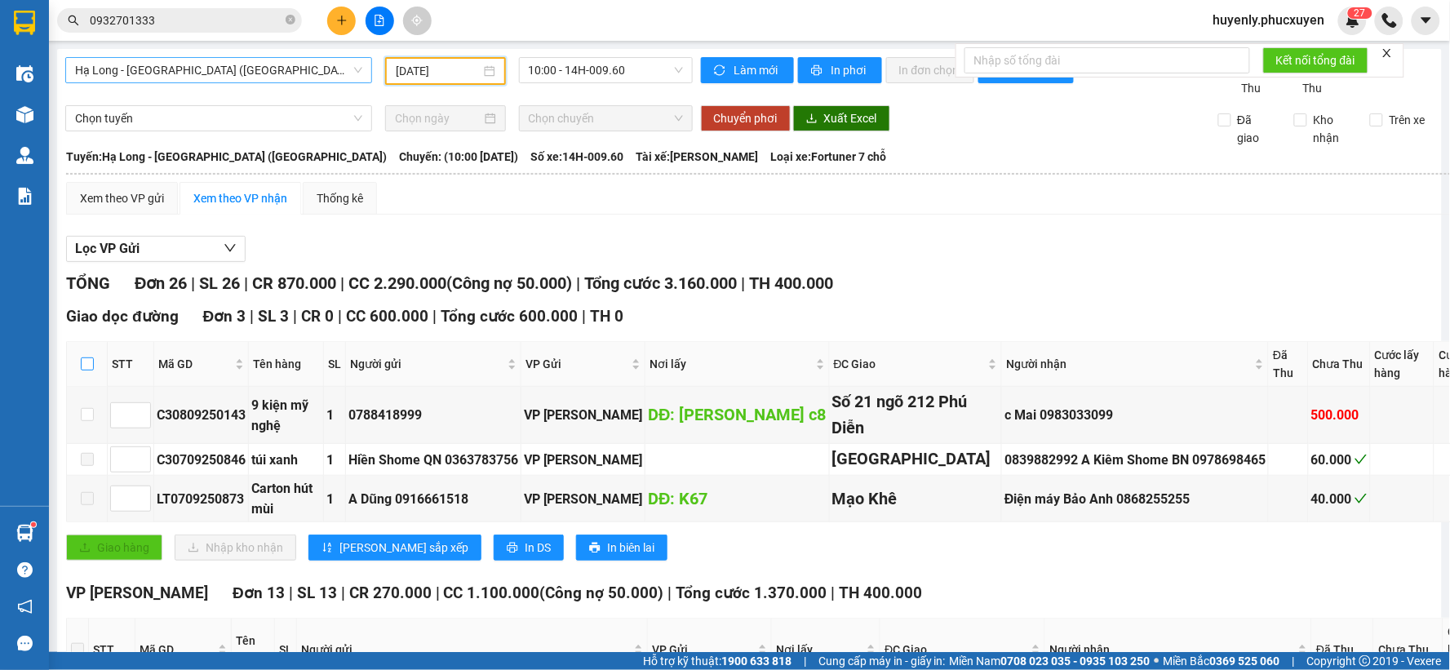
click at [87, 371] on input "checkbox" at bounding box center [87, 364] width 13 height 13
checkbox input "true"
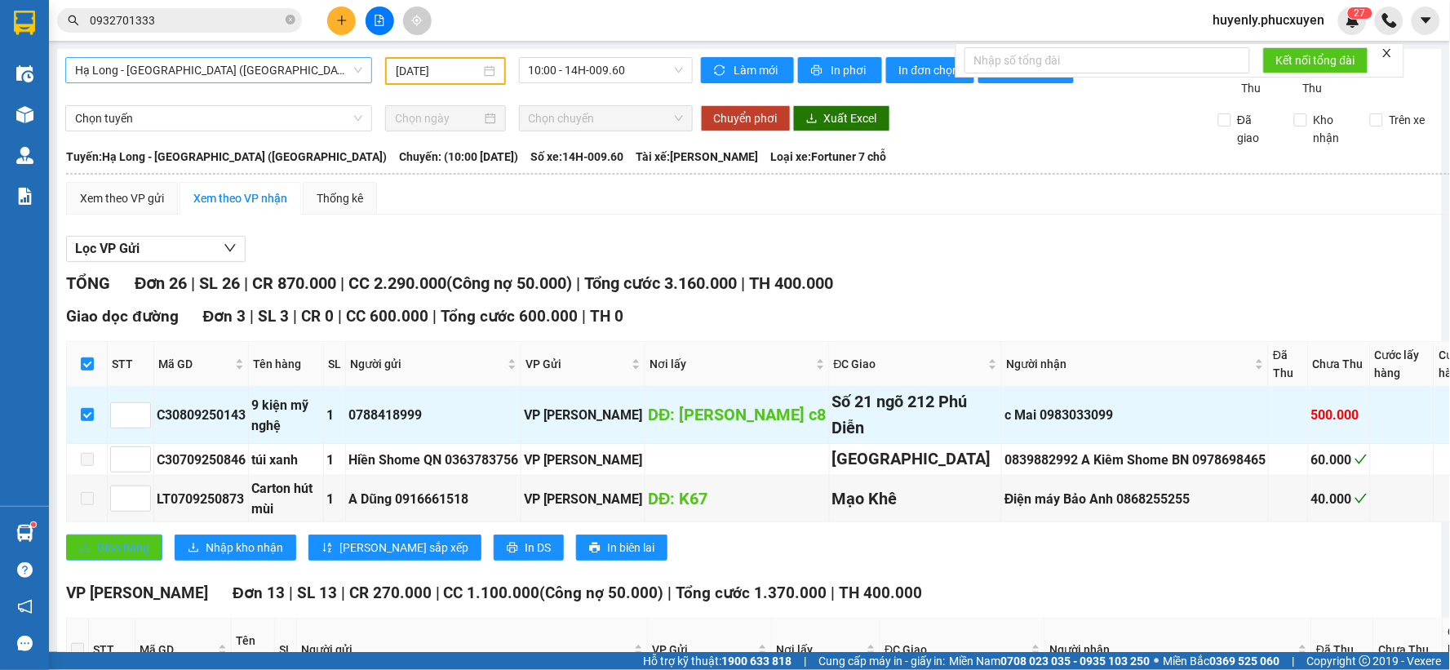
click at [111, 557] on span "Giao hàng" at bounding box center [123, 548] width 52 height 18
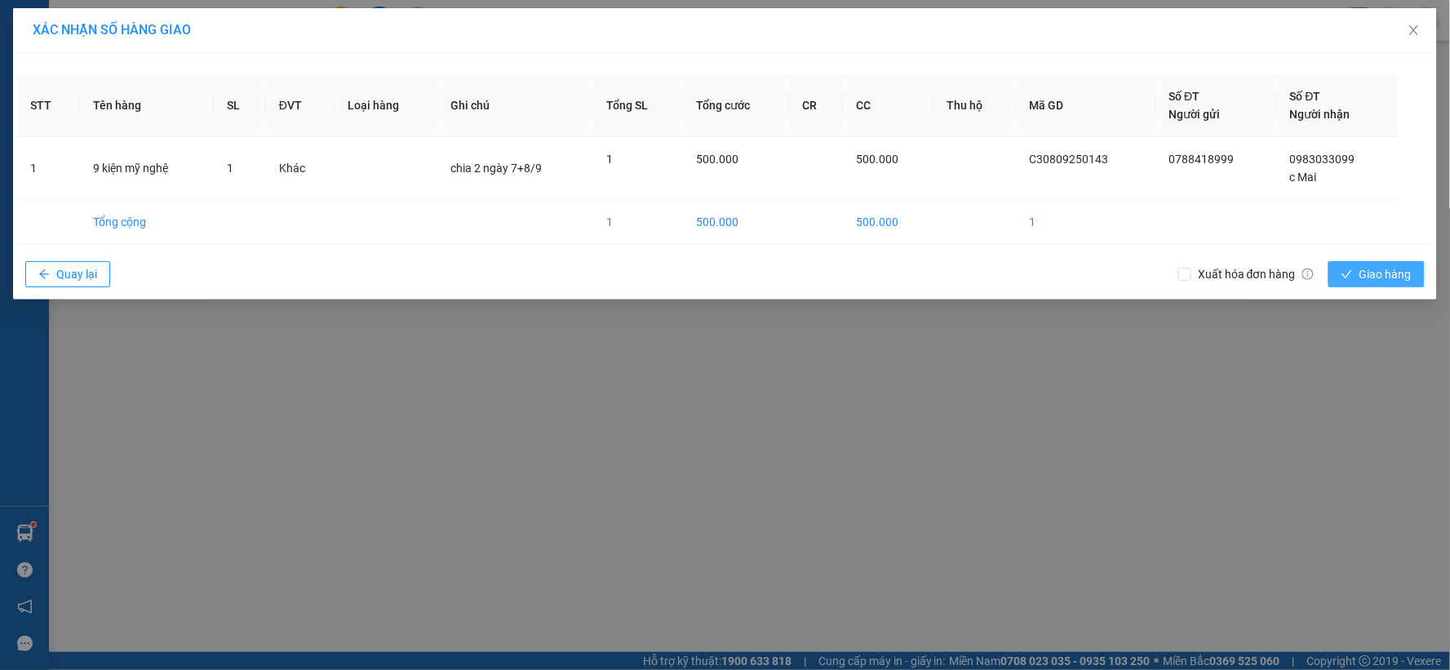
click at [1383, 269] on span "Giao hàng" at bounding box center [1386, 274] width 52 height 18
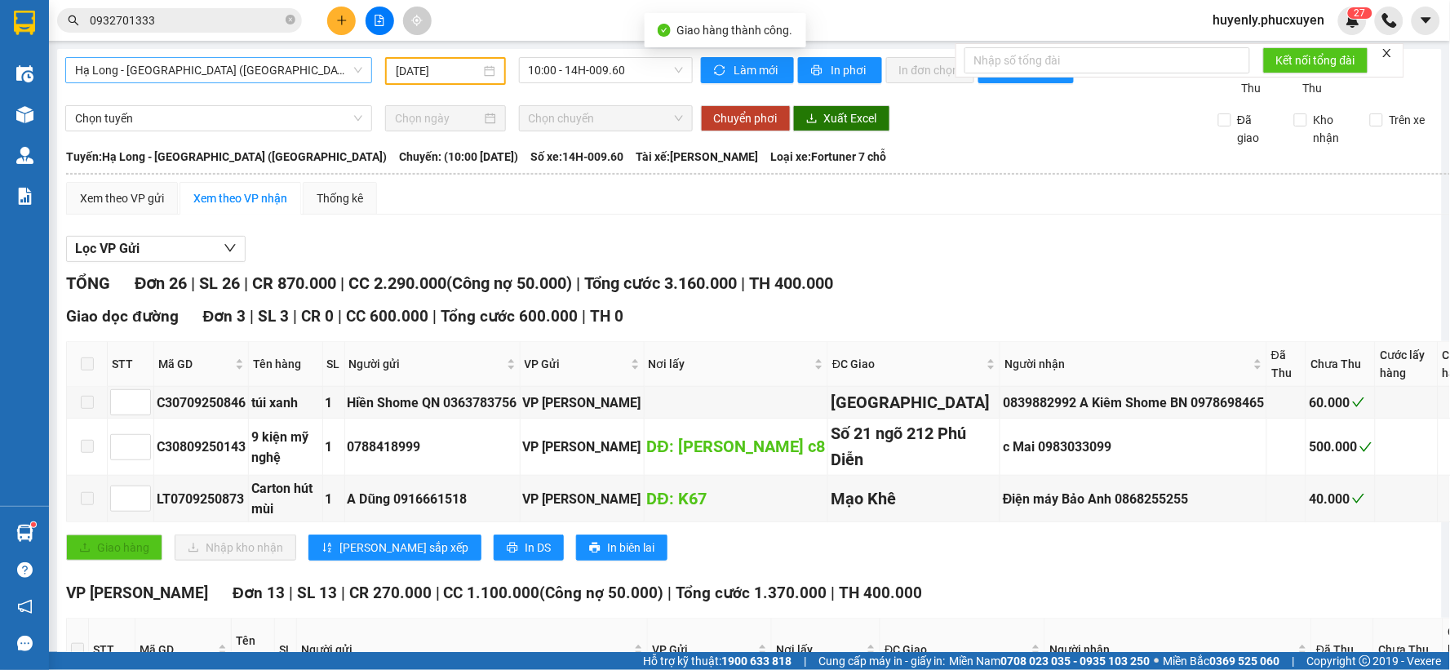
click at [307, 68] on span "Hạ Long - Hà Nội (Hàng hóa)" at bounding box center [218, 70] width 287 height 24
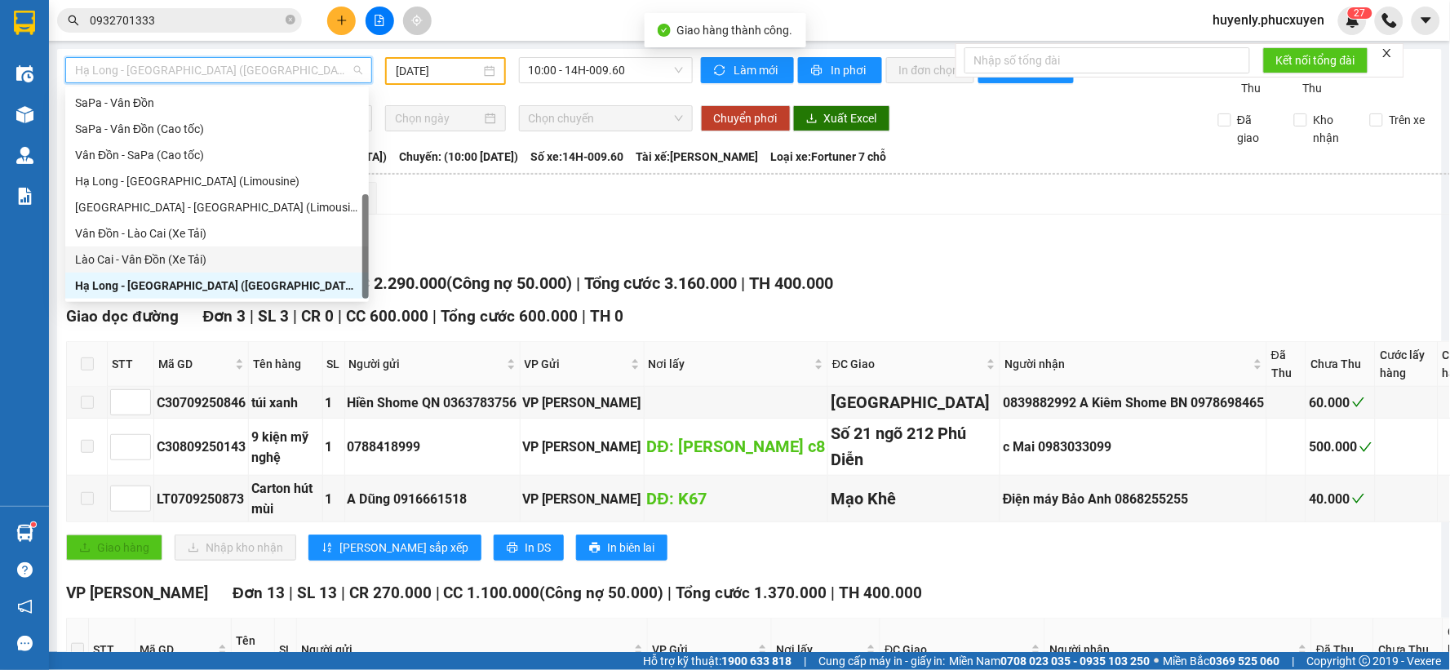
scroll to position [78, 0]
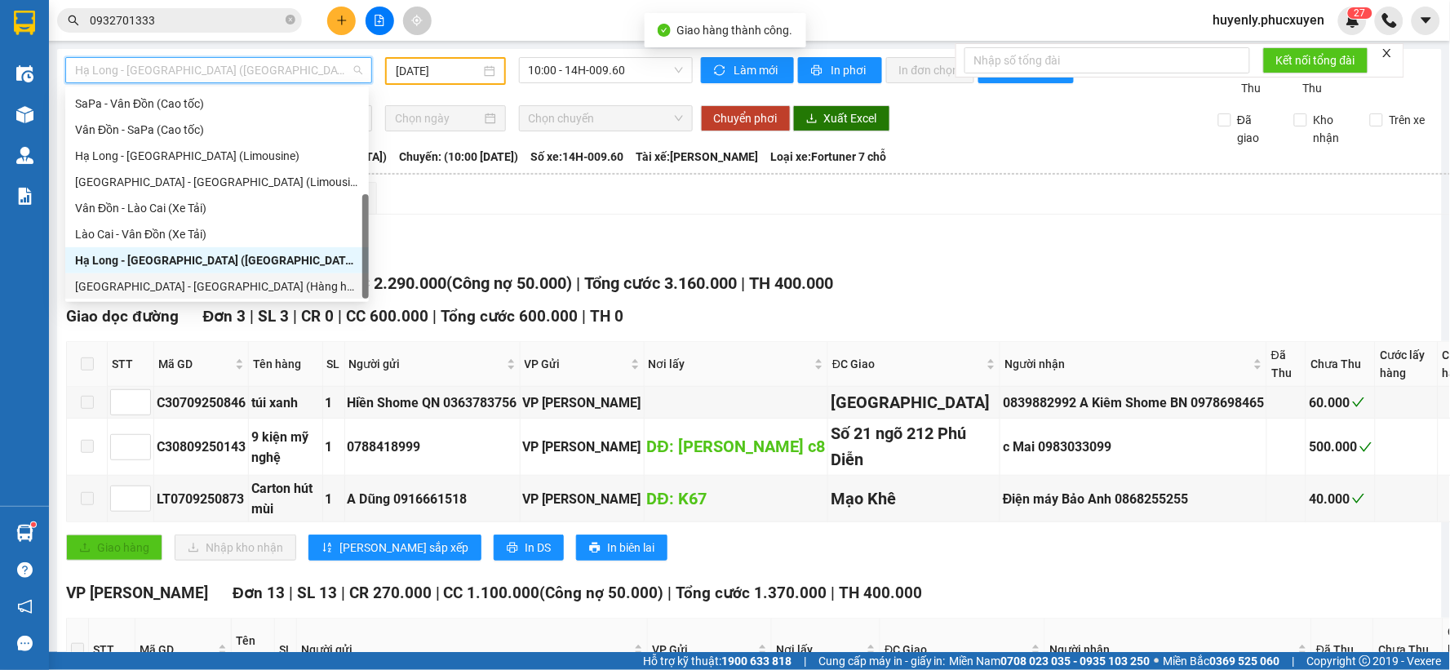
click at [221, 291] on div "Hà Nội - Hạ Long (Hàng hóa)" at bounding box center [217, 287] width 284 height 18
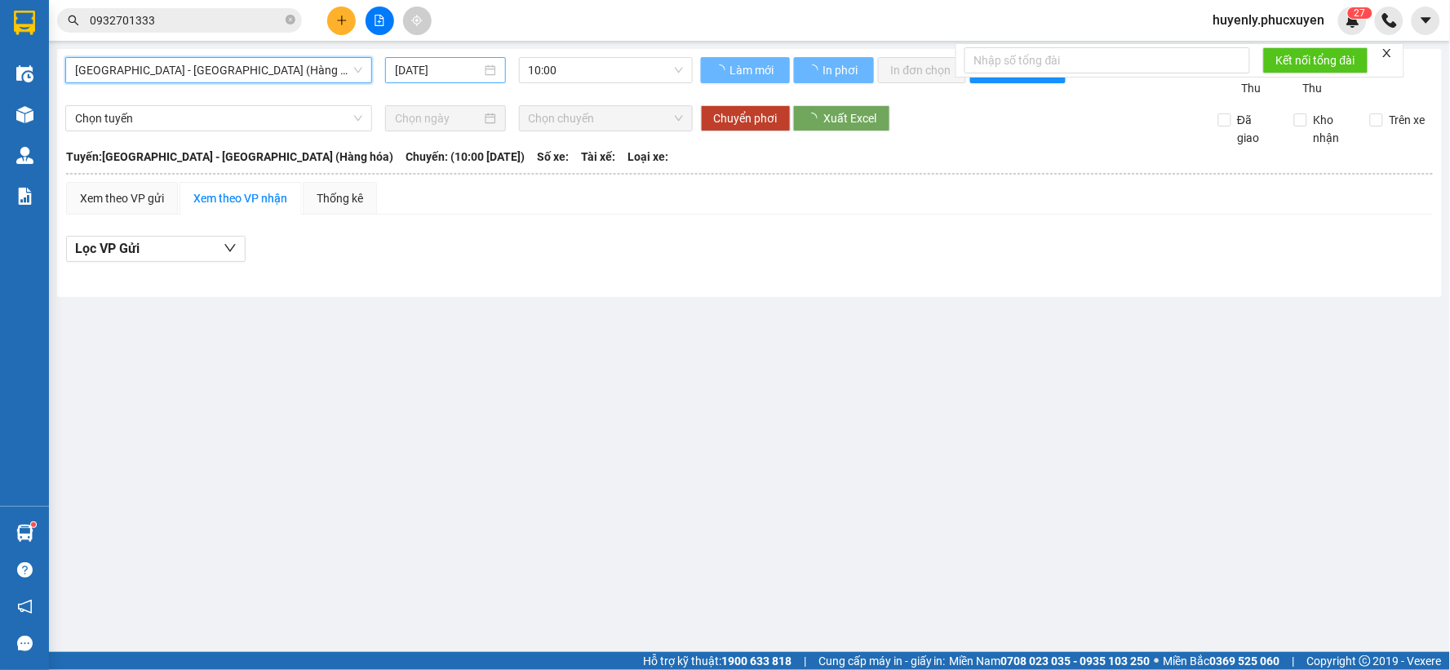
click at [423, 75] on input "12/09/2025" at bounding box center [438, 70] width 86 height 18
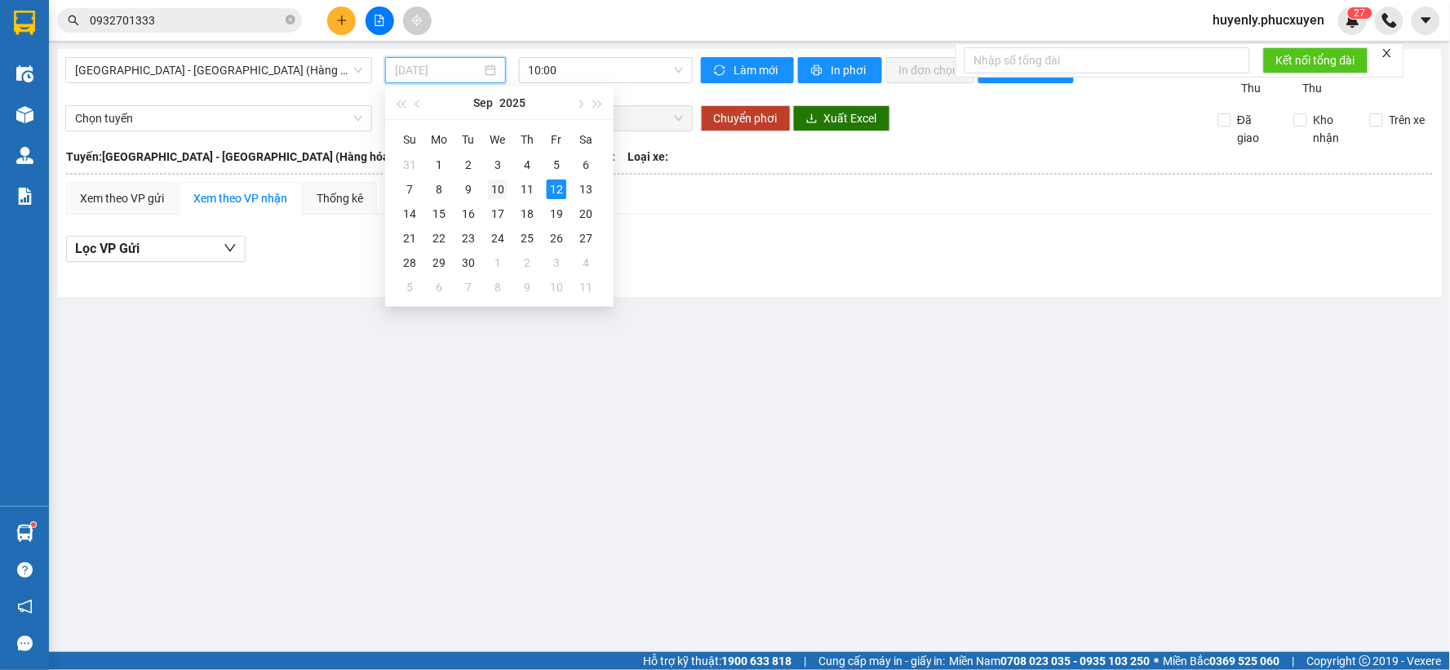
click at [501, 183] on div "10" at bounding box center [498, 190] width 20 height 20
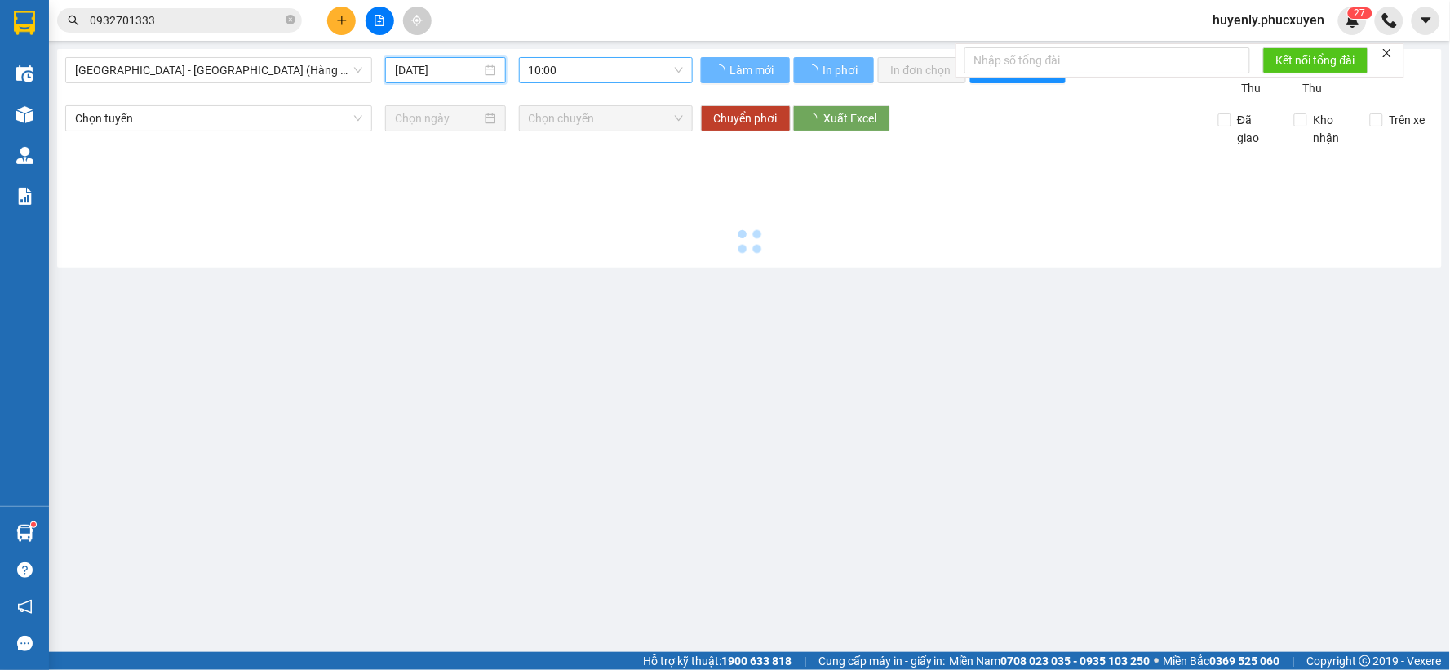
type input "10/09/2025"
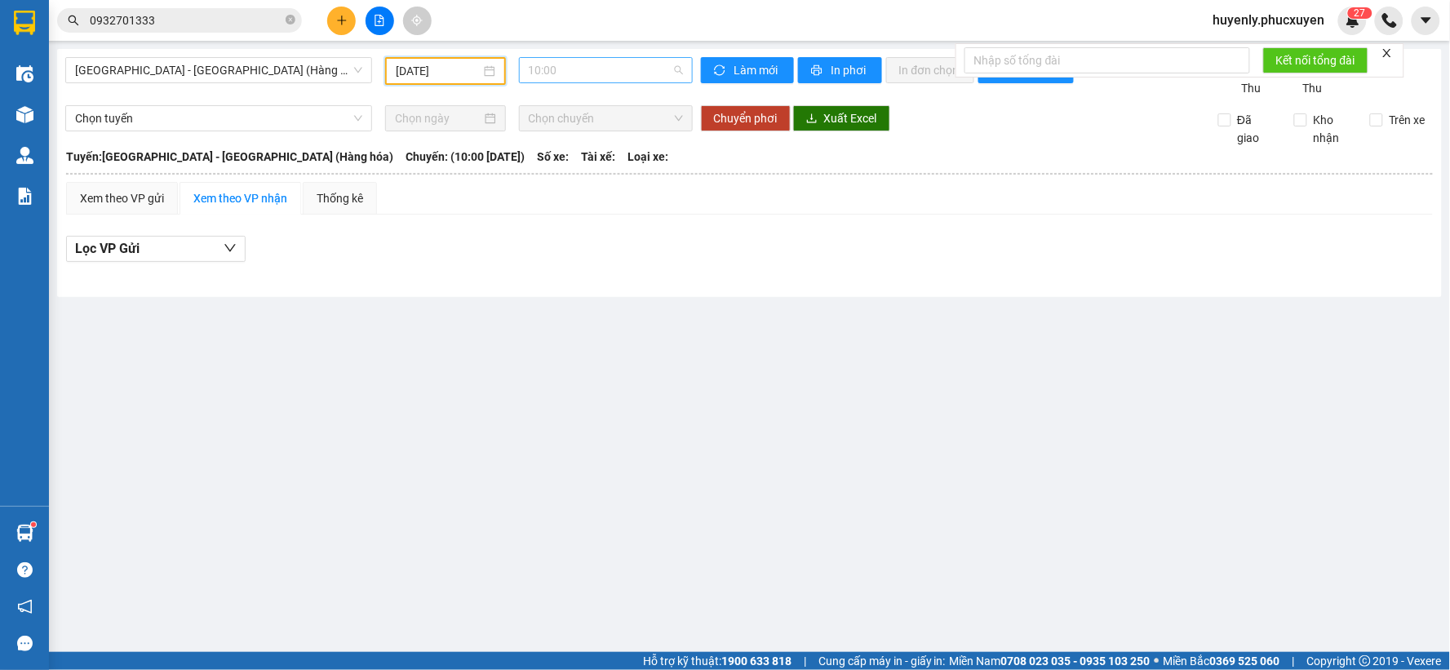
click at [645, 67] on span "10:00" at bounding box center [606, 70] width 154 height 24
click at [588, 161] on div "16:00 - 14H-009.60" at bounding box center [592, 155] width 127 height 18
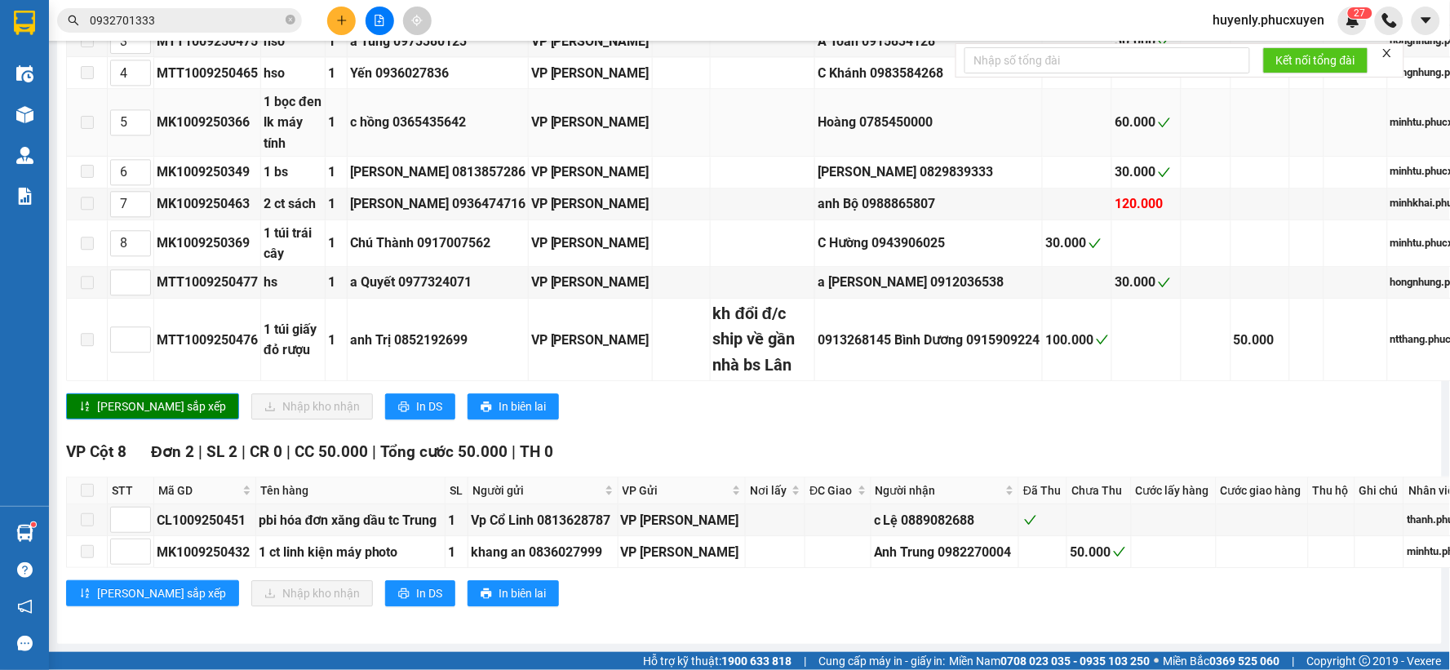
scroll to position [3537, 0]
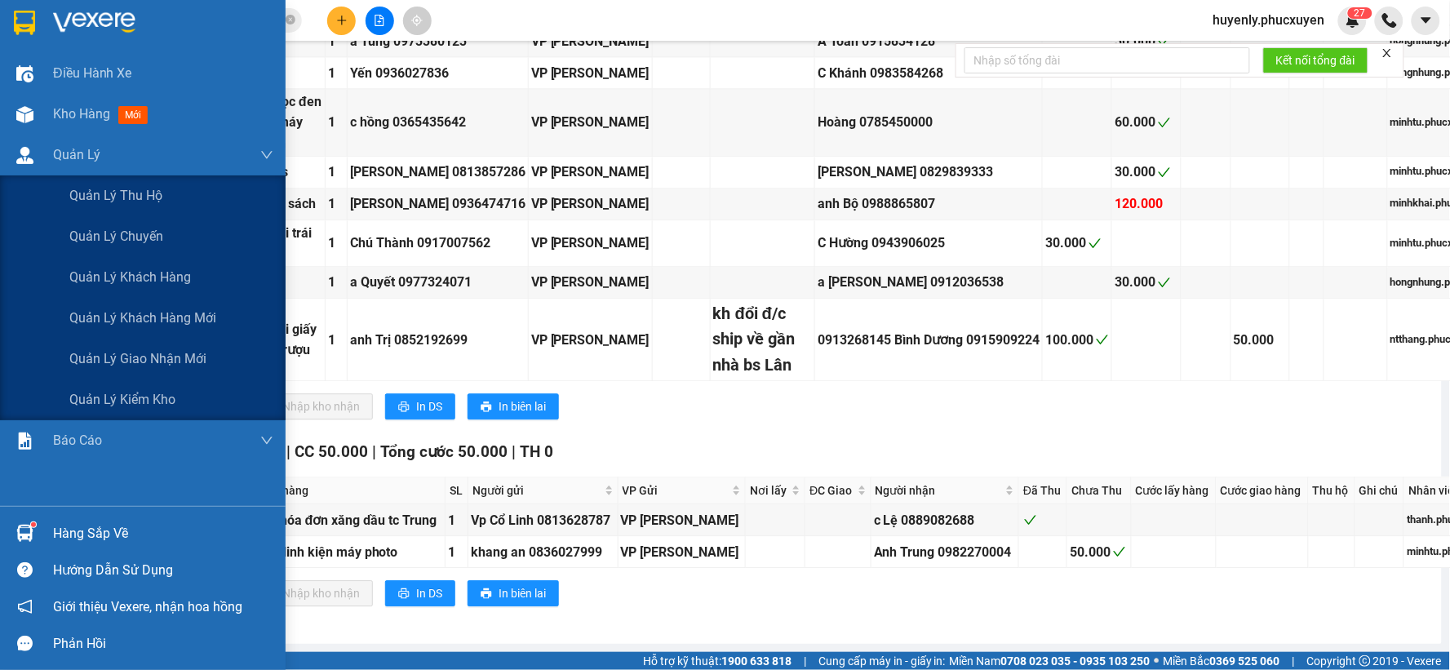
click at [36, 116] on div at bounding box center [25, 114] width 29 height 29
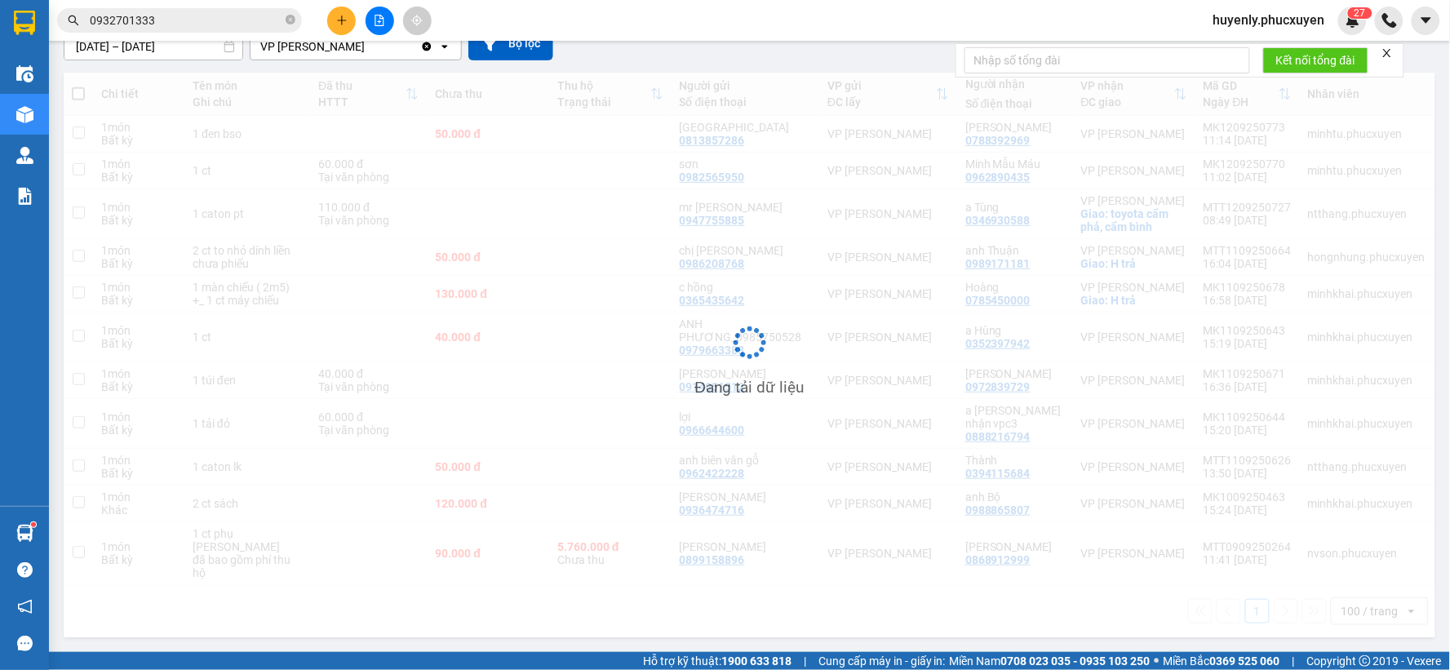
scroll to position [157, 0]
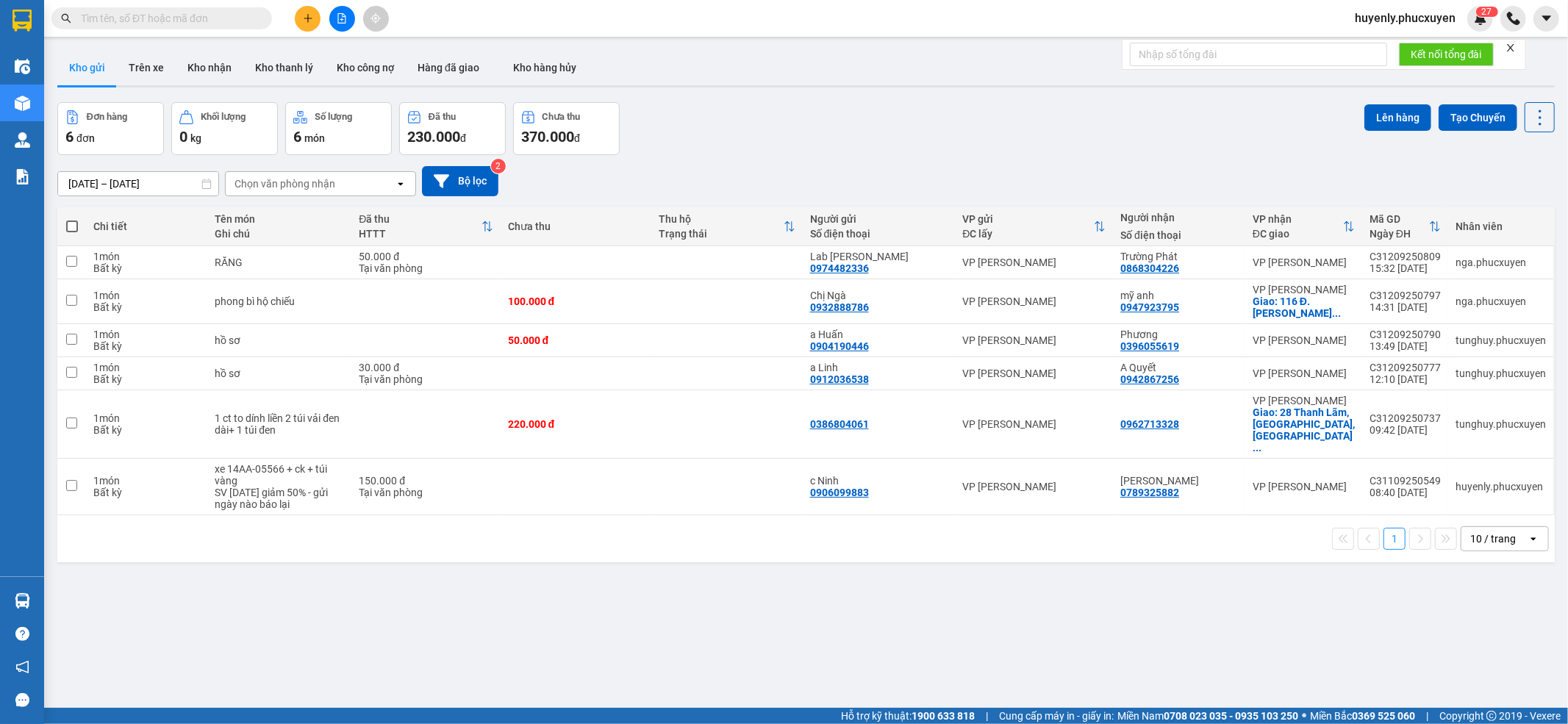
click at [213, 24] on input "text" at bounding box center [168, 18] width 174 height 16
paste input "0342799989"
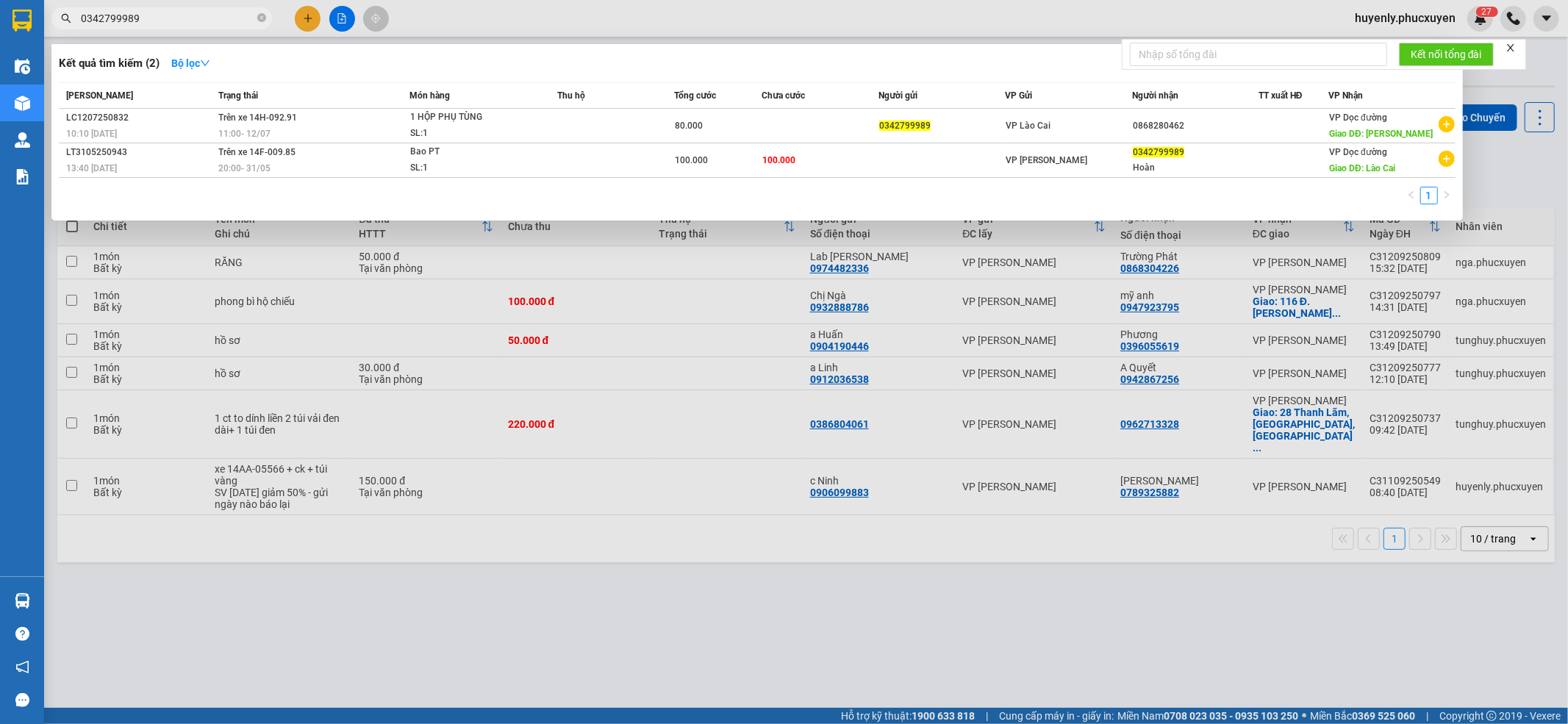
type input "0342799989"
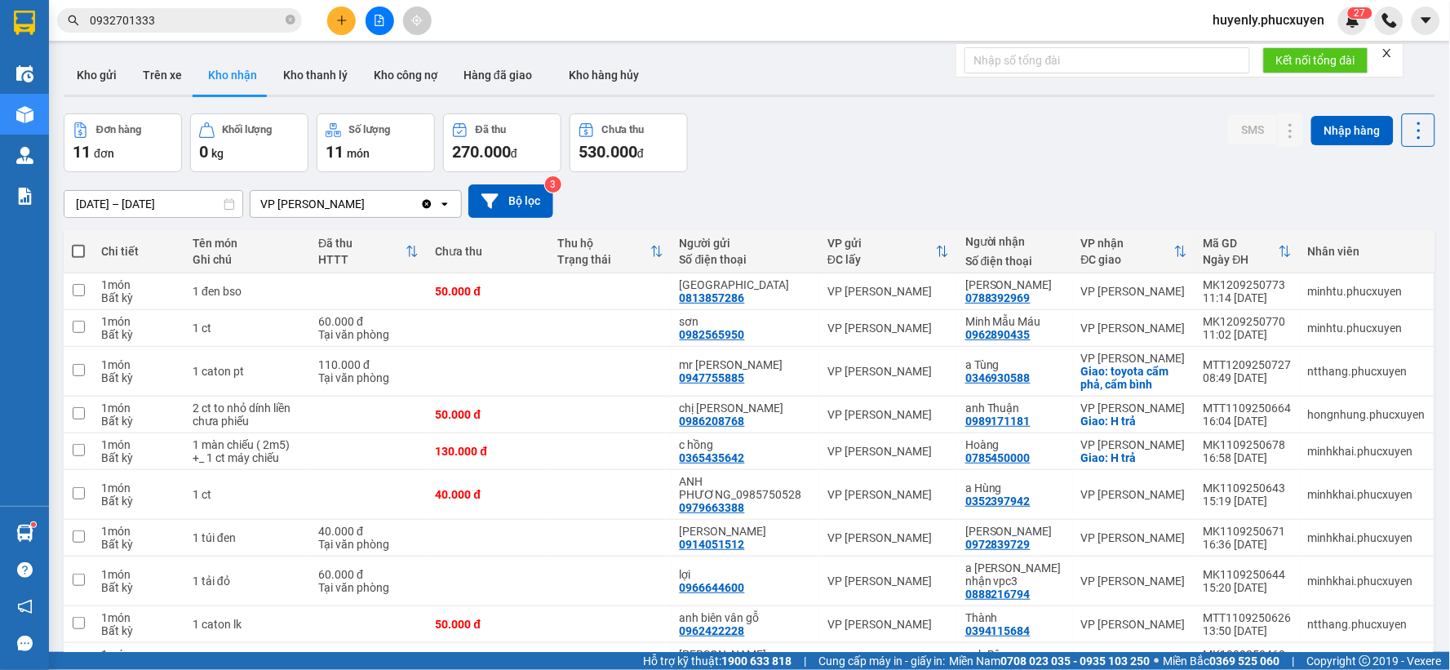
scroll to position [159, 0]
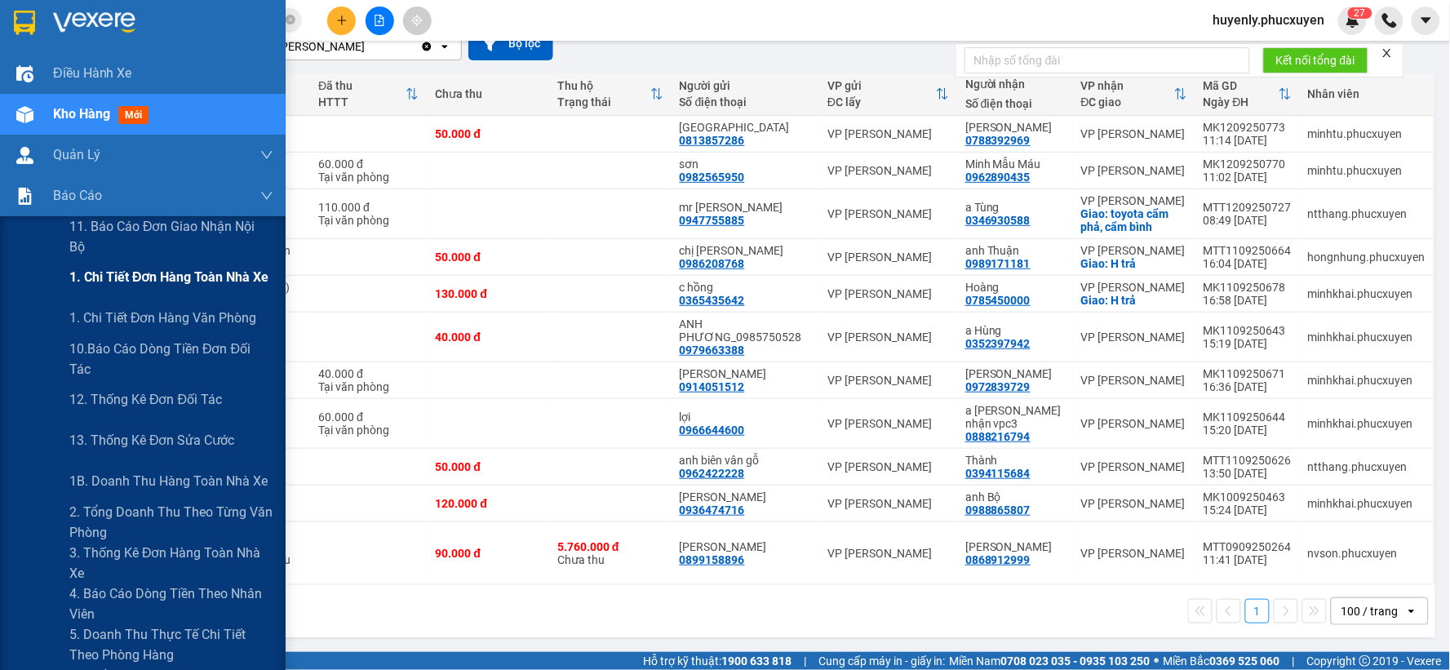
click at [109, 290] on div "1. Chi tiết đơn hàng toàn nhà xe" at bounding box center [171, 277] width 204 height 41
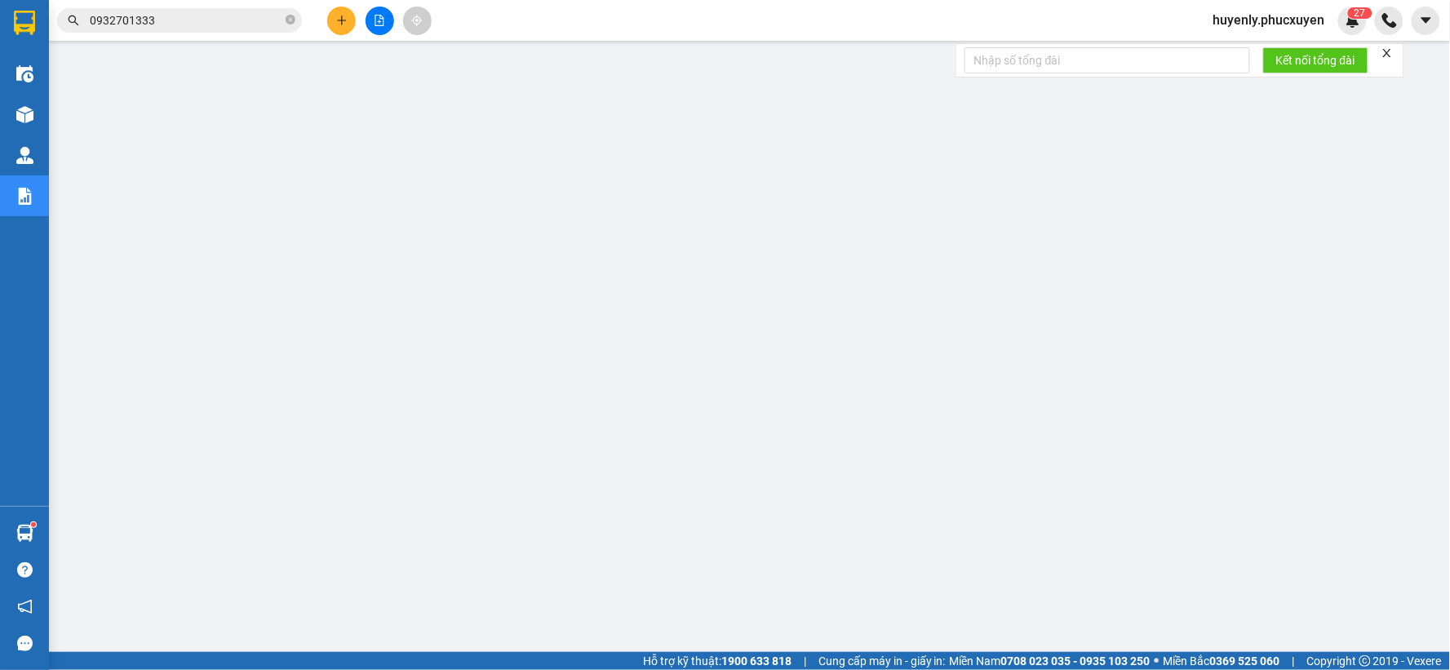
click at [248, 19] on input "0932701333" at bounding box center [186, 20] width 193 height 18
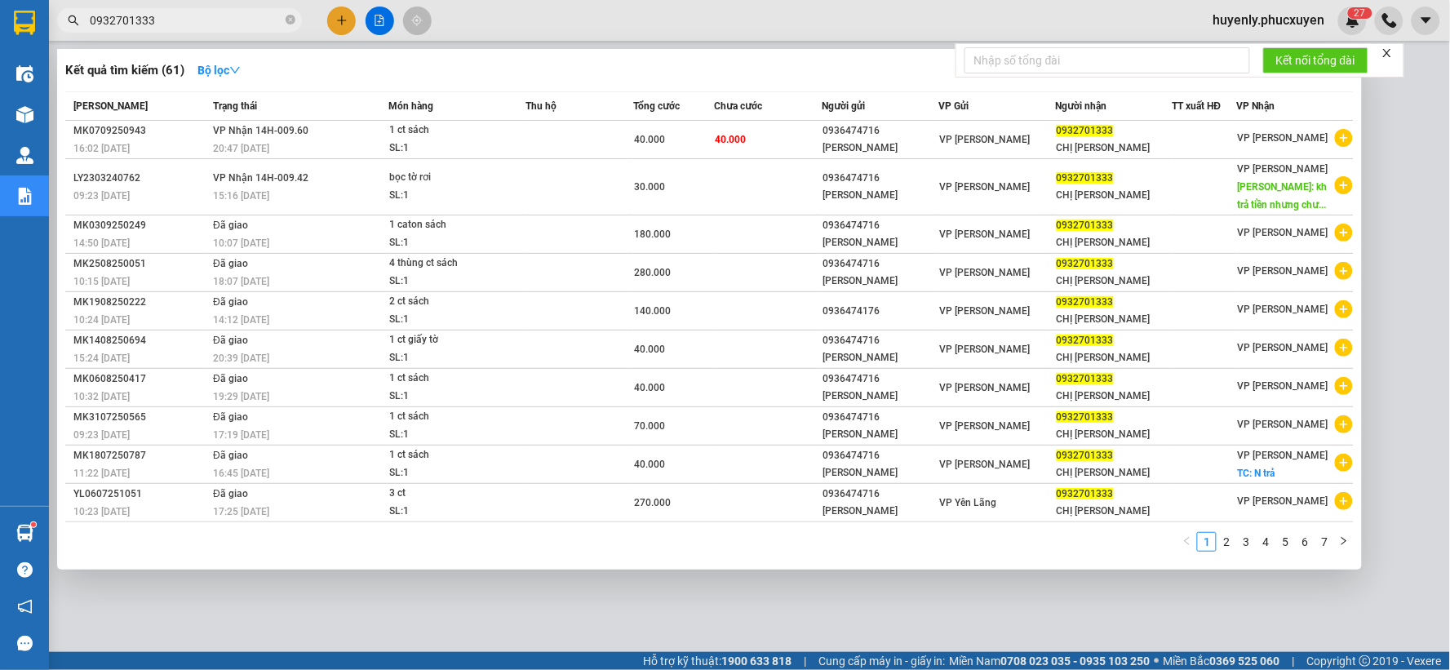
click at [248, 19] on input "0932701333" at bounding box center [186, 20] width 193 height 18
paste input "MTT1009250335"
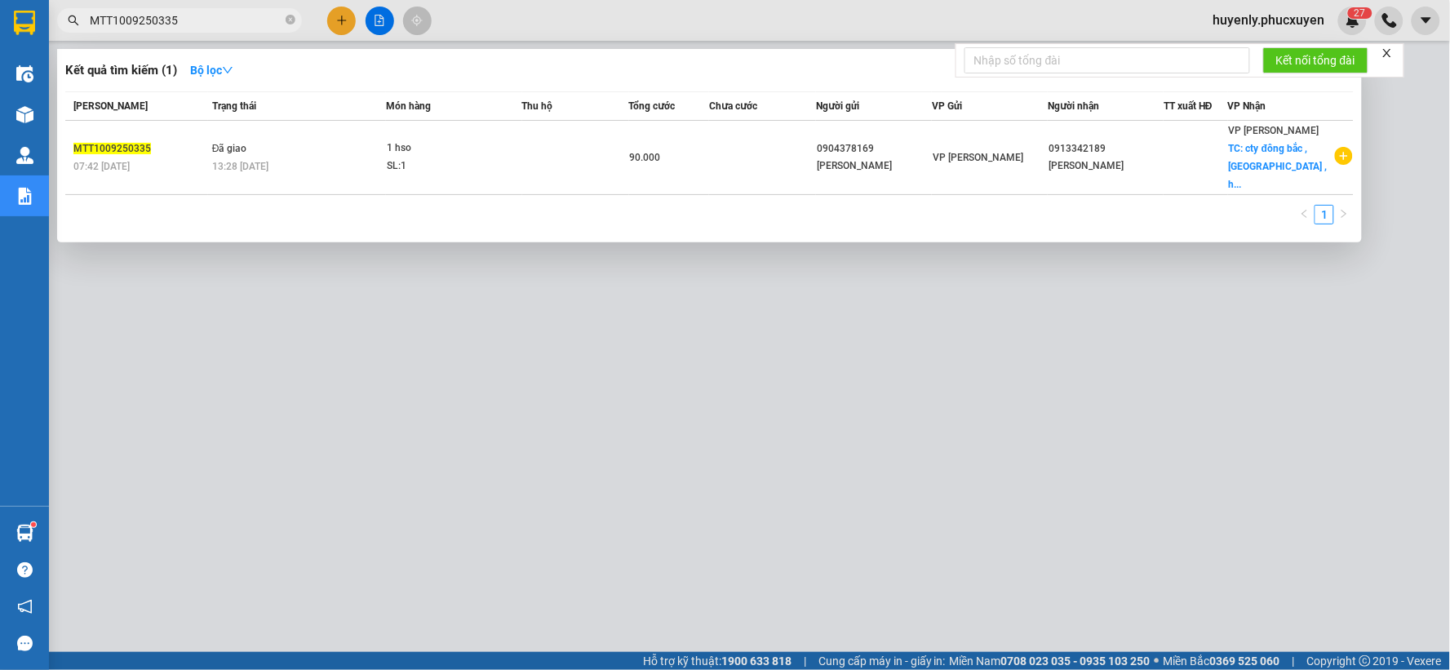
click at [746, 415] on div at bounding box center [725, 335] width 1450 height 670
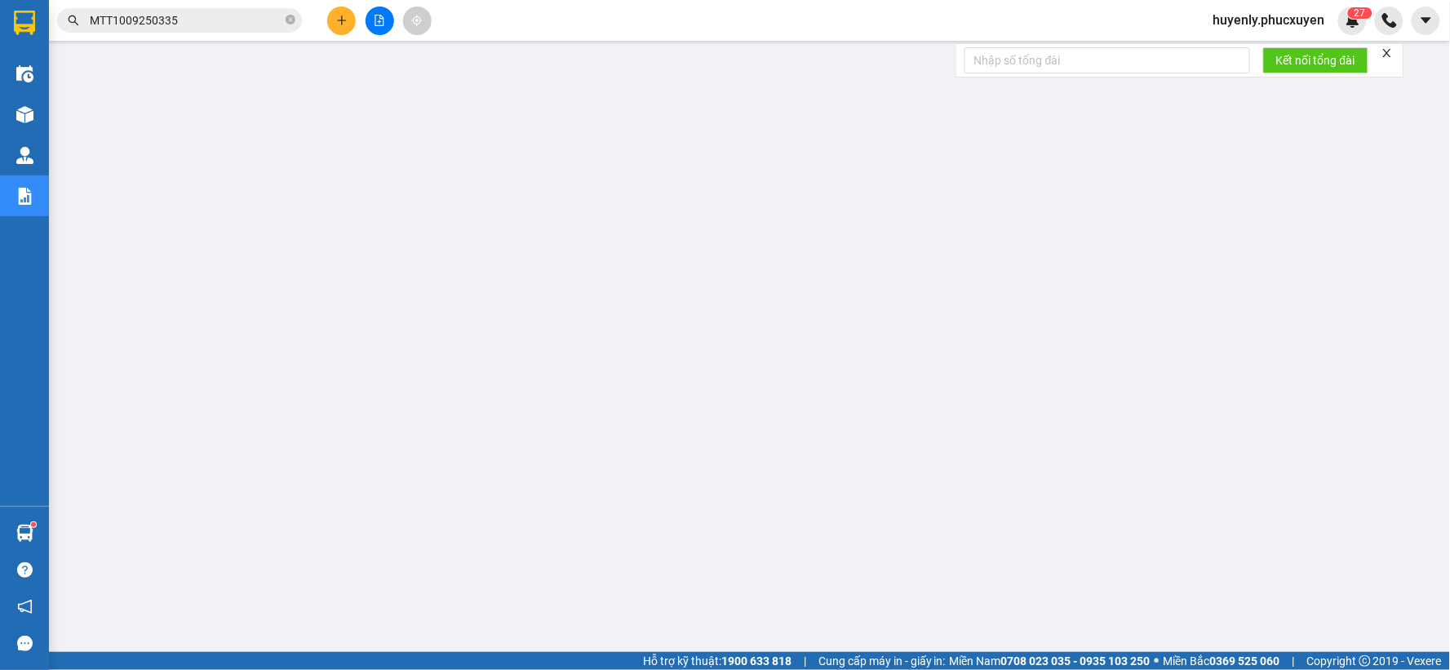
click at [238, 15] on input "MTT1009250335" at bounding box center [186, 20] width 193 height 18
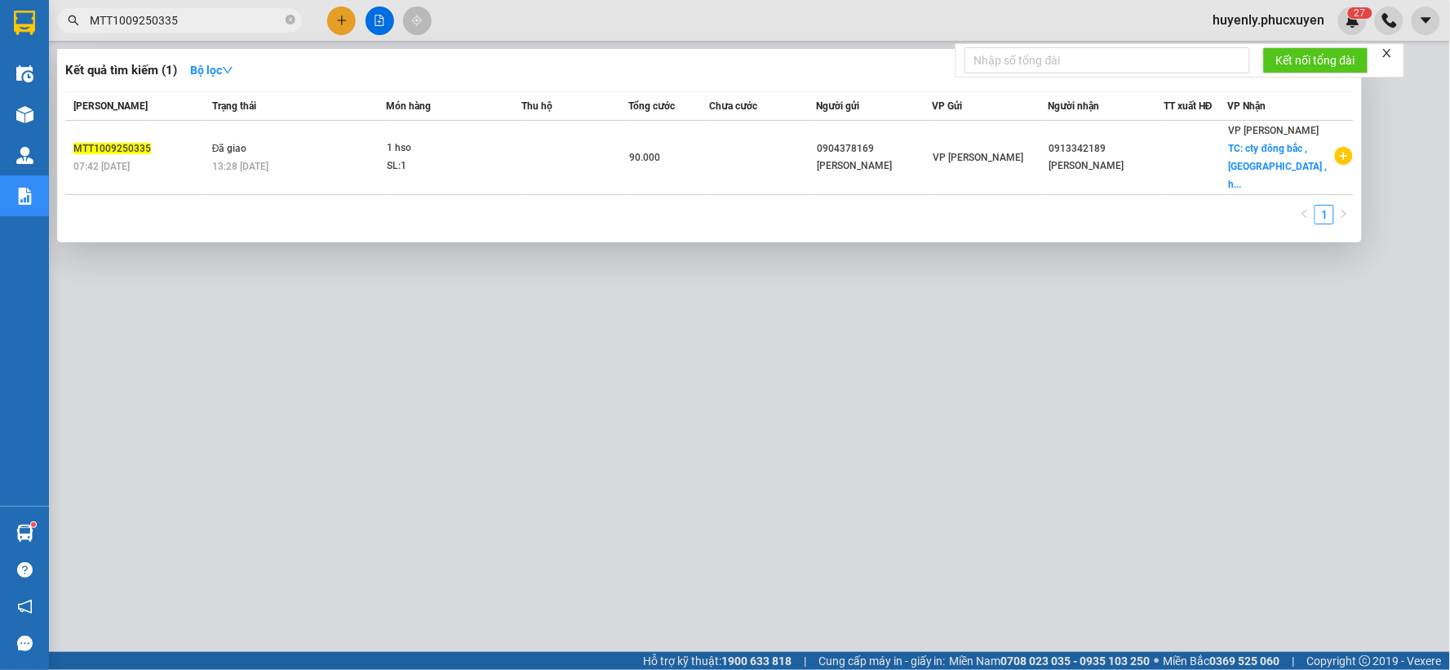
click at [238, 15] on input "MTT1009250335" at bounding box center [186, 20] width 193 height 18
paste input "71"
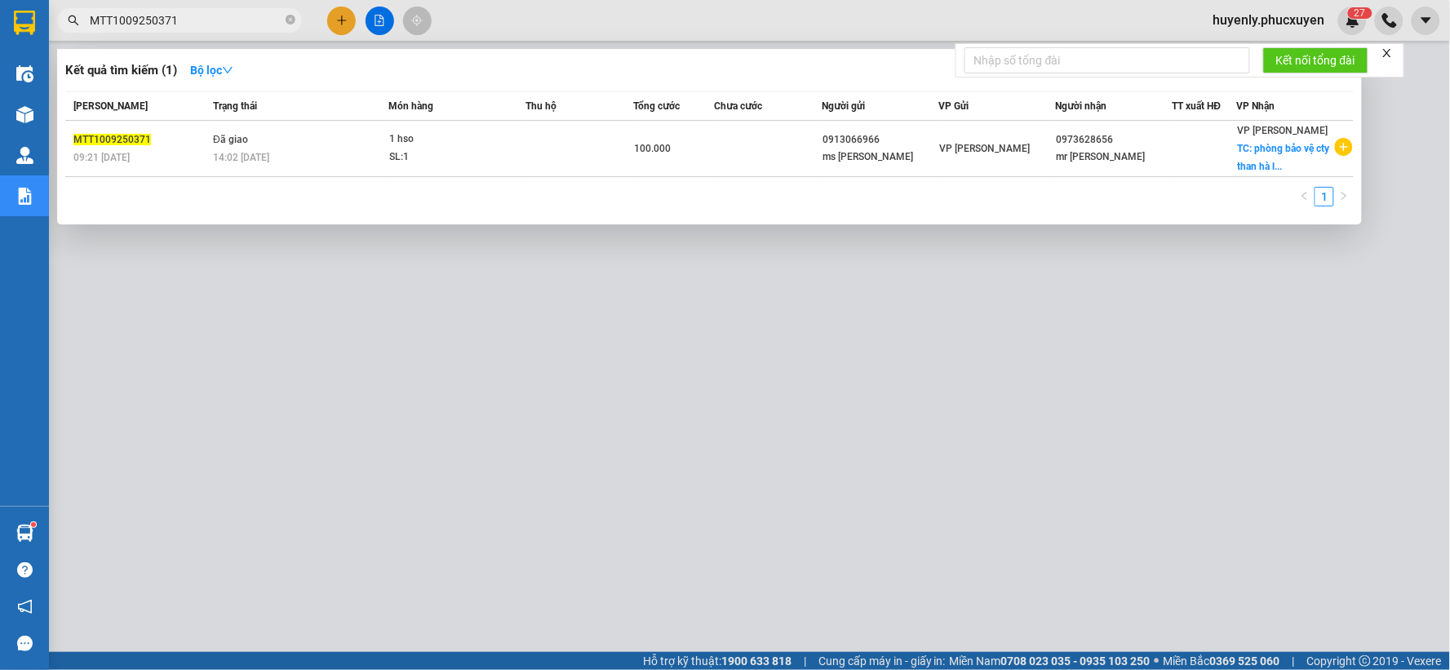
click at [651, 286] on div at bounding box center [725, 335] width 1450 height 670
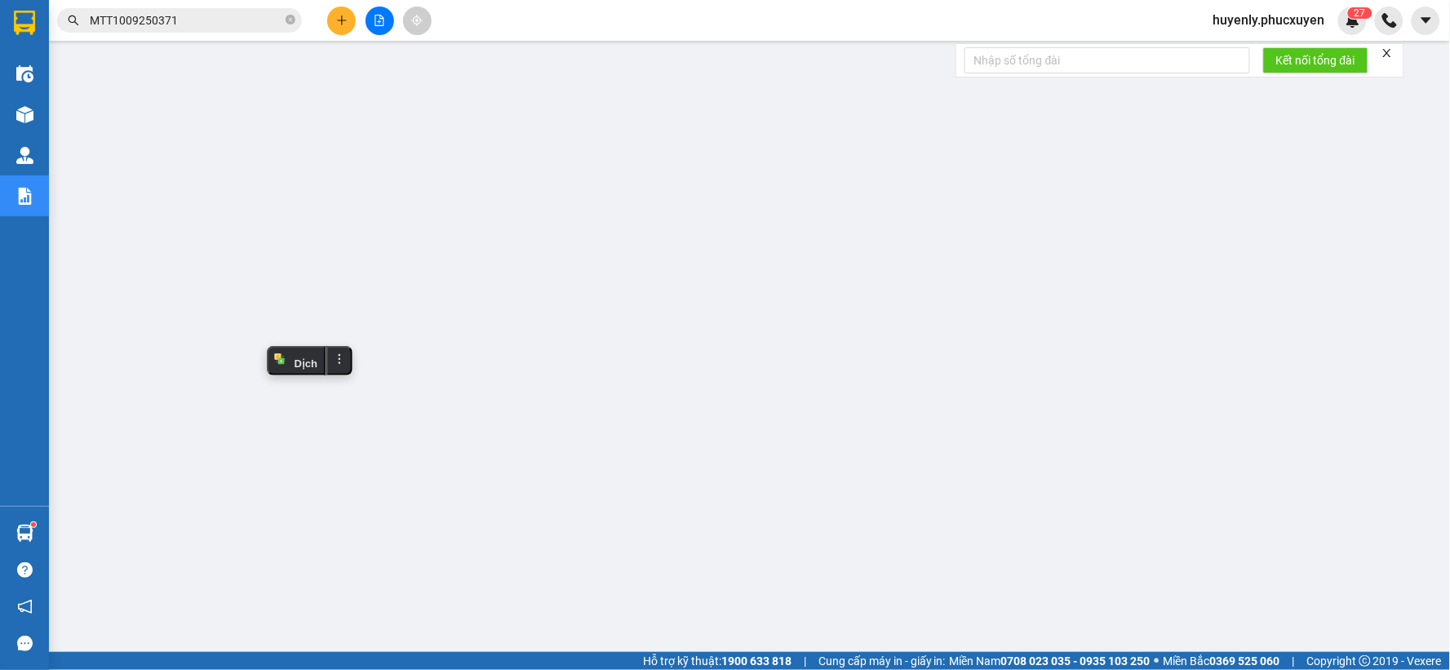
click at [224, 22] on input "MTT1009250371" at bounding box center [186, 20] width 193 height 18
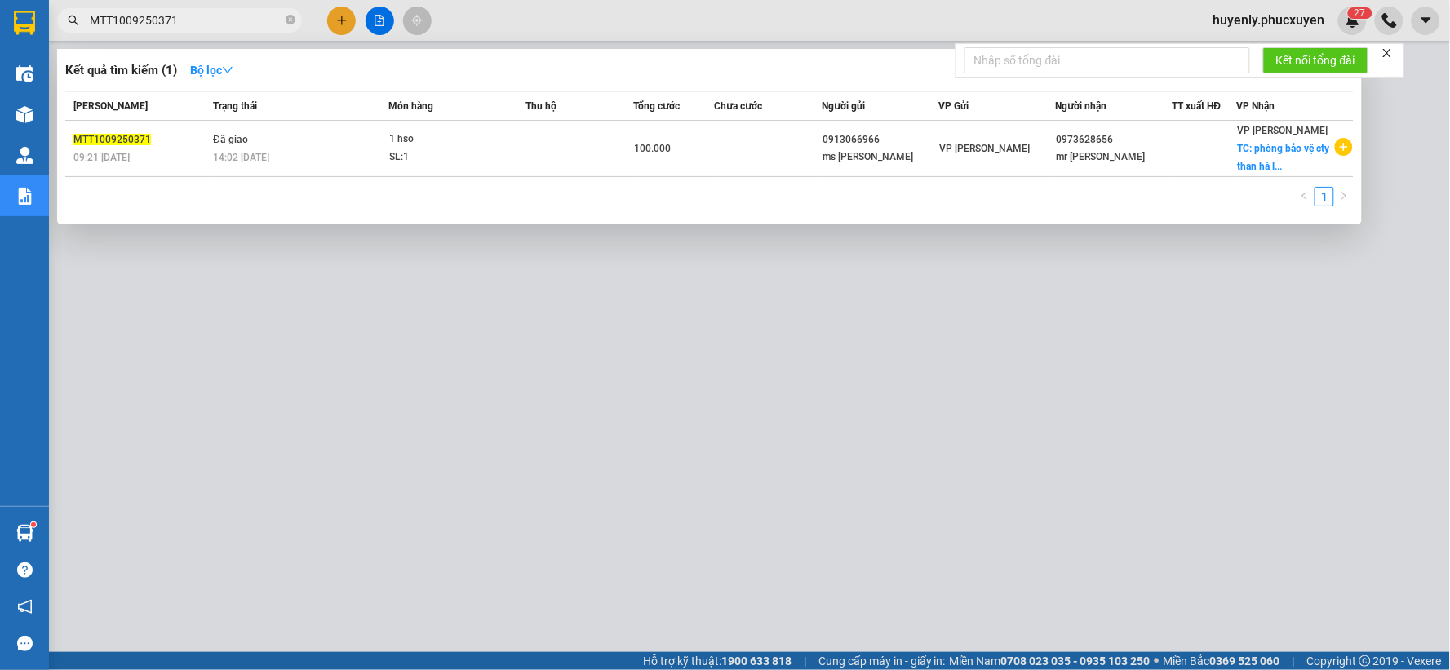
click at [224, 22] on input "MTT1009250371" at bounding box center [186, 20] width 193 height 18
paste input "410"
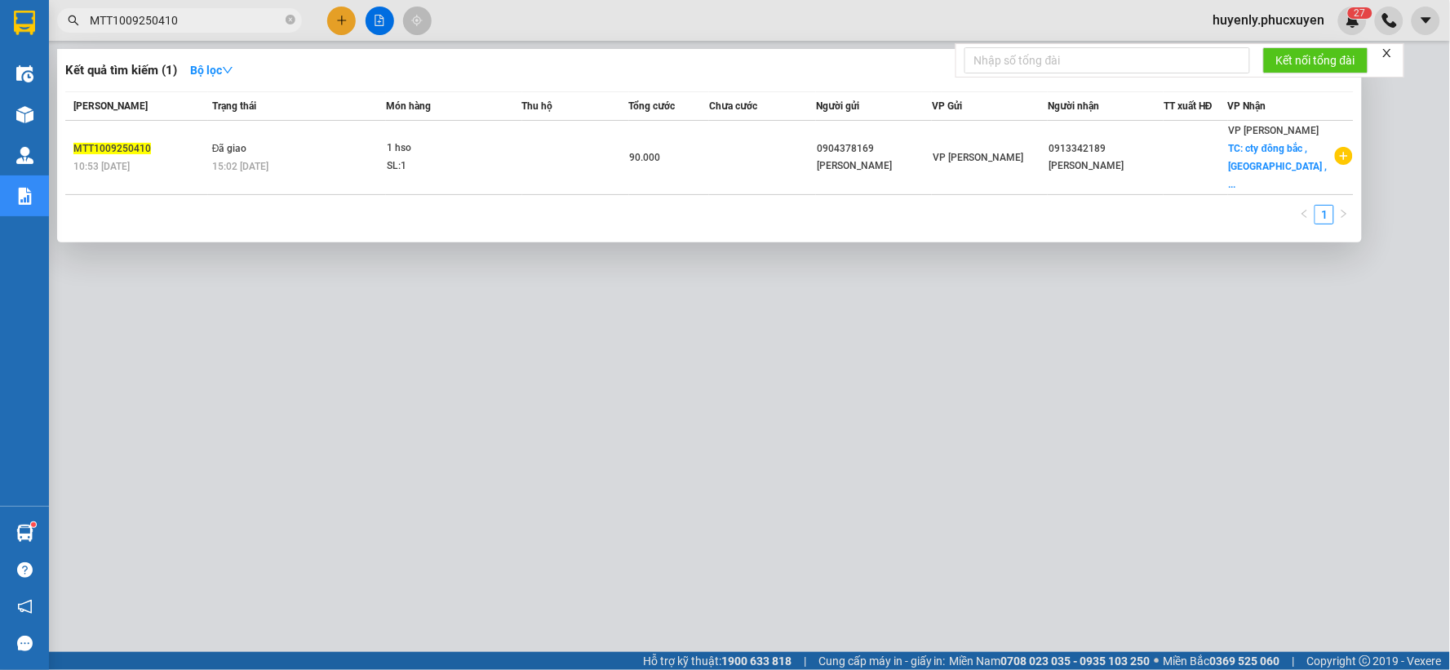
click at [500, 409] on div at bounding box center [725, 335] width 1450 height 670
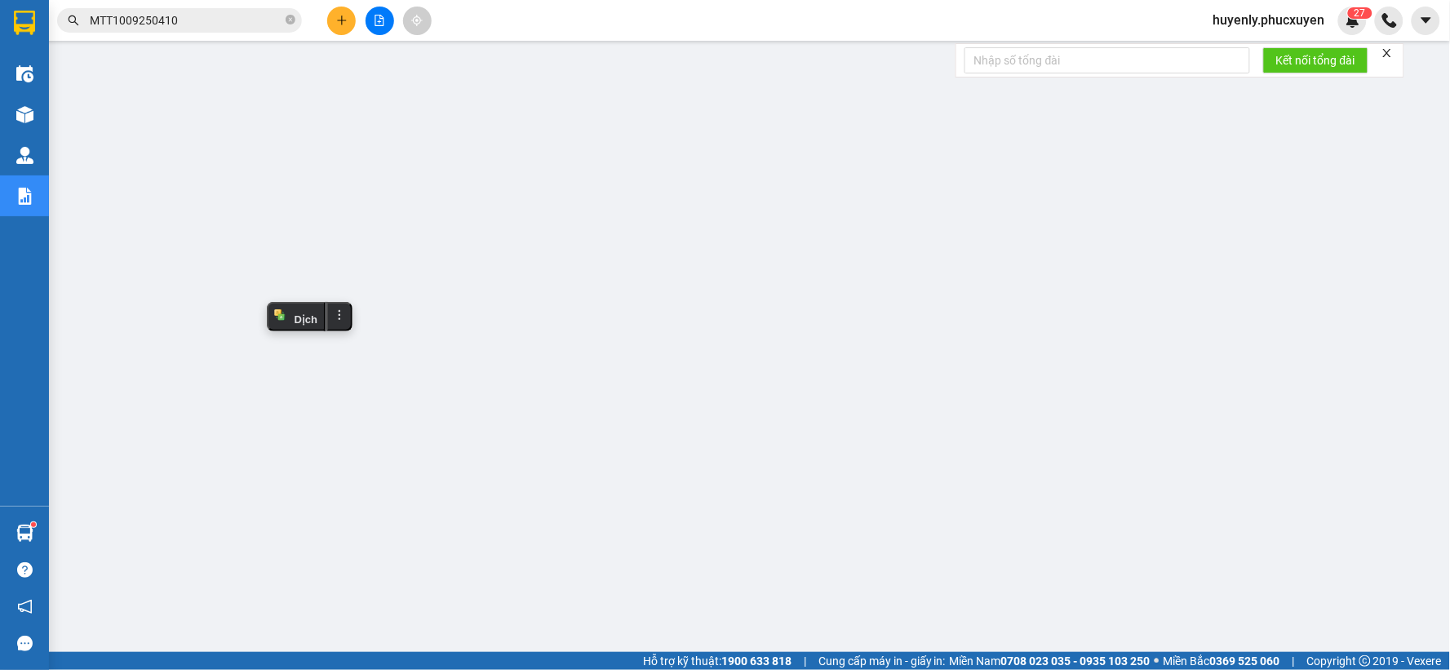
click at [234, 24] on input "MTT1009250410" at bounding box center [186, 20] width 193 height 18
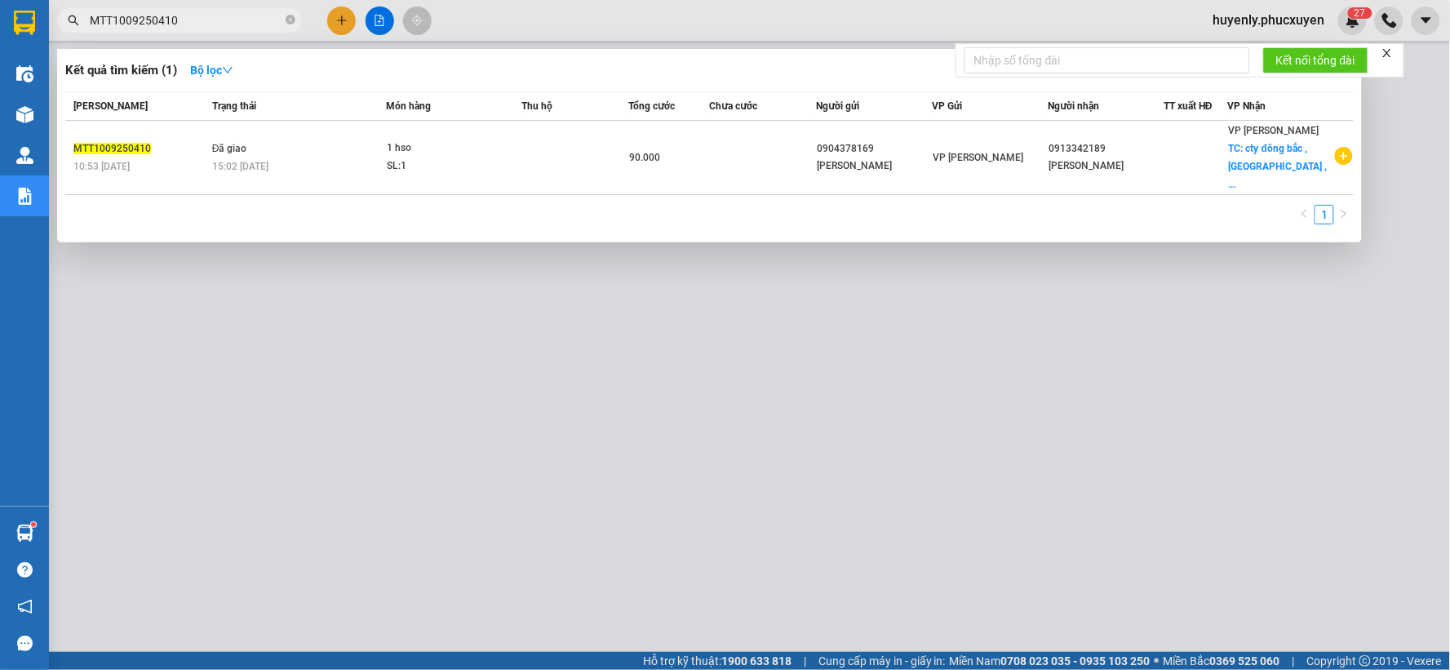
click at [234, 24] on input "MTT1009250410" at bounding box center [186, 20] width 193 height 18
paste input "36"
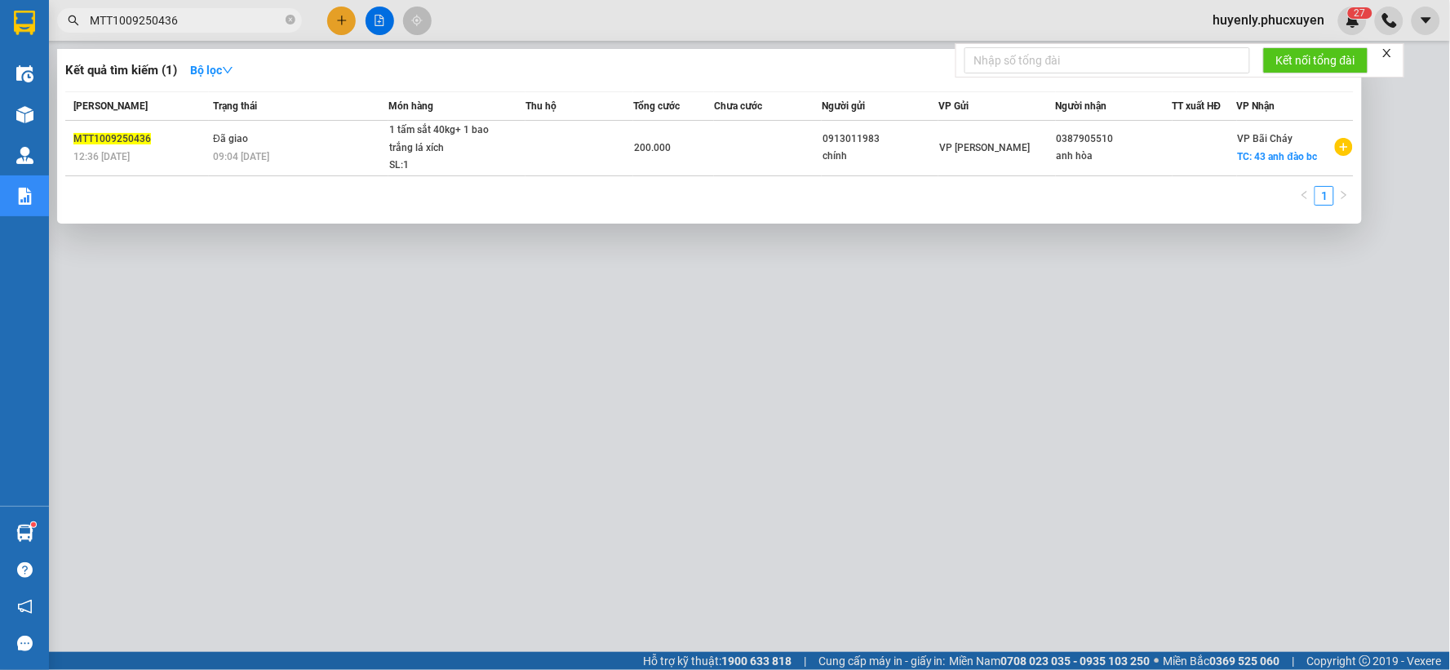
click at [413, 412] on div at bounding box center [725, 335] width 1450 height 670
click at [212, 17] on input "MTT1009250436" at bounding box center [186, 20] width 193 height 18
paste input "385"
click at [517, 338] on div at bounding box center [725, 335] width 1450 height 670
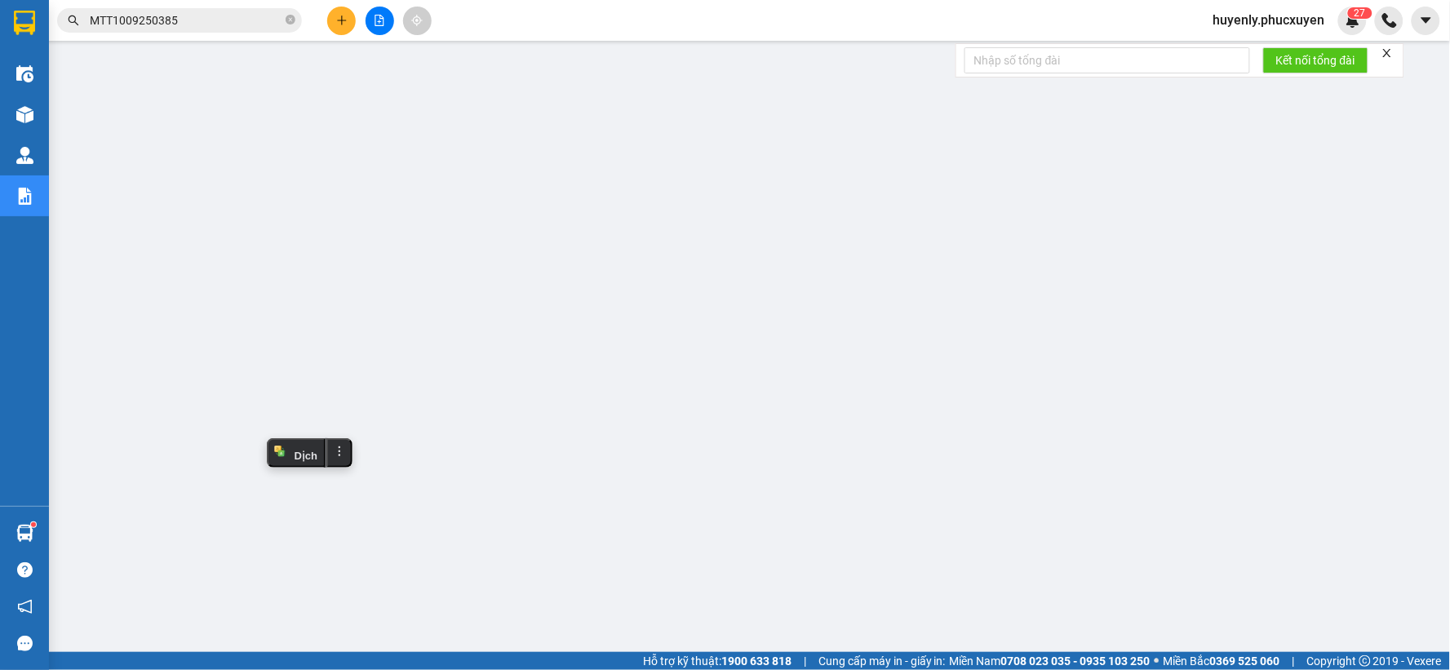
click at [242, 21] on input "MTT1009250385" at bounding box center [186, 20] width 193 height 18
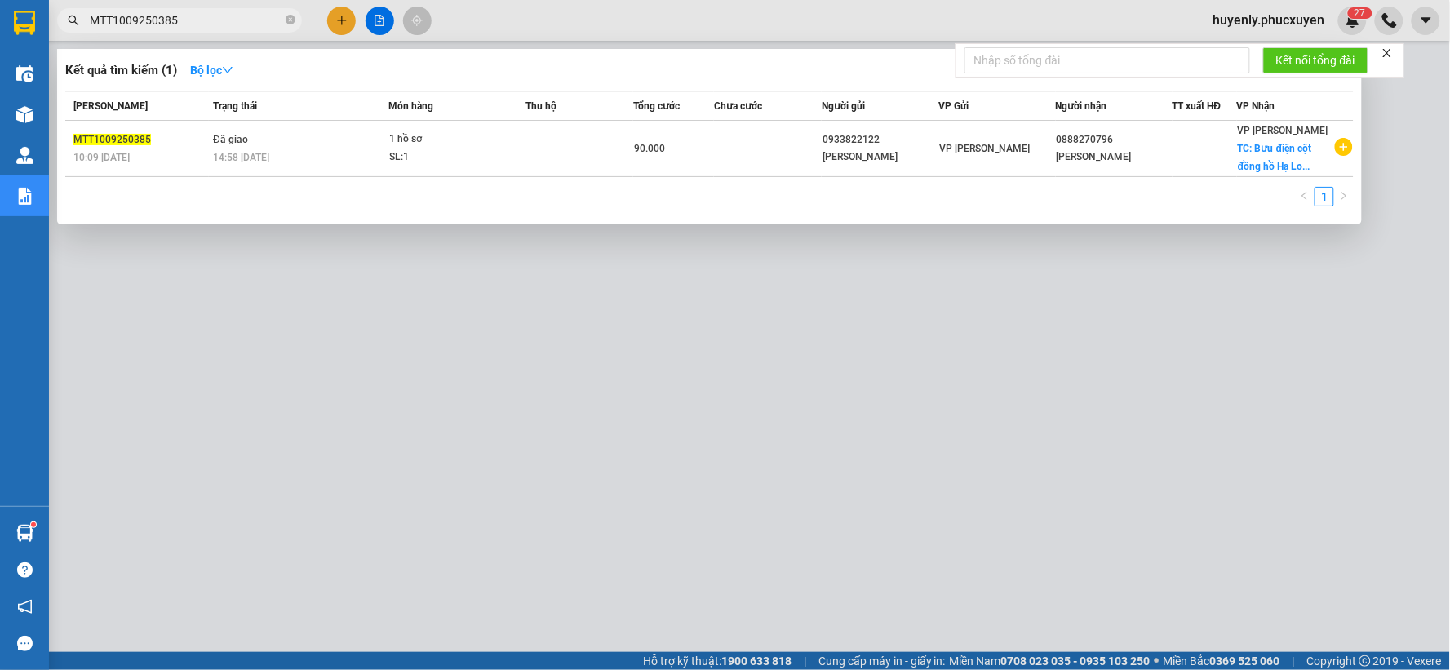
click at [242, 21] on input "MTT1009250385" at bounding box center [186, 20] width 193 height 18
paste input "476"
click at [483, 375] on div at bounding box center [725, 335] width 1450 height 670
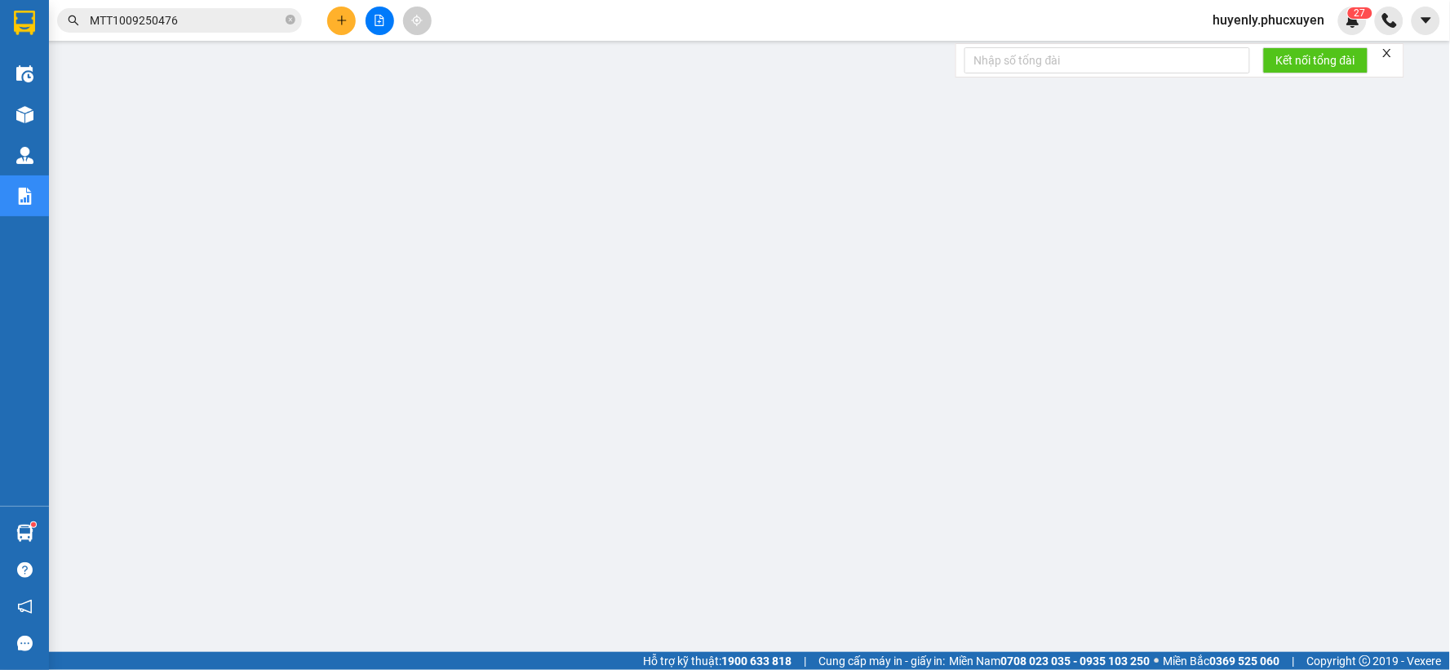
click at [206, 20] on input "MTT1009250476" at bounding box center [186, 20] width 193 height 18
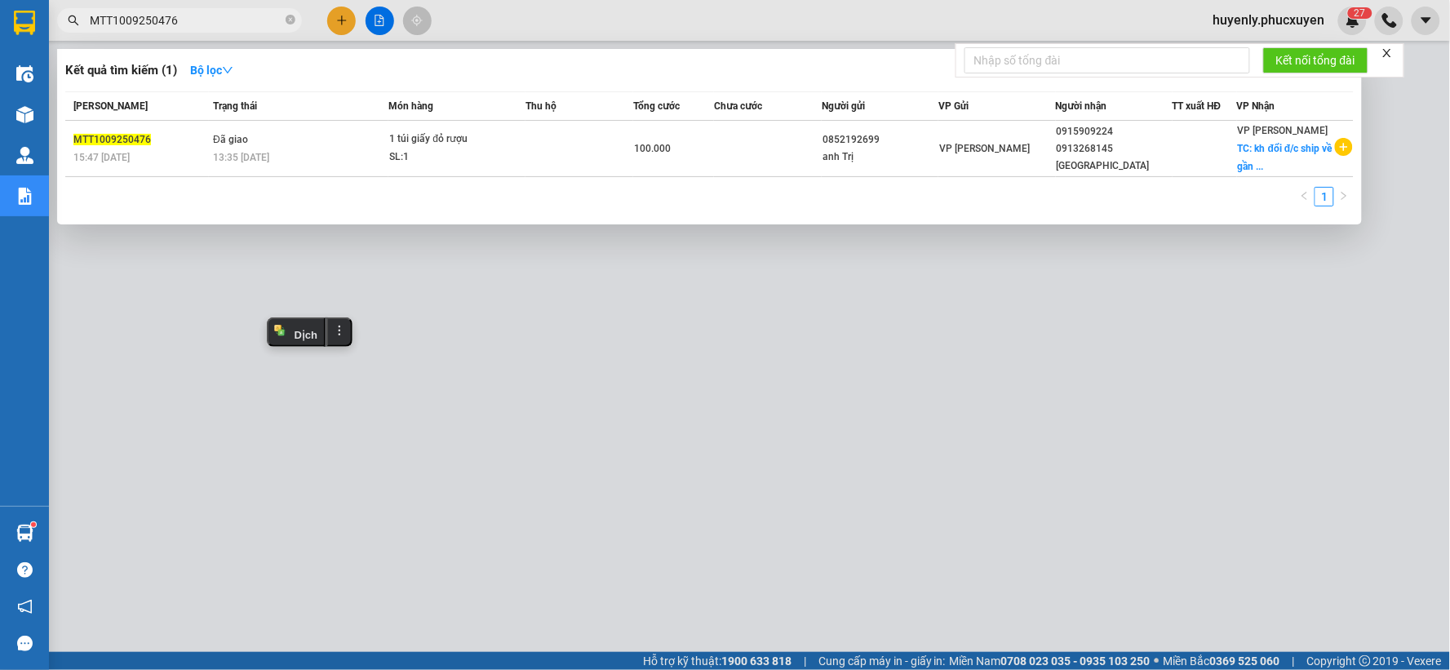
click at [206, 20] on input "MTT1009250476" at bounding box center [186, 20] width 193 height 18
paste input "520"
click at [446, 415] on div at bounding box center [725, 335] width 1450 height 670
click at [232, 27] on input "MTT1009250520" at bounding box center [186, 20] width 193 height 18
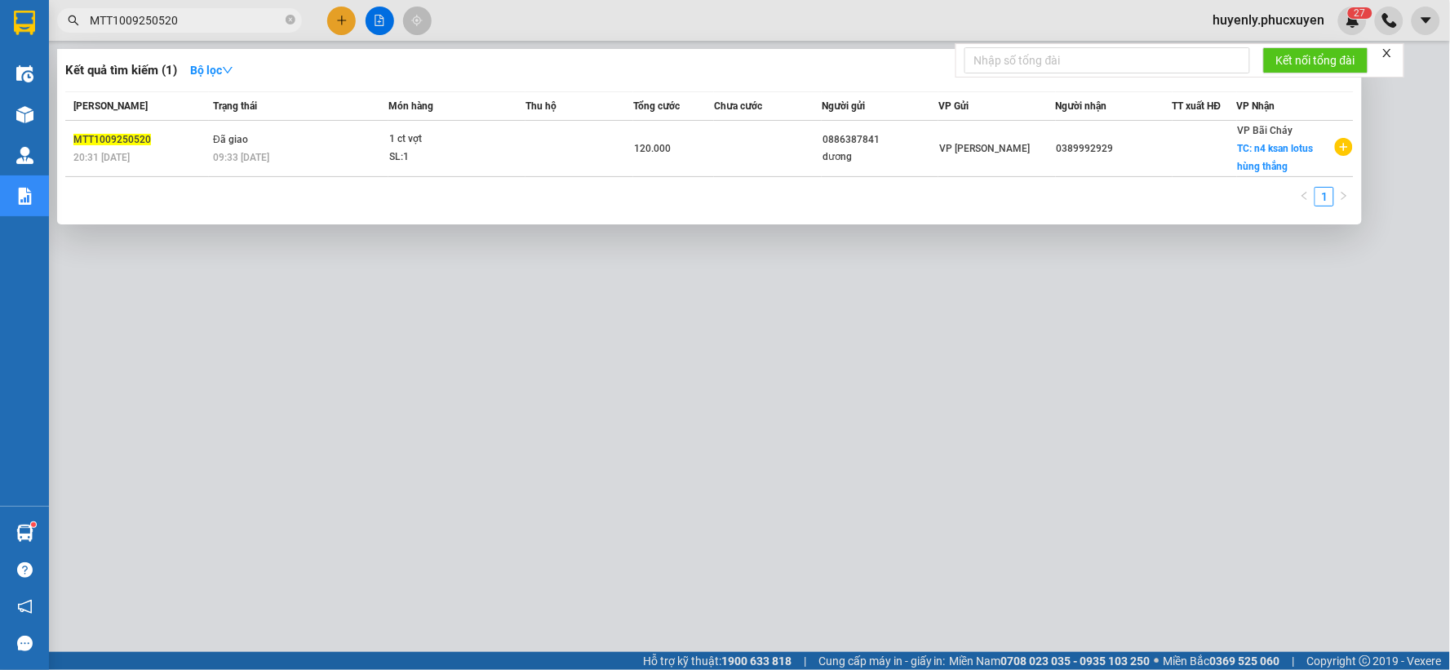
paste input "K1009250464"
click at [540, 402] on div at bounding box center [725, 335] width 1450 height 670
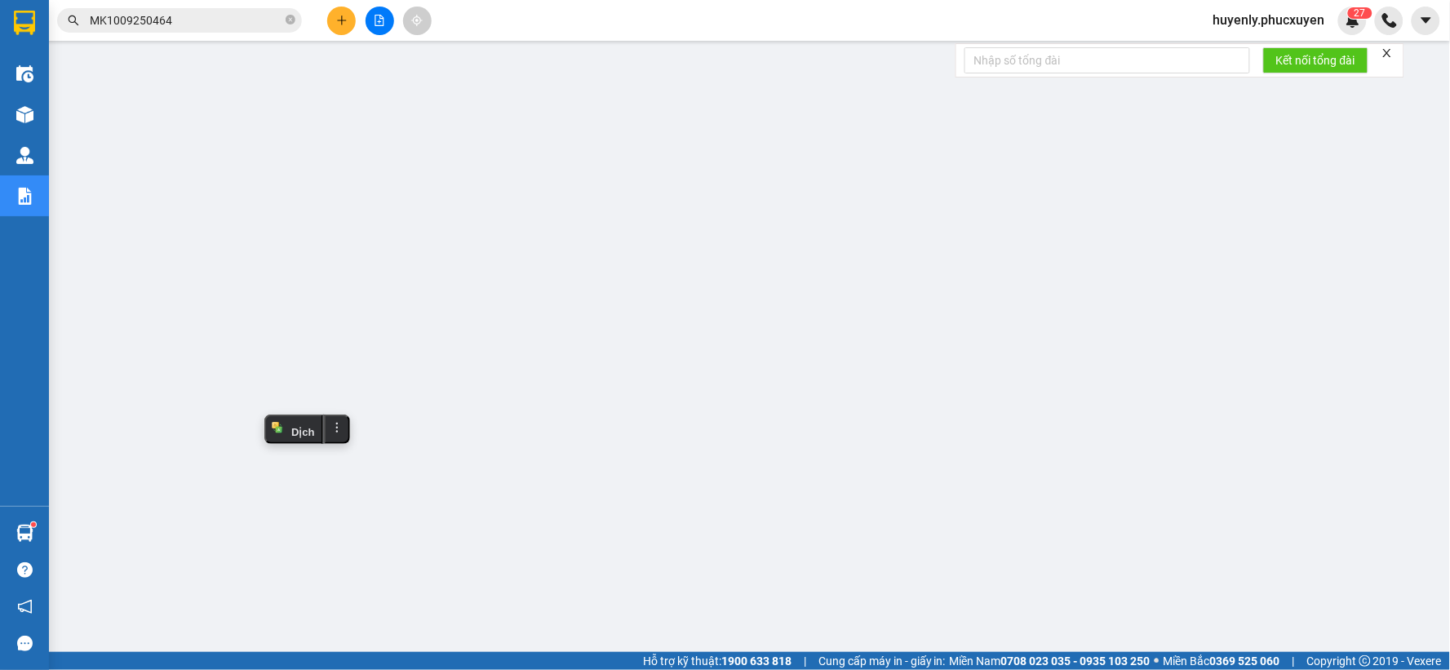
click at [198, 16] on input "MK1009250464" at bounding box center [186, 20] width 193 height 18
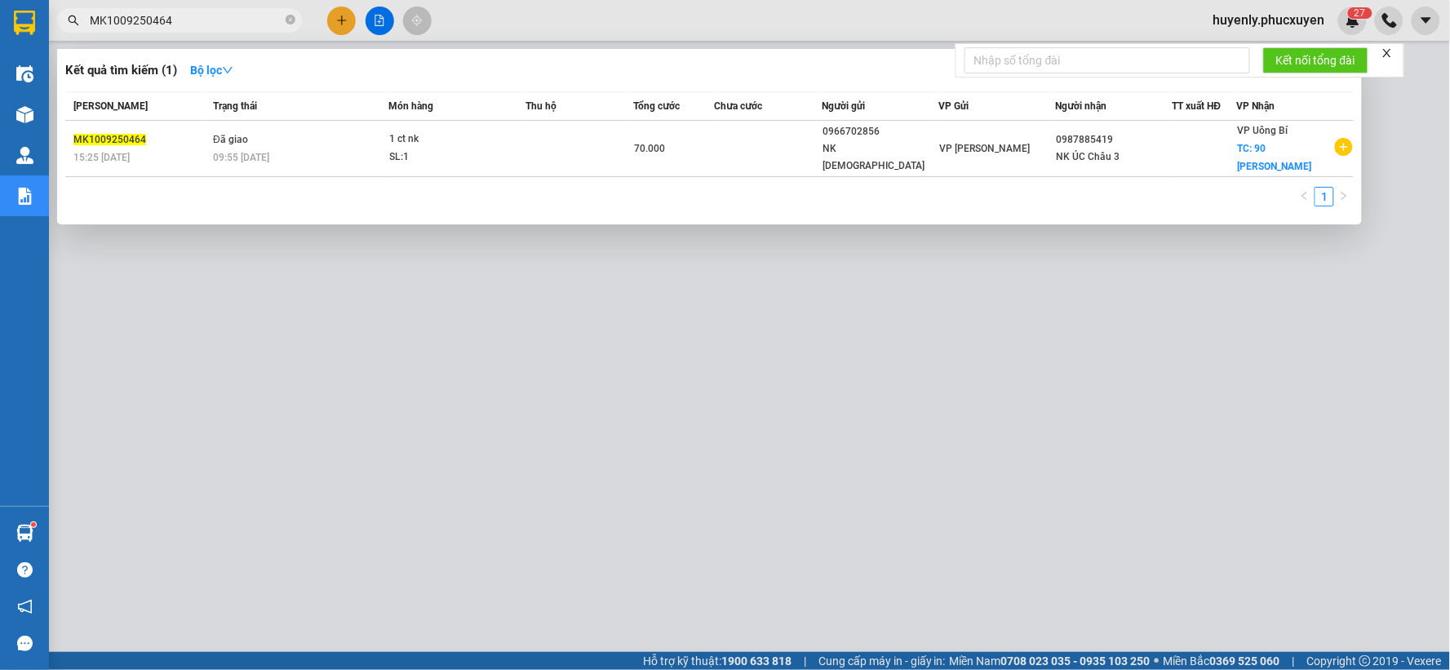
click at [198, 16] on input "MK1009250464" at bounding box center [186, 20] width 193 height 18
paste input "85"
click at [560, 408] on div at bounding box center [725, 335] width 1450 height 670
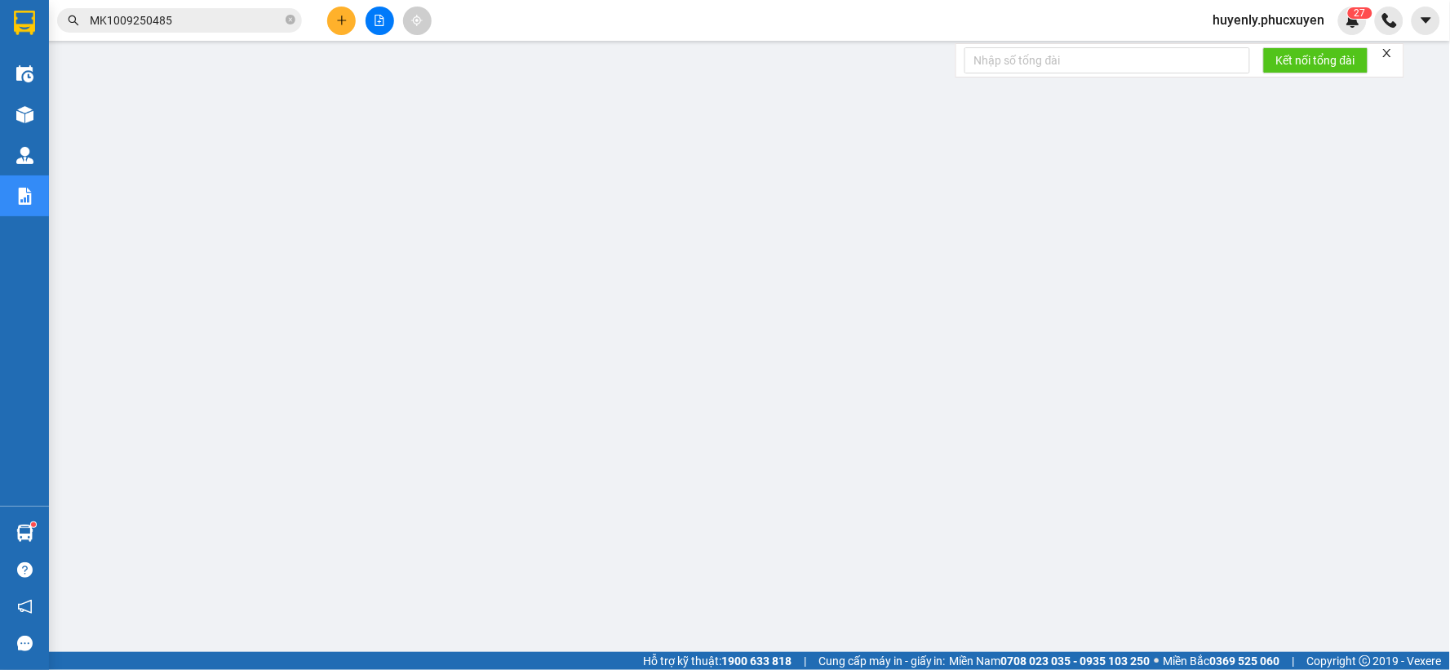
click at [258, 22] on input "MK1009250485" at bounding box center [186, 20] width 193 height 18
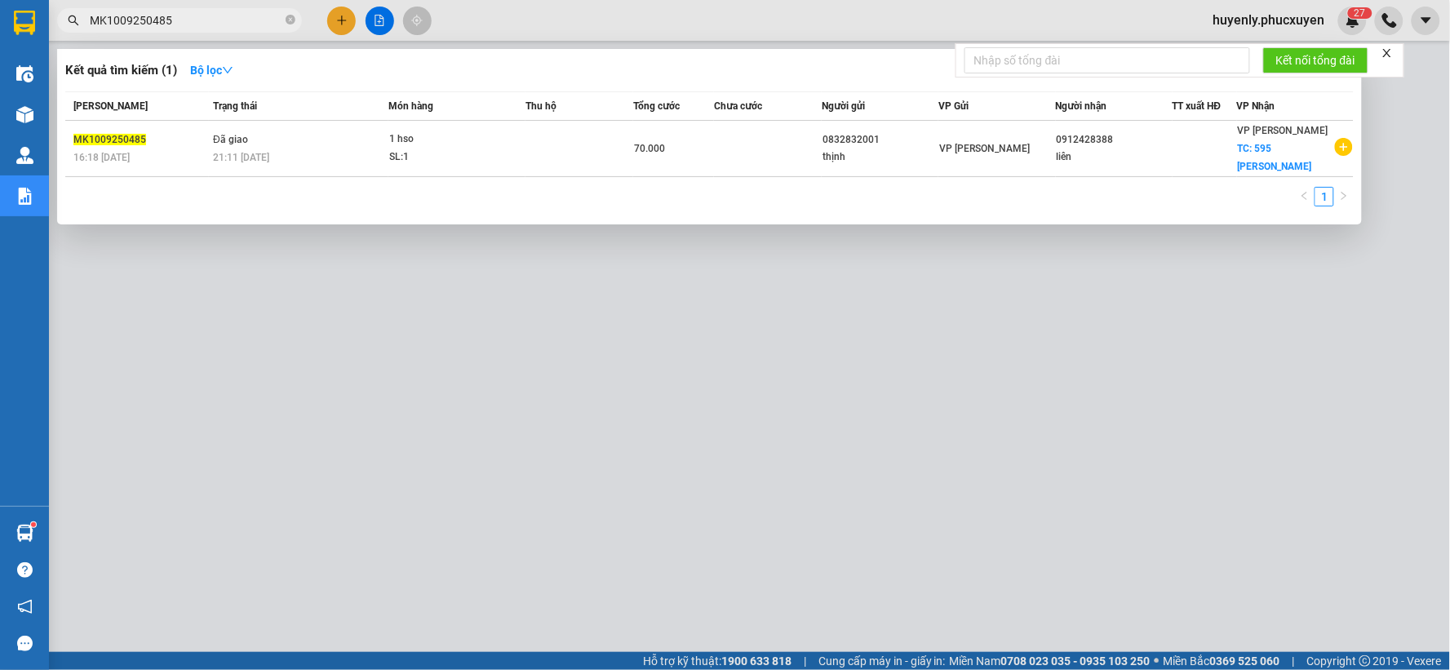
click at [258, 21] on input "MK1009250485" at bounding box center [186, 20] width 193 height 18
paste input "TT1109250609"
click at [460, 344] on div at bounding box center [725, 335] width 1450 height 670
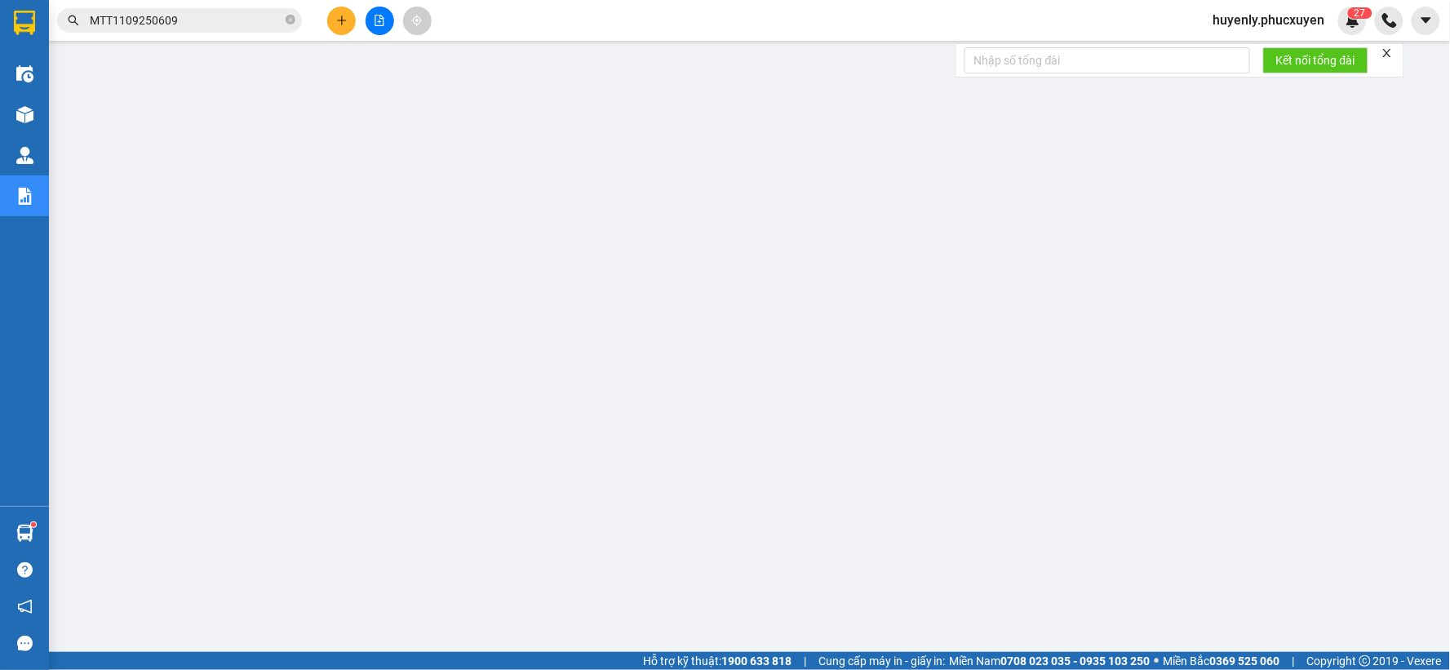
click at [204, 15] on input "MTT1109250609" at bounding box center [186, 20] width 193 height 18
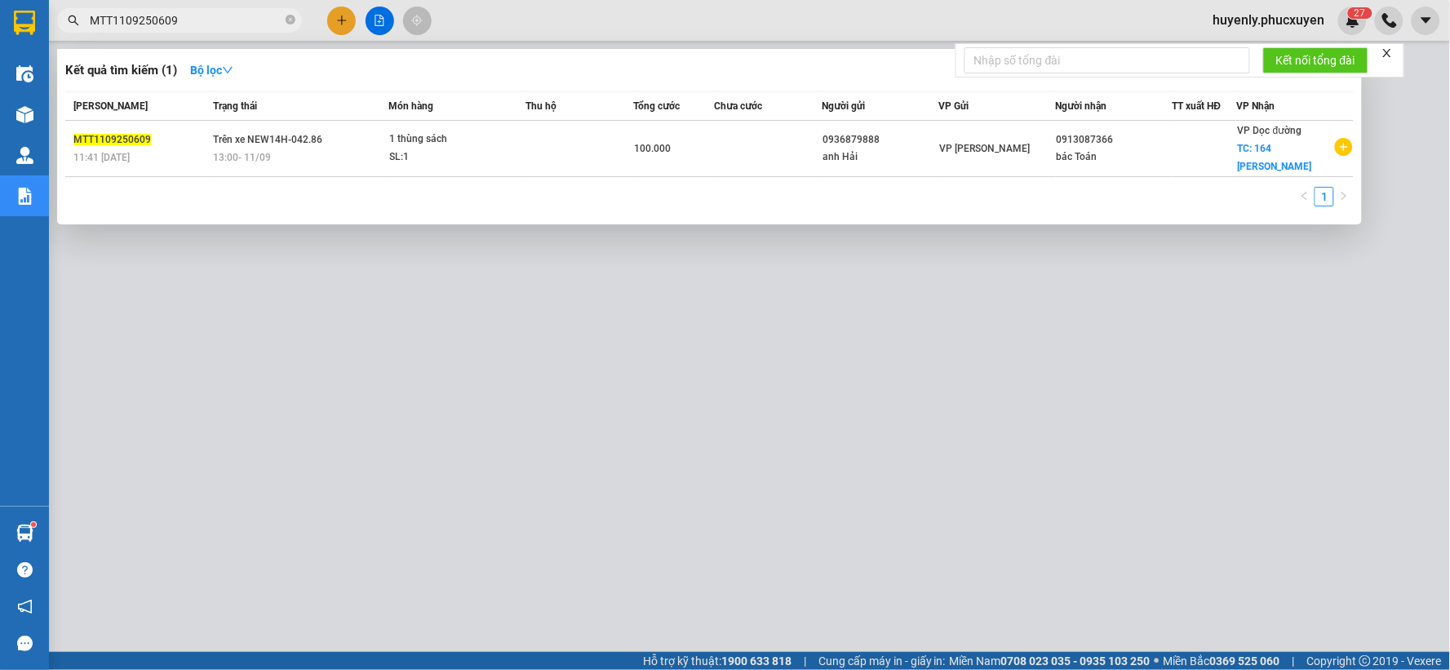
click at [204, 15] on input "MTT1109250609" at bounding box center [186, 20] width 193 height 18
paste input "16"
click at [506, 406] on div at bounding box center [725, 335] width 1450 height 670
click at [235, 19] on input "MTT1109250616" at bounding box center [186, 20] width 193 height 18
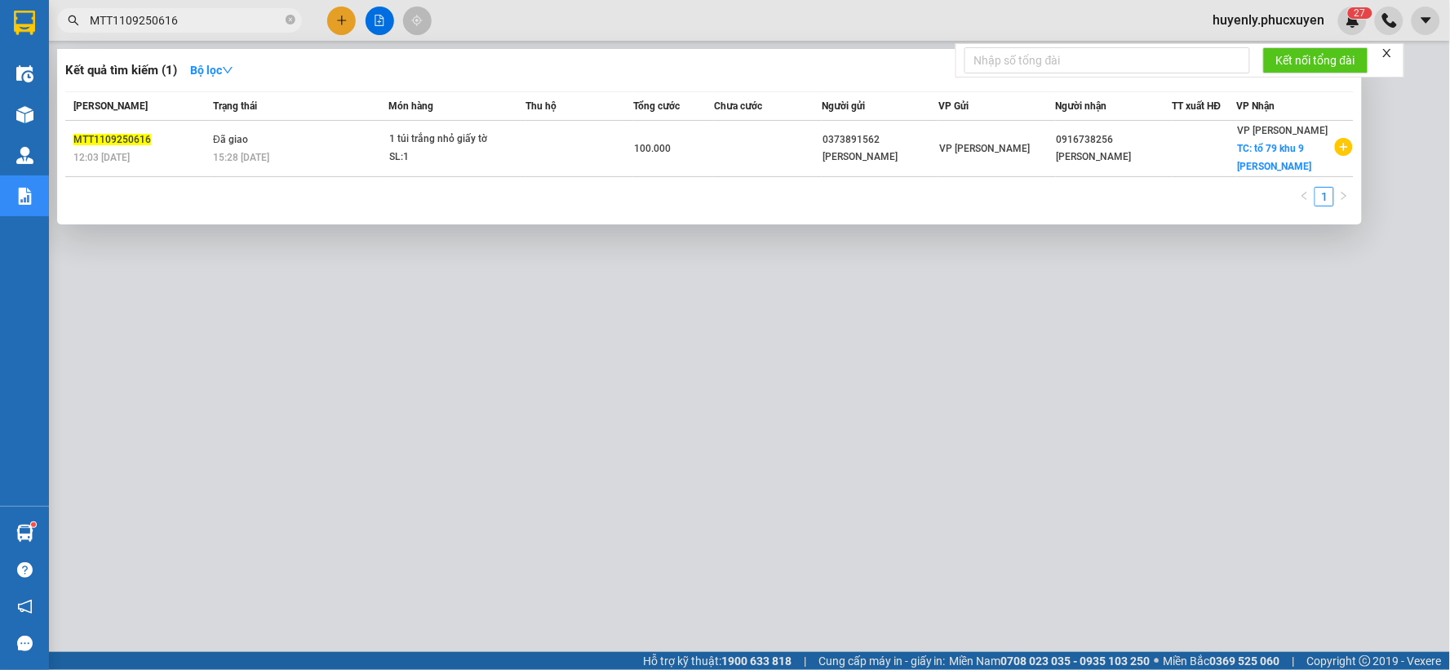
paste input "701"
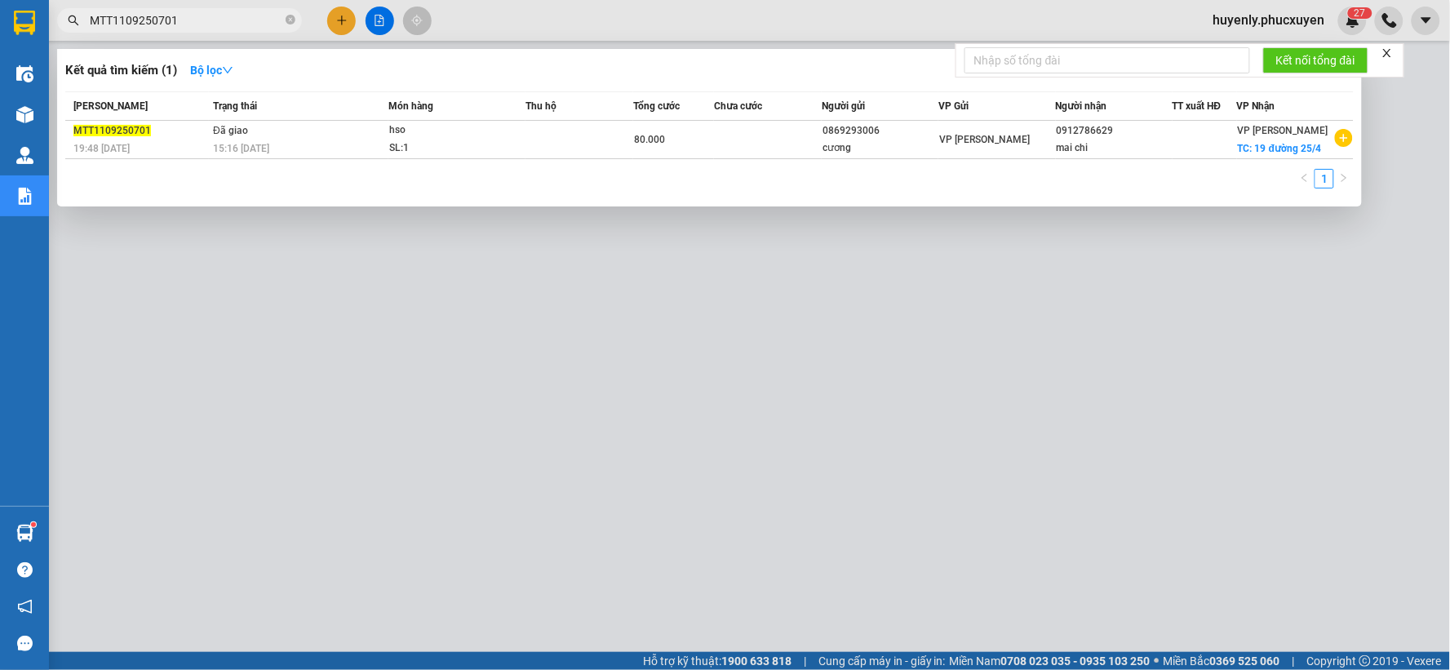
click at [485, 376] on div at bounding box center [725, 335] width 1450 height 670
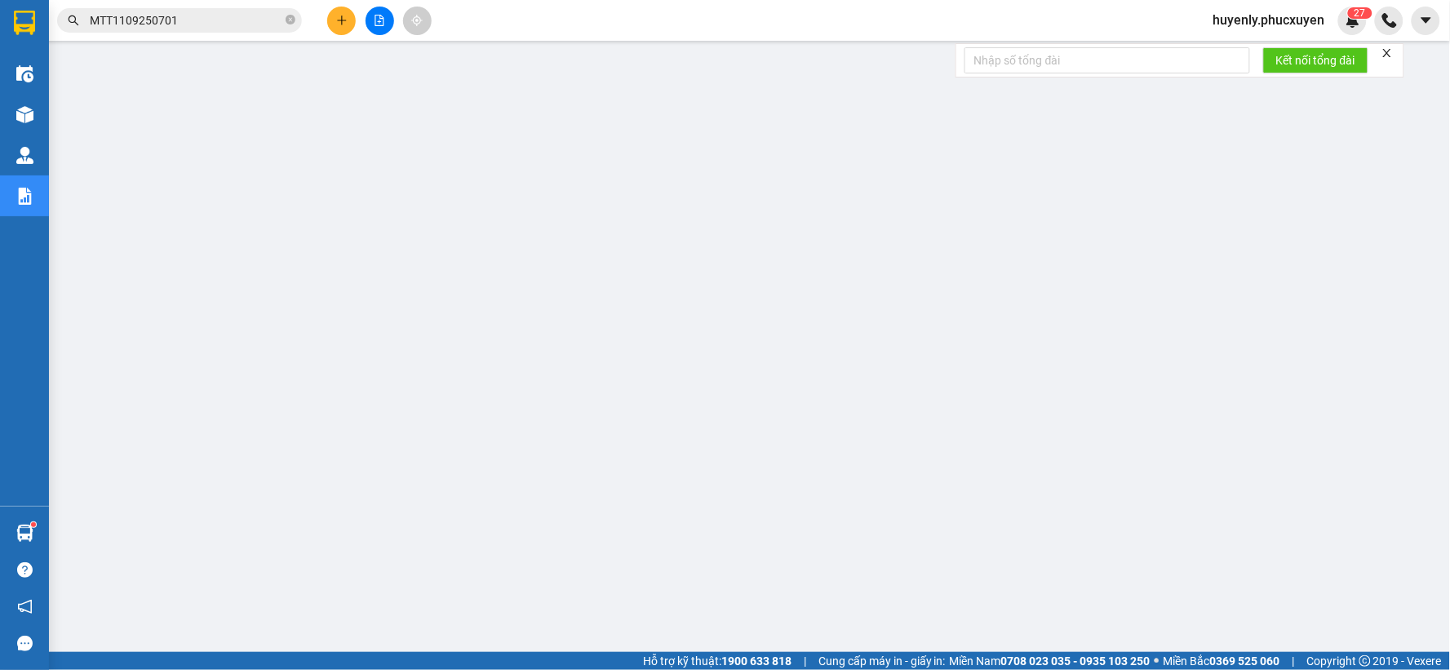
click at [237, 27] on input "MTT1109250701" at bounding box center [186, 20] width 193 height 18
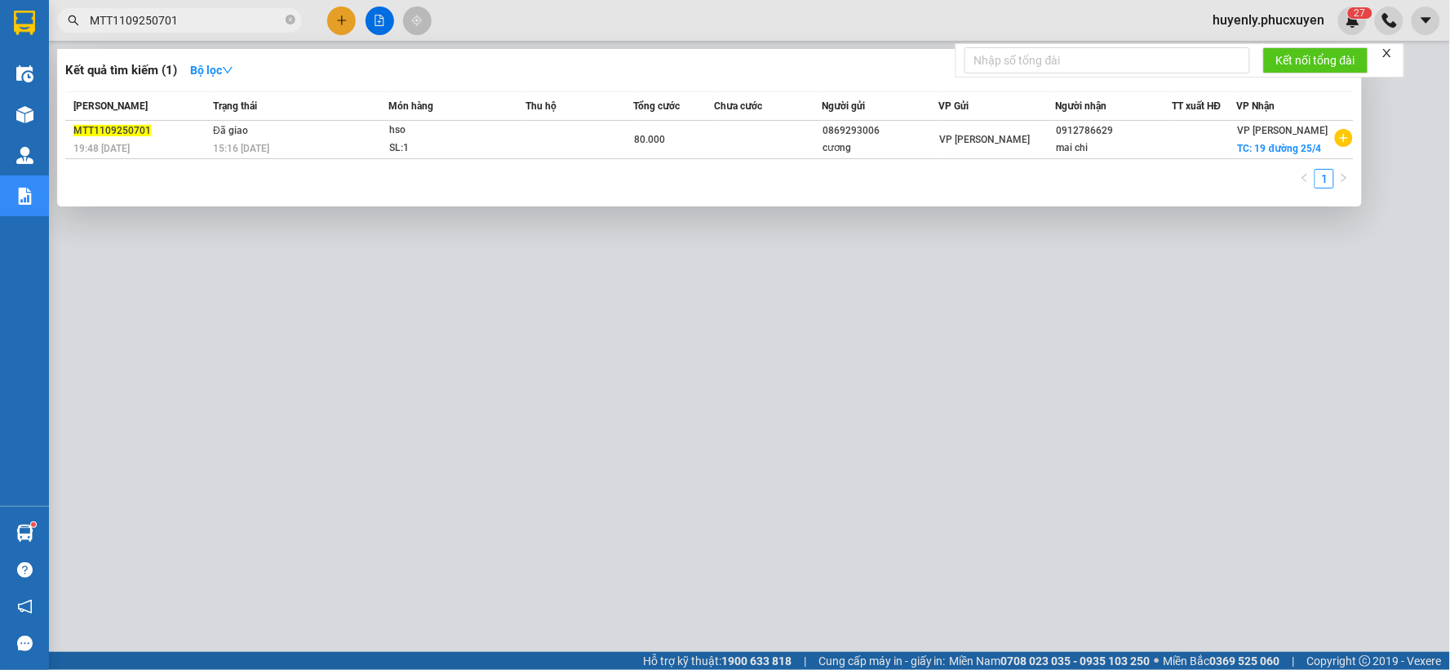
click at [237, 27] on input "MTT1109250701" at bounding box center [186, 20] width 193 height 18
paste input "K1109250532"
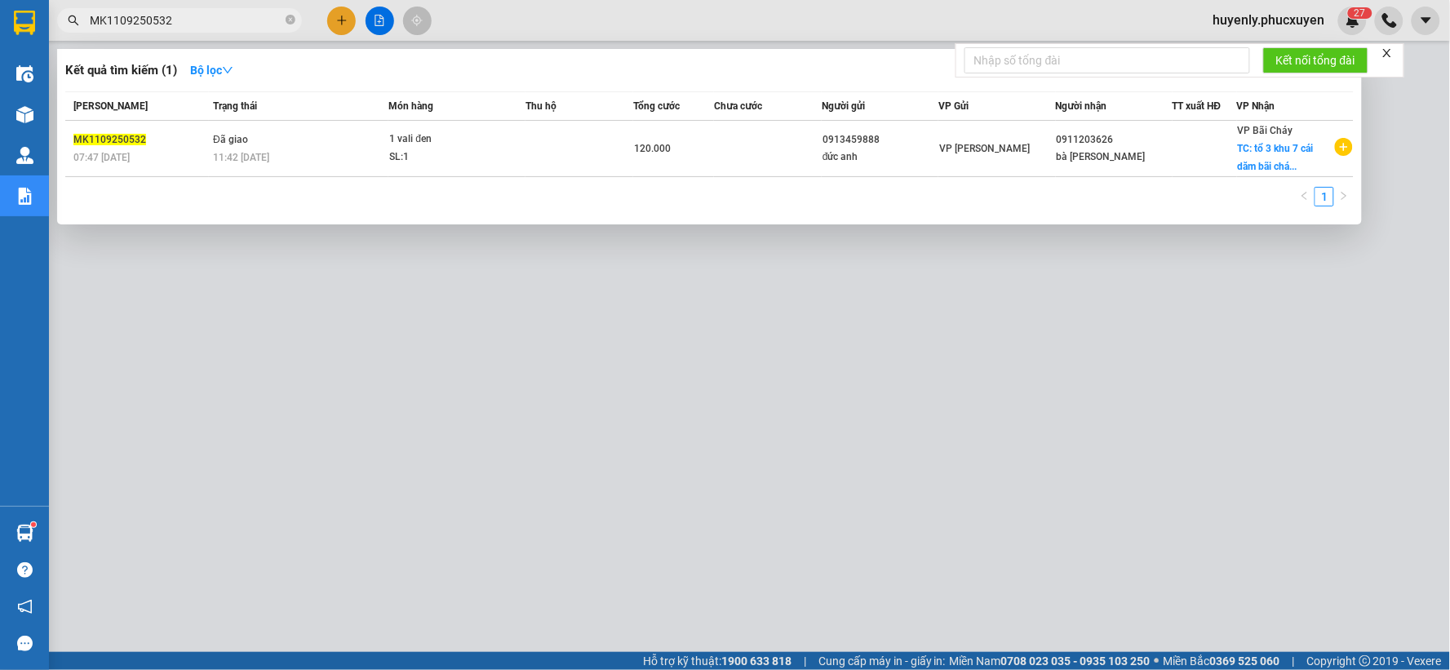
click at [638, 380] on div at bounding box center [725, 335] width 1450 height 670
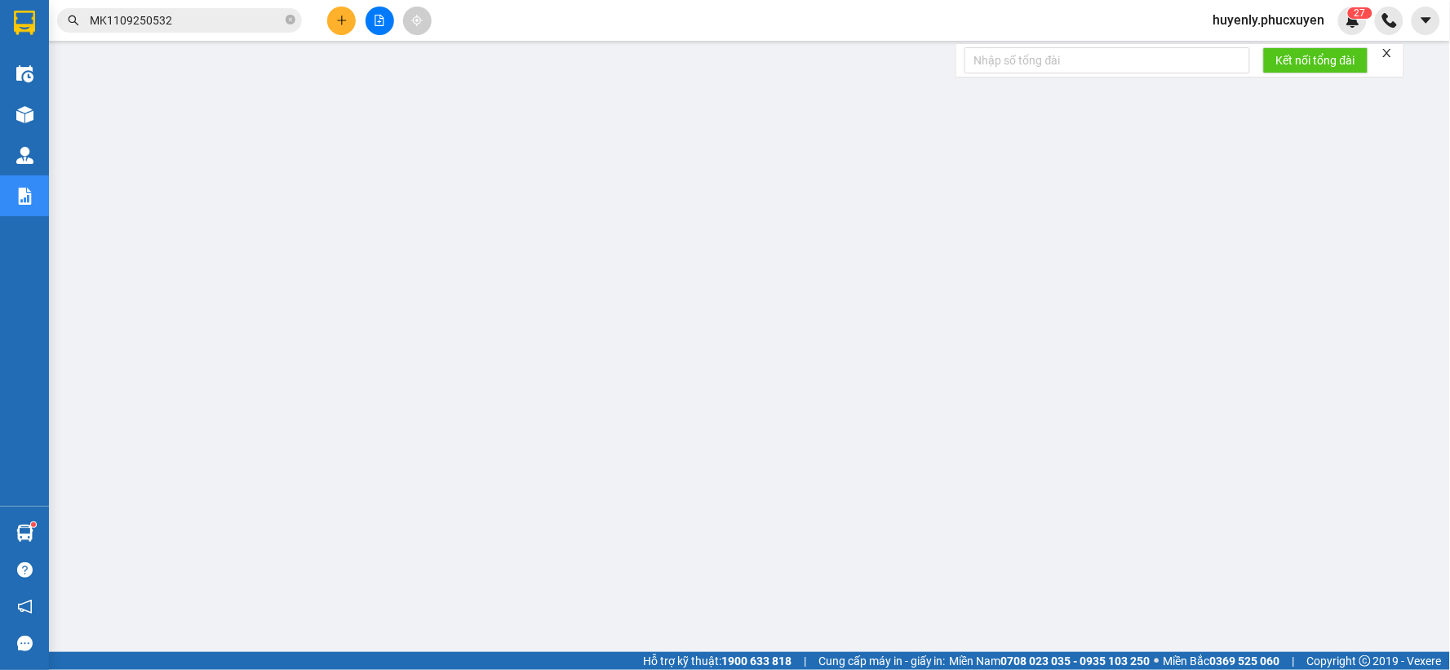
click at [194, 25] on input "MK1109250532" at bounding box center [186, 20] width 193 height 18
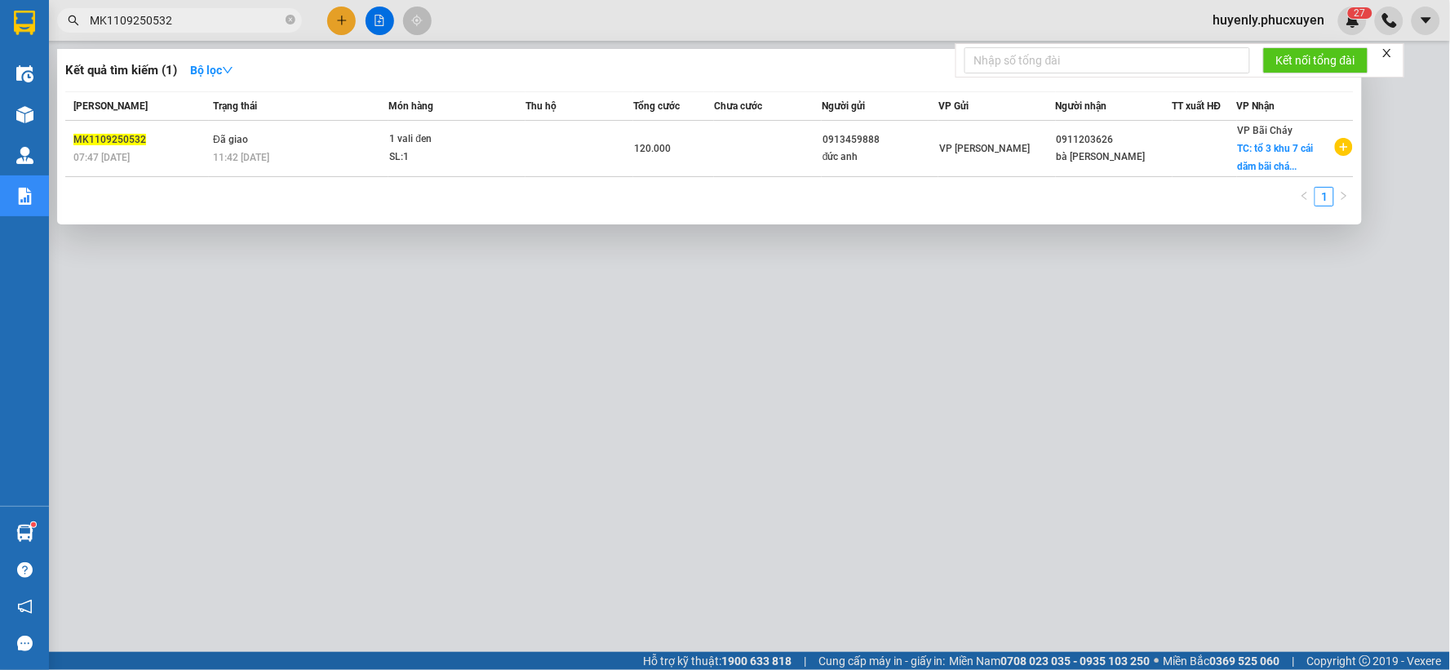
click at [194, 25] on input "MK1109250532" at bounding box center [186, 20] width 193 height 18
click at [670, 419] on div at bounding box center [725, 335] width 1450 height 670
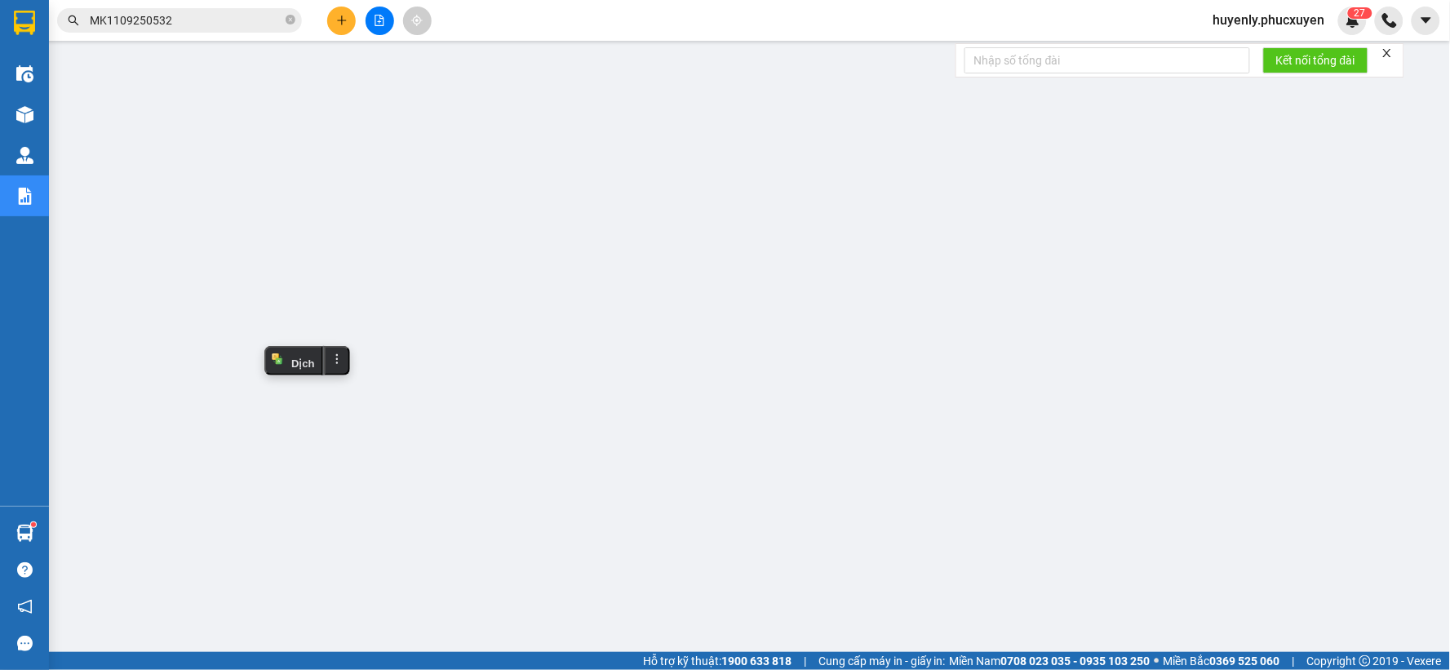
click at [257, 16] on input "MK1109250532" at bounding box center [186, 20] width 193 height 18
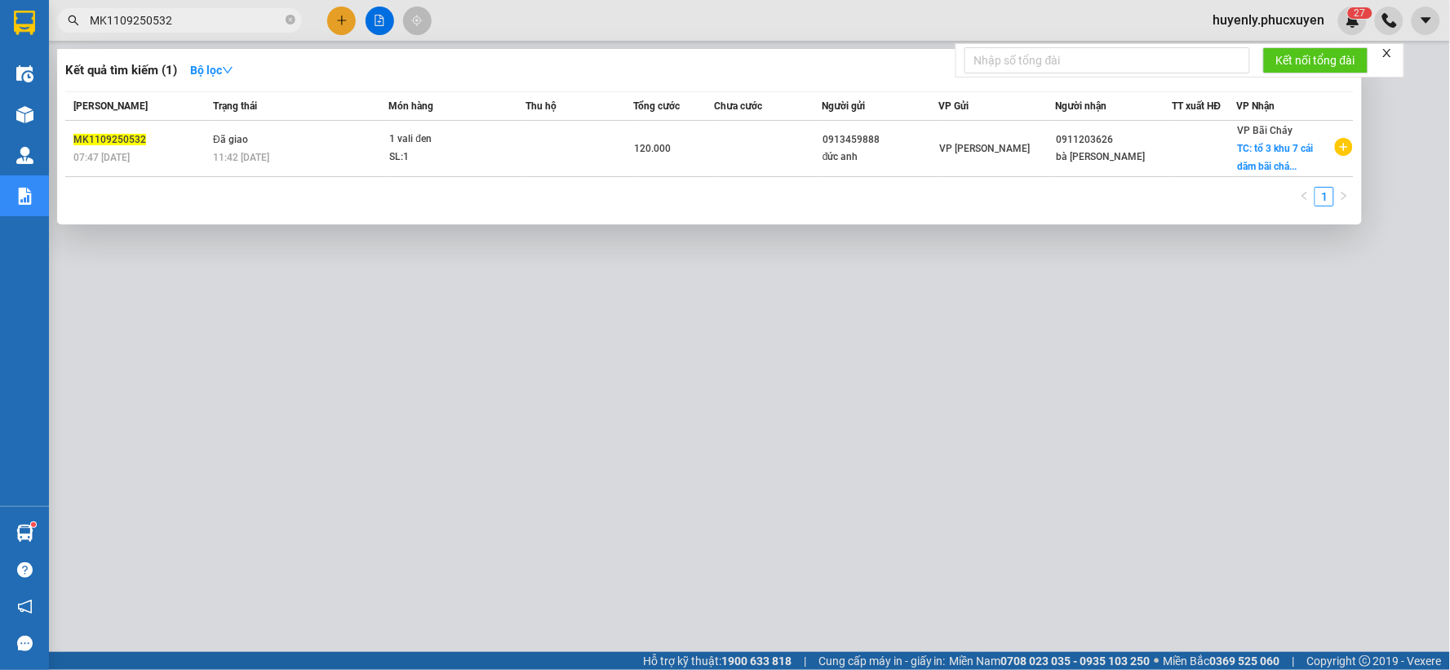
click at [257, 16] on input "MK1109250532" at bounding box center [186, 20] width 193 height 18
paste input "668"
type input "MK1109250668"
click at [420, 388] on div at bounding box center [725, 335] width 1450 height 670
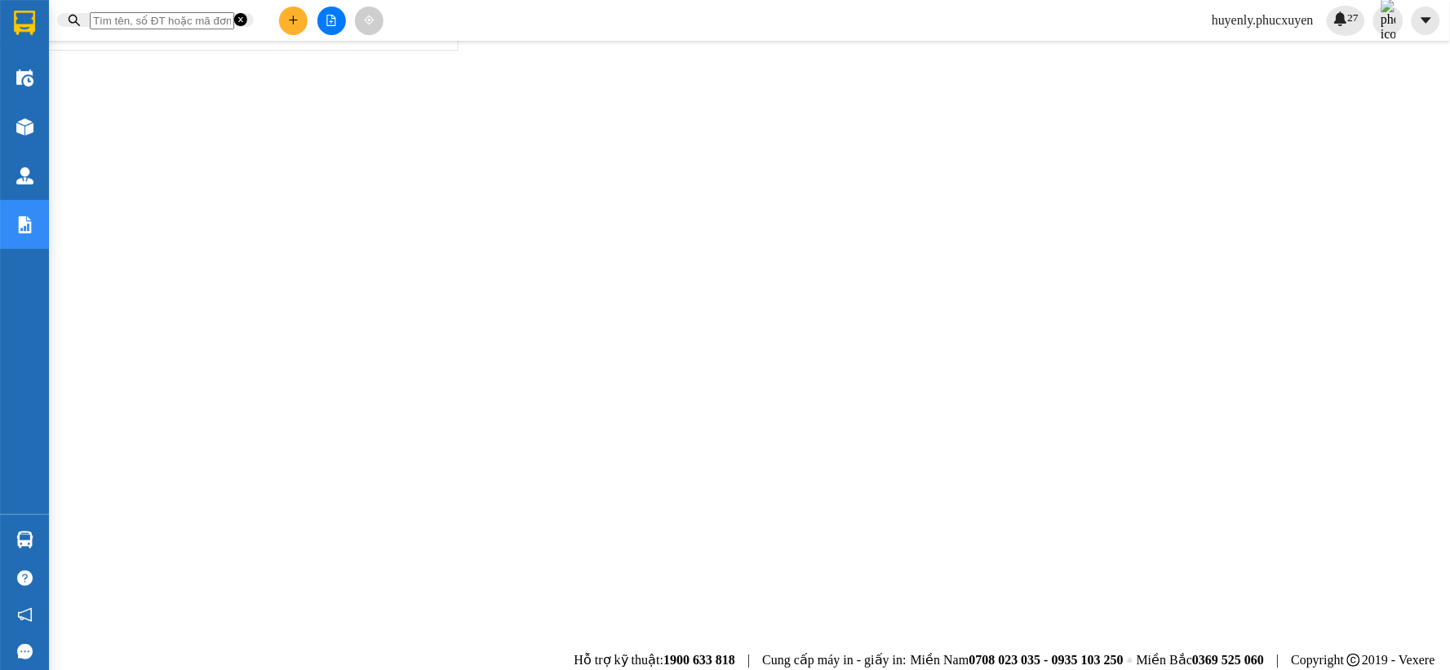
click at [308, 27] on button at bounding box center [293, 21] width 29 height 29
type input "0915834128"
drag, startPoint x: 201, startPoint y: 193, endPoint x: 208, endPoint y: 216, distance: 24.0
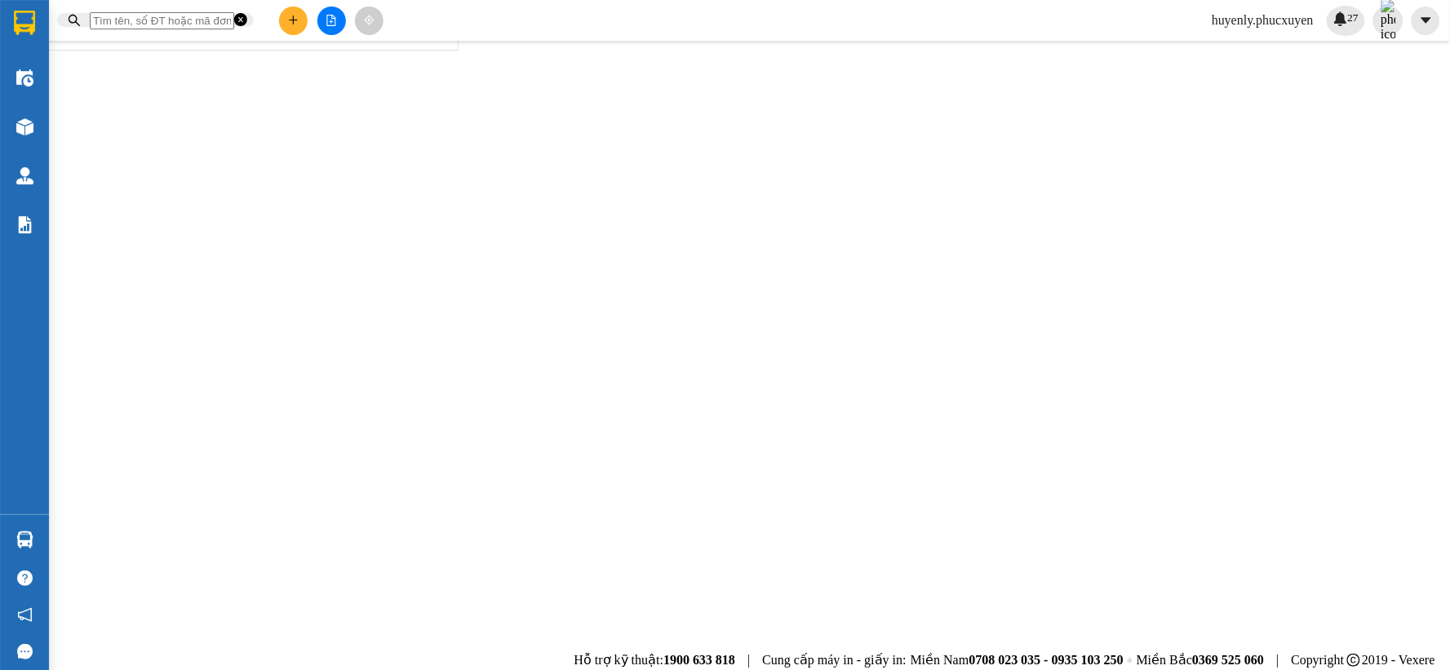
click at [202, 15] on div "0915834128 - A Toàn" at bounding box center [103, 7] width 206 height 15
type input "A Toàn"
type input "0915834128"
click at [206, 15] on div "0963135498 - Nam HN" at bounding box center [103, 7] width 206 height 15
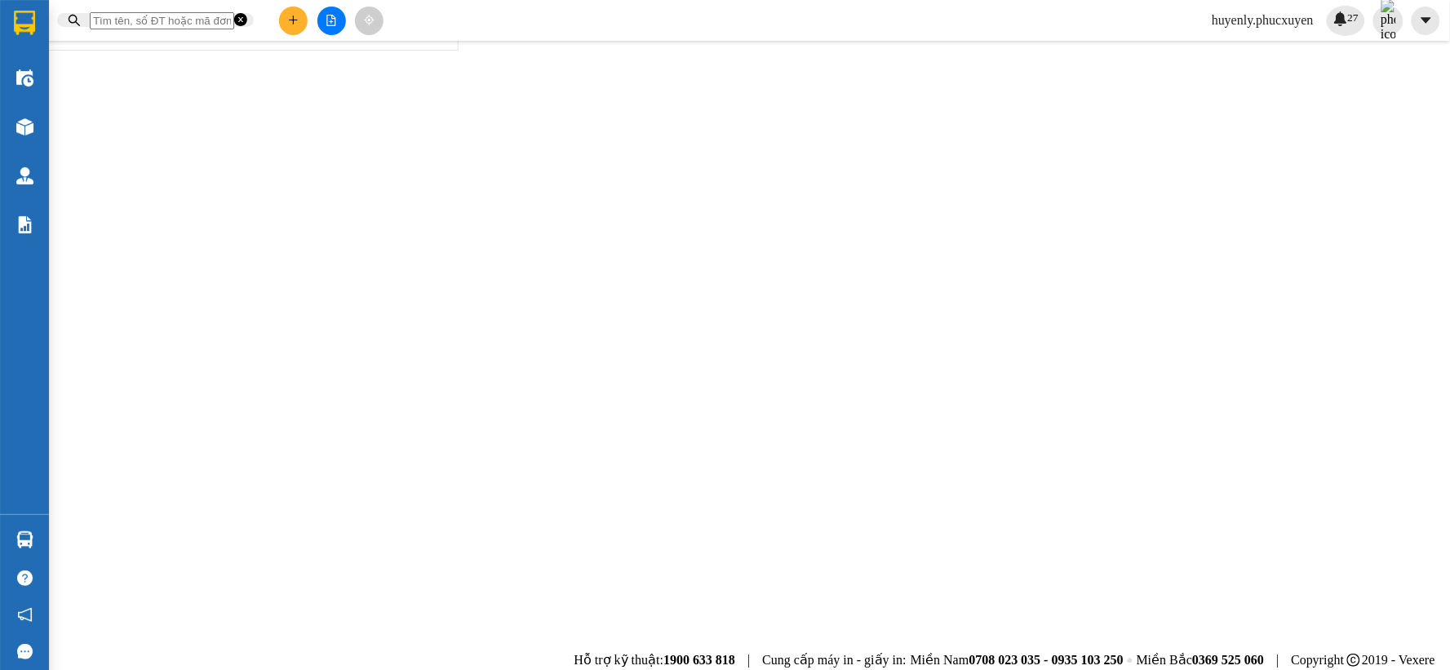
type input "0963135498"
type input "Nam HN"
type input "hồ sơ"
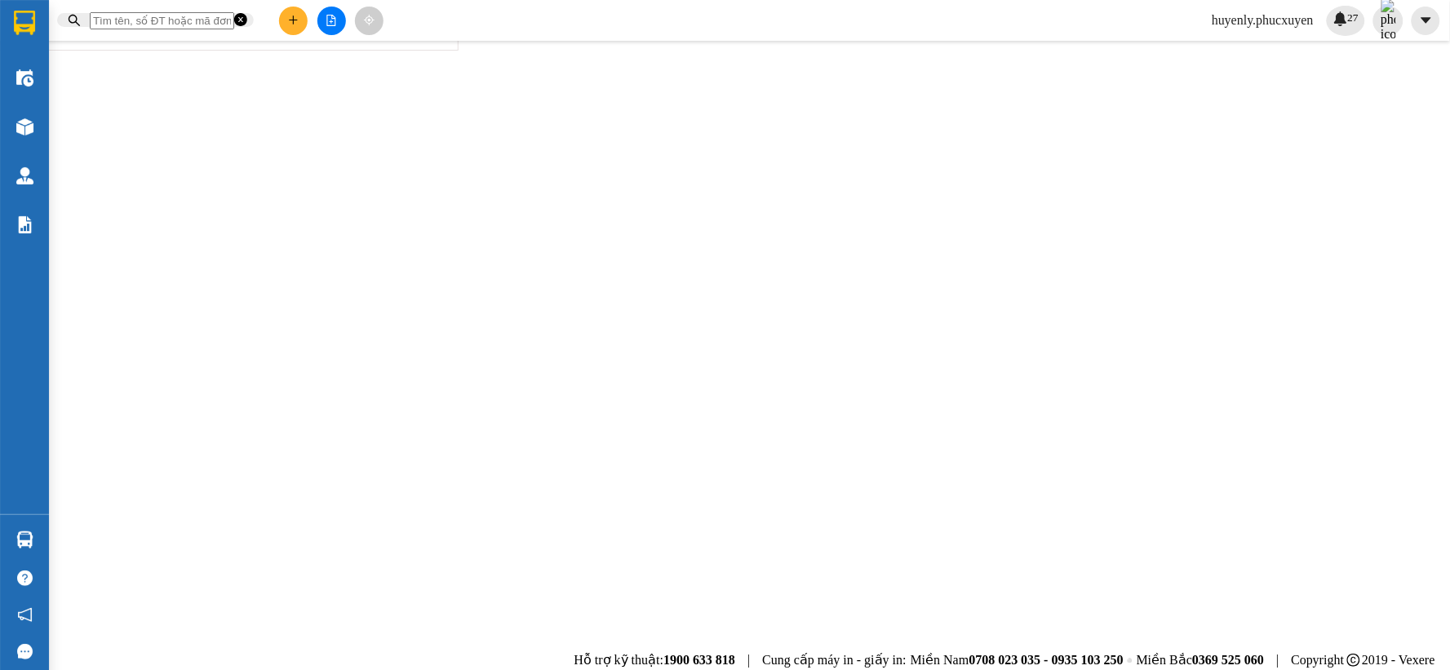
type input "5"
type input "50"
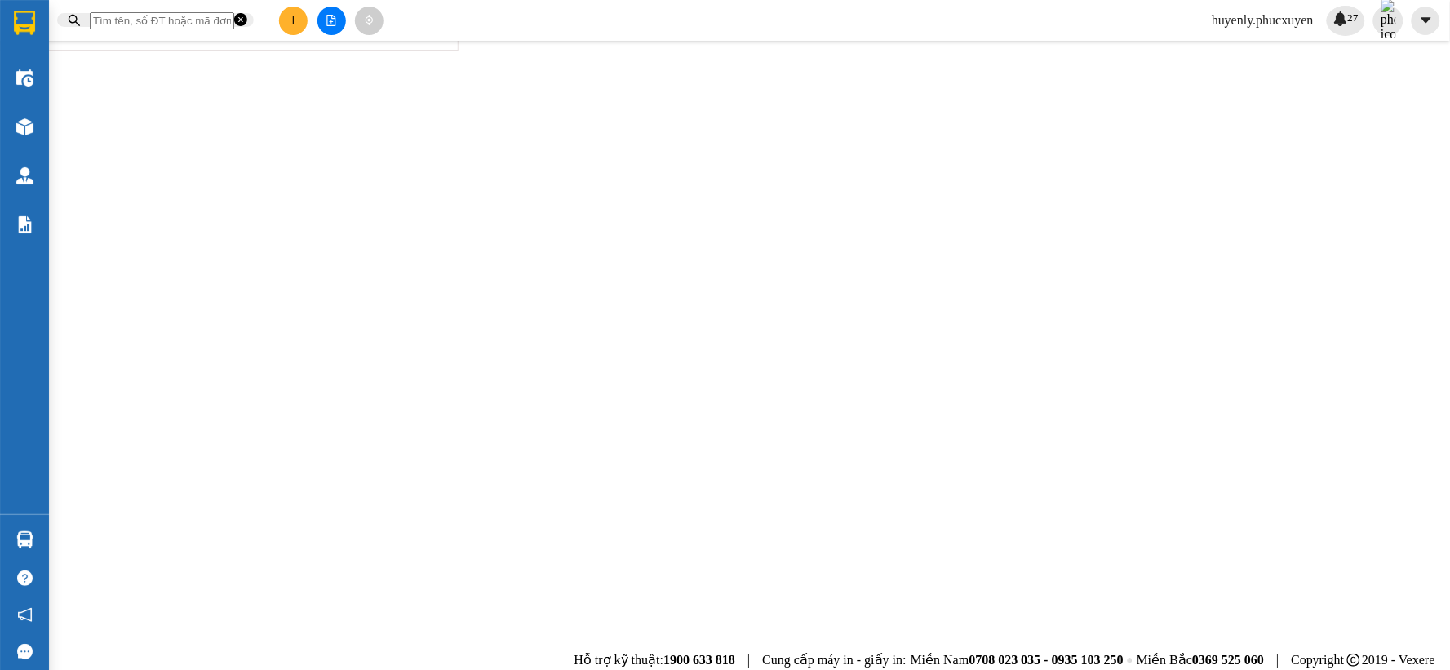
type input "50"
type input "50.000"
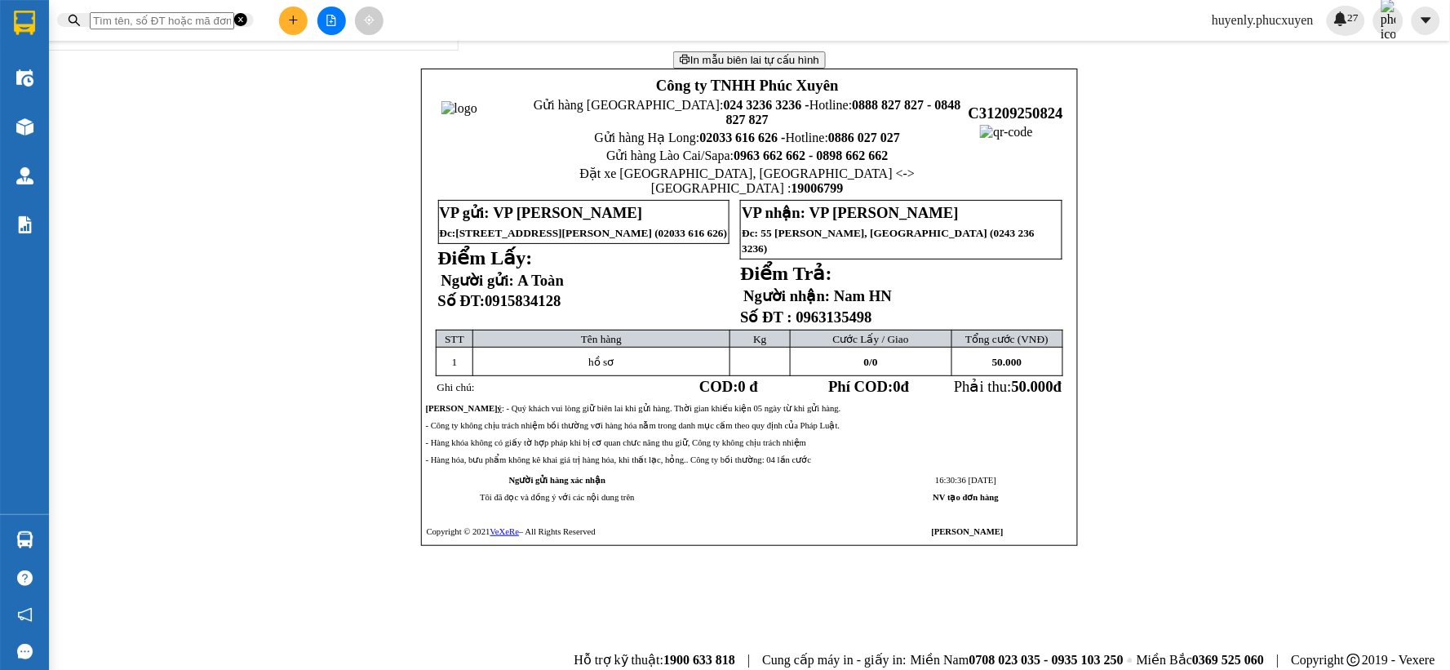
click at [691, 66] on span "In mẫu biên lai tự cấu hình" at bounding box center [755, 60] width 129 height 12
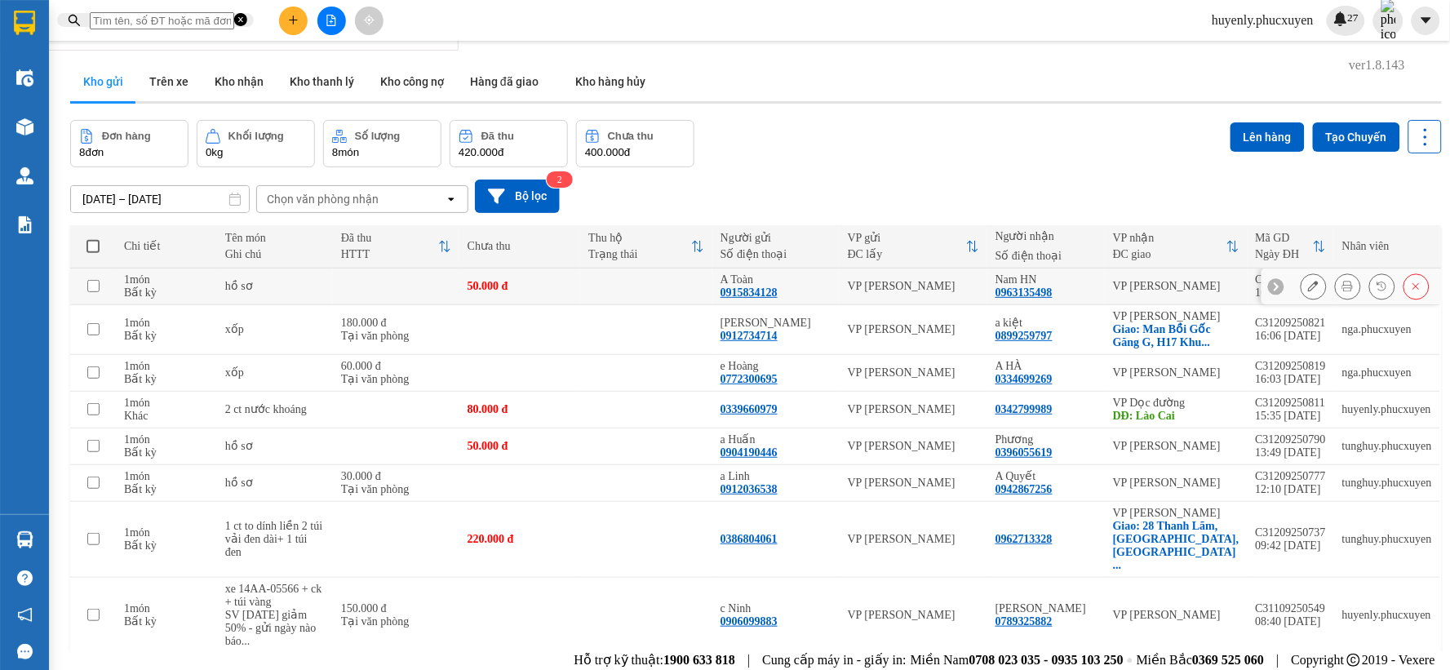
click at [1343, 287] on icon at bounding box center [1348, 287] width 11 height 11
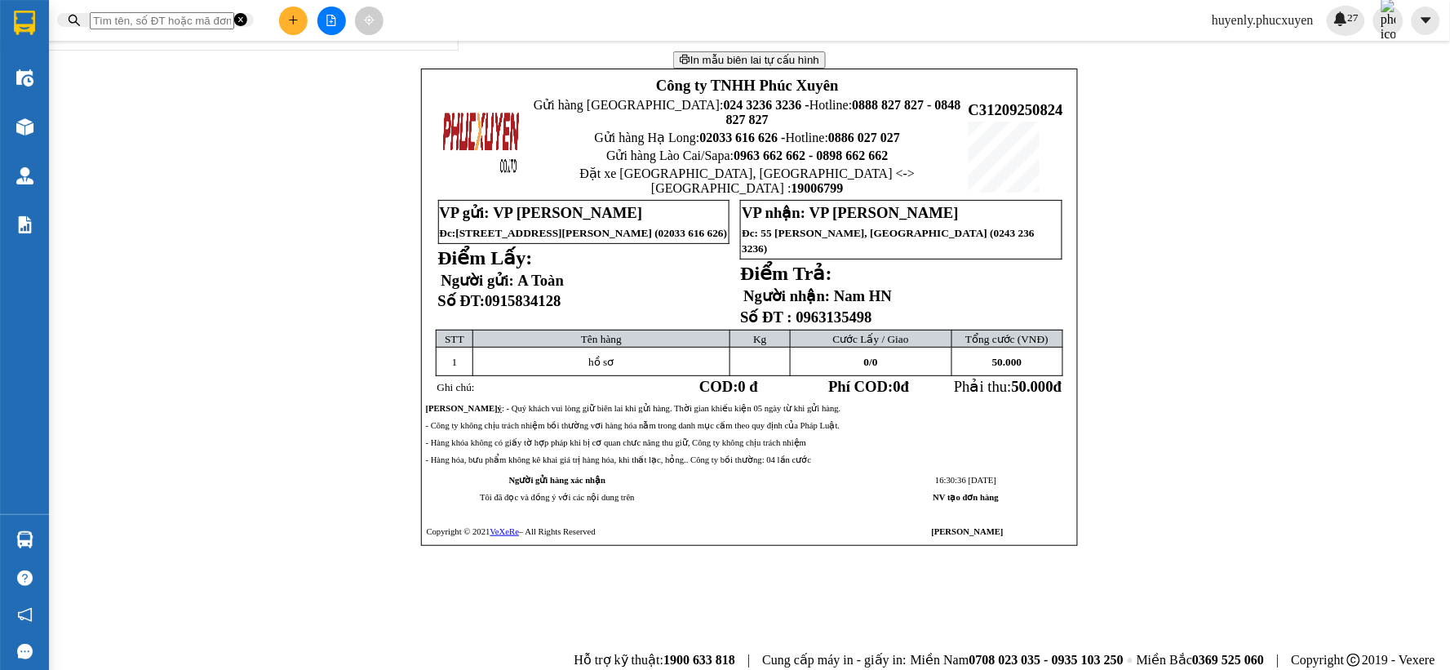
click at [560, 309] on span "0915834128" at bounding box center [523, 300] width 76 height 17
copy span "0915834128"
click at [993, 466] on p "- Hàng hóa, bưu phẩm không kê khai giá trị hàng hóa, khi thất lạc, hỏng.. Công …" at bounding box center [750, 458] width 648 height 15
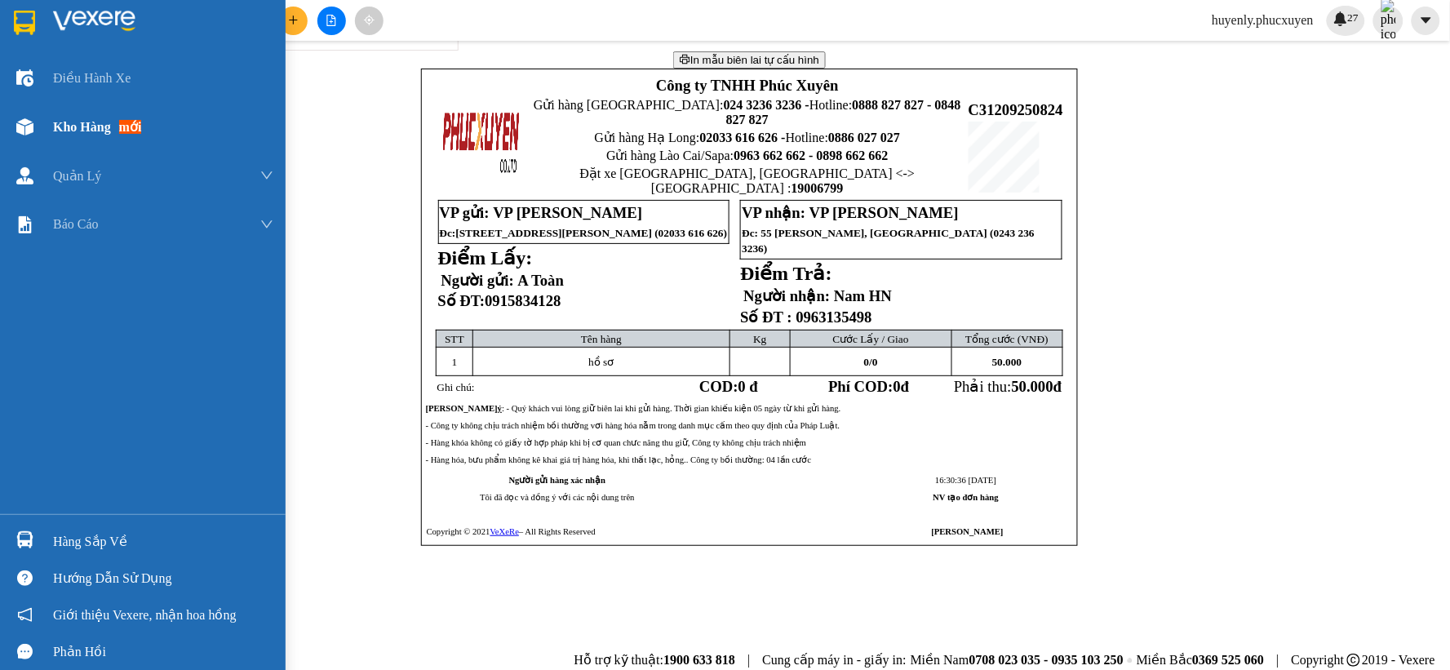
click at [71, 121] on span "Kho hàng" at bounding box center [82, 127] width 58 height 14
